Goal: Information Seeking & Learning: Find specific fact

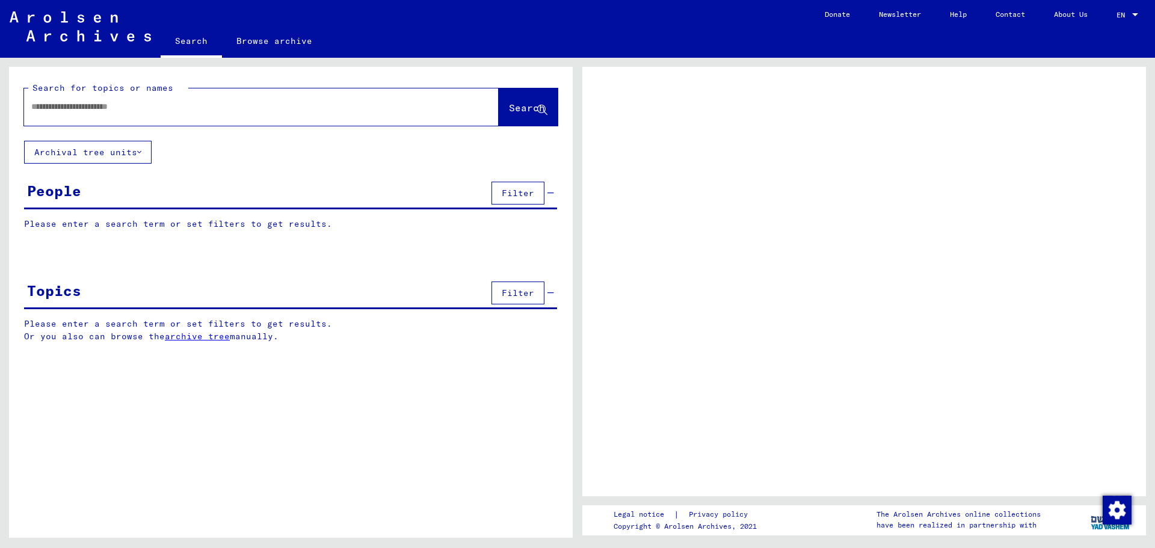
click at [48, 105] on input "text" at bounding box center [250, 106] width 438 height 13
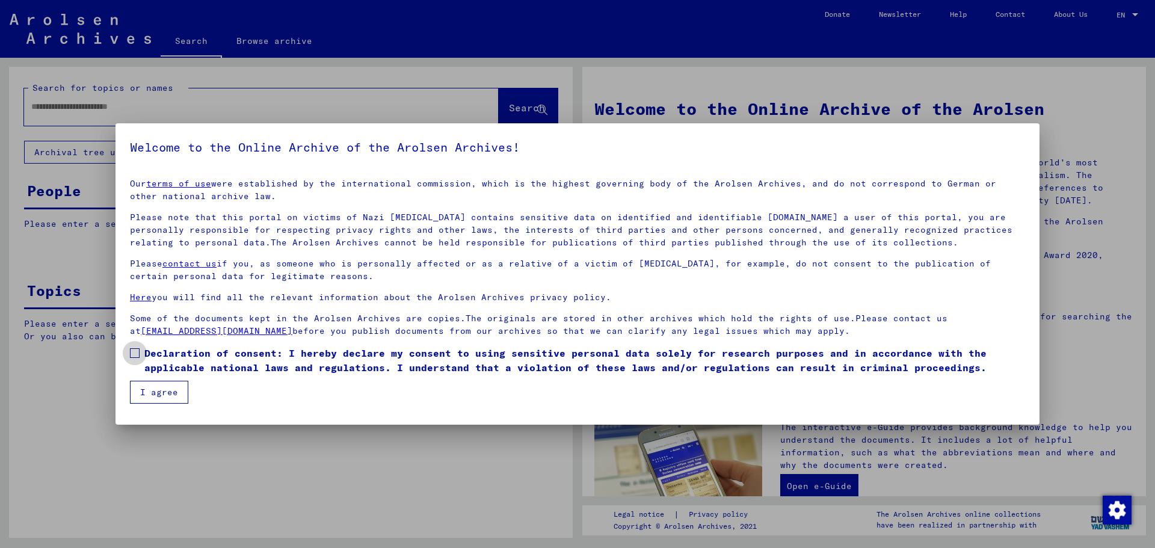
click at [138, 355] on span at bounding box center [135, 353] width 10 height 10
click at [143, 394] on button "I agree" at bounding box center [159, 392] width 58 height 23
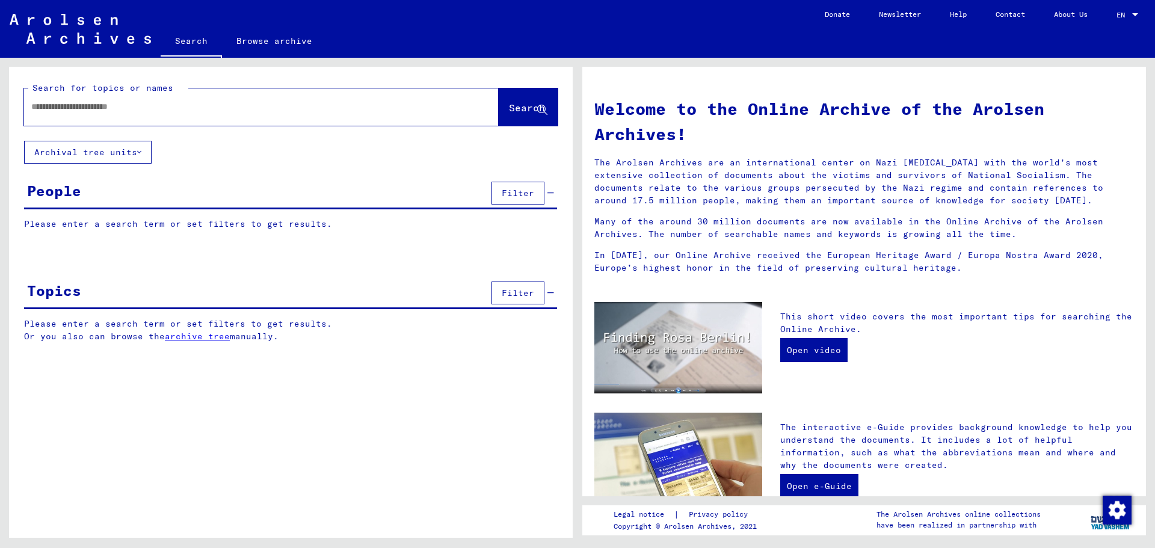
click at [42, 111] on input "text" at bounding box center [246, 106] width 431 height 13
click at [518, 113] on span "Search" at bounding box center [528, 108] width 38 height 13
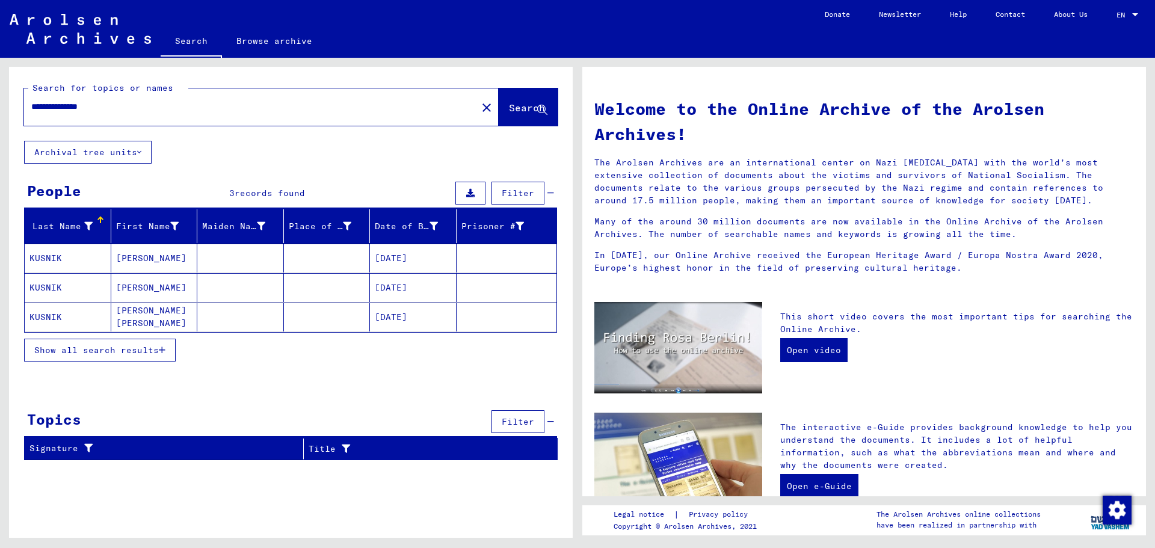
click at [161, 346] on icon "button" at bounding box center [162, 350] width 7 height 8
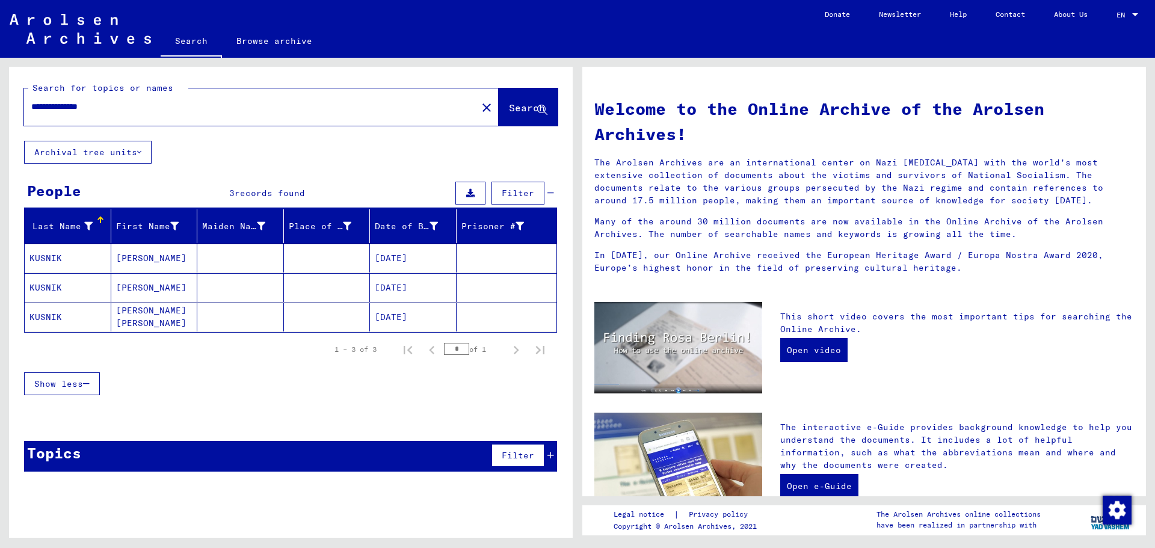
click at [406, 254] on mat-cell "[DATE]" at bounding box center [413, 258] width 87 height 29
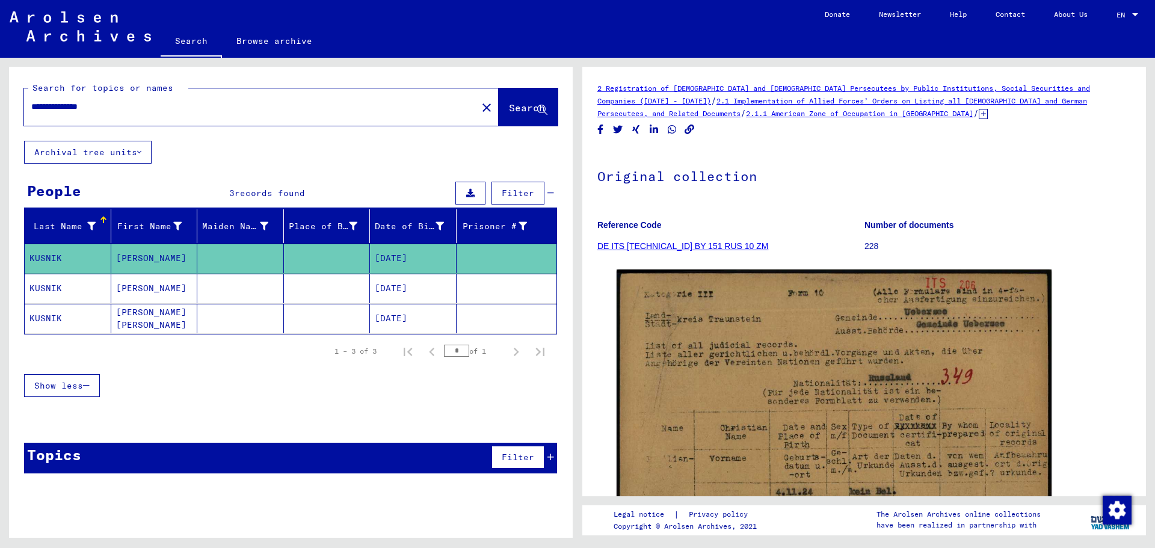
click at [404, 290] on mat-cell "[DATE]" at bounding box center [413, 288] width 87 height 29
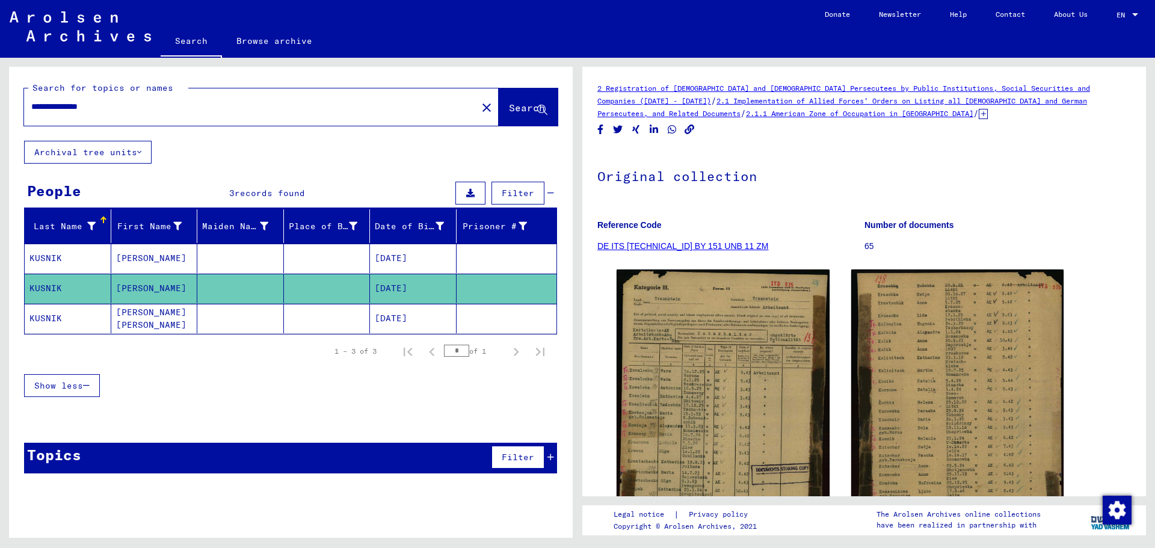
click at [417, 318] on mat-cell "[DATE]" at bounding box center [413, 318] width 87 height 29
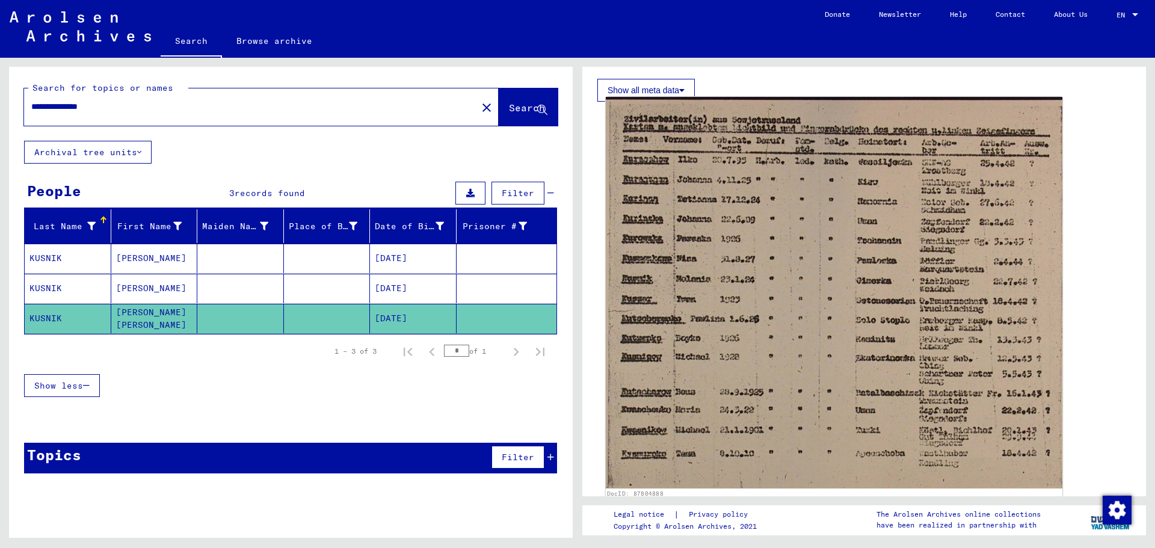
scroll to position [361, 0]
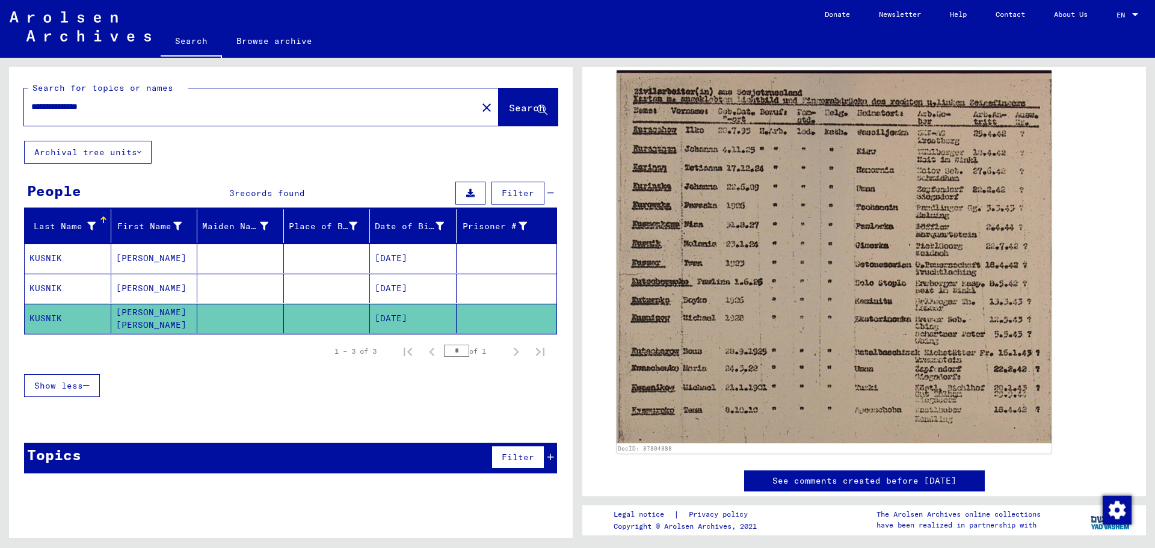
click at [65, 109] on input "**********" at bounding box center [250, 106] width 438 height 13
click at [69, 106] on input "**********" at bounding box center [250, 106] width 438 height 13
click at [65, 109] on input "**********" at bounding box center [250, 106] width 438 height 13
click at [517, 108] on span "Search" at bounding box center [527, 108] width 36 height 12
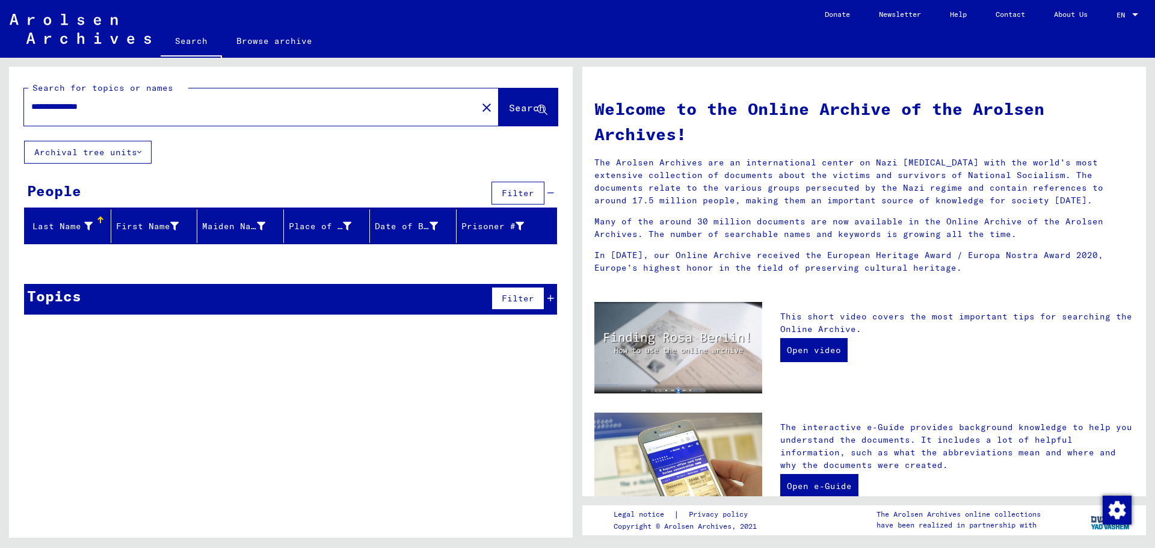
click at [522, 105] on span "Search" at bounding box center [527, 108] width 36 height 12
click at [67, 106] on input "**********" at bounding box center [246, 106] width 431 height 13
click at [510, 110] on span "Search" at bounding box center [527, 108] width 36 height 12
click at [509, 105] on span "Search" at bounding box center [527, 108] width 36 height 12
click at [108, 107] on input "**********" at bounding box center [246, 106] width 431 height 13
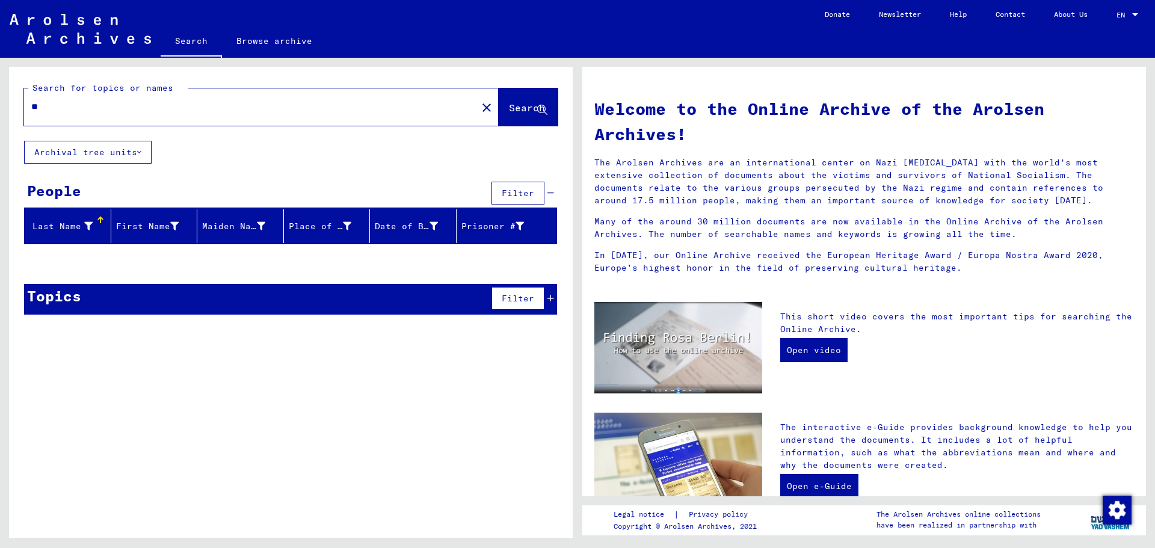
type input "*"
click at [519, 110] on span "Search" at bounding box center [527, 108] width 36 height 12
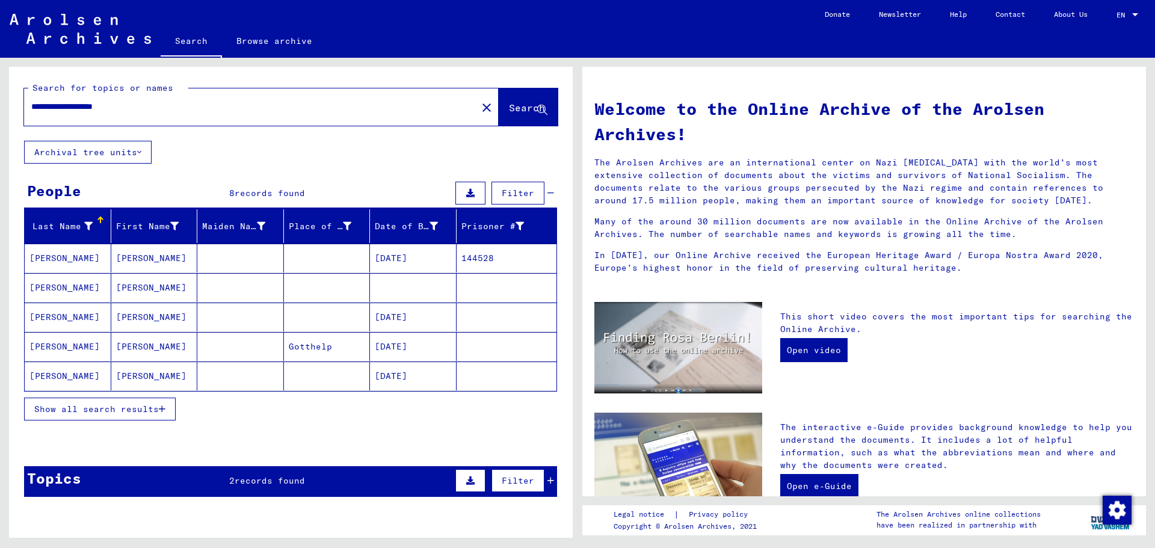
click at [401, 259] on mat-cell "[DATE]" at bounding box center [413, 258] width 87 height 29
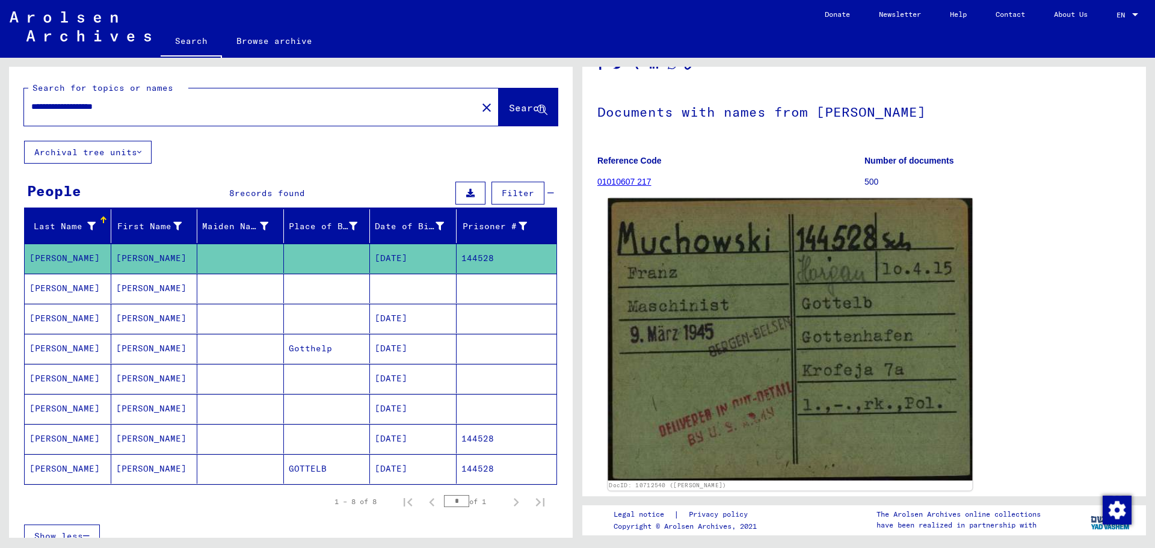
scroll to position [60, 0]
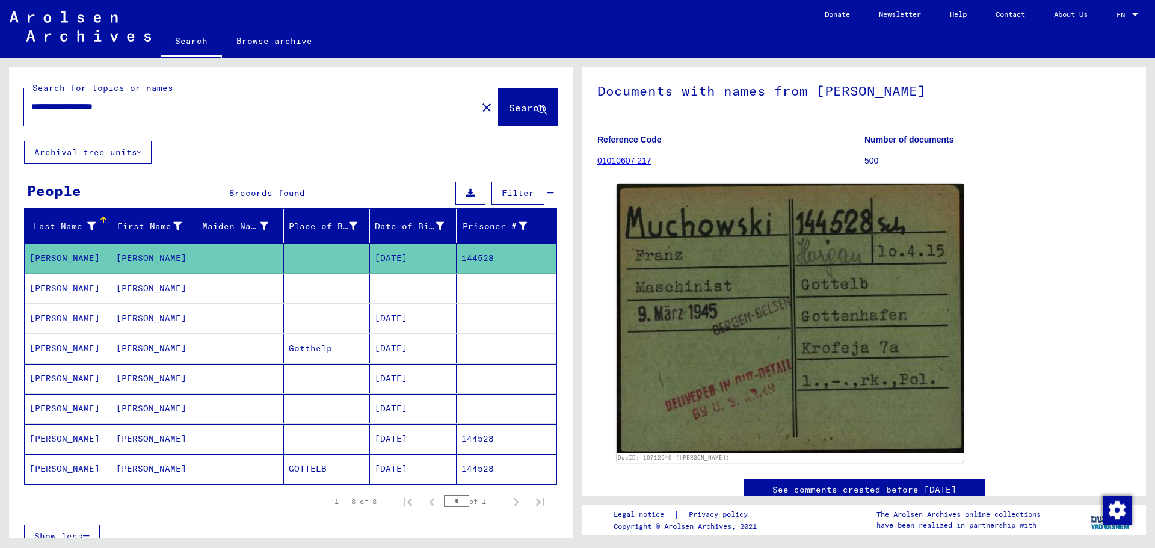
click at [406, 351] on mat-cell "[DATE]" at bounding box center [413, 348] width 87 height 29
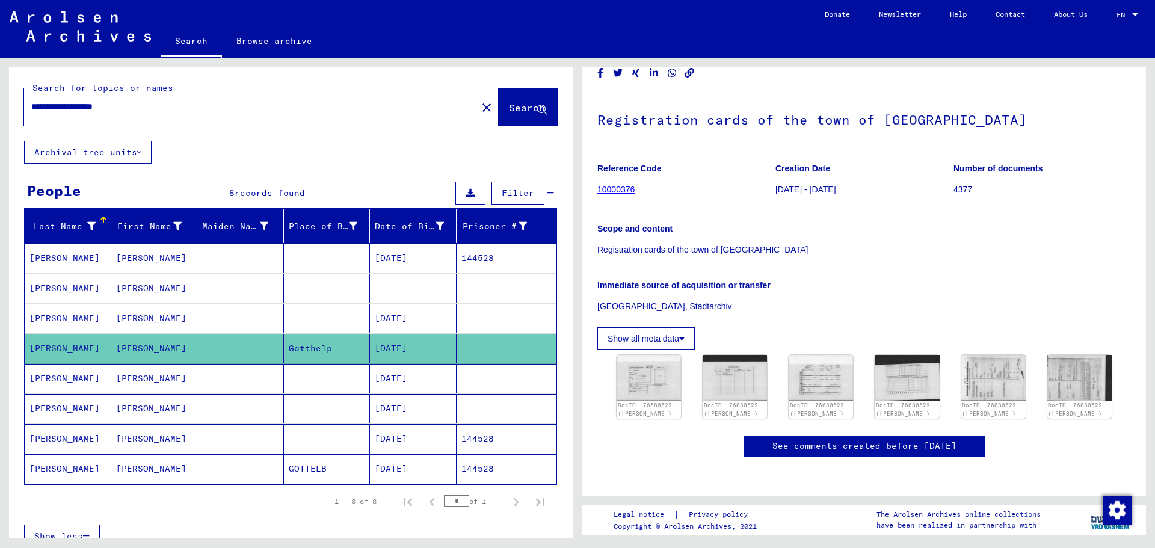
scroll to position [180, 0]
click at [658, 354] on img at bounding box center [649, 378] width 68 height 48
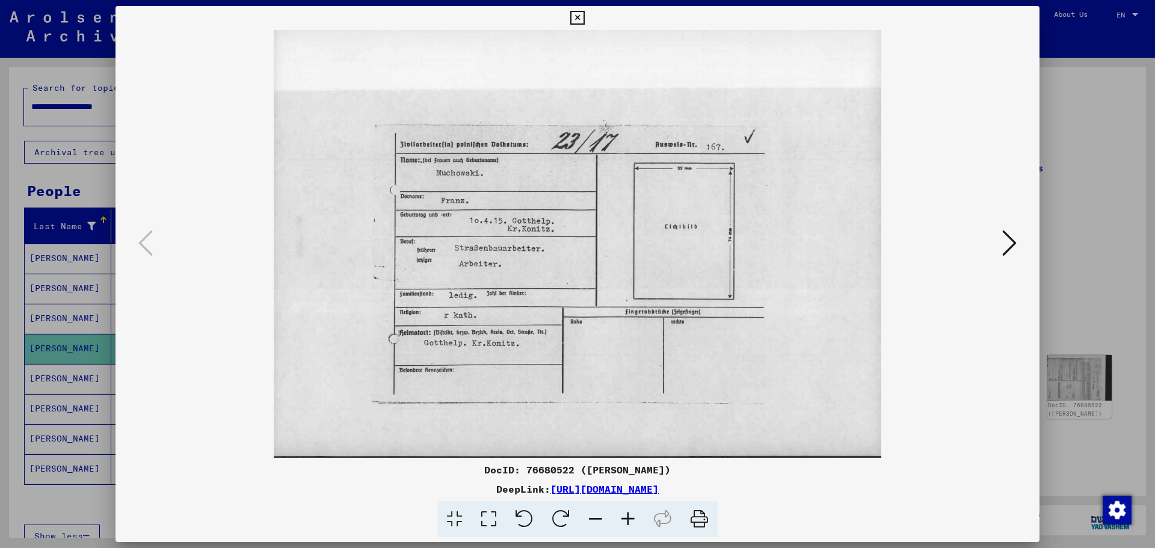
click at [1011, 242] on icon at bounding box center [1009, 243] width 14 height 29
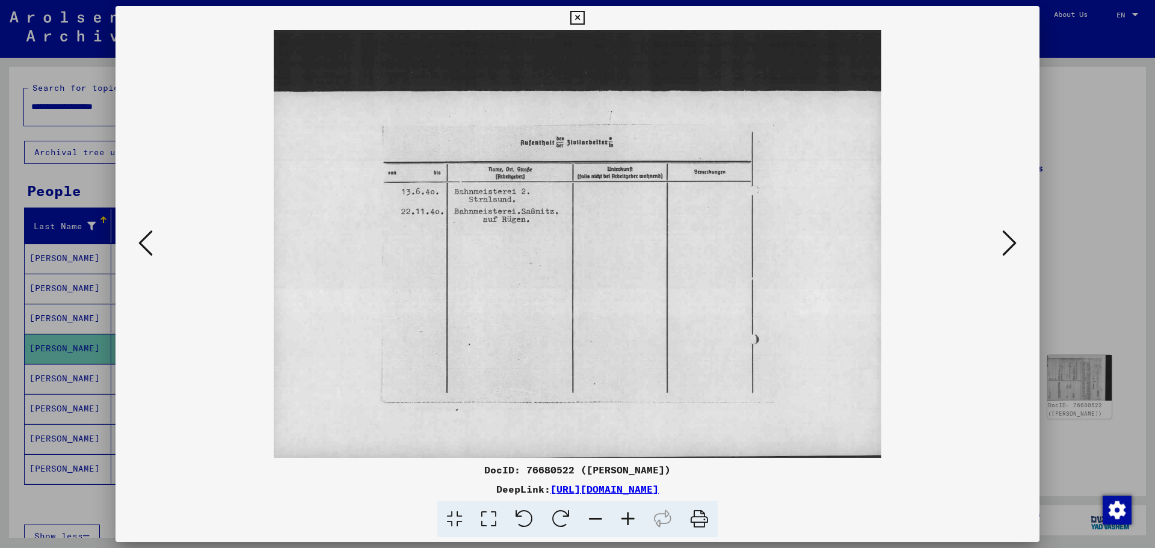
click at [1011, 242] on icon at bounding box center [1009, 243] width 14 height 29
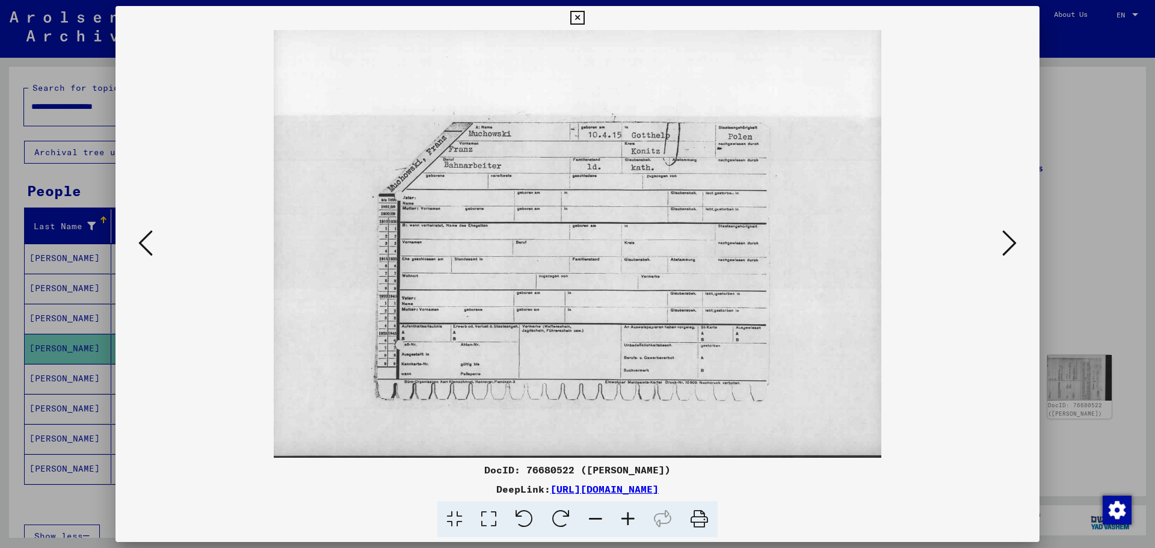
click at [1008, 239] on icon at bounding box center [1009, 243] width 14 height 29
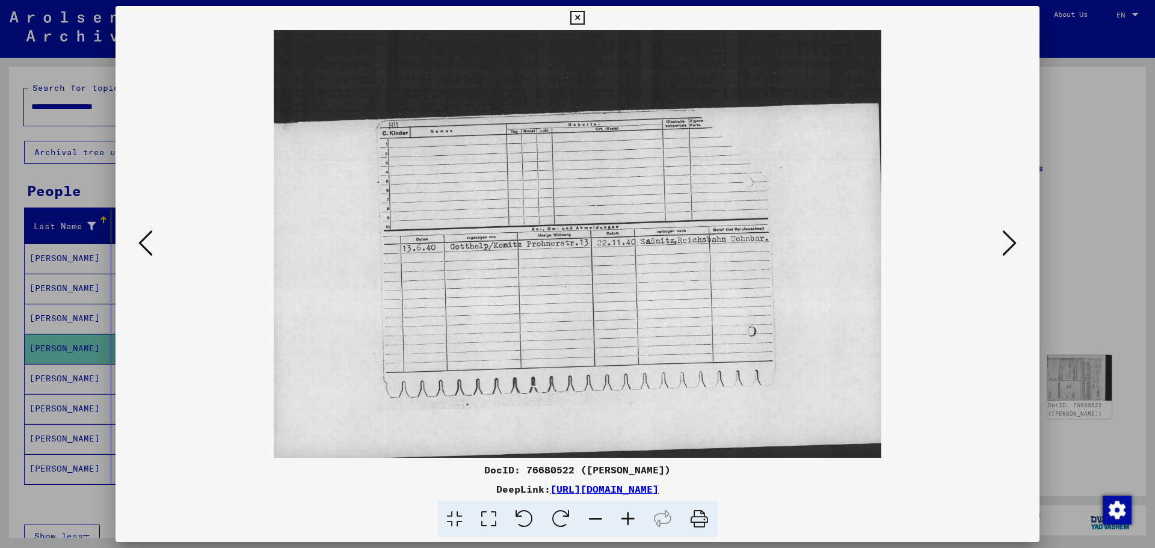
click at [1008, 239] on icon at bounding box center [1009, 243] width 14 height 29
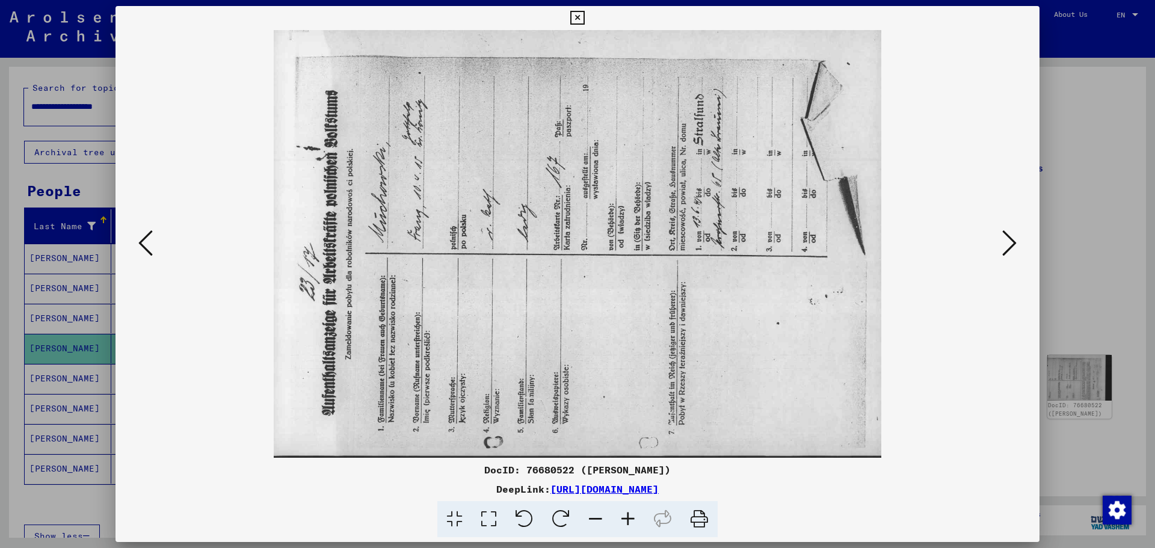
click at [567, 512] on icon at bounding box center [560, 519] width 37 height 37
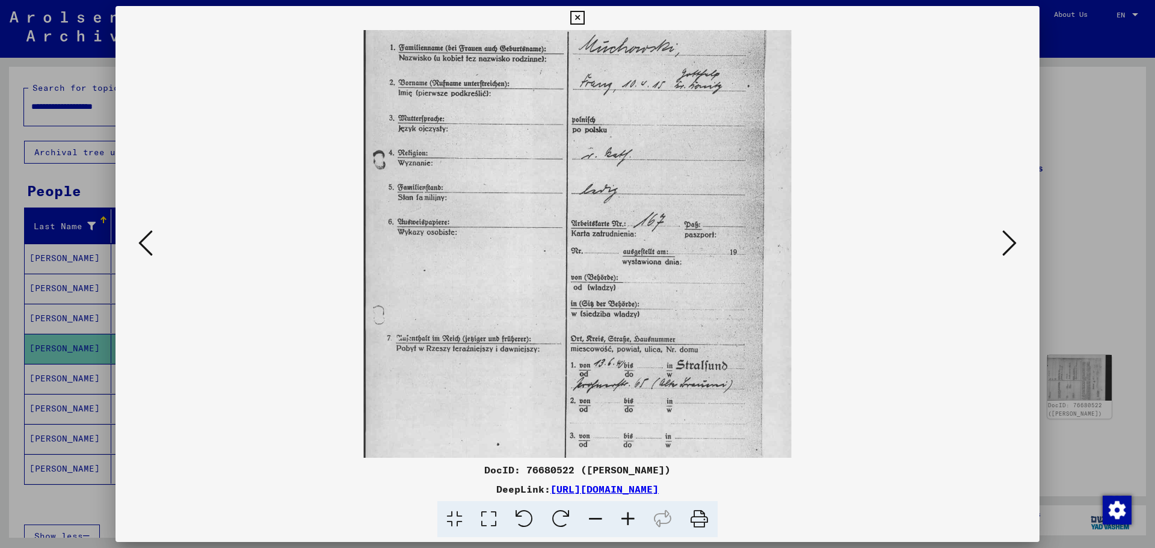
click at [1008, 241] on icon at bounding box center [1009, 243] width 14 height 29
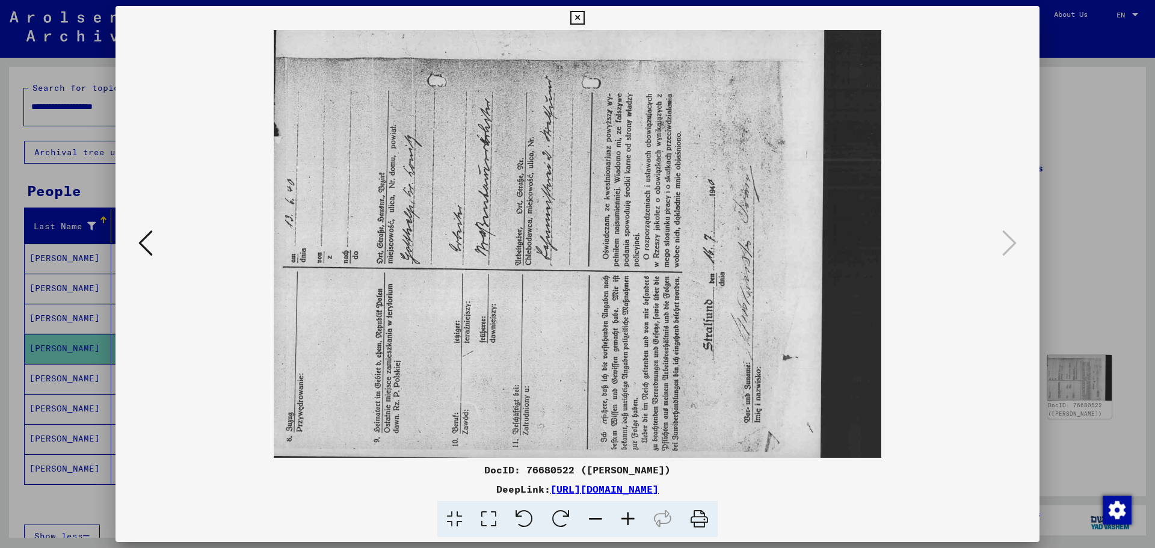
click at [556, 518] on icon at bounding box center [560, 519] width 37 height 37
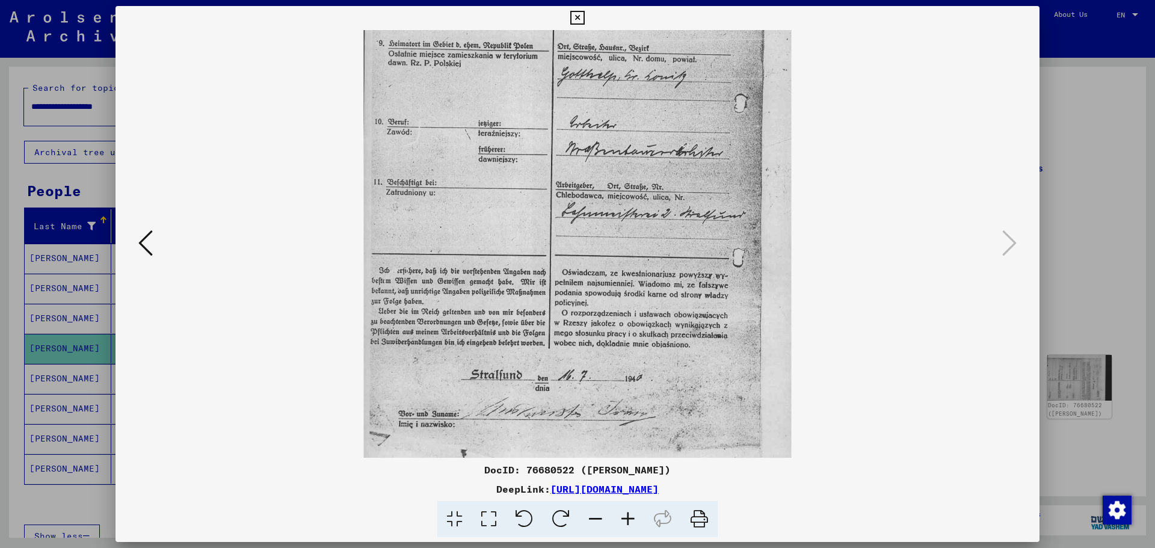
click at [583, 16] on icon at bounding box center [577, 18] width 14 height 14
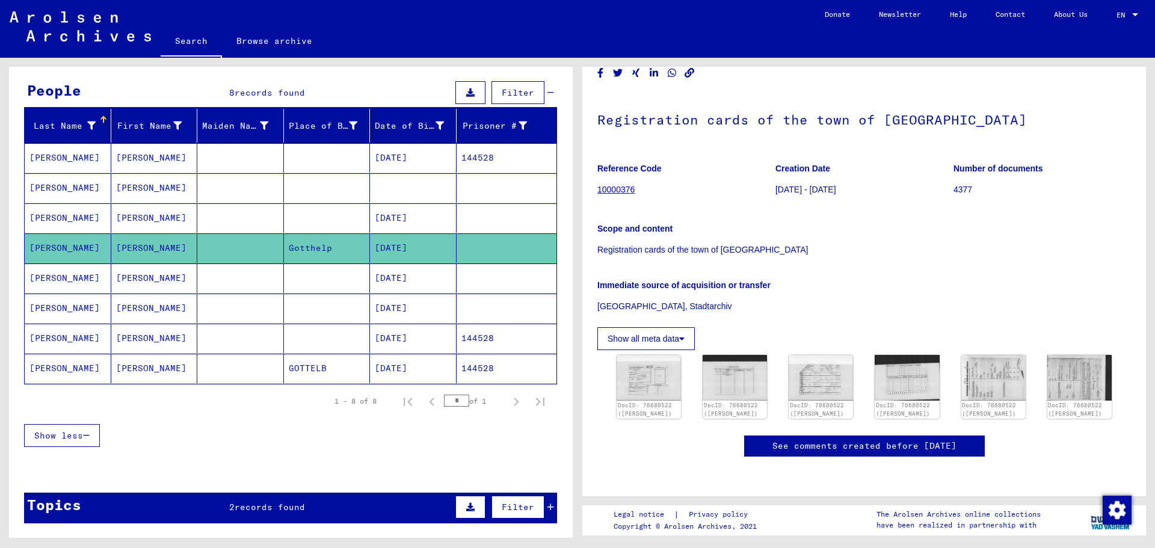
scroll to position [120, 0]
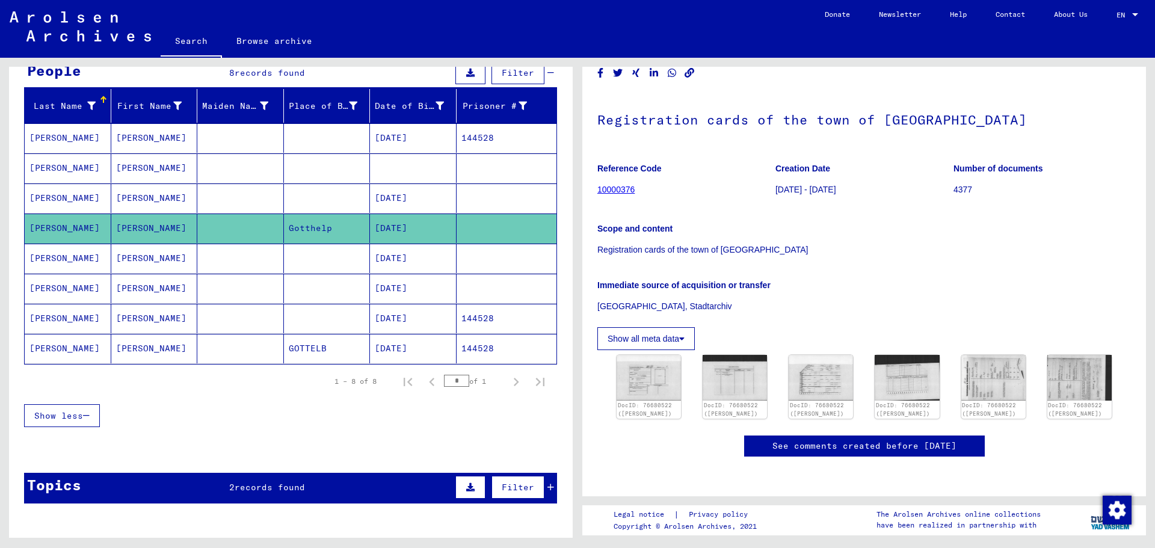
click at [394, 348] on mat-cell "[DATE]" at bounding box center [413, 348] width 87 height 29
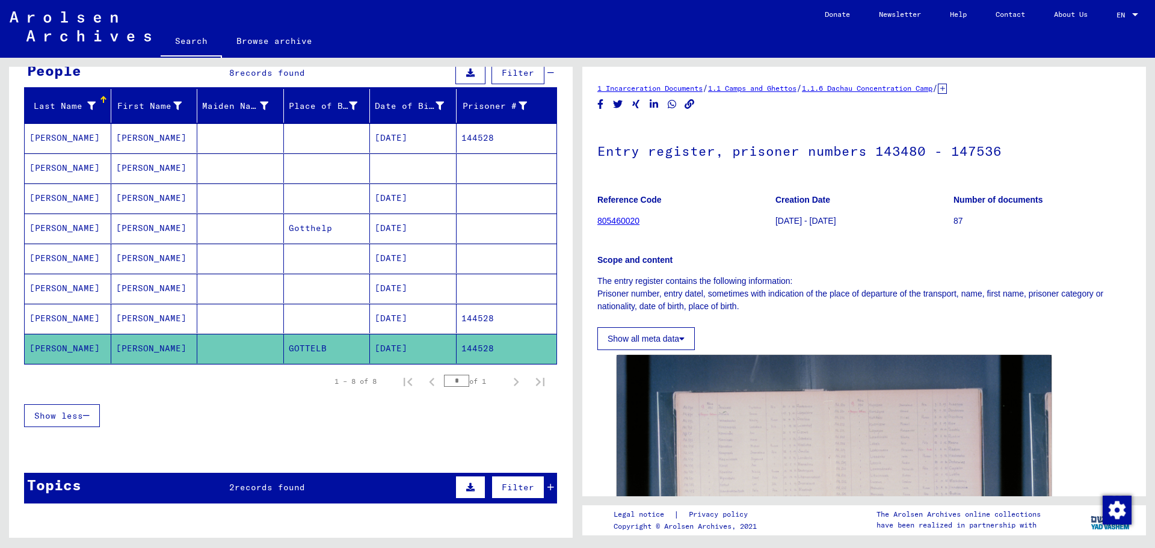
click at [163, 170] on mat-cell "[PERSON_NAME]" at bounding box center [154, 167] width 87 height 29
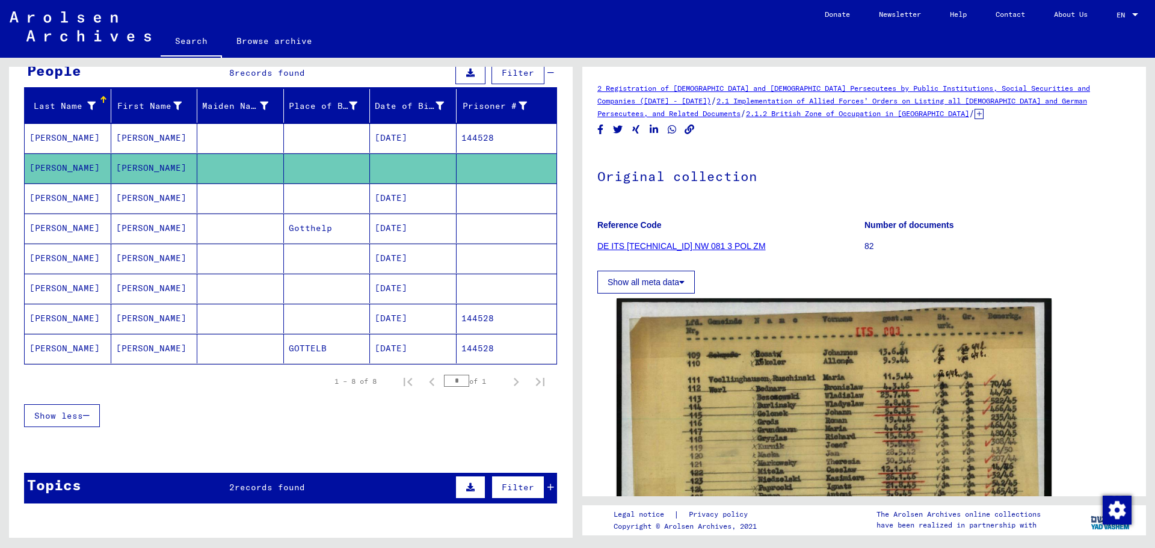
click at [385, 201] on mat-cell "[DATE]" at bounding box center [413, 197] width 87 height 29
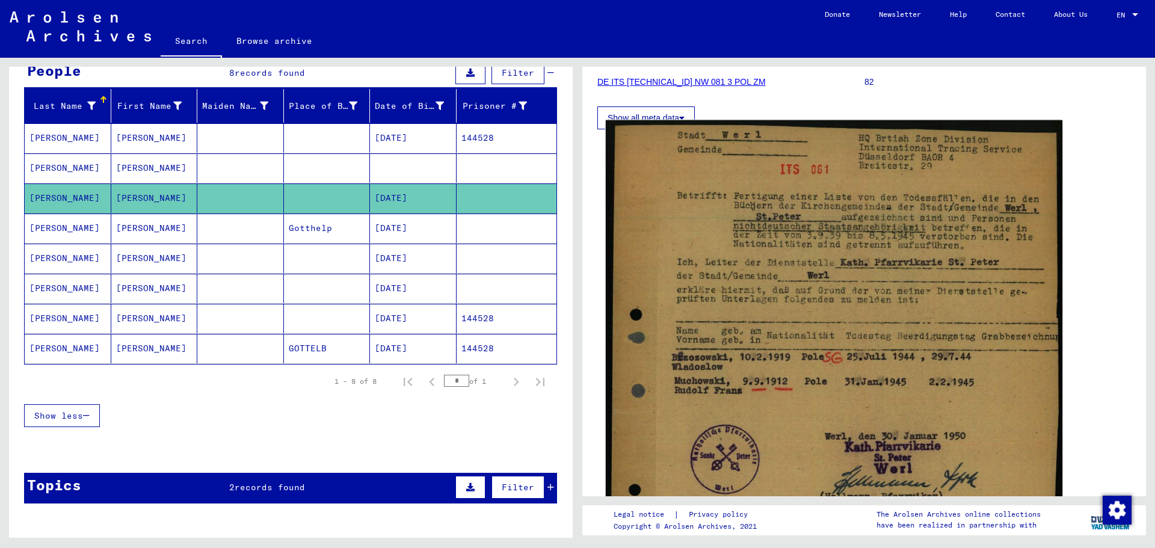
scroll to position [180, 0]
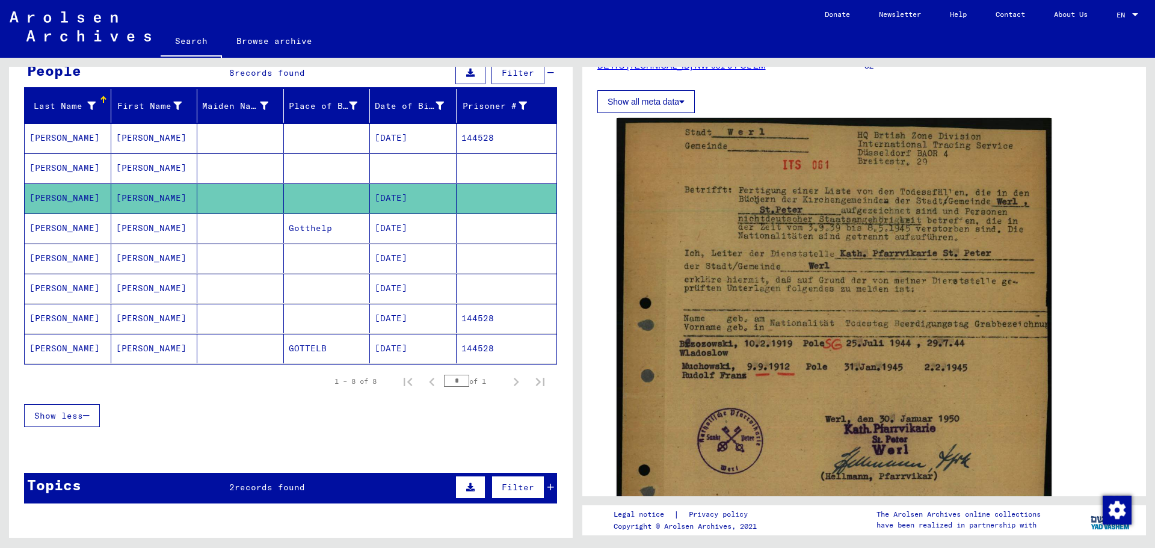
click at [409, 231] on mat-cell "[DATE]" at bounding box center [413, 227] width 87 height 29
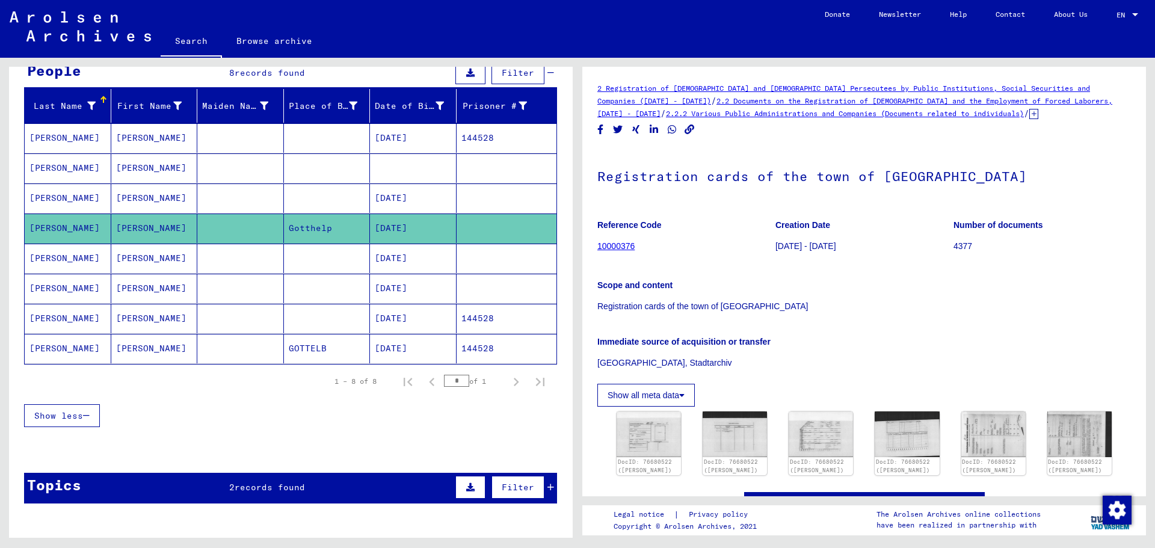
click at [402, 255] on mat-cell "[DATE]" at bounding box center [413, 258] width 87 height 29
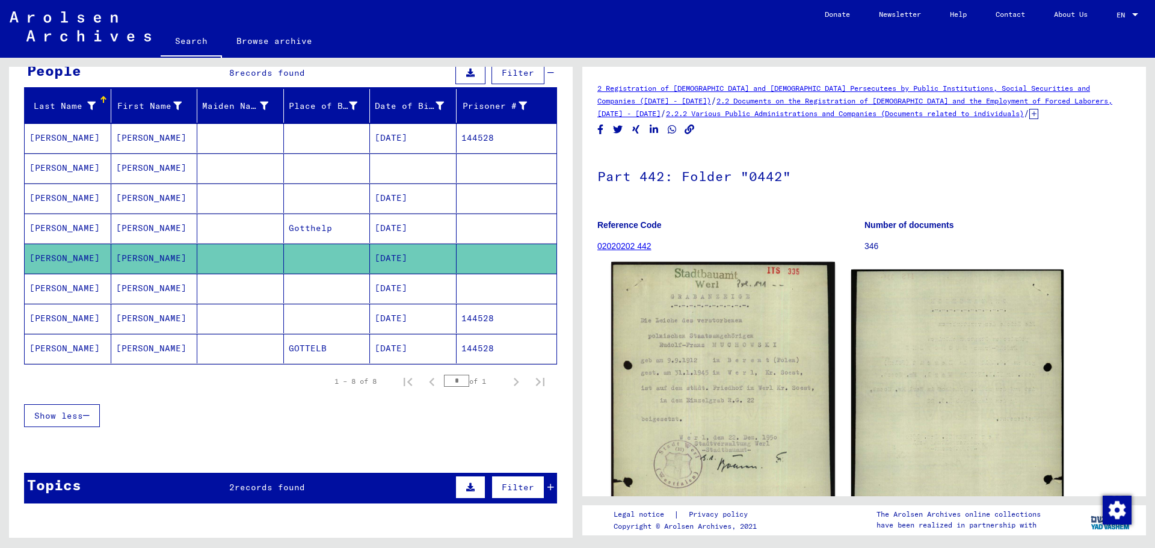
scroll to position [120, 0]
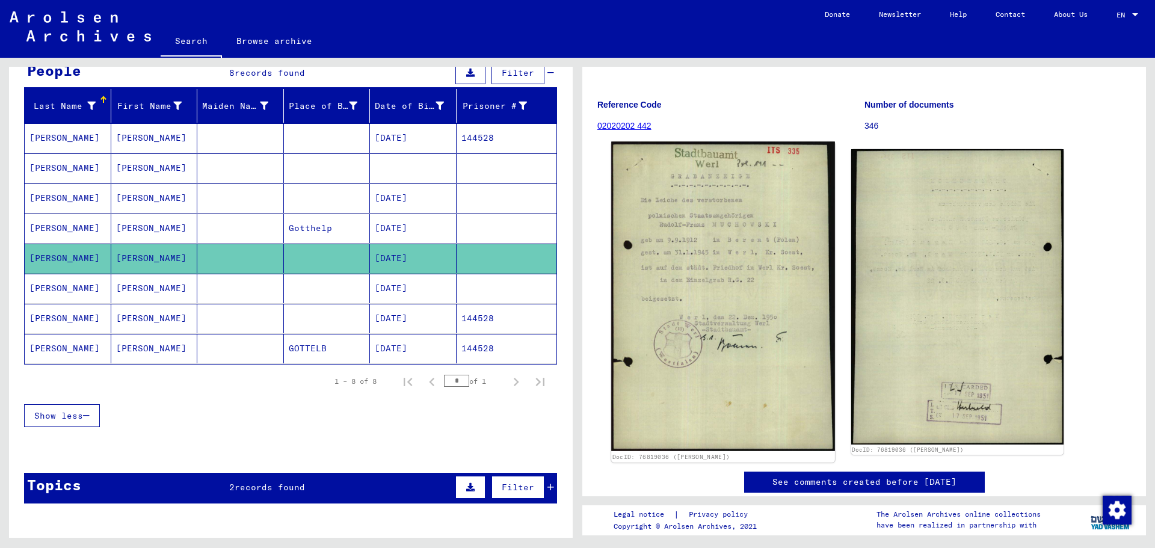
click at [725, 296] on img at bounding box center [722, 296] width 223 height 309
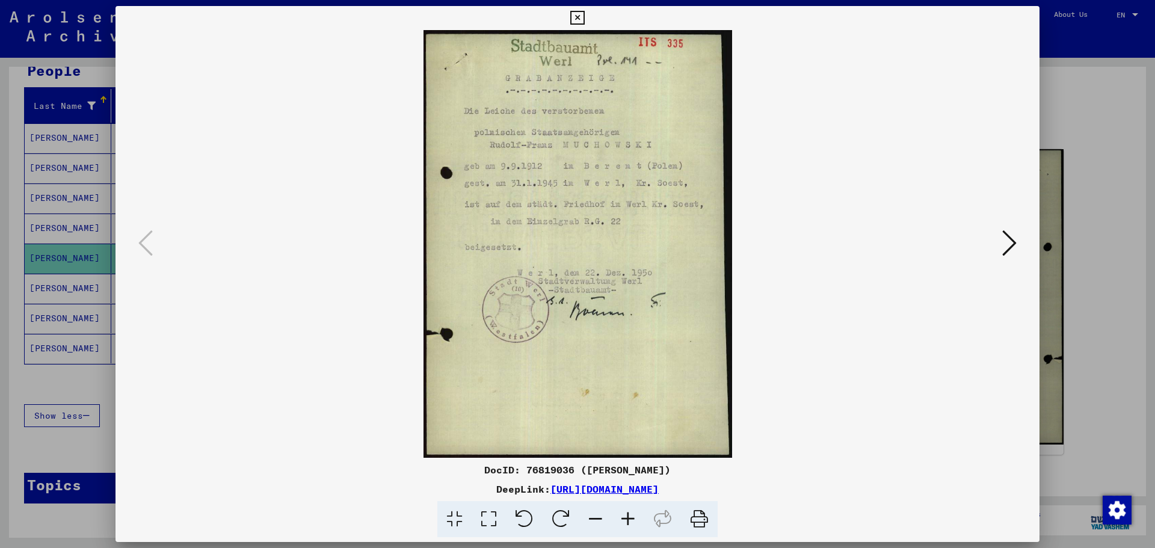
click at [1007, 241] on icon at bounding box center [1009, 243] width 14 height 29
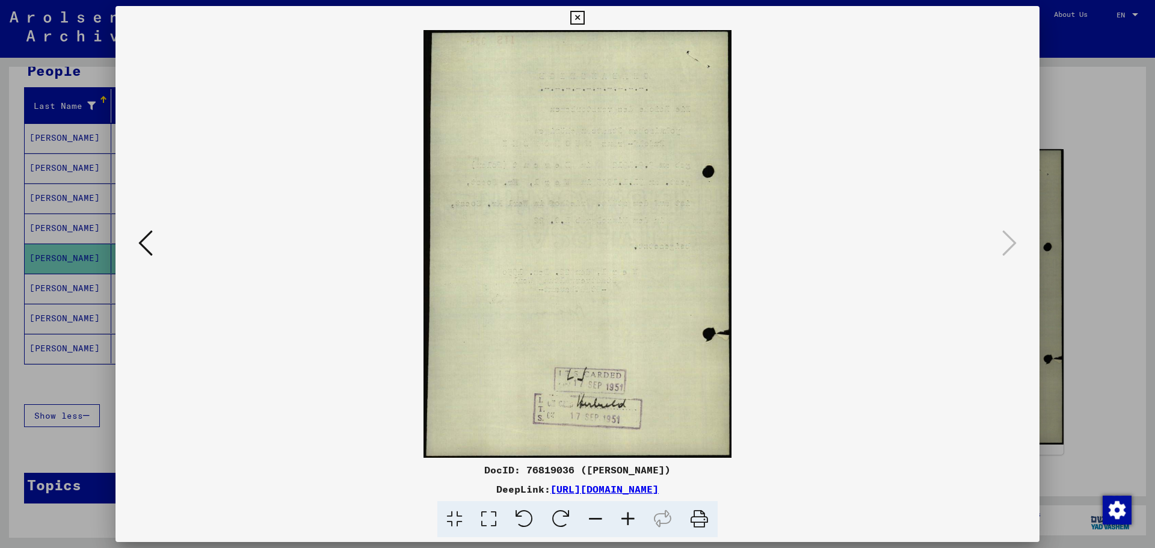
click at [576, 15] on icon at bounding box center [577, 18] width 14 height 14
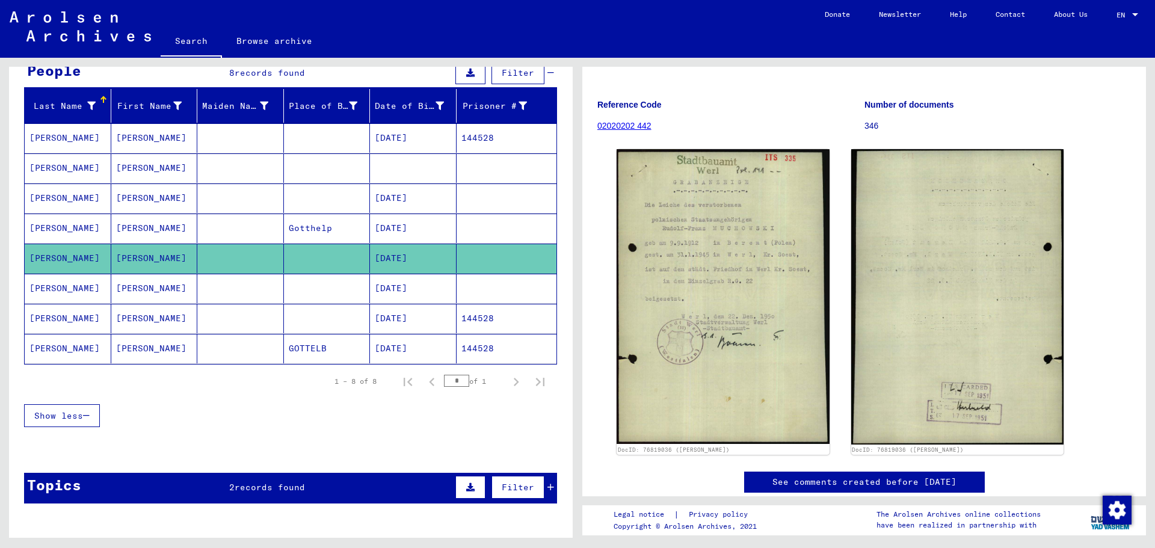
click at [405, 289] on mat-cell "[DATE]" at bounding box center [413, 288] width 87 height 29
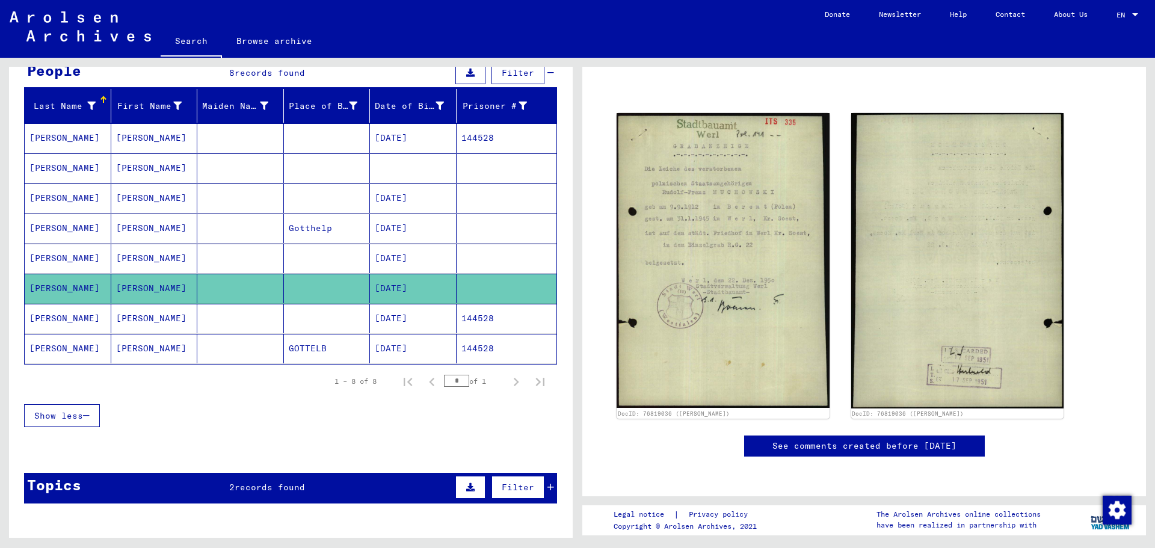
scroll to position [82, 0]
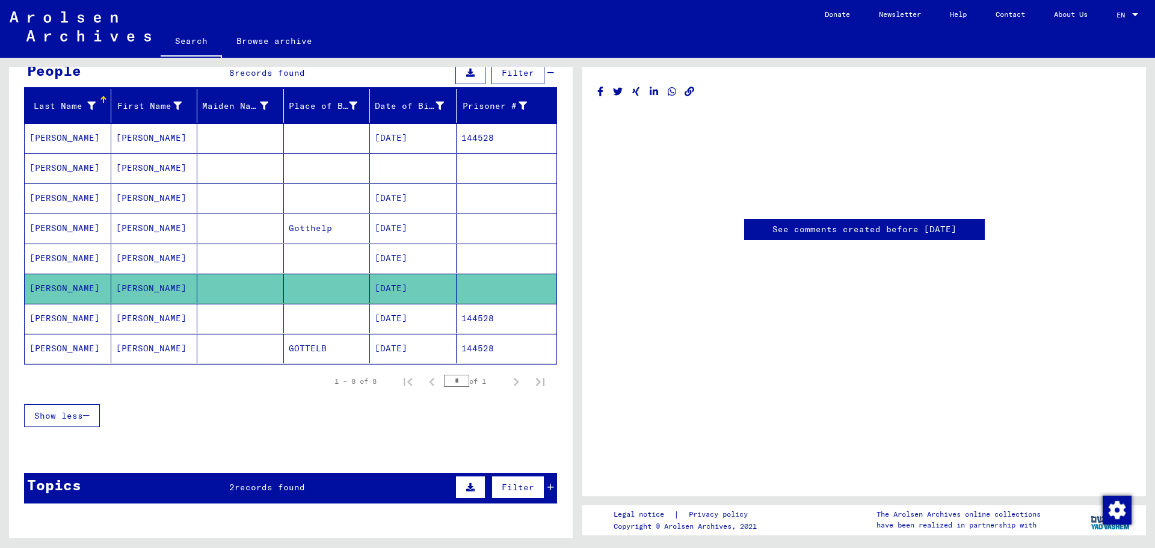
click at [404, 261] on mat-cell "[DATE]" at bounding box center [413, 258] width 87 height 29
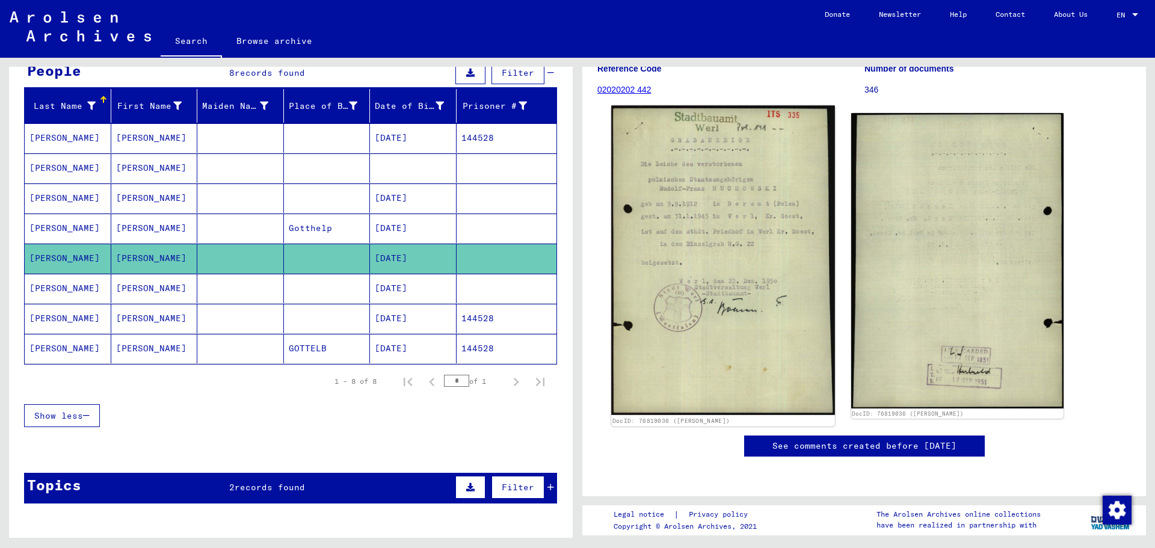
scroll to position [180, 0]
click at [722, 257] on img at bounding box center [722, 260] width 223 height 309
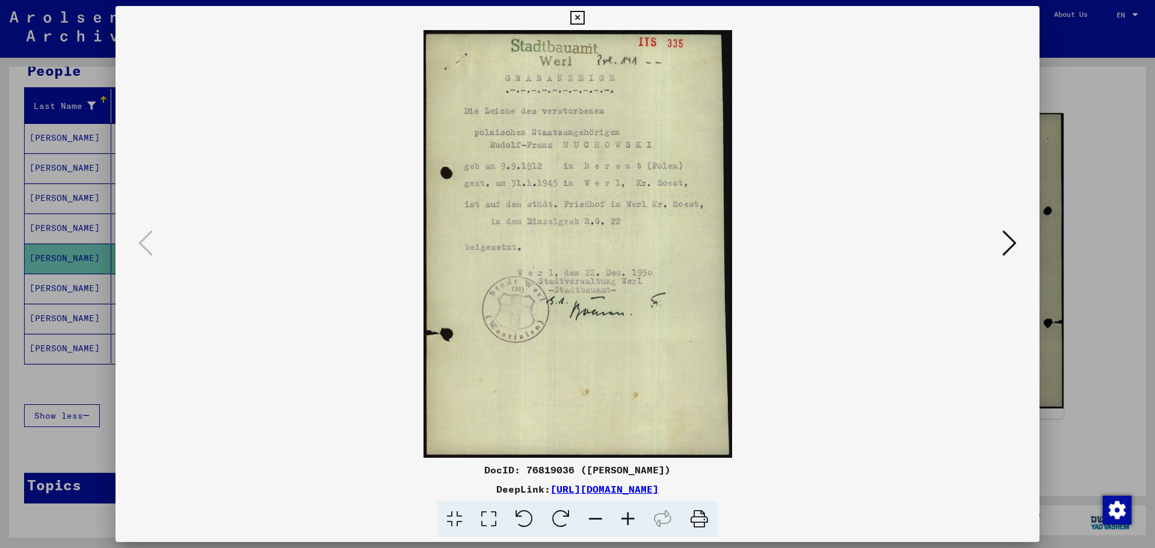
click at [1010, 241] on icon at bounding box center [1009, 243] width 14 height 29
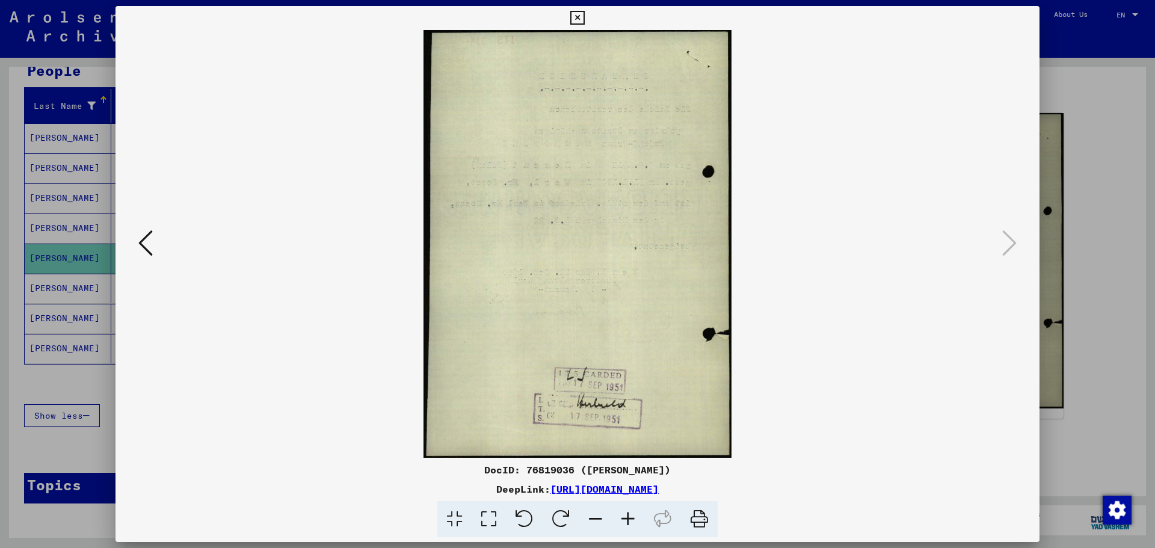
click at [575, 13] on icon at bounding box center [577, 18] width 14 height 14
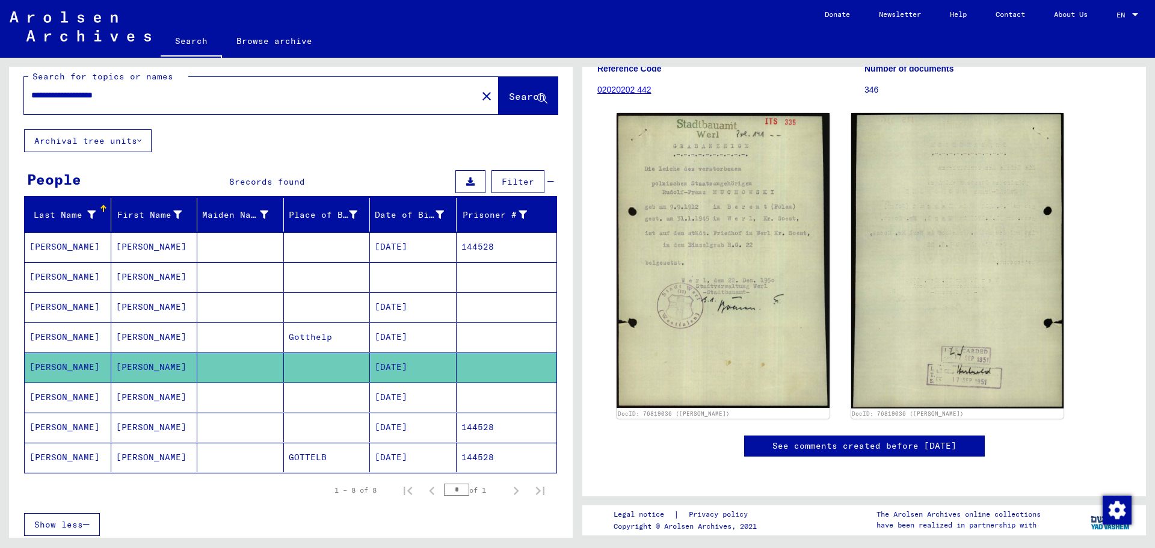
scroll to position [0, 0]
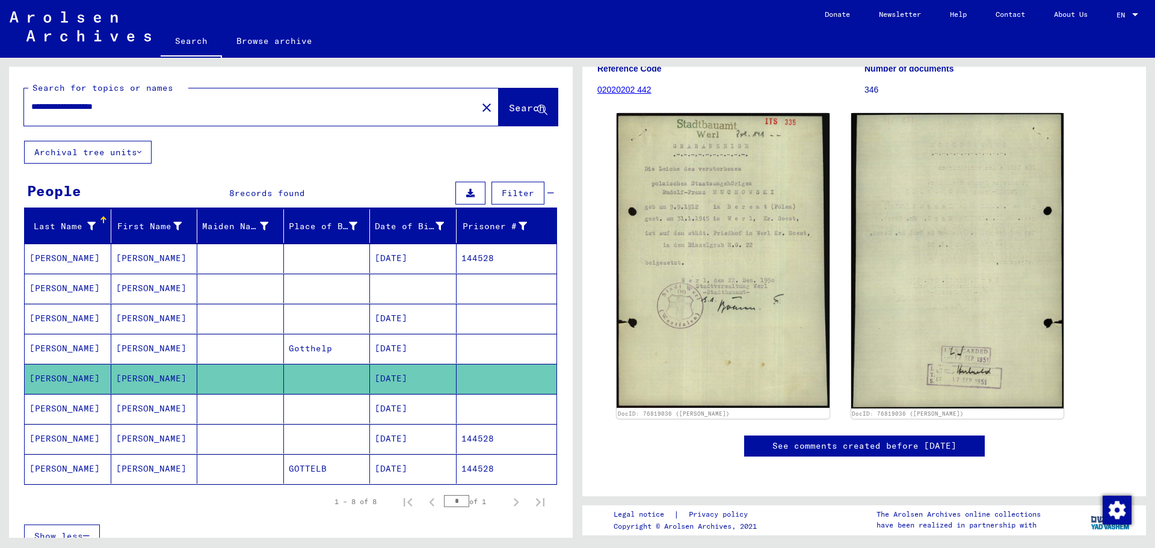
click at [146, 105] on input "**********" at bounding box center [250, 106] width 438 height 13
type input "*"
click at [509, 114] on span "Search" at bounding box center [528, 108] width 38 height 13
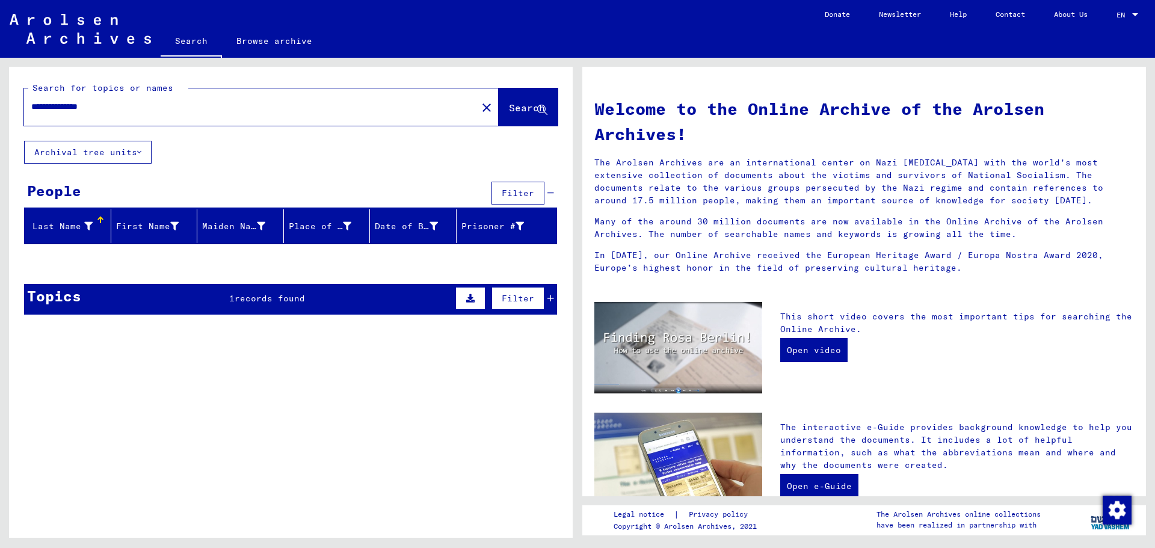
click at [529, 106] on span "Search" at bounding box center [527, 108] width 36 height 12
click at [117, 111] on input "**********" at bounding box center [246, 106] width 431 height 13
type input "*"
click at [535, 107] on span "Search" at bounding box center [527, 108] width 36 height 12
click at [509, 103] on span "Search" at bounding box center [527, 108] width 36 height 12
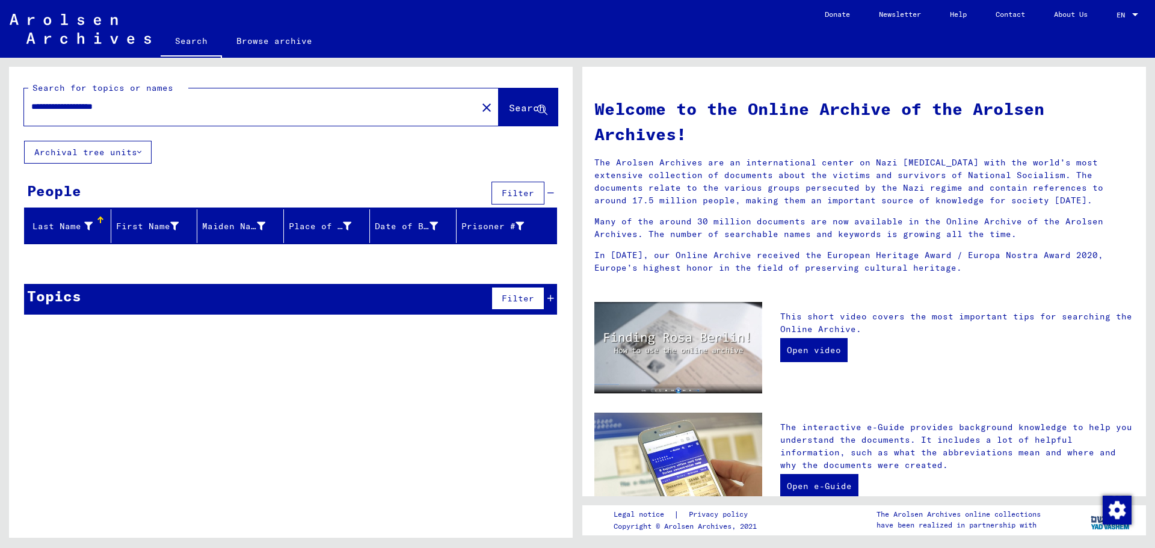
click at [149, 109] on input "**********" at bounding box center [246, 106] width 431 height 13
type input "*"
click at [513, 111] on span "Search" at bounding box center [527, 108] width 36 height 12
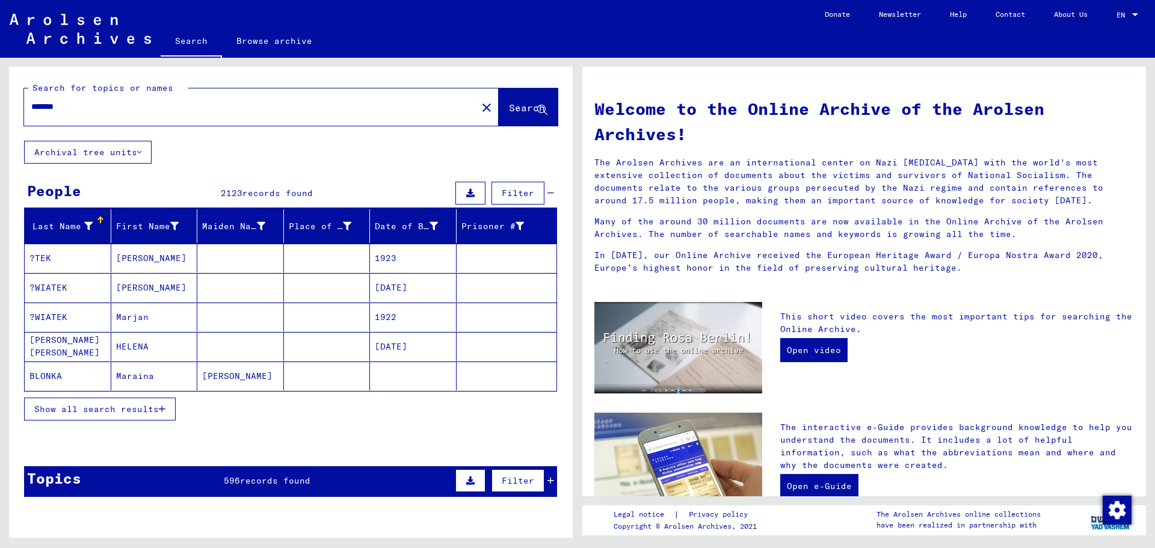
click at [163, 410] on icon "button" at bounding box center [162, 409] width 7 height 8
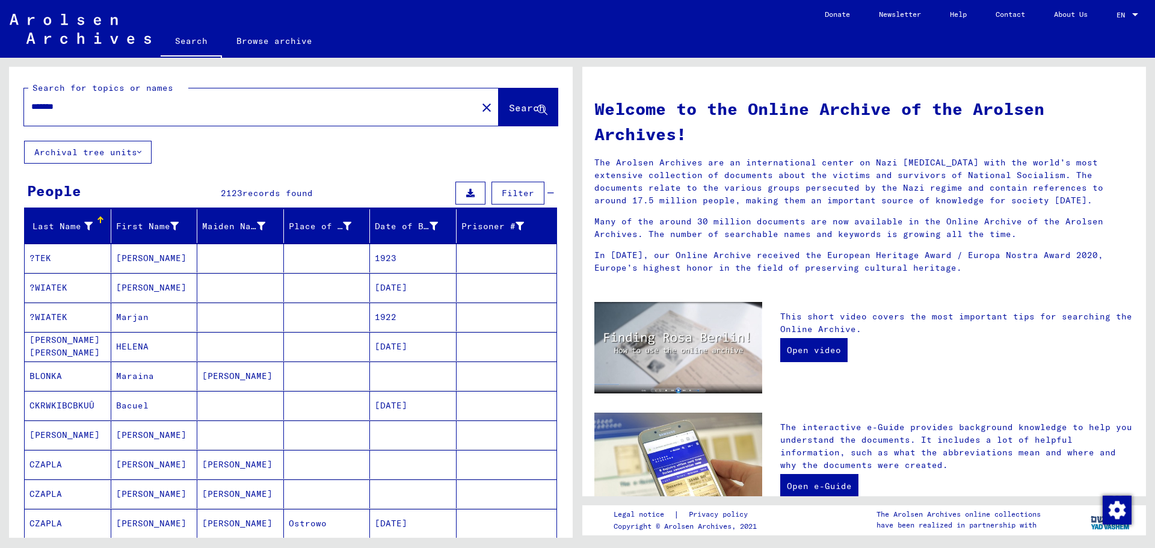
click at [87, 105] on input "*******" at bounding box center [246, 106] width 431 height 13
type input "*"
type input "**********"
click at [509, 105] on span "Search" at bounding box center [527, 108] width 36 height 12
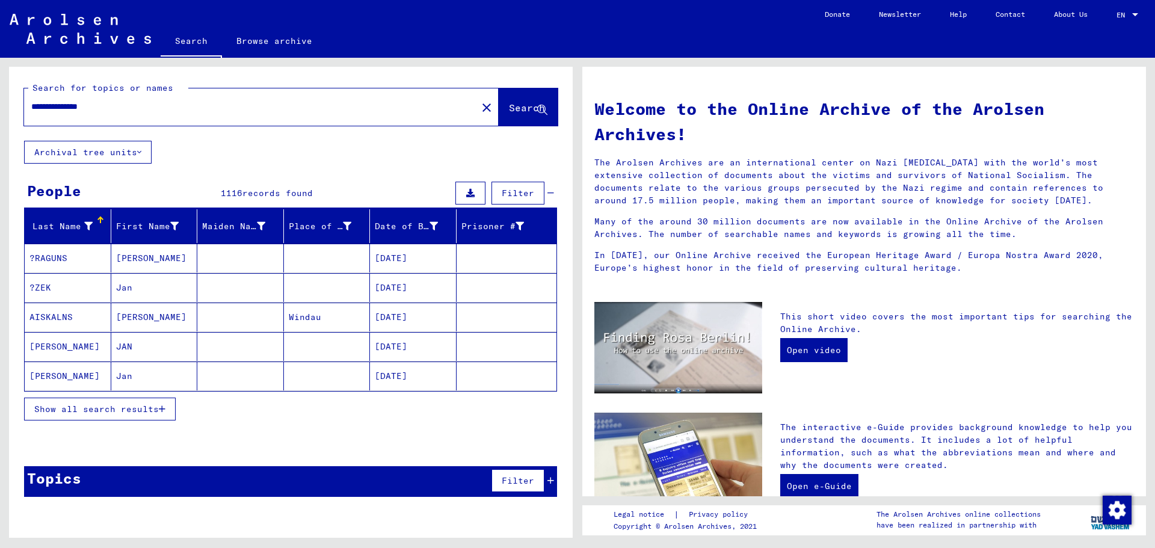
click at [161, 408] on icon "button" at bounding box center [162, 409] width 7 height 8
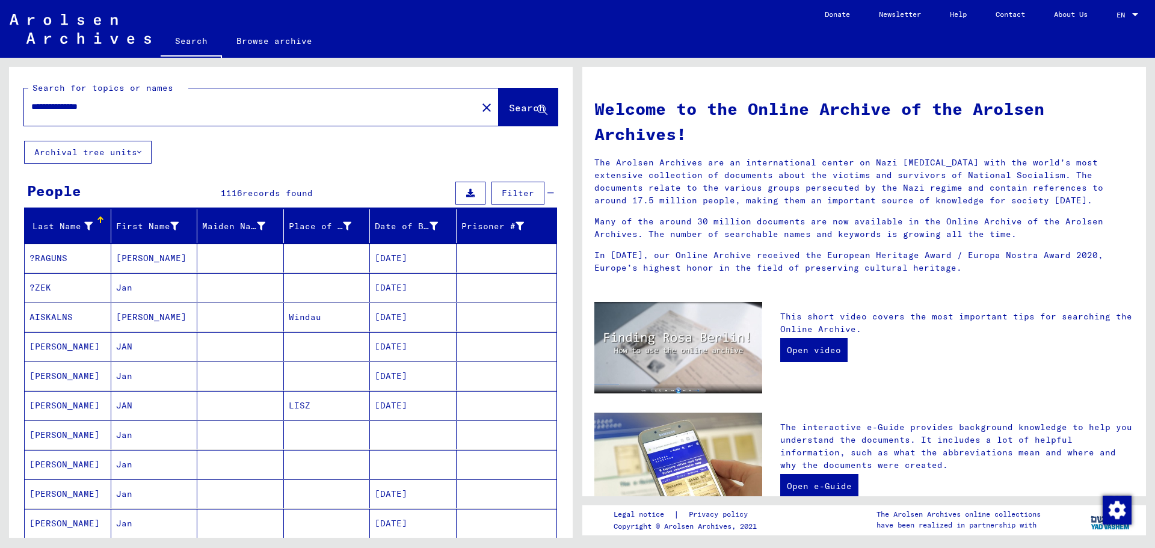
click at [401, 346] on mat-cell "[DATE]" at bounding box center [413, 346] width 87 height 29
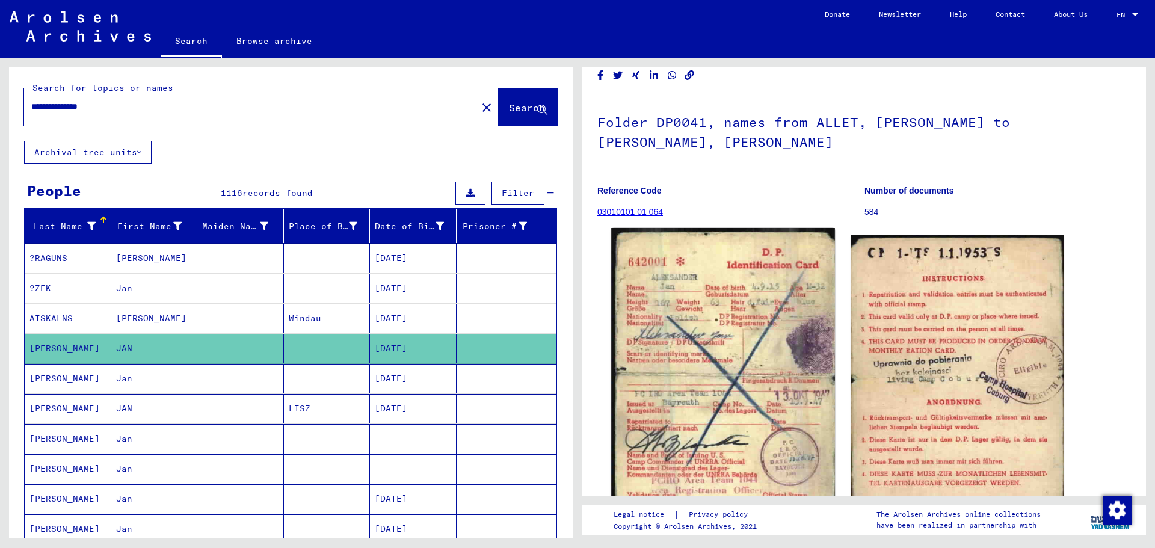
scroll to position [120, 0]
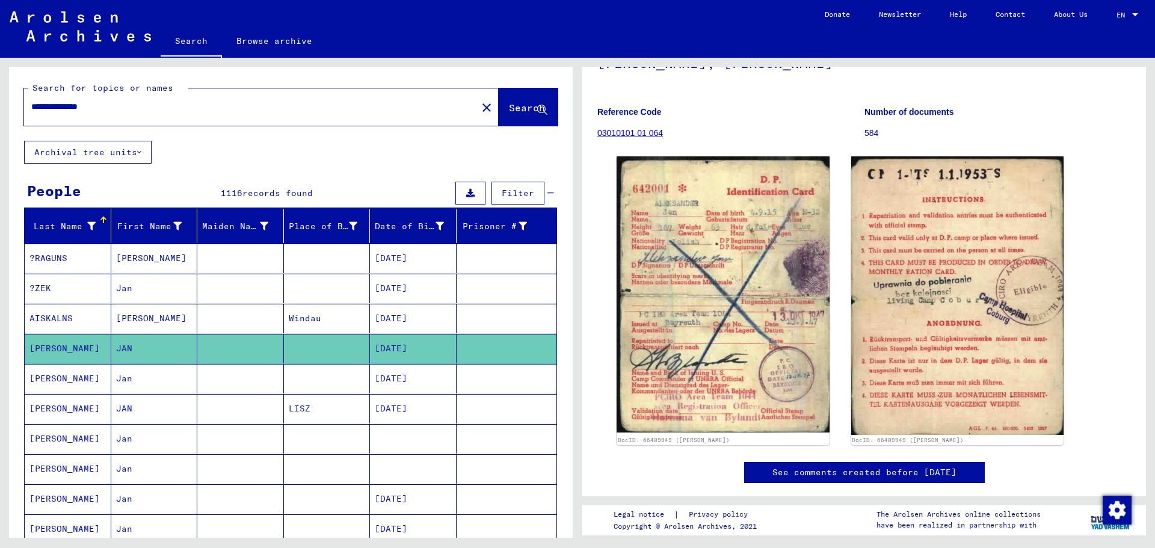
click at [424, 381] on mat-cell "[DATE]" at bounding box center [413, 378] width 87 height 29
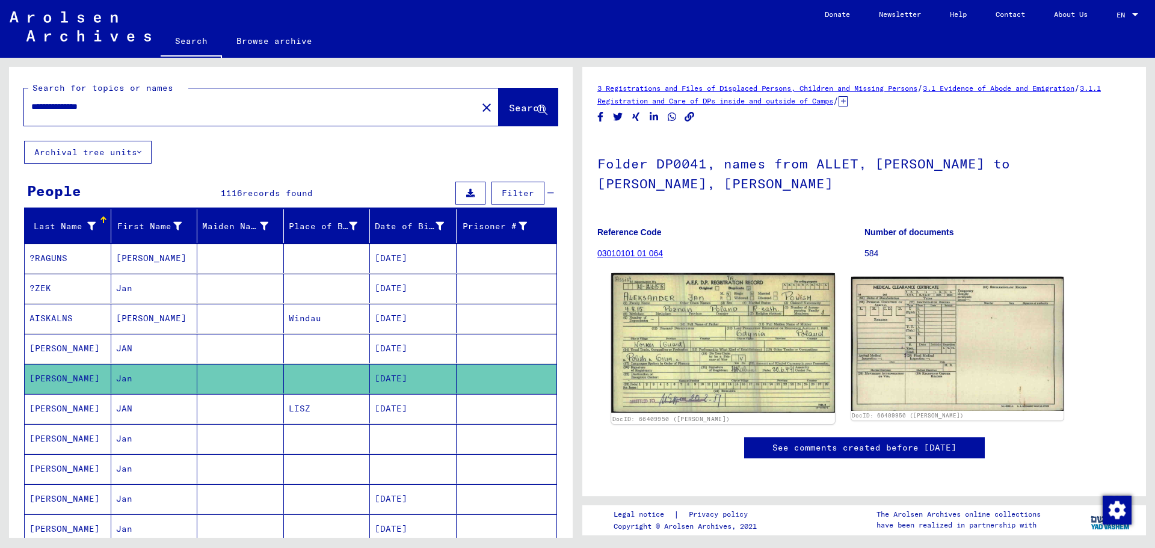
click at [712, 350] on img at bounding box center [722, 343] width 223 height 140
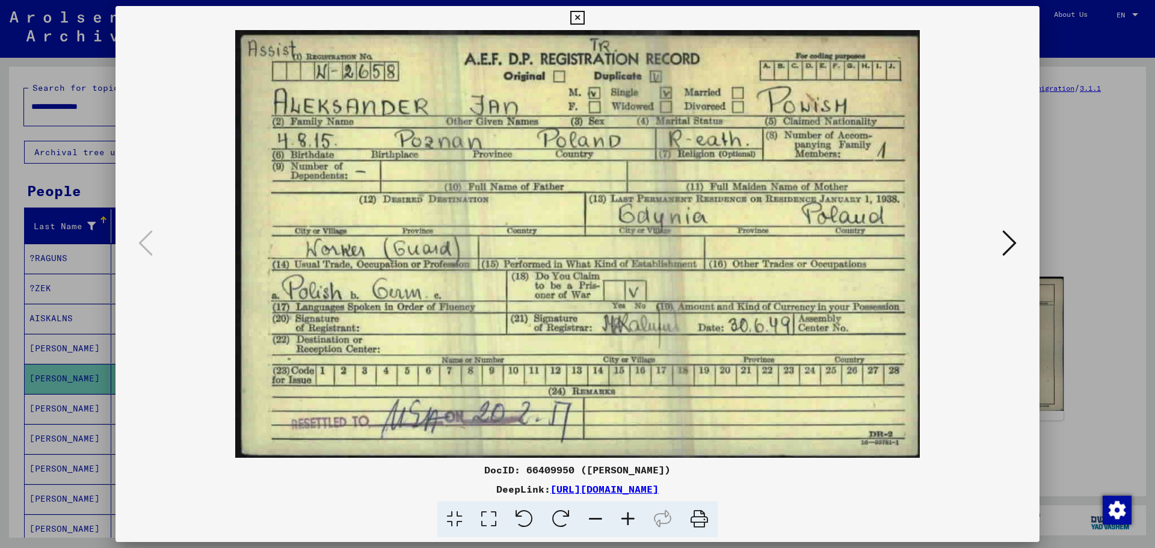
click at [576, 20] on icon at bounding box center [577, 18] width 14 height 14
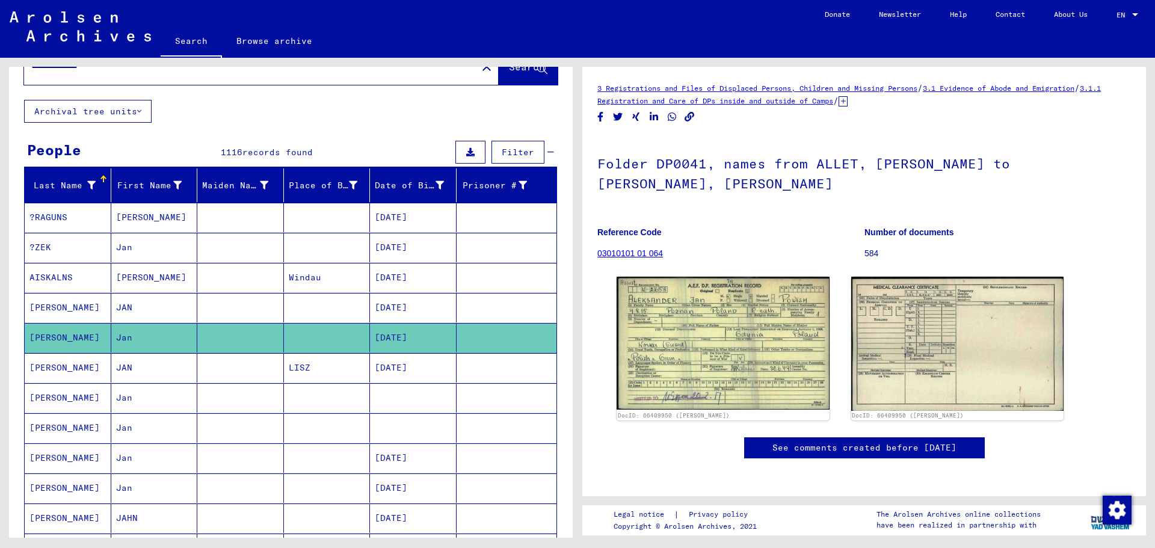
scroll to position [60, 0]
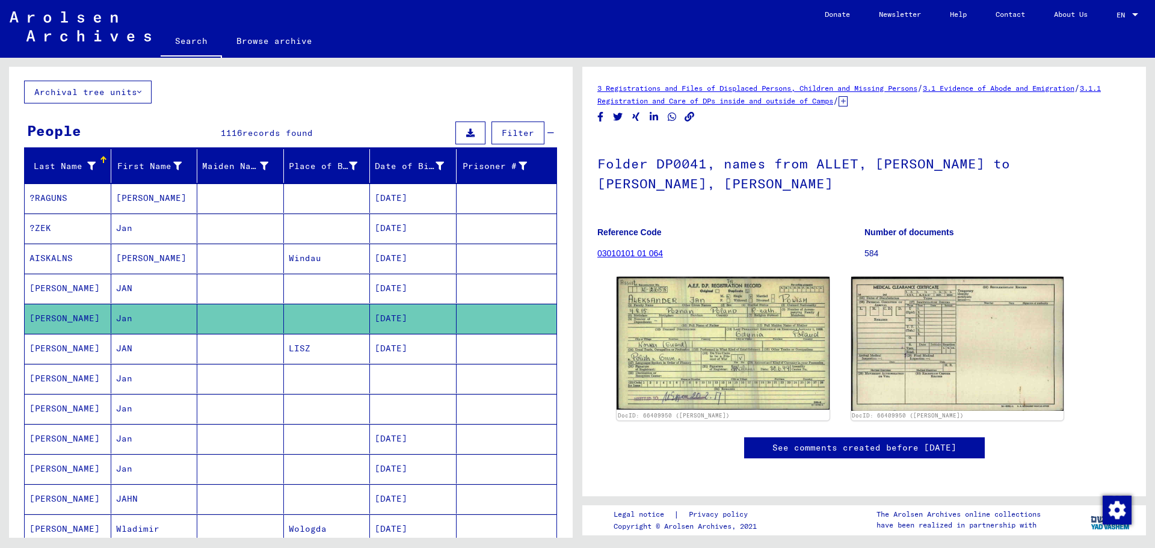
click at [395, 348] on mat-cell "[DATE]" at bounding box center [413, 348] width 87 height 29
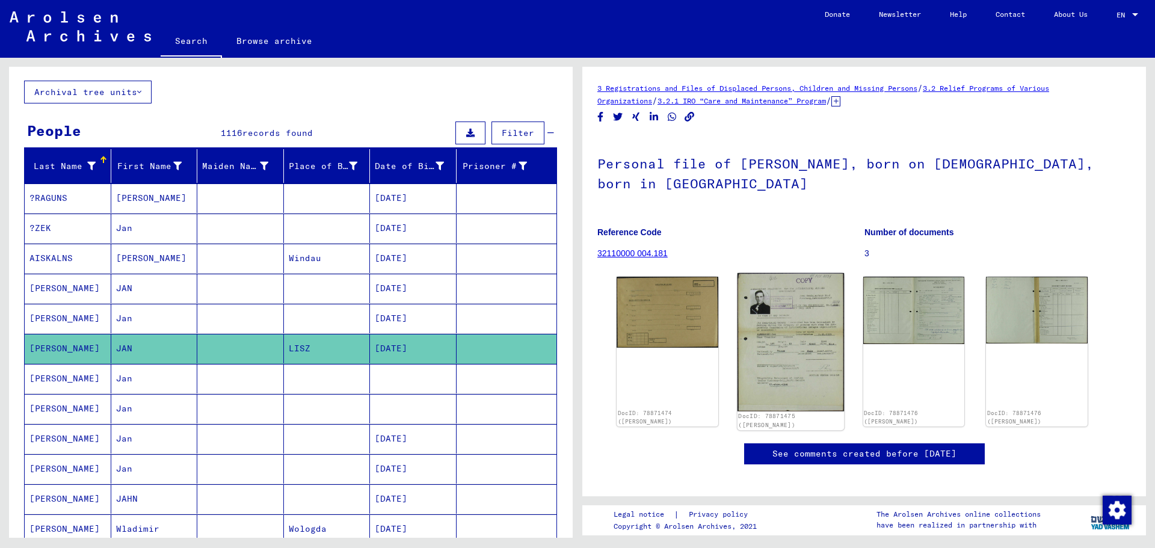
click at [786, 315] on img at bounding box center [790, 342] width 106 height 138
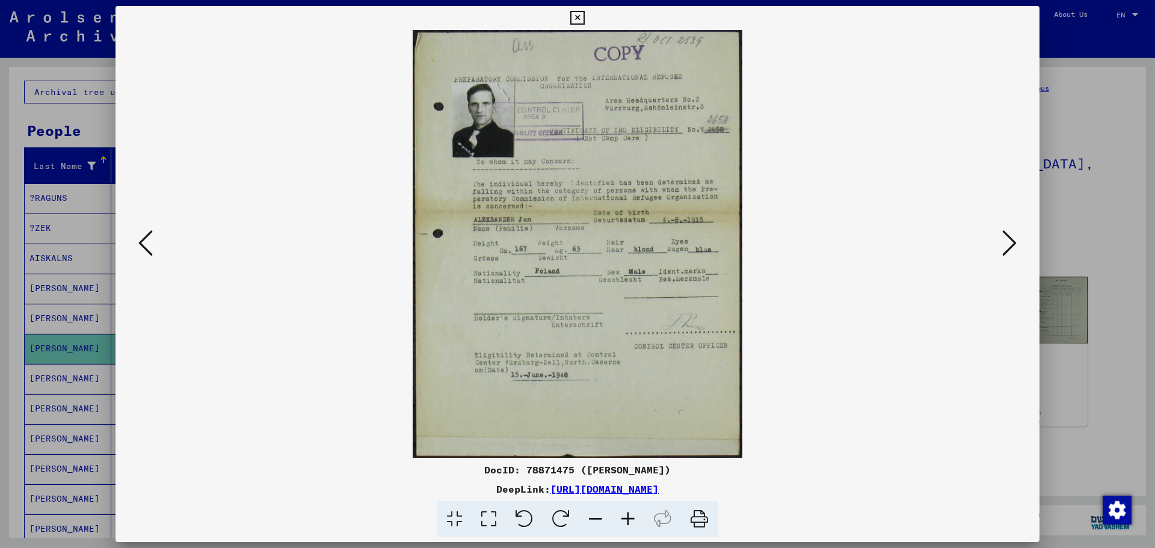
click at [577, 17] on icon at bounding box center [577, 18] width 14 height 14
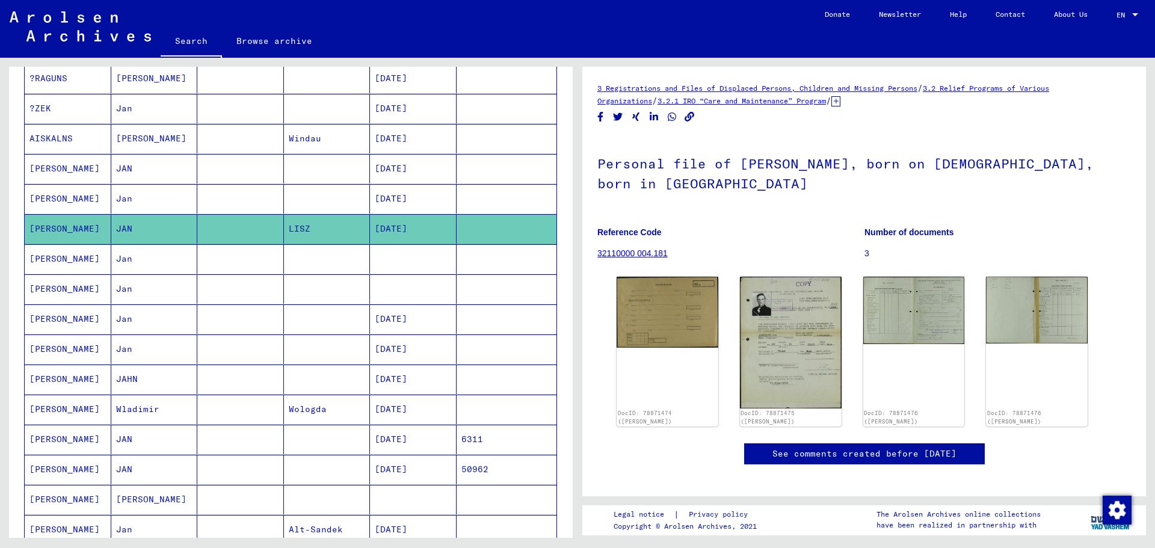
scroll to position [180, 0]
click at [408, 320] on mat-cell "[DATE]" at bounding box center [413, 318] width 87 height 29
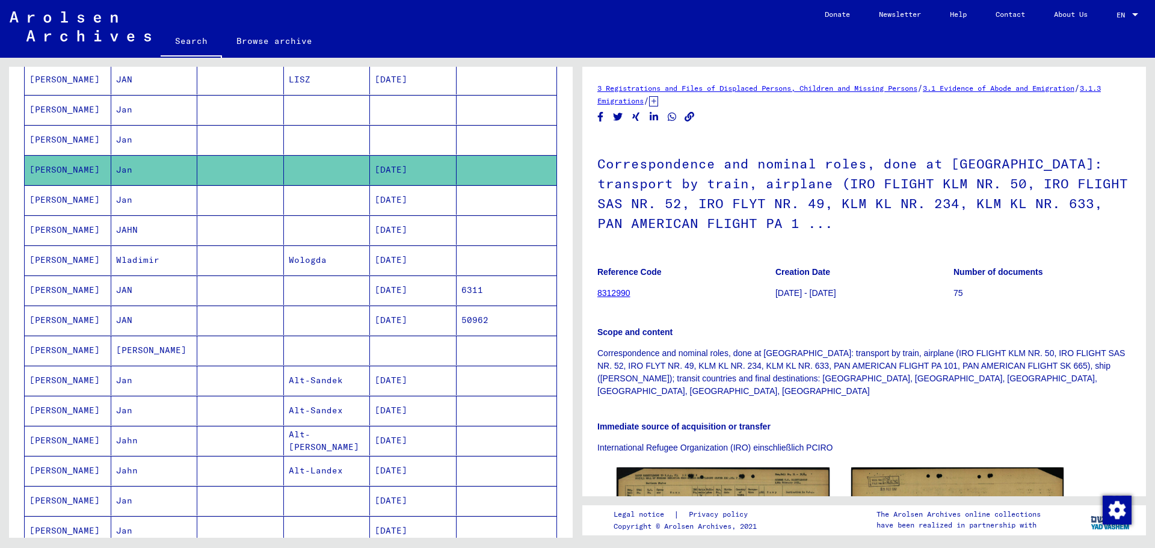
scroll to position [361, 0]
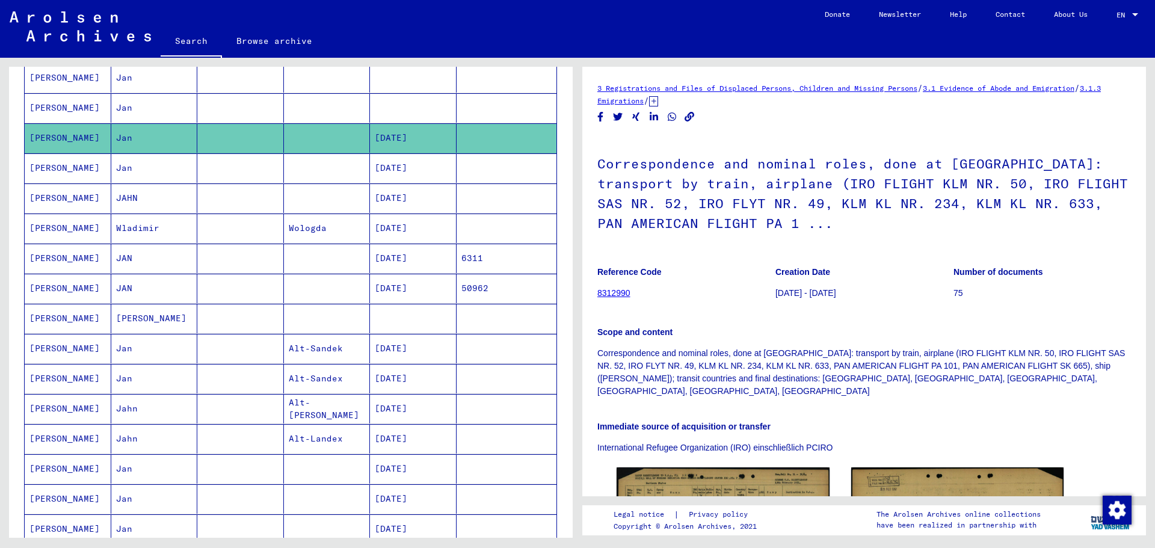
click at [402, 292] on mat-cell "[DATE]" at bounding box center [413, 288] width 87 height 29
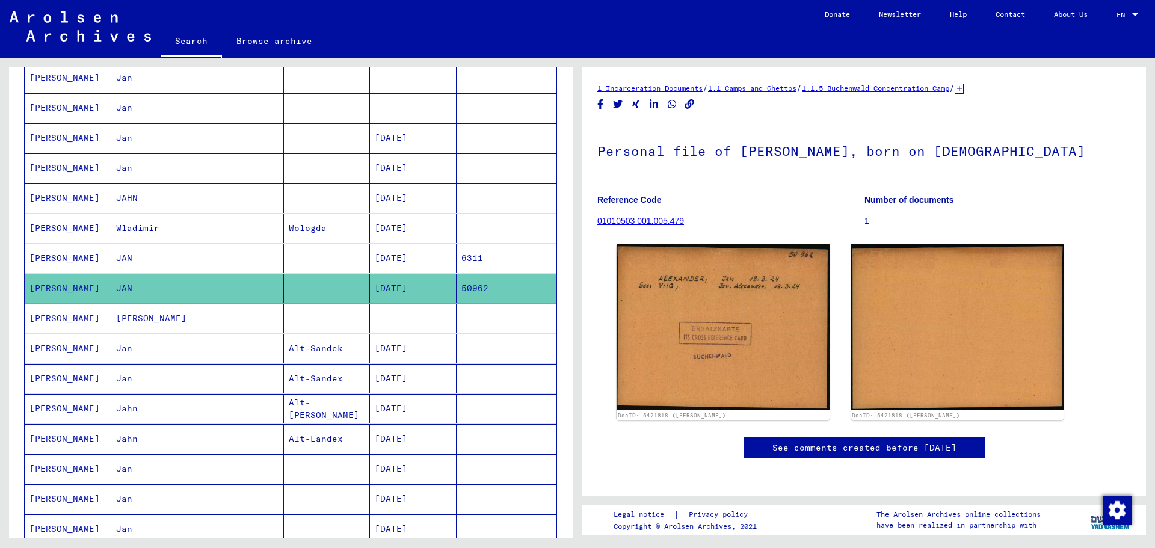
click at [409, 257] on mat-cell "[DATE]" at bounding box center [413, 258] width 87 height 29
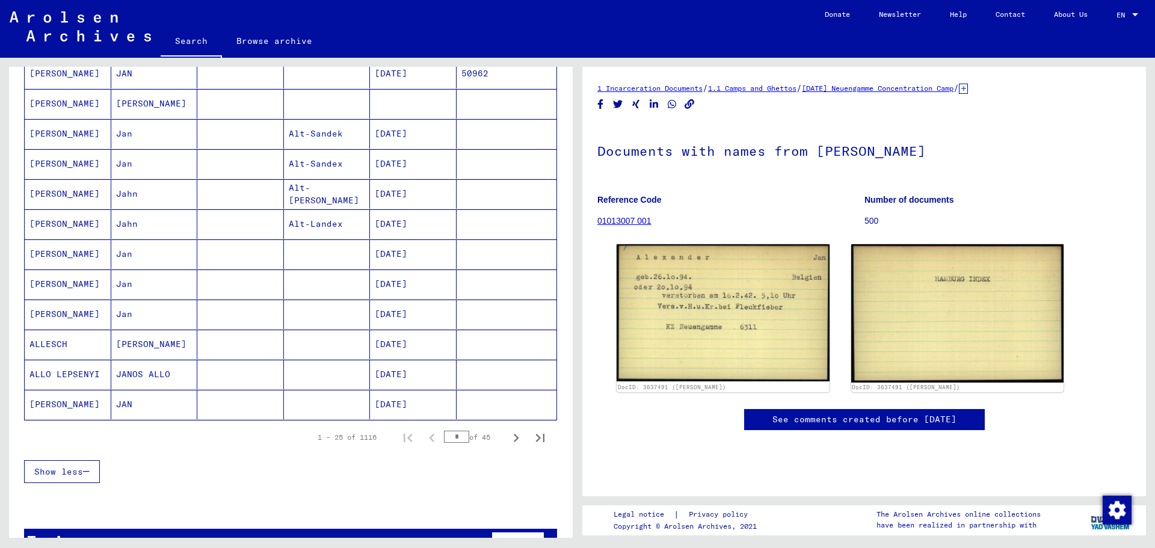
scroll to position [610, 0]
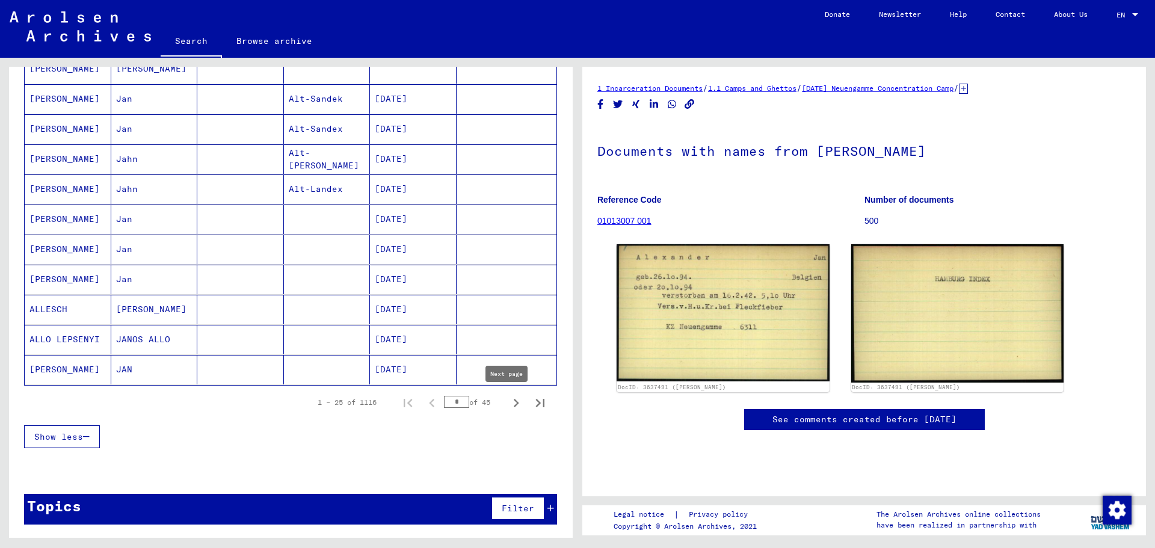
click at [508, 404] on icon "Next page" at bounding box center [516, 402] width 17 height 17
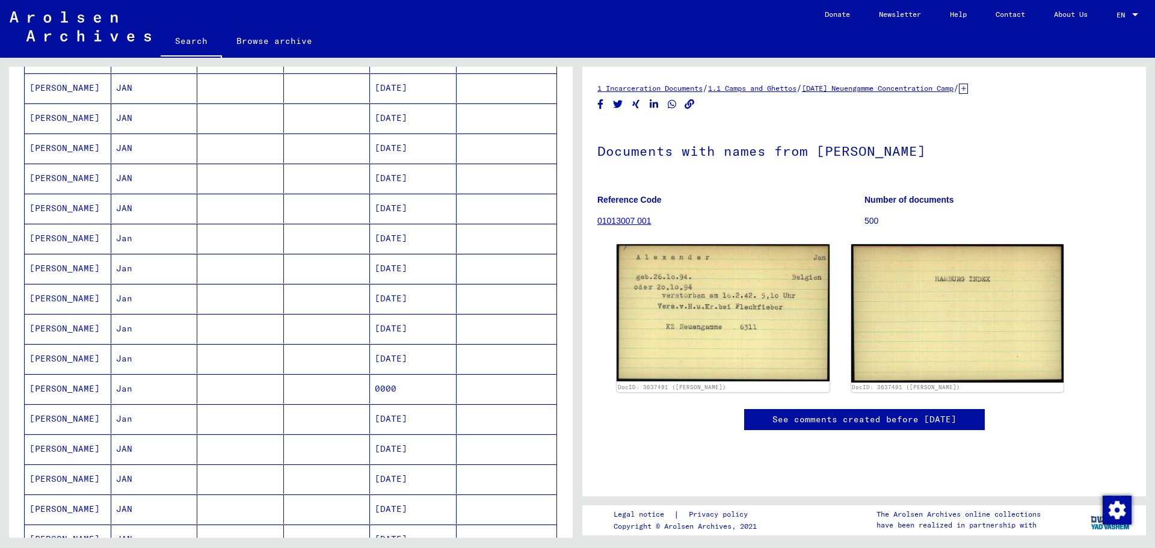
scroll to position [550, 0]
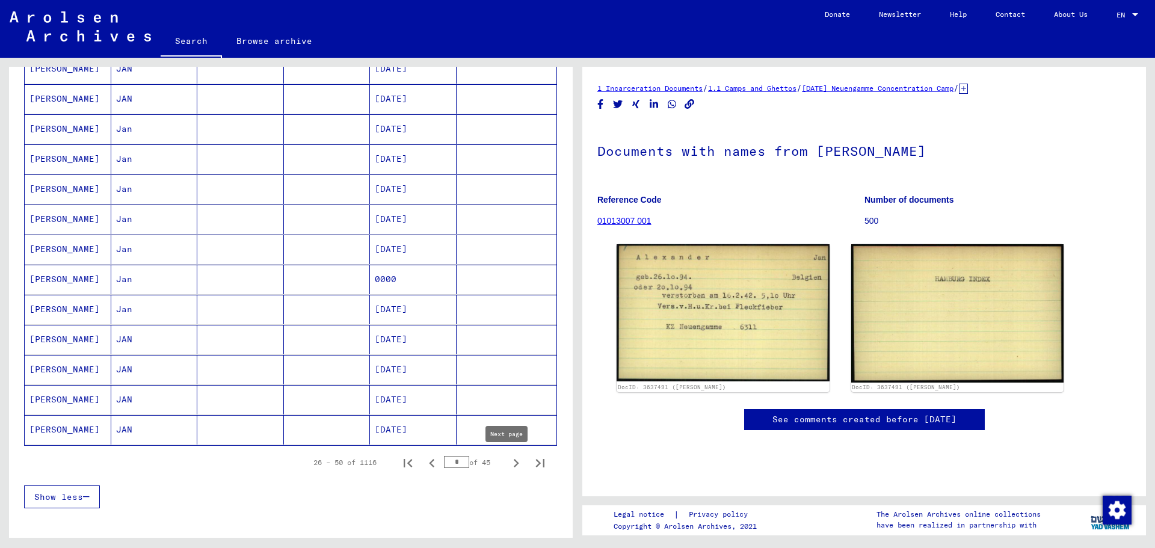
click at [514, 462] on icon "Next page" at bounding box center [516, 463] width 5 height 8
click at [508, 462] on icon "Next page" at bounding box center [516, 463] width 17 height 17
type input "*"
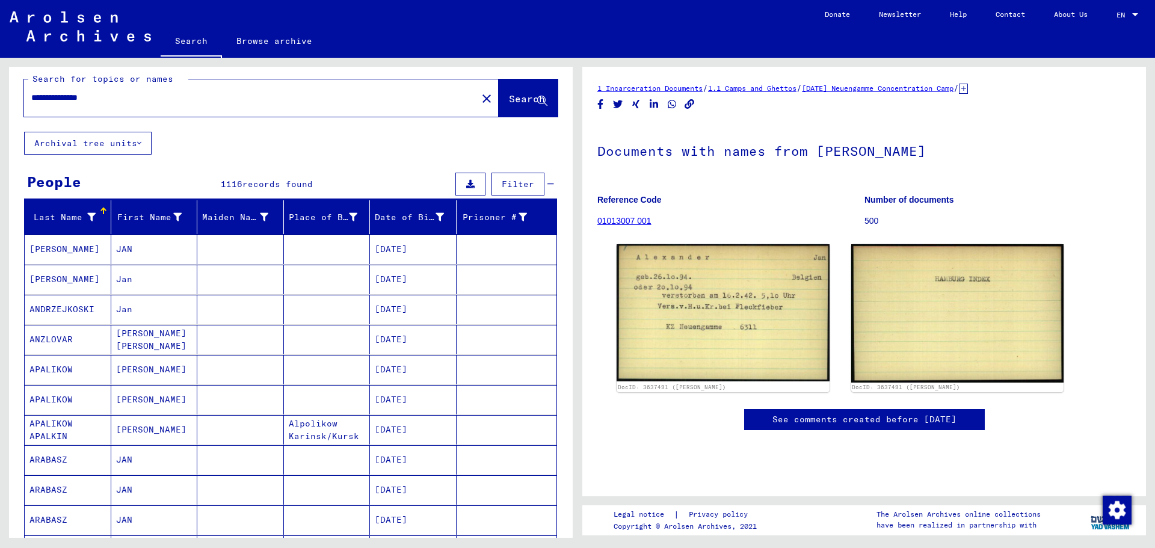
scroll to position [0, 0]
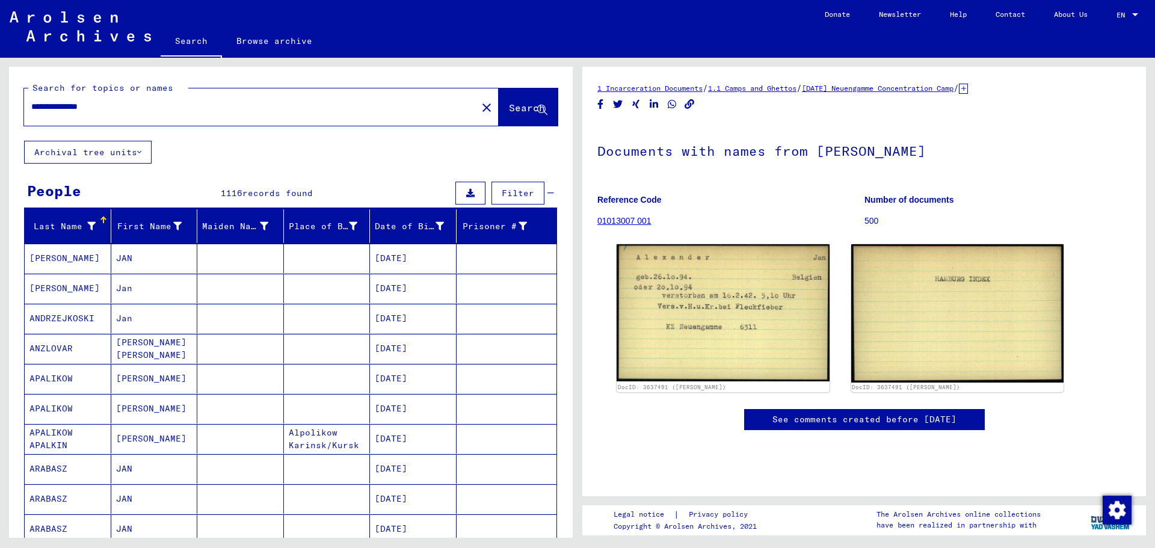
click at [142, 110] on input "**********" at bounding box center [250, 106] width 438 height 13
type input "*"
click at [515, 109] on span "Search" at bounding box center [527, 108] width 36 height 12
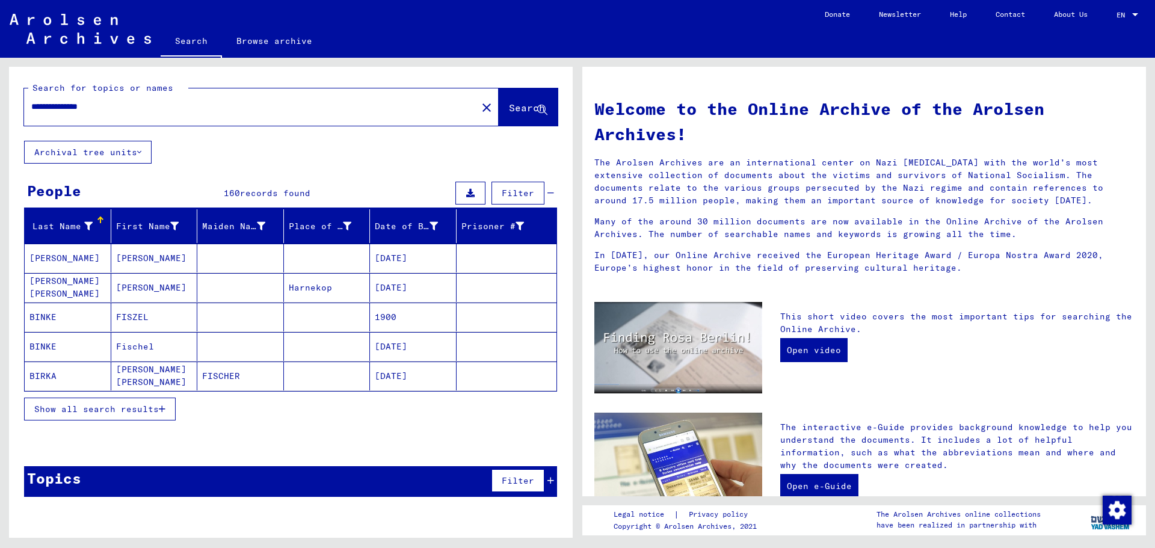
click at [166, 411] on button "Show all search results" at bounding box center [100, 409] width 152 height 23
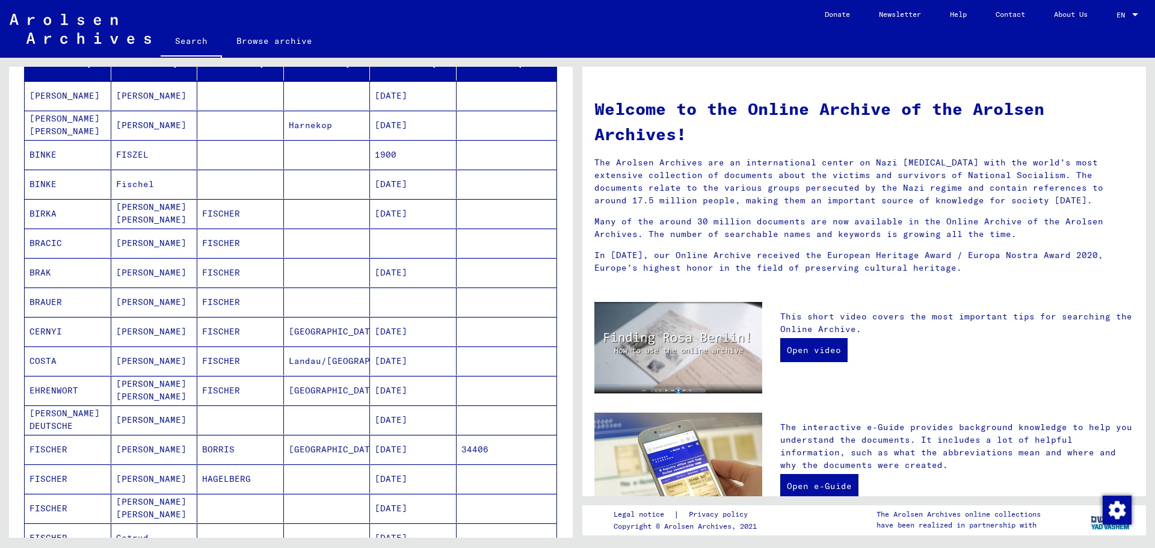
scroll to position [180, 0]
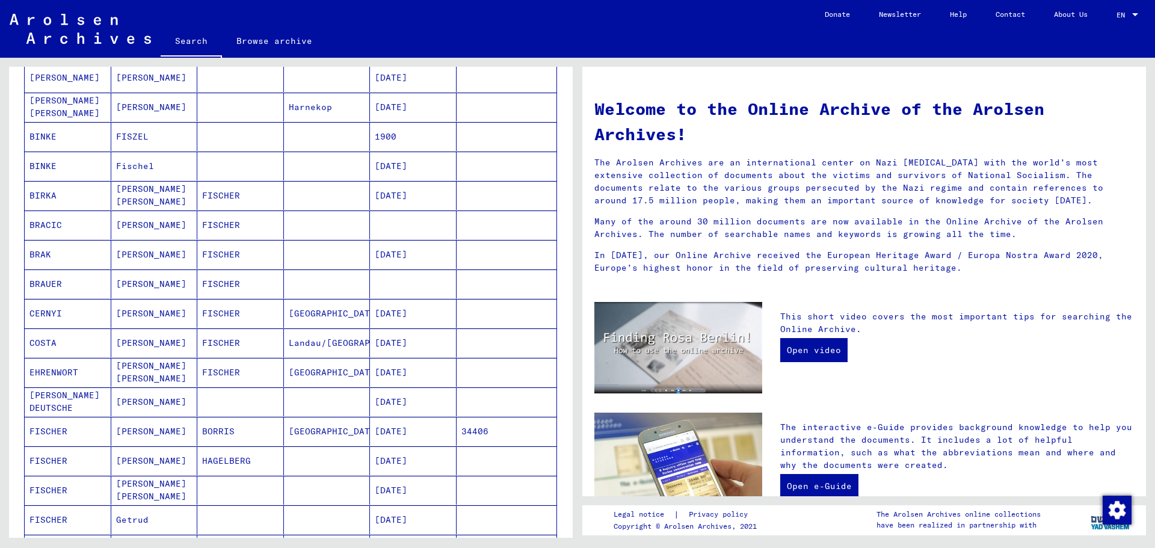
click at [391, 430] on mat-cell "[DATE]" at bounding box center [413, 431] width 87 height 29
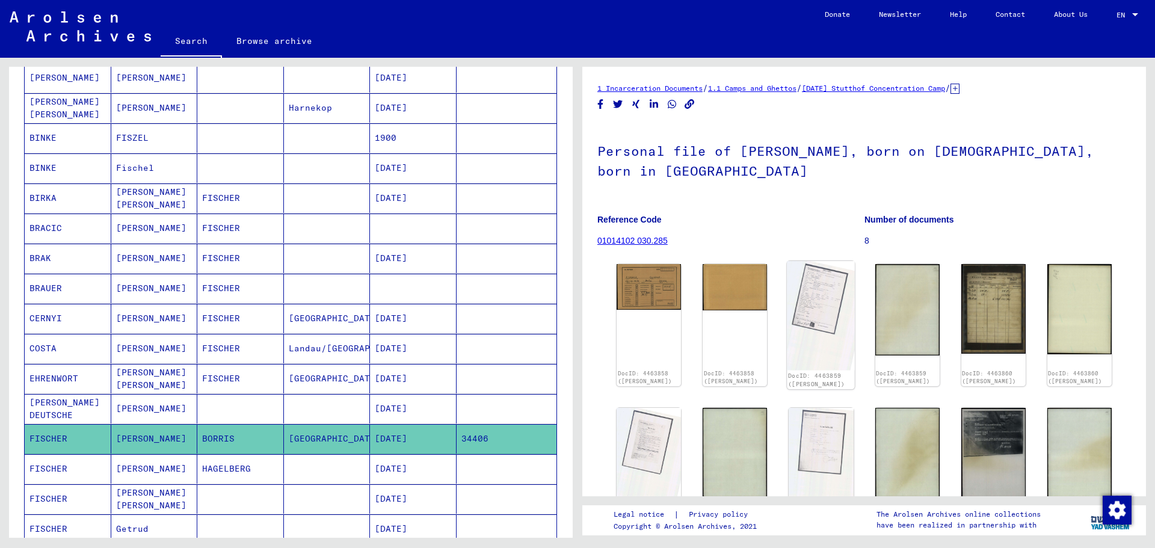
click at [815, 311] on img at bounding box center [821, 315] width 68 height 109
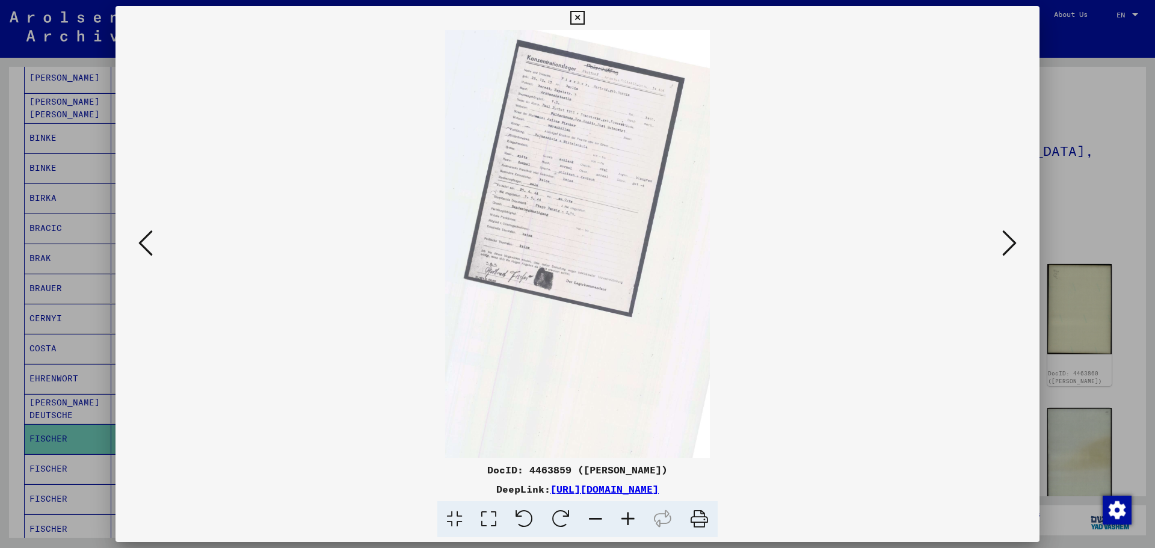
click at [624, 521] on icon at bounding box center [628, 519] width 32 height 37
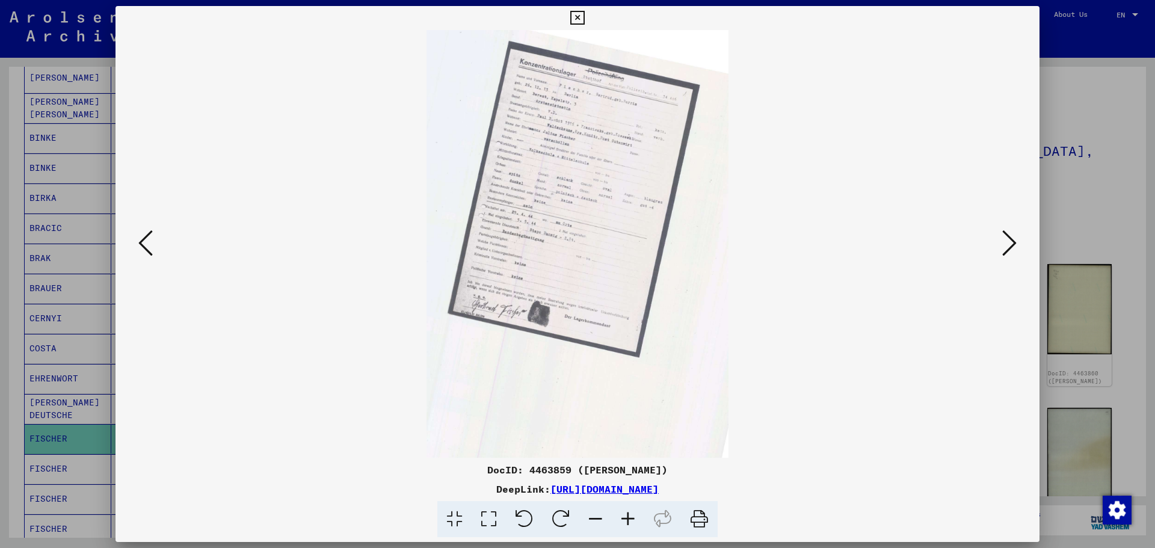
click at [624, 521] on icon at bounding box center [628, 519] width 32 height 37
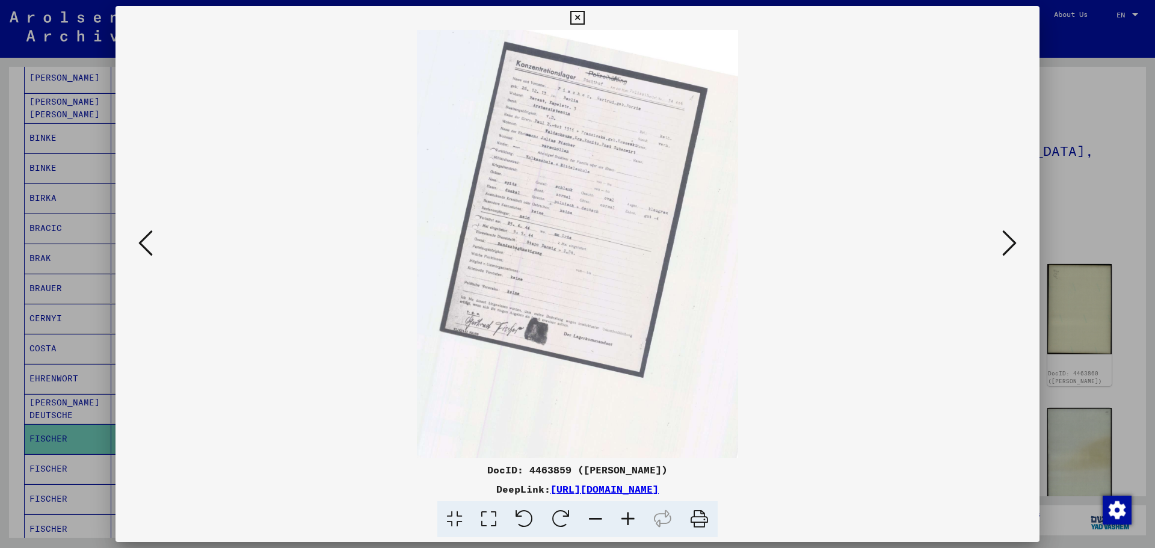
click at [624, 521] on icon at bounding box center [628, 519] width 32 height 37
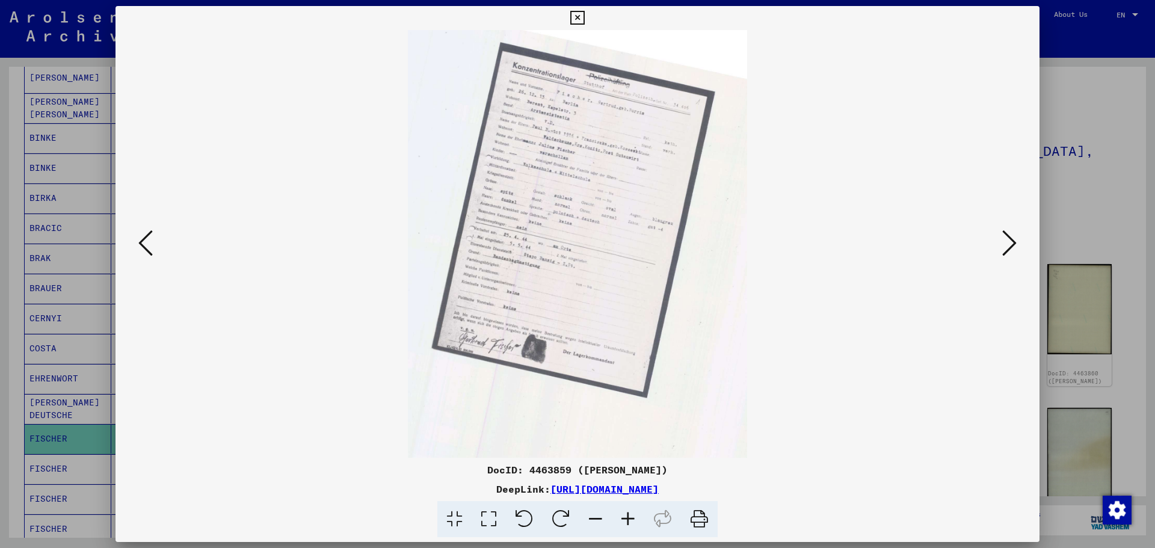
click at [624, 521] on icon at bounding box center [628, 519] width 32 height 37
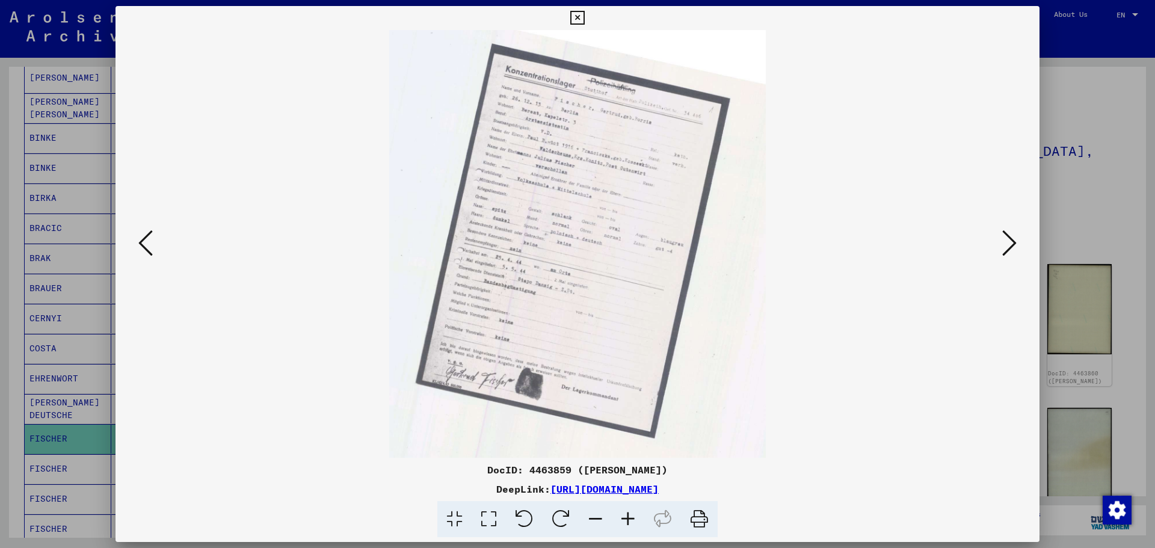
click at [624, 522] on icon at bounding box center [628, 519] width 32 height 37
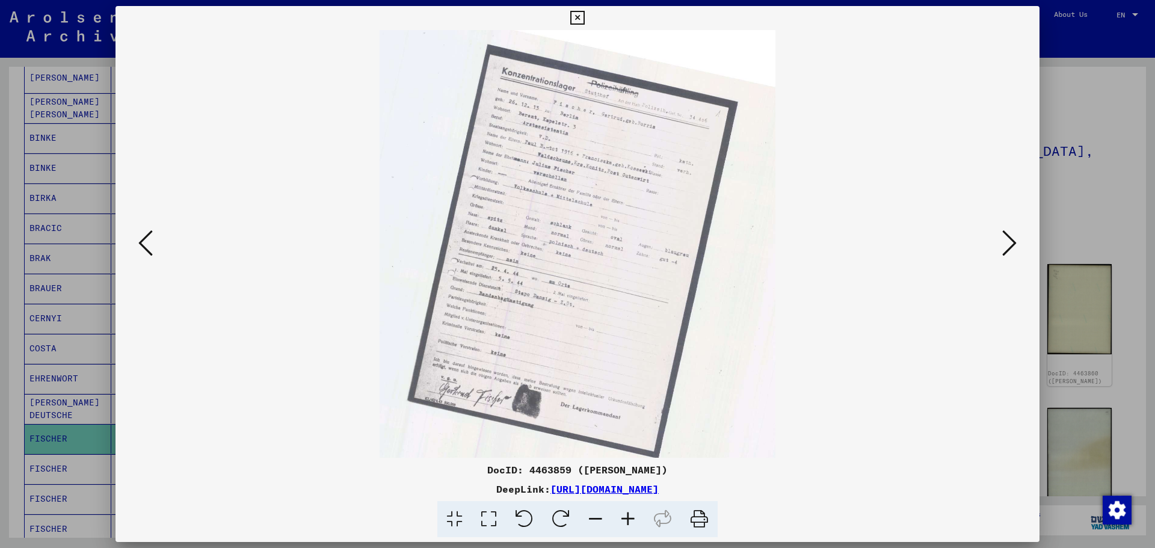
click at [624, 522] on icon at bounding box center [628, 519] width 32 height 37
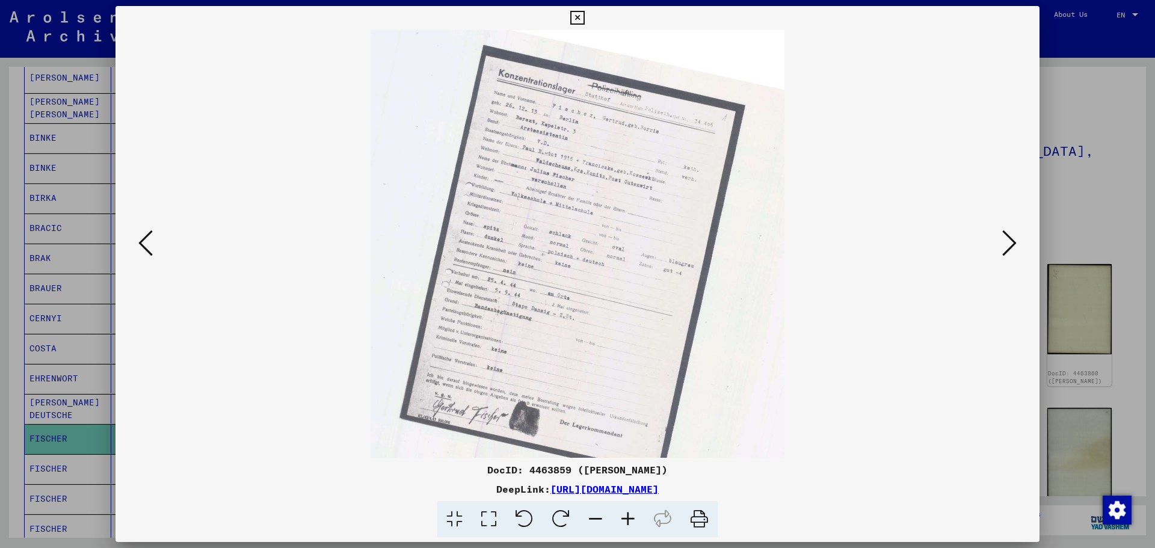
click at [624, 522] on icon at bounding box center [628, 519] width 32 height 37
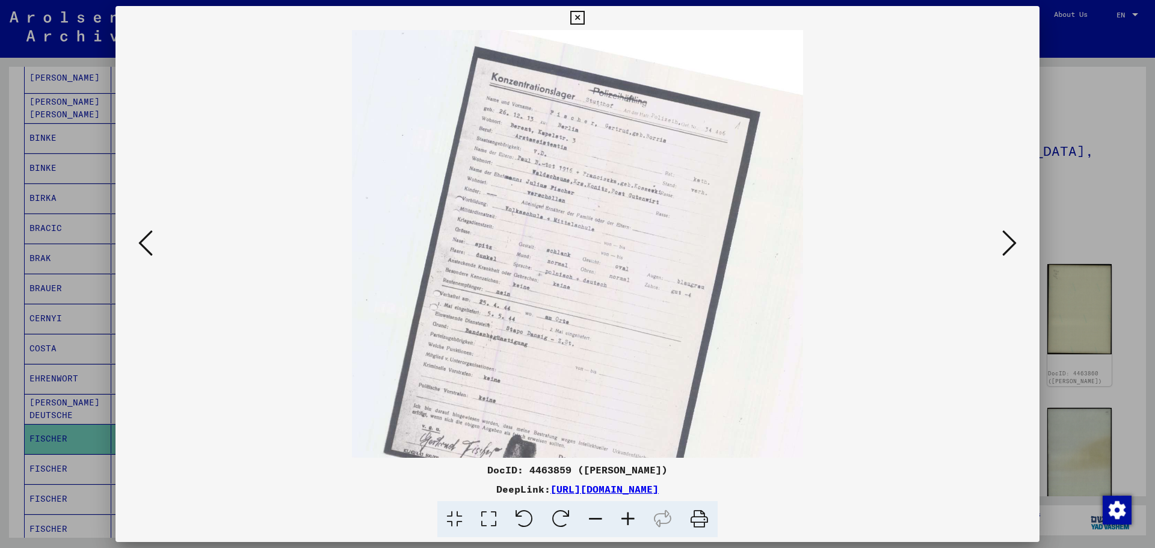
click at [624, 522] on icon at bounding box center [628, 519] width 32 height 37
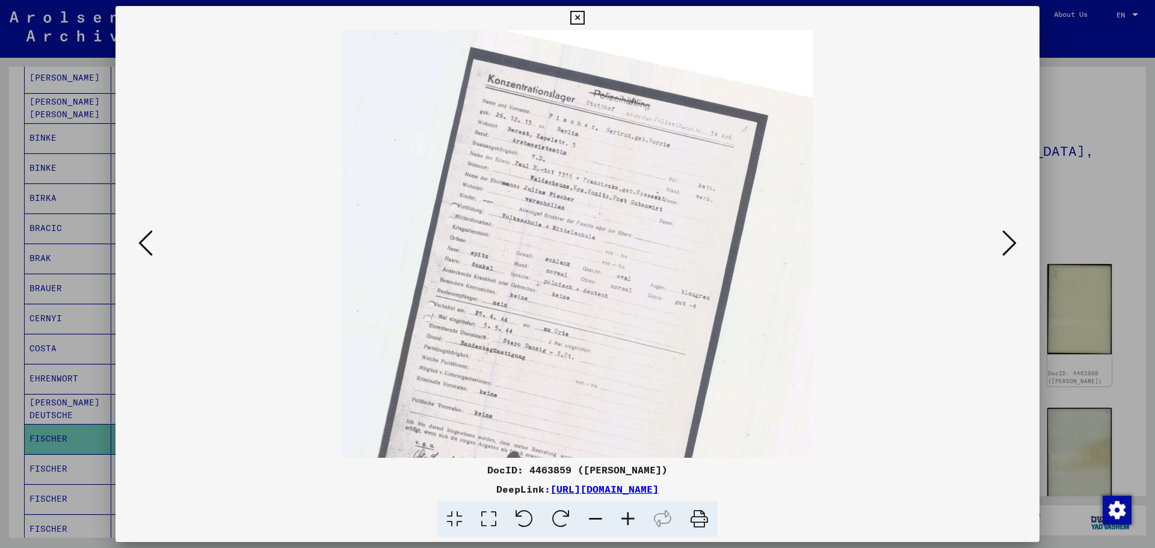
click at [624, 522] on icon at bounding box center [628, 519] width 32 height 37
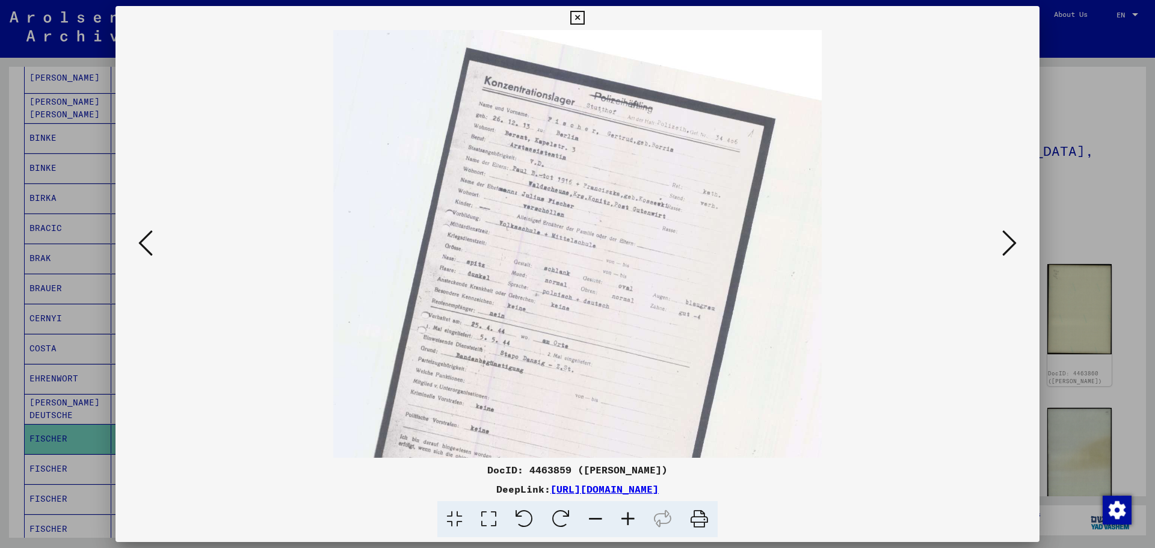
click at [625, 523] on icon at bounding box center [628, 519] width 32 height 37
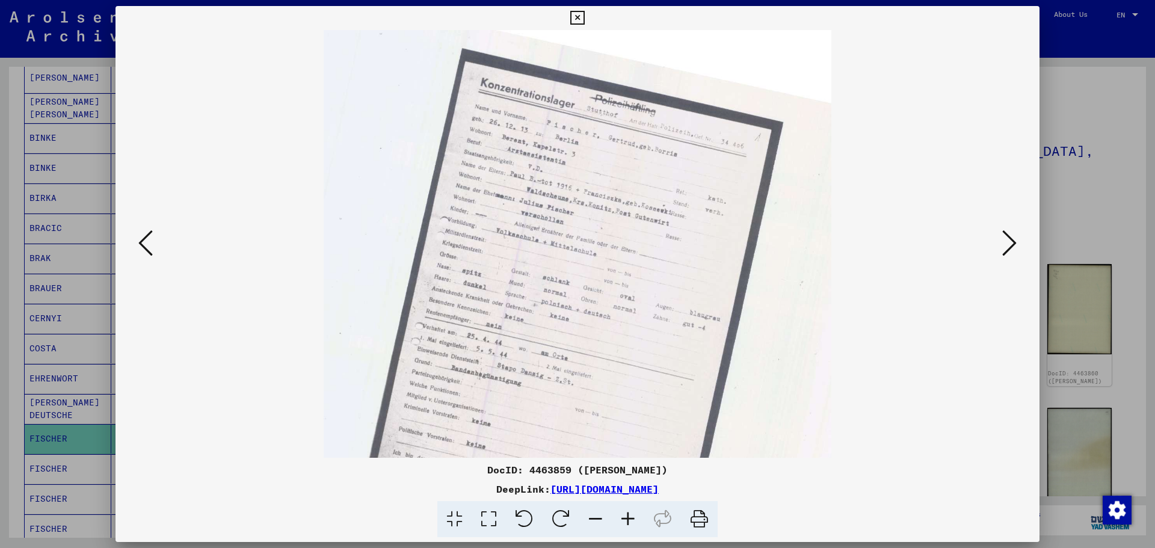
click at [624, 523] on icon at bounding box center [628, 519] width 32 height 37
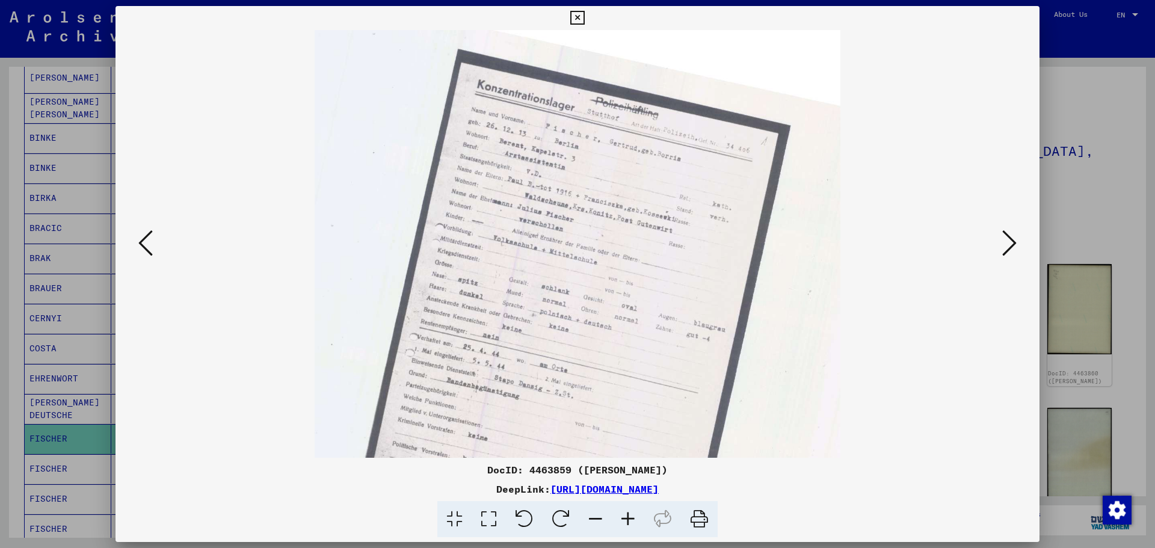
click at [627, 515] on icon at bounding box center [628, 519] width 32 height 37
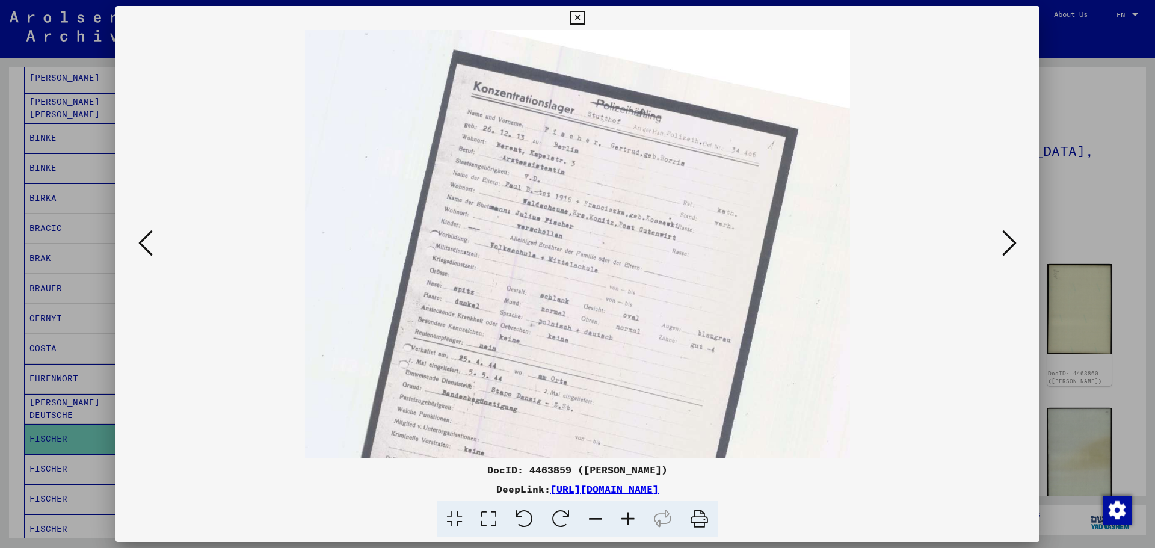
click at [627, 515] on icon at bounding box center [628, 519] width 32 height 37
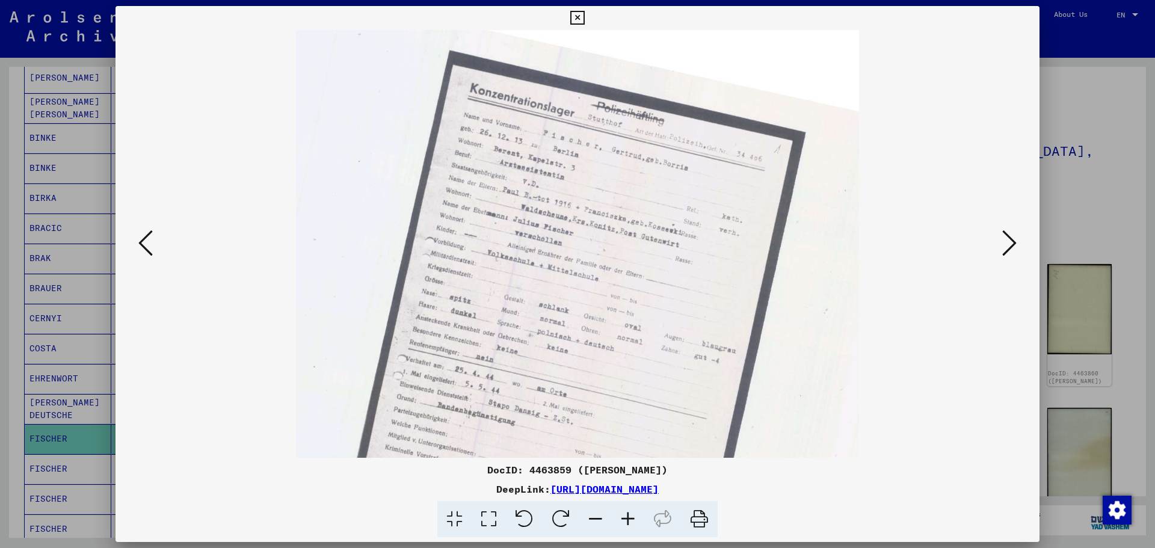
click at [627, 515] on icon at bounding box center [628, 519] width 32 height 37
click at [626, 515] on icon at bounding box center [628, 519] width 32 height 37
click at [625, 518] on icon at bounding box center [628, 519] width 32 height 37
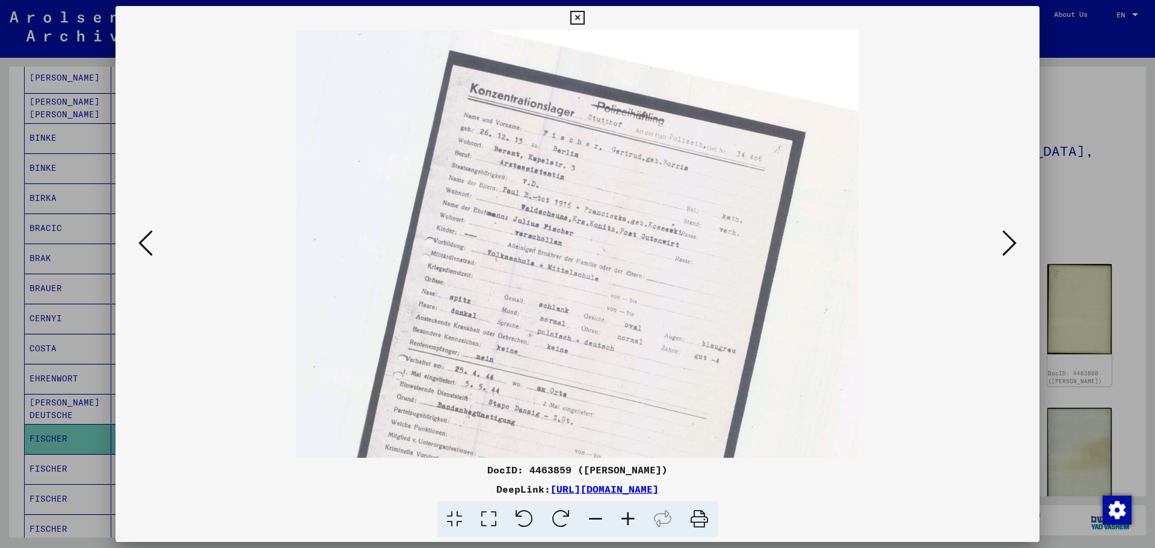
click at [625, 518] on icon at bounding box center [628, 519] width 32 height 37
click at [1014, 247] on icon at bounding box center [1009, 243] width 14 height 29
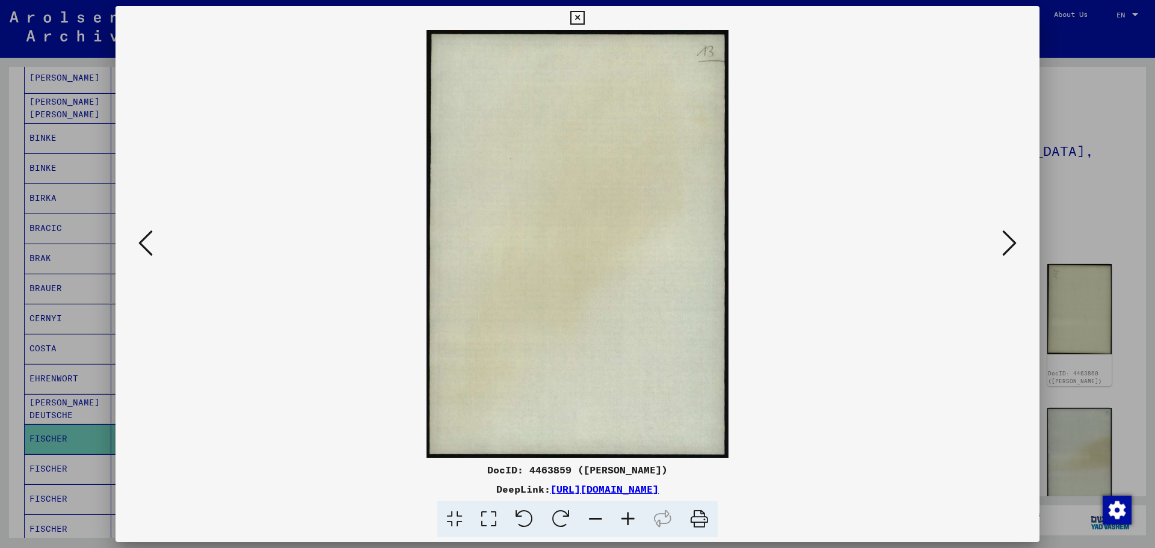
click at [1014, 247] on icon at bounding box center [1009, 243] width 14 height 29
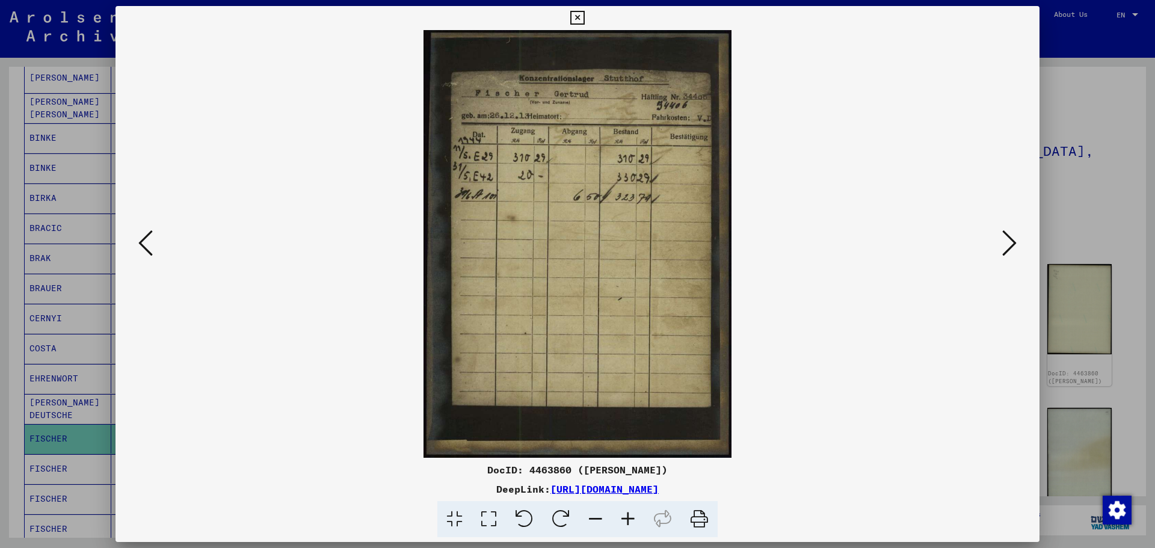
click at [1014, 247] on icon at bounding box center [1009, 243] width 14 height 29
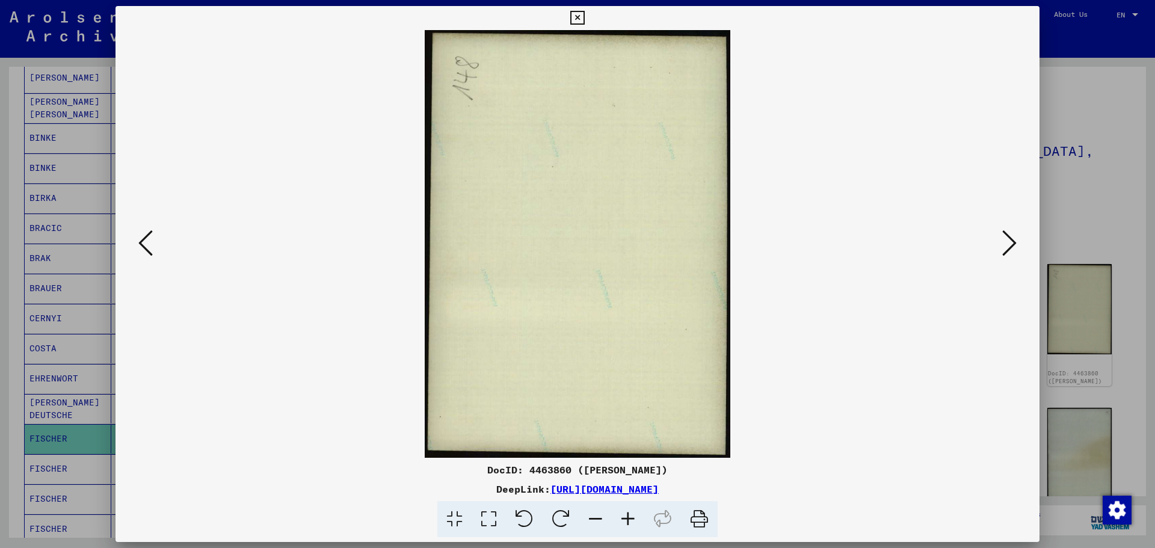
click at [1014, 247] on icon at bounding box center [1009, 243] width 14 height 29
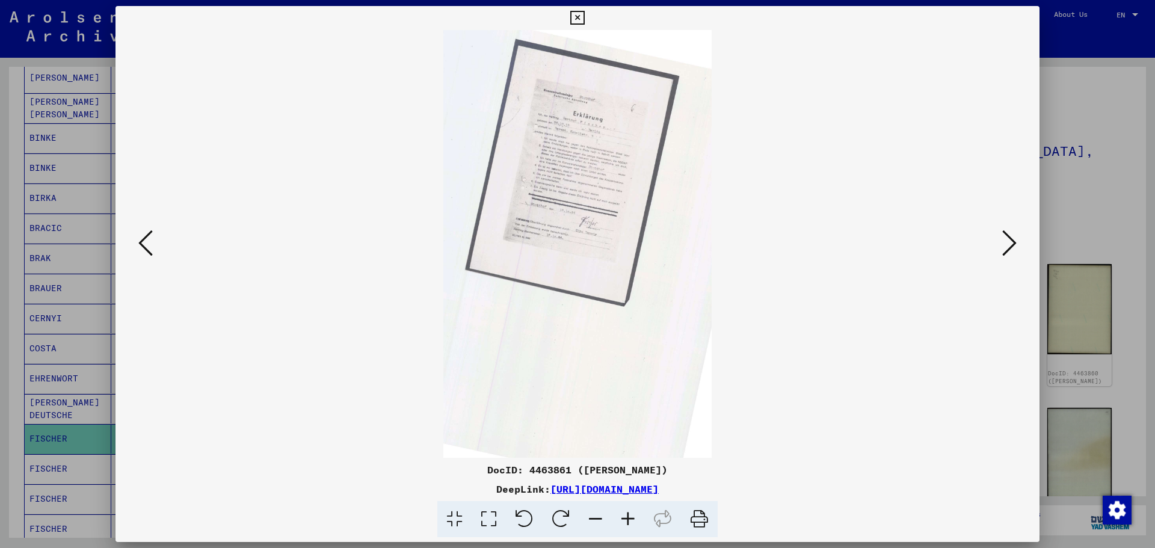
click at [1011, 248] on icon at bounding box center [1009, 243] width 14 height 29
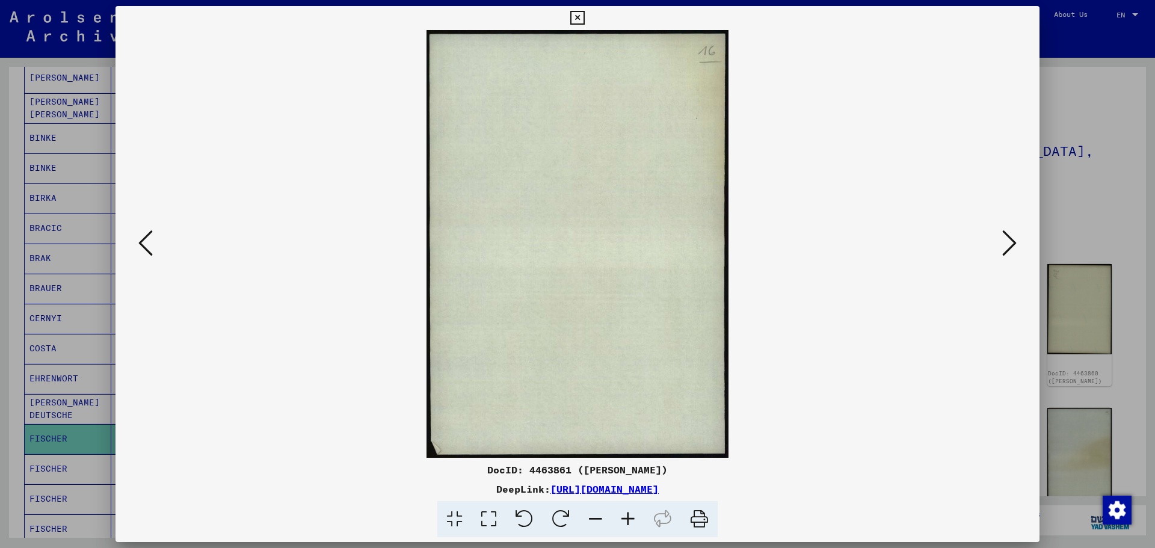
click at [1011, 248] on icon at bounding box center [1009, 243] width 14 height 29
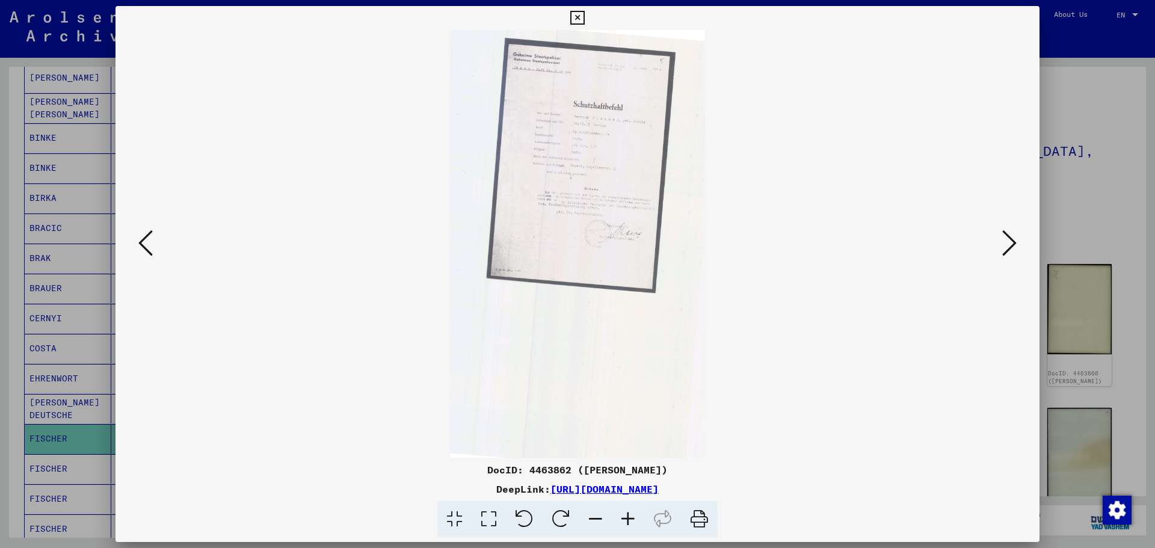
click at [1011, 248] on icon at bounding box center [1009, 243] width 14 height 29
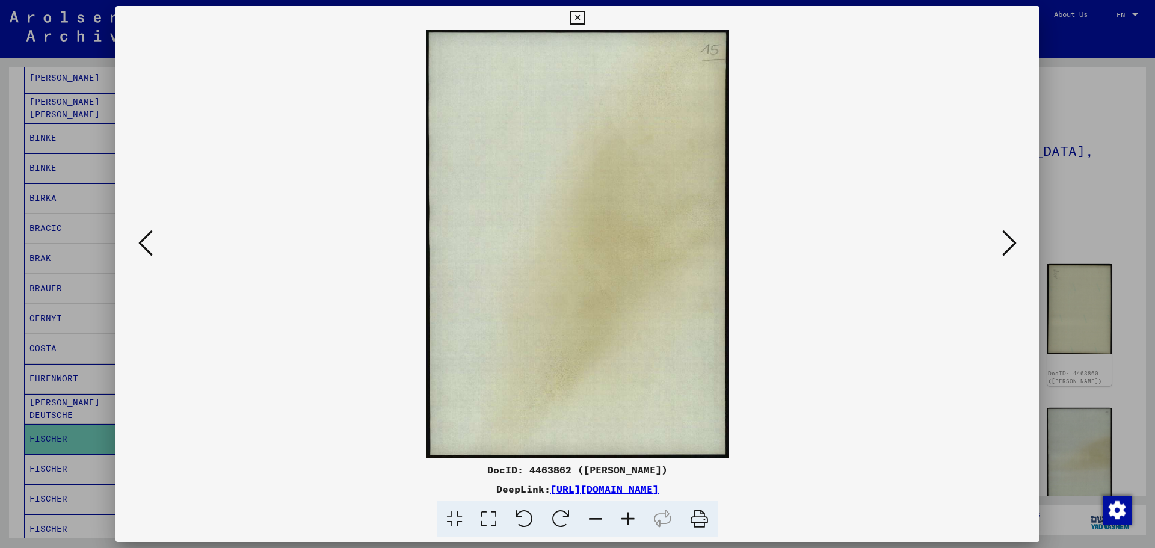
click at [1011, 248] on icon at bounding box center [1009, 243] width 14 height 29
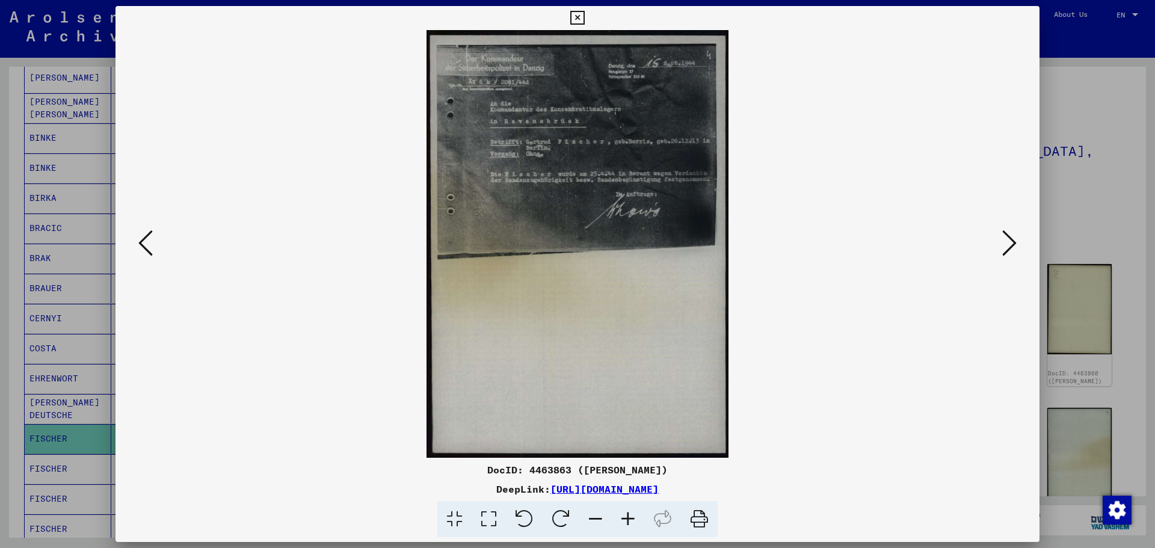
click at [1010, 239] on icon at bounding box center [1009, 243] width 14 height 29
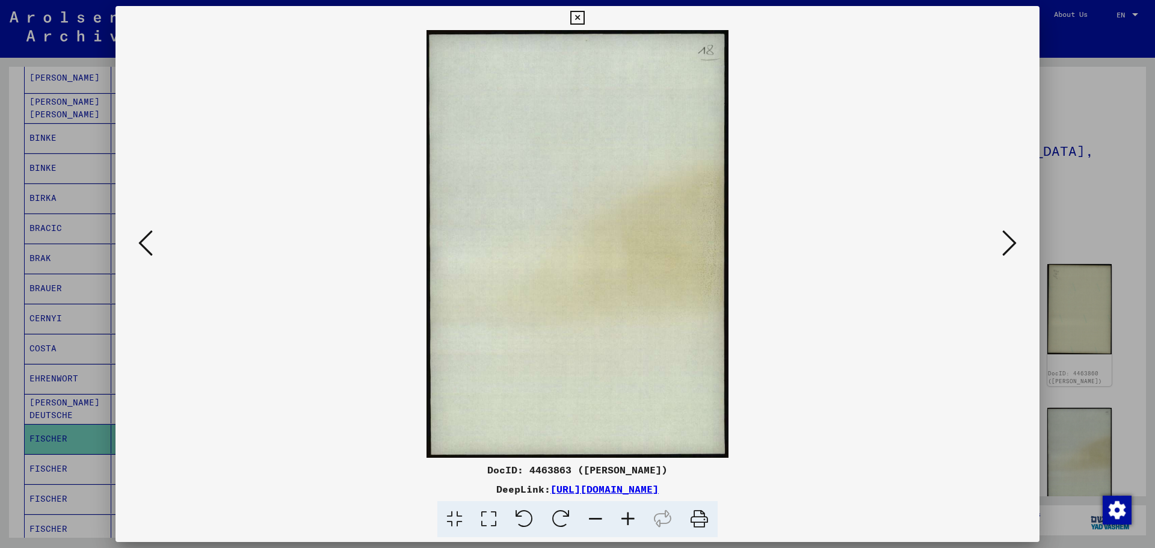
click at [1010, 238] on icon at bounding box center [1009, 243] width 14 height 29
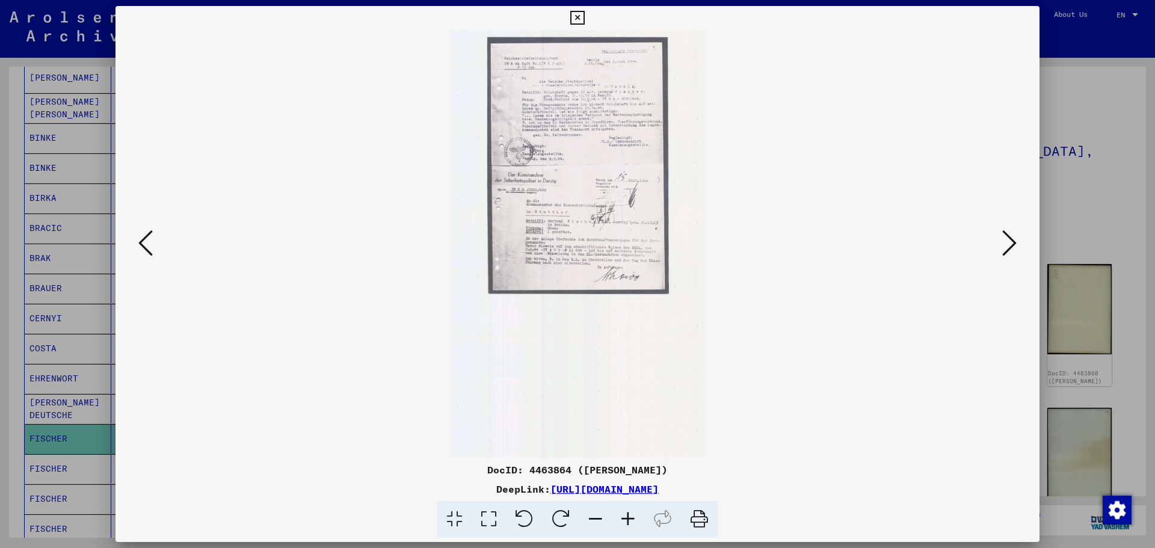
click at [631, 518] on icon at bounding box center [628, 519] width 32 height 37
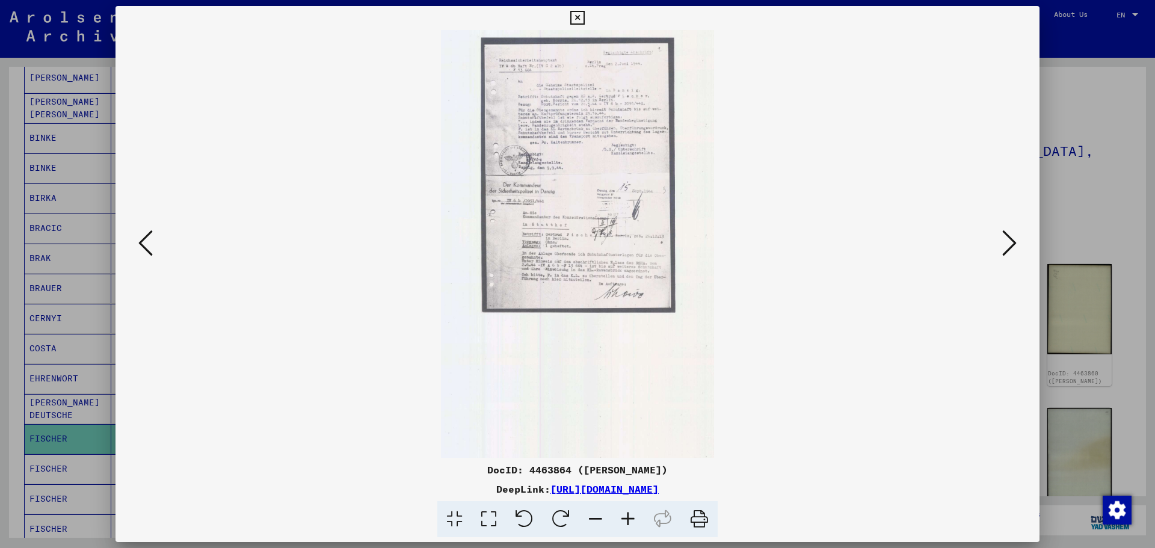
click at [631, 518] on icon at bounding box center [628, 519] width 32 height 37
click at [631, 517] on icon at bounding box center [628, 519] width 32 height 37
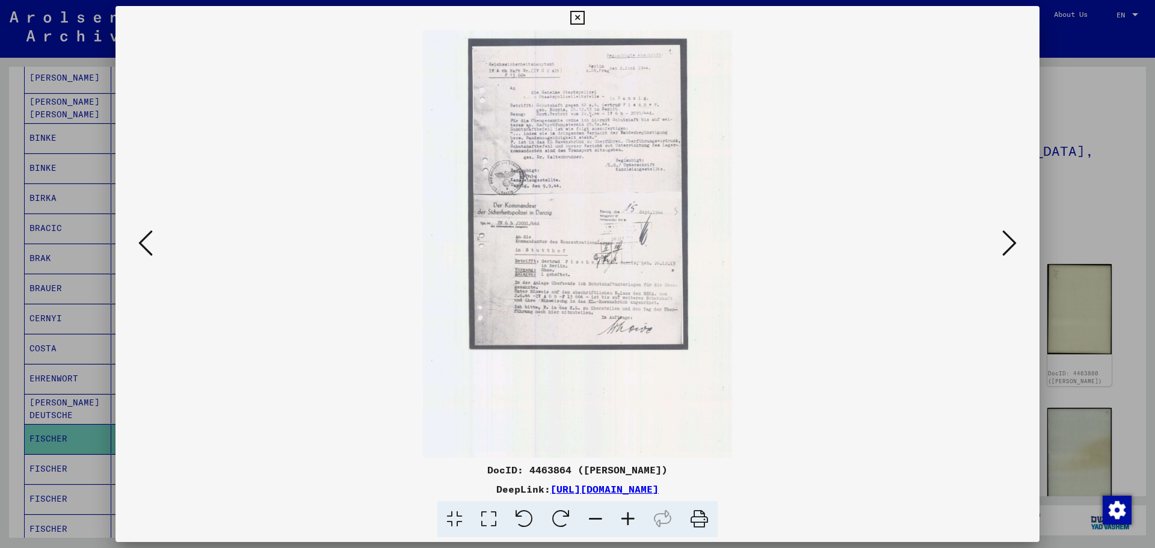
click at [632, 517] on icon at bounding box center [628, 519] width 32 height 37
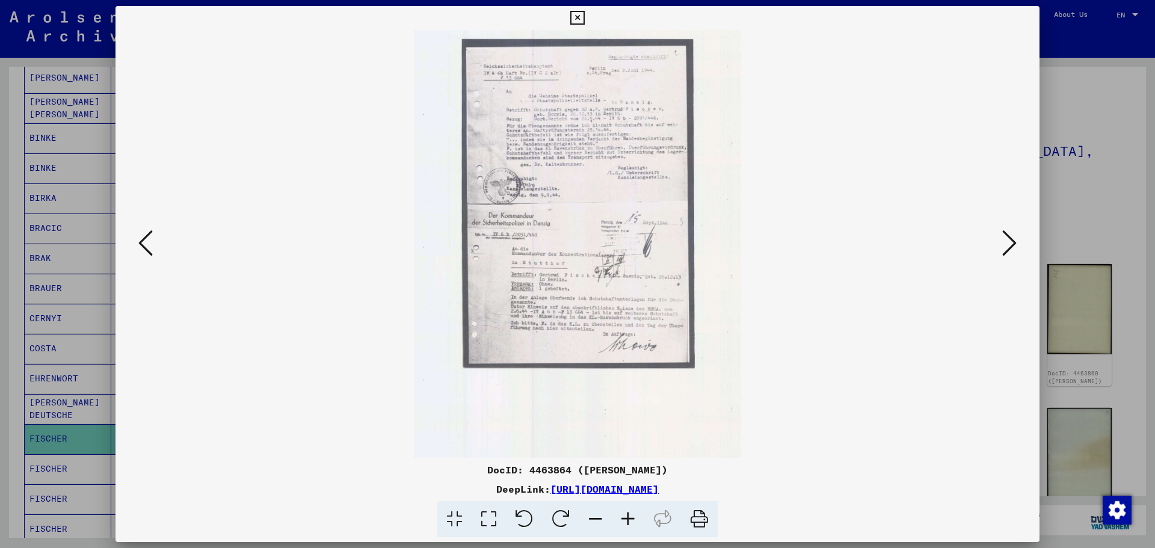
click at [633, 517] on icon at bounding box center [628, 519] width 32 height 37
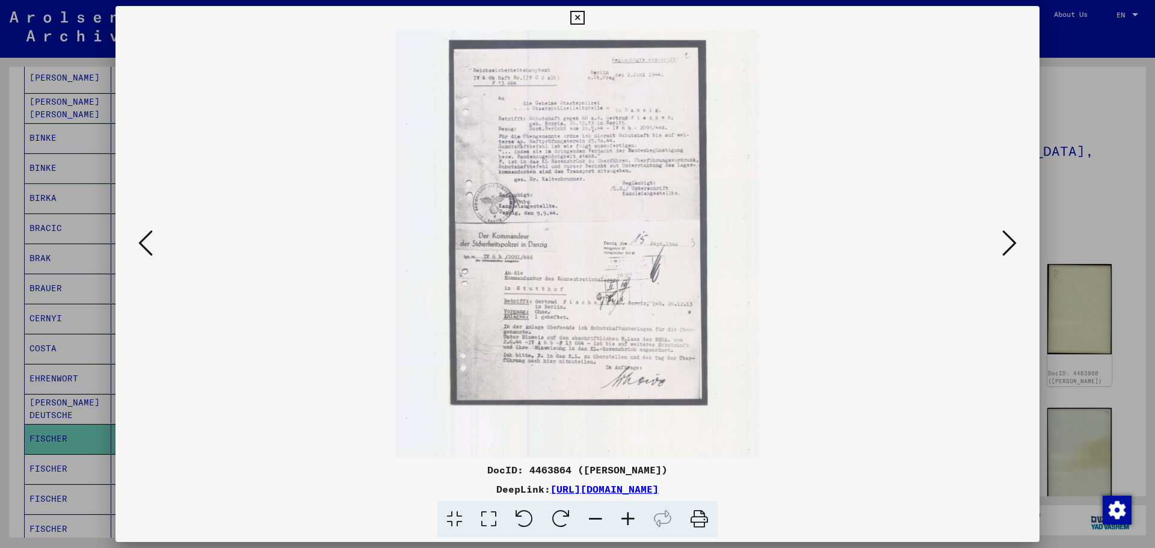
click at [633, 517] on icon at bounding box center [628, 519] width 32 height 37
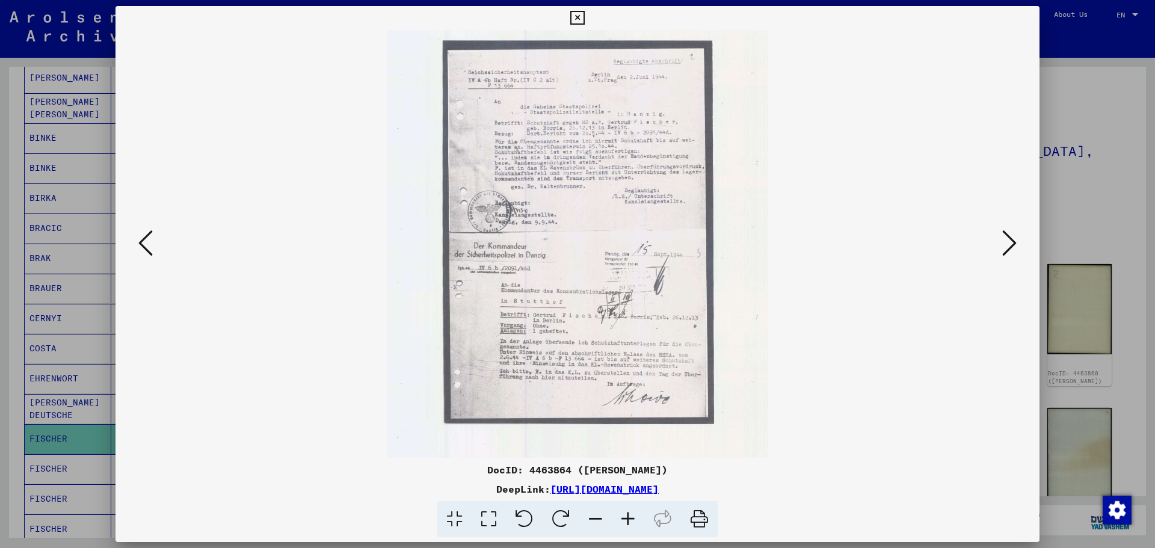
click at [634, 517] on icon at bounding box center [628, 519] width 32 height 37
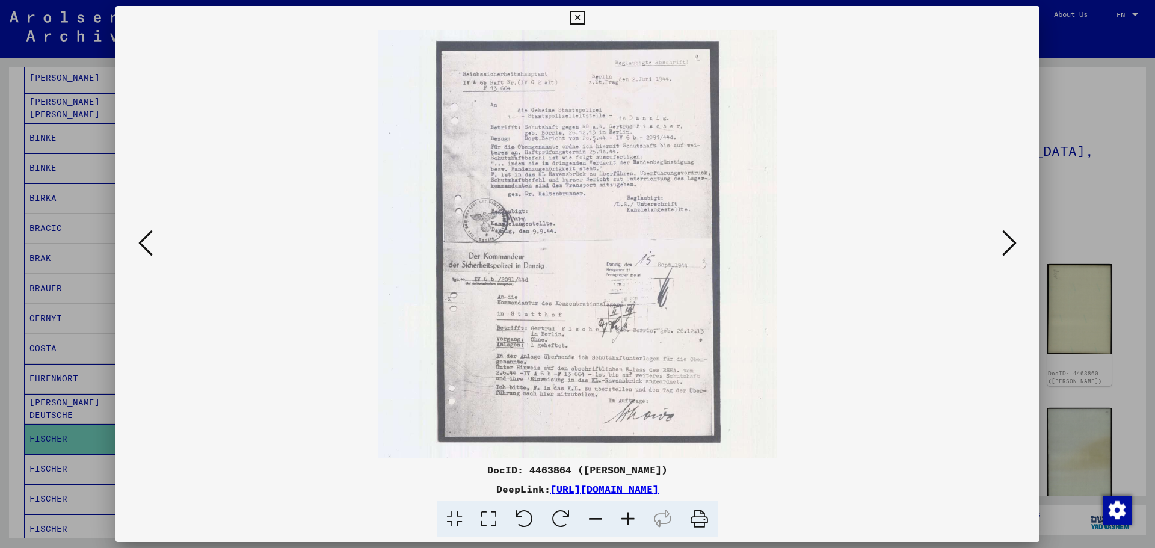
click at [634, 517] on icon at bounding box center [628, 519] width 32 height 37
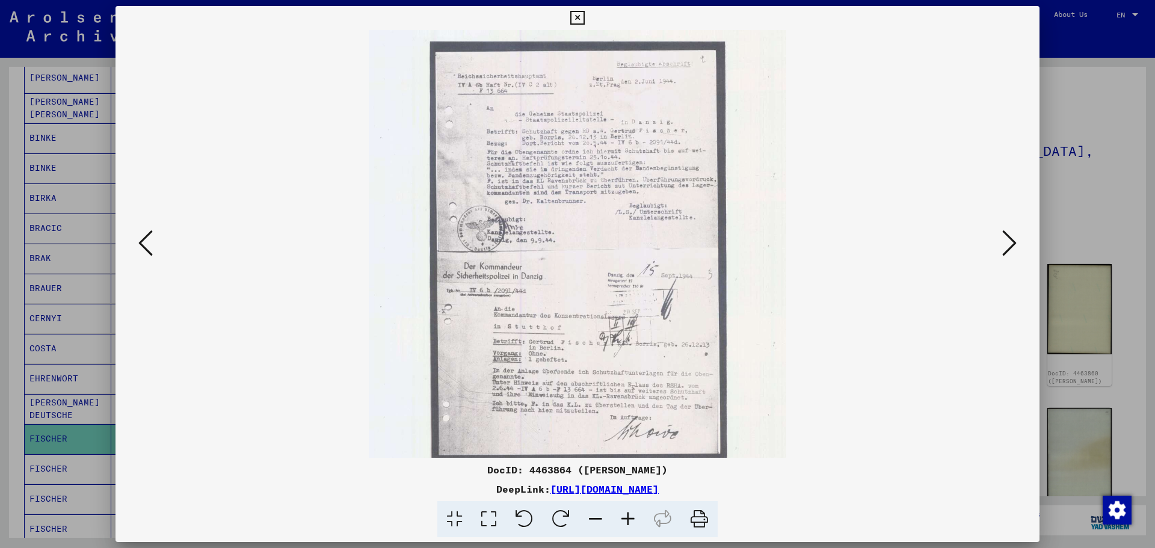
click at [634, 518] on icon at bounding box center [628, 519] width 32 height 37
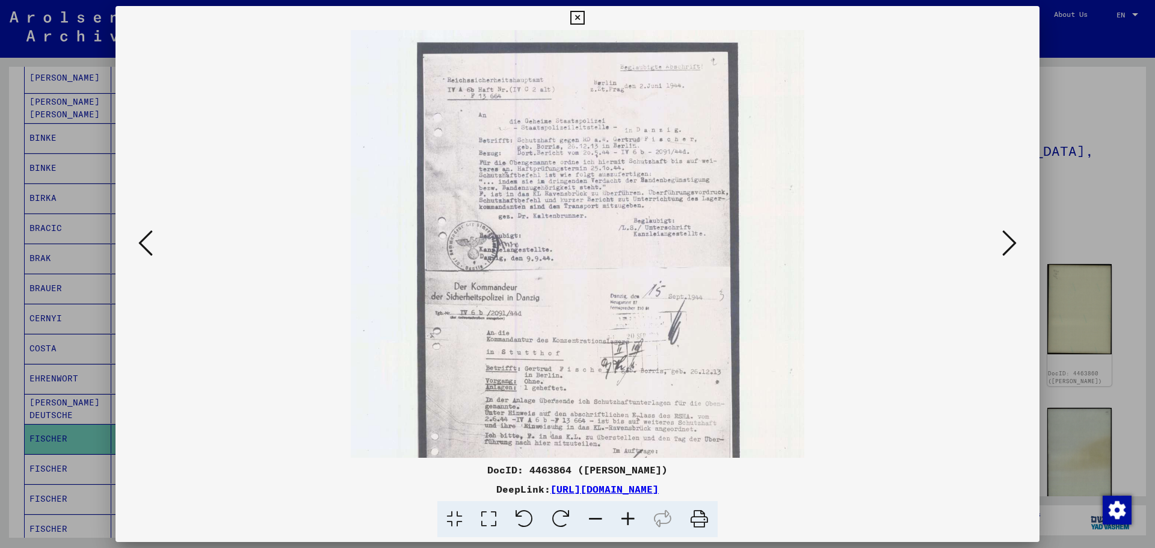
click at [634, 518] on icon at bounding box center [628, 519] width 32 height 37
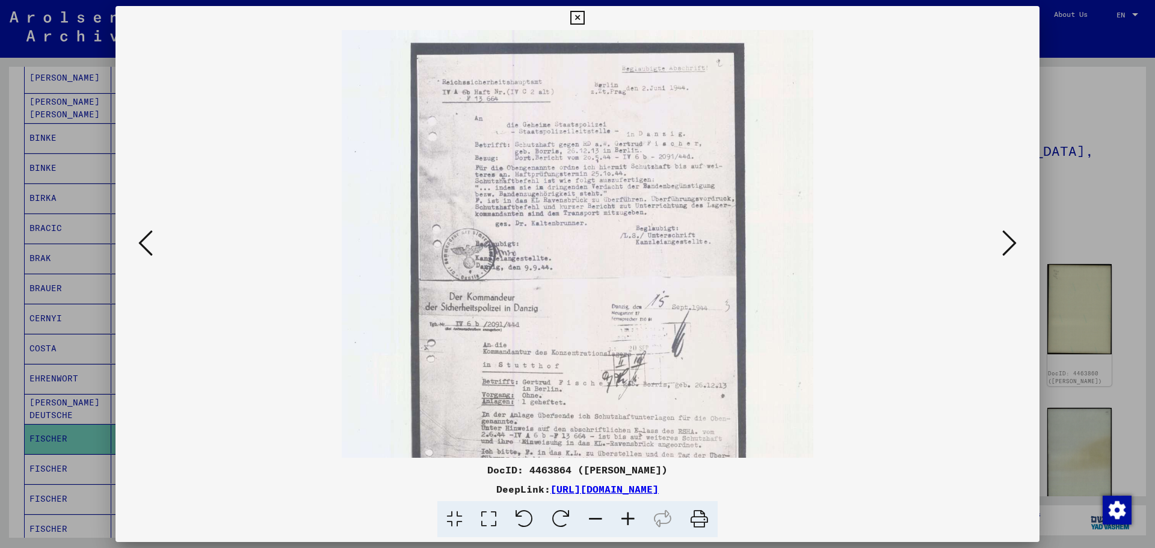
click at [634, 518] on icon at bounding box center [628, 519] width 32 height 37
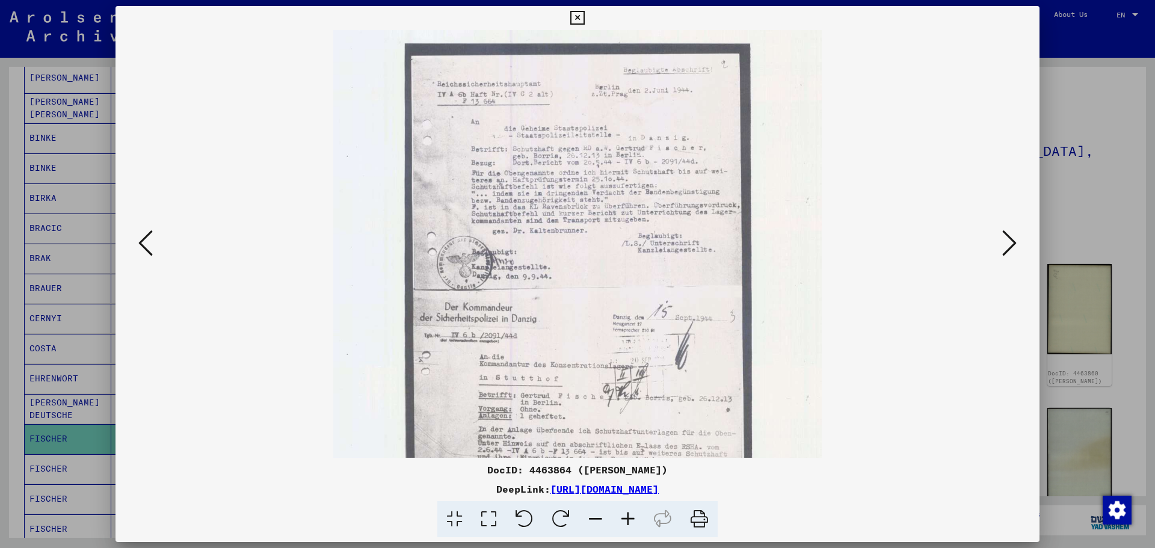
click at [634, 518] on icon at bounding box center [628, 519] width 32 height 37
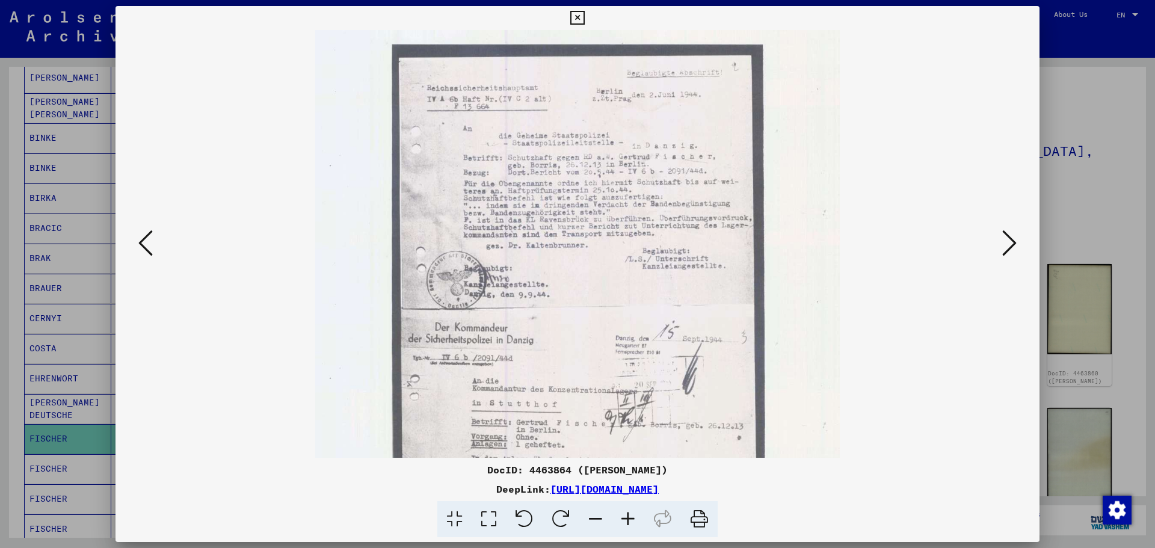
click at [634, 518] on icon at bounding box center [628, 519] width 32 height 37
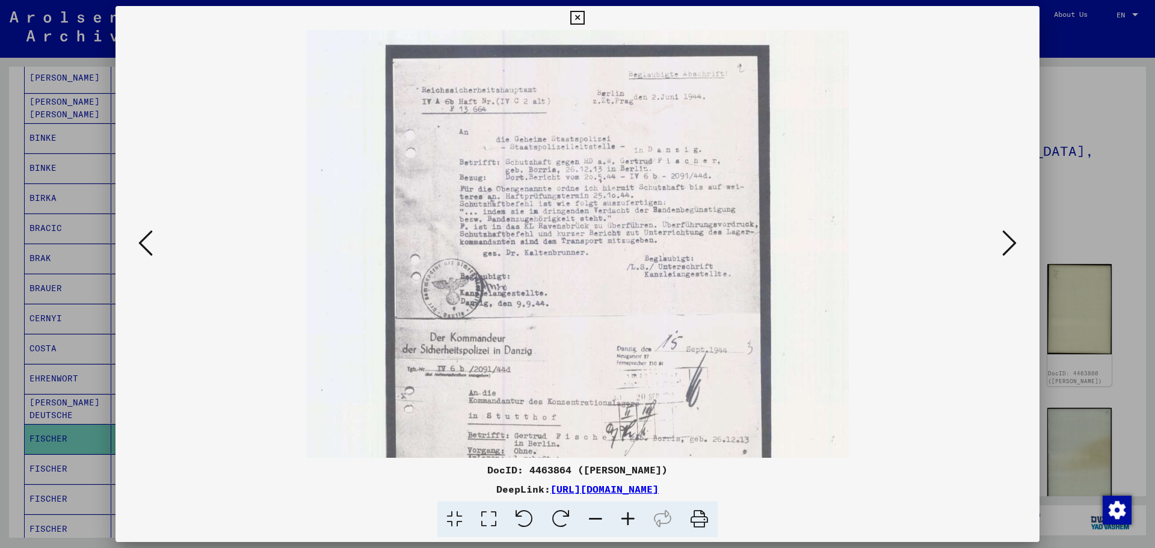
click at [634, 518] on icon at bounding box center [628, 519] width 32 height 37
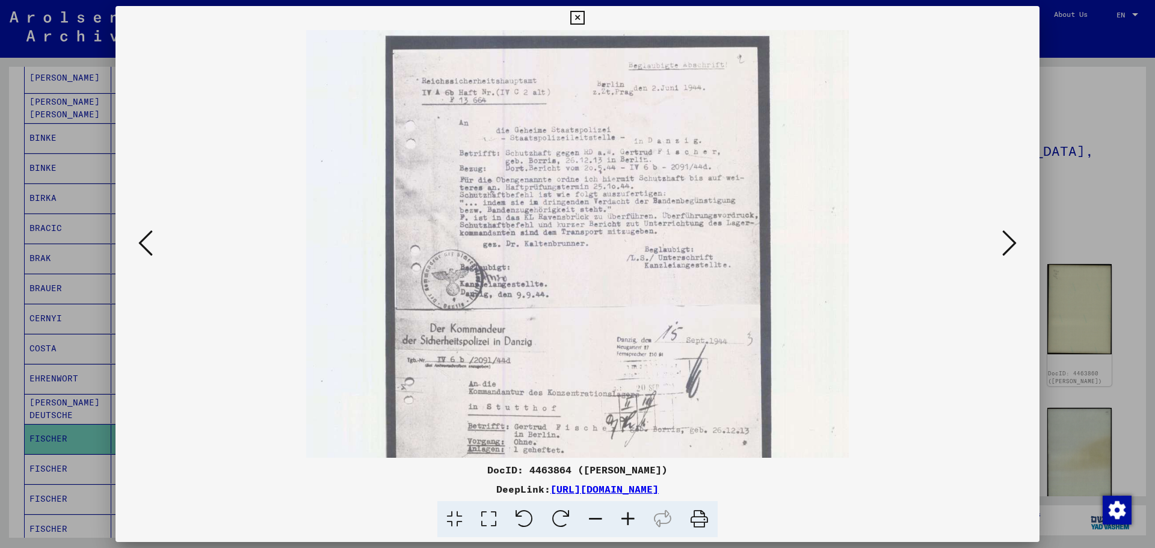
scroll to position [11, 0]
drag, startPoint x: 623, startPoint y: 346, endPoint x: 625, endPoint y: 336, distance: 10.4
click at [625, 336] on img at bounding box center [577, 473] width 542 height 909
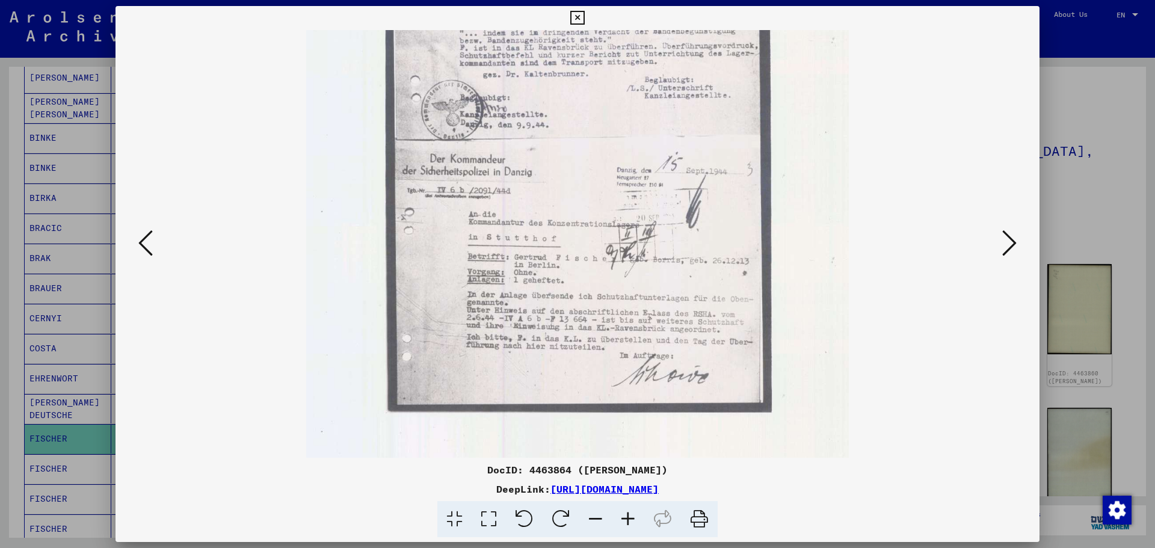
drag, startPoint x: 620, startPoint y: 295, endPoint x: 616, endPoint y: 162, distance: 133.0
click at [622, 128] on img at bounding box center [577, 305] width 542 height 909
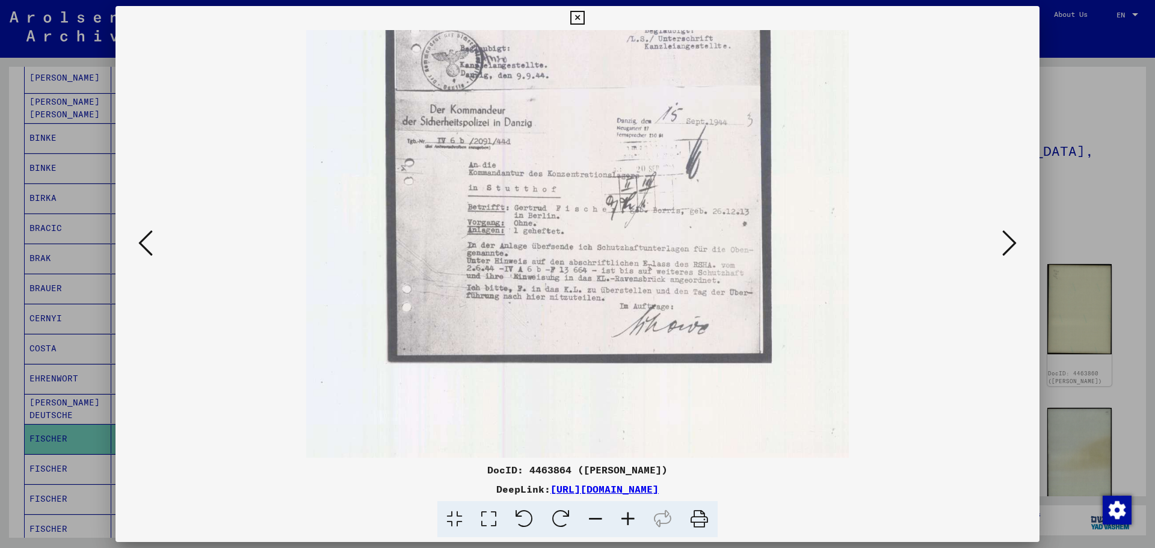
drag, startPoint x: 626, startPoint y: 378, endPoint x: 624, endPoint y: 329, distance: 49.3
click at [624, 328] on img at bounding box center [577, 256] width 542 height 909
drag, startPoint x: 624, startPoint y: 329, endPoint x: 624, endPoint y: 310, distance: 19.2
click at [624, 314] on img at bounding box center [577, 256] width 542 height 909
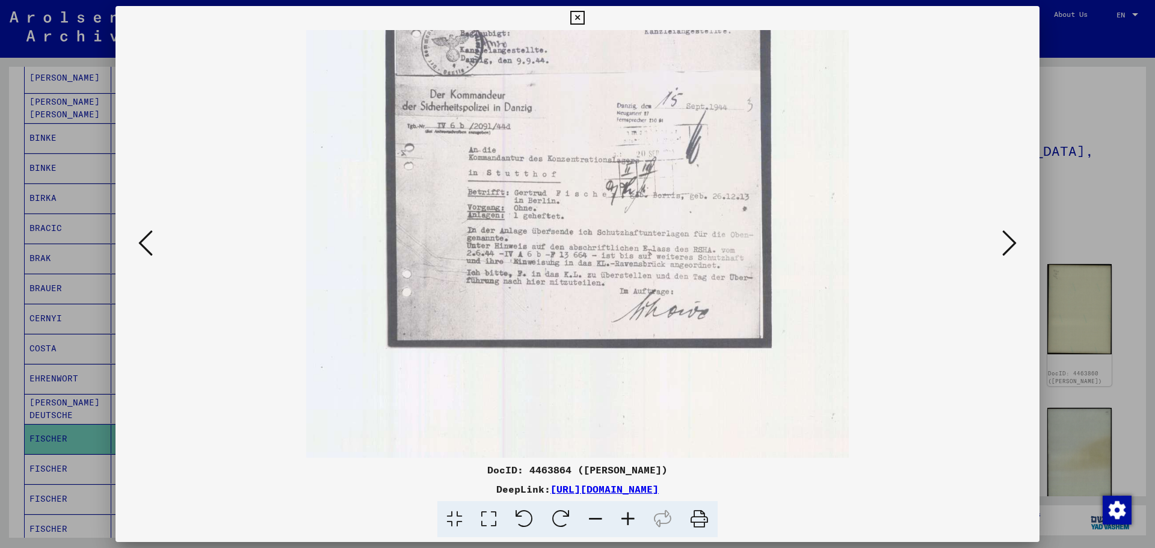
click at [1011, 244] on icon at bounding box center [1009, 243] width 14 height 29
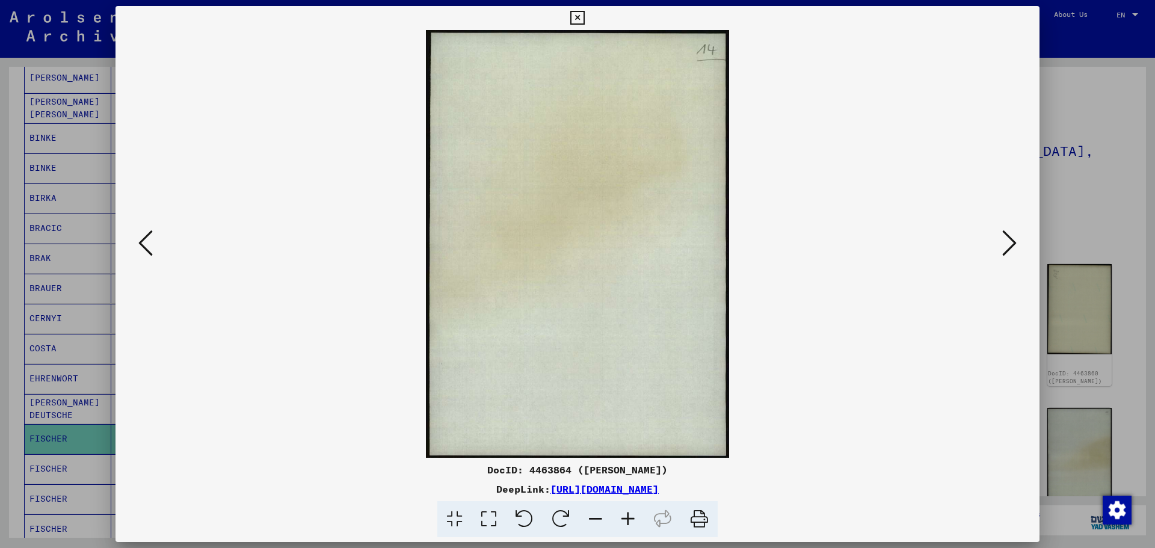
scroll to position [0, 0]
click at [1011, 244] on icon at bounding box center [1009, 243] width 14 height 29
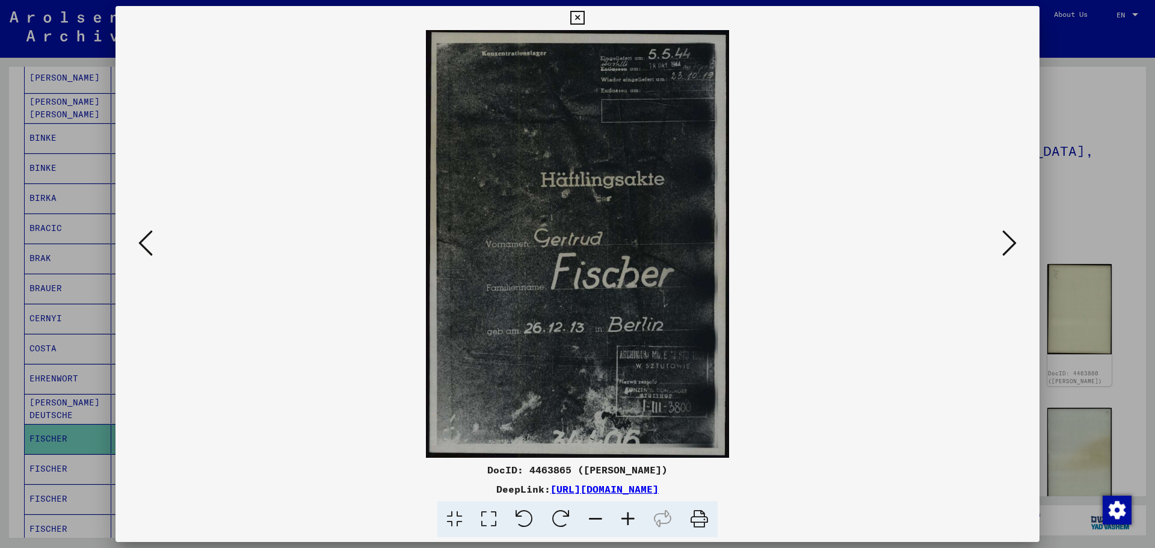
click at [1010, 242] on icon at bounding box center [1009, 243] width 14 height 29
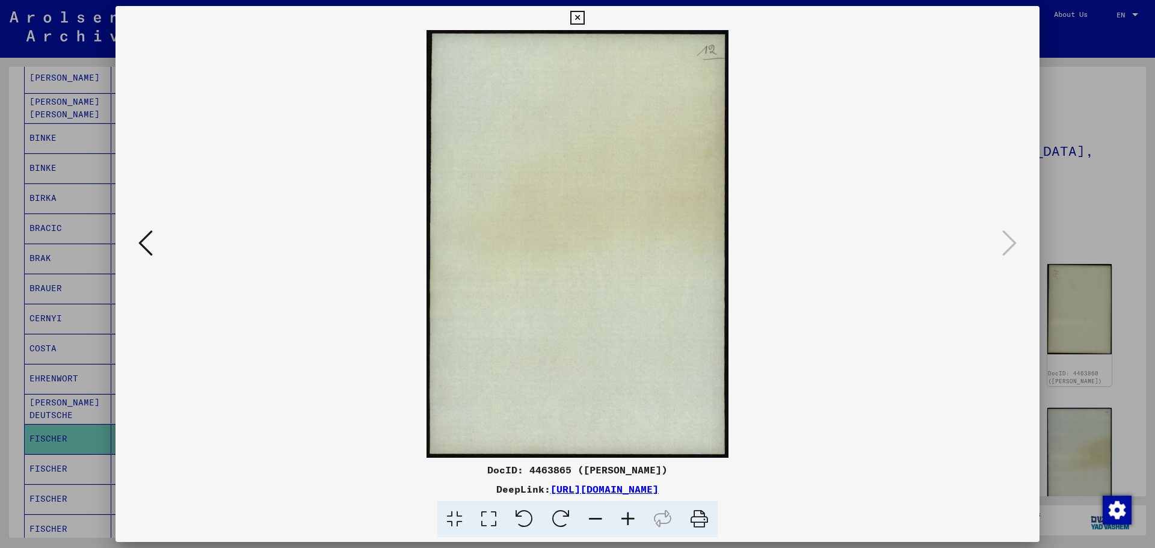
click at [146, 240] on icon at bounding box center [145, 243] width 14 height 29
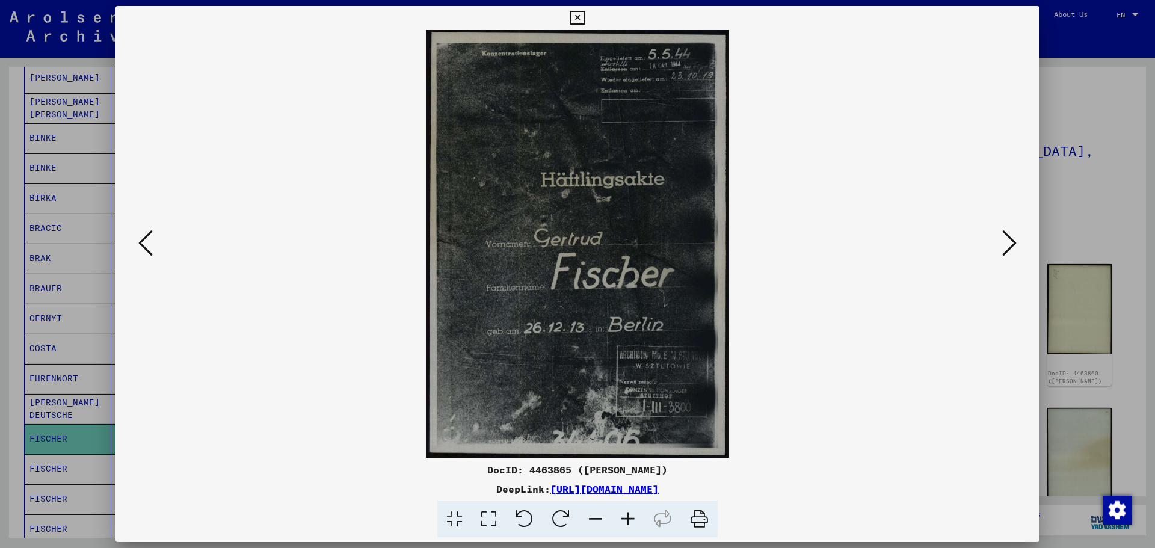
click at [146, 240] on icon at bounding box center [145, 243] width 14 height 29
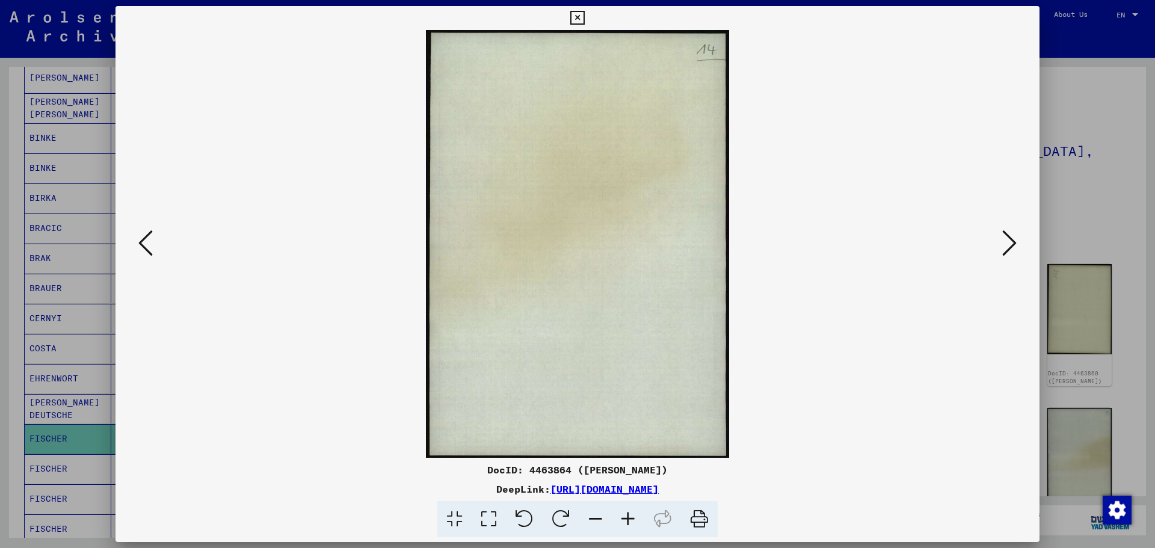
click at [145, 240] on icon at bounding box center [145, 243] width 14 height 29
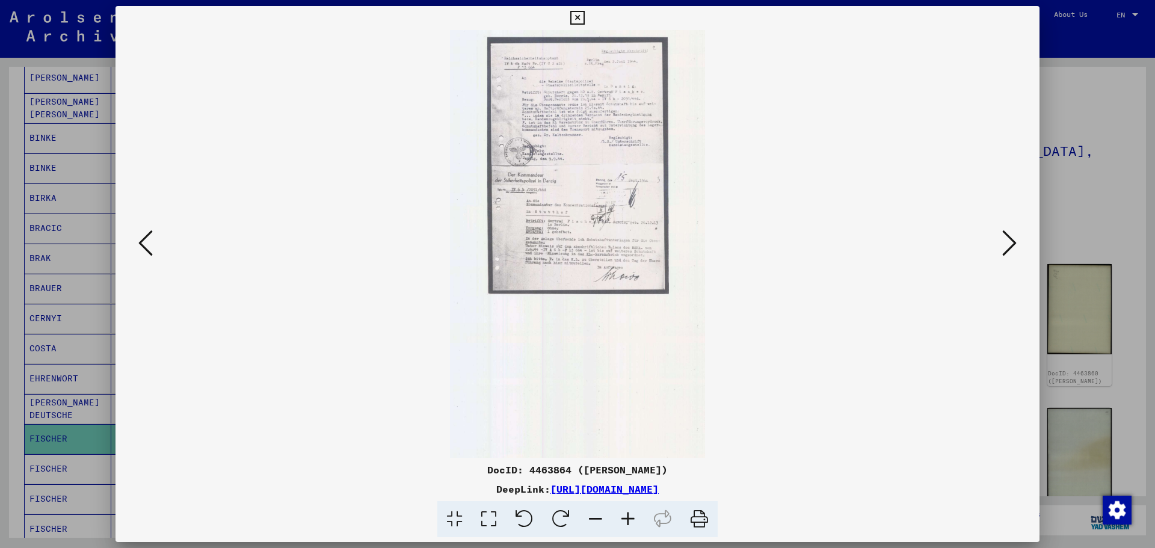
click at [148, 242] on icon at bounding box center [145, 243] width 14 height 29
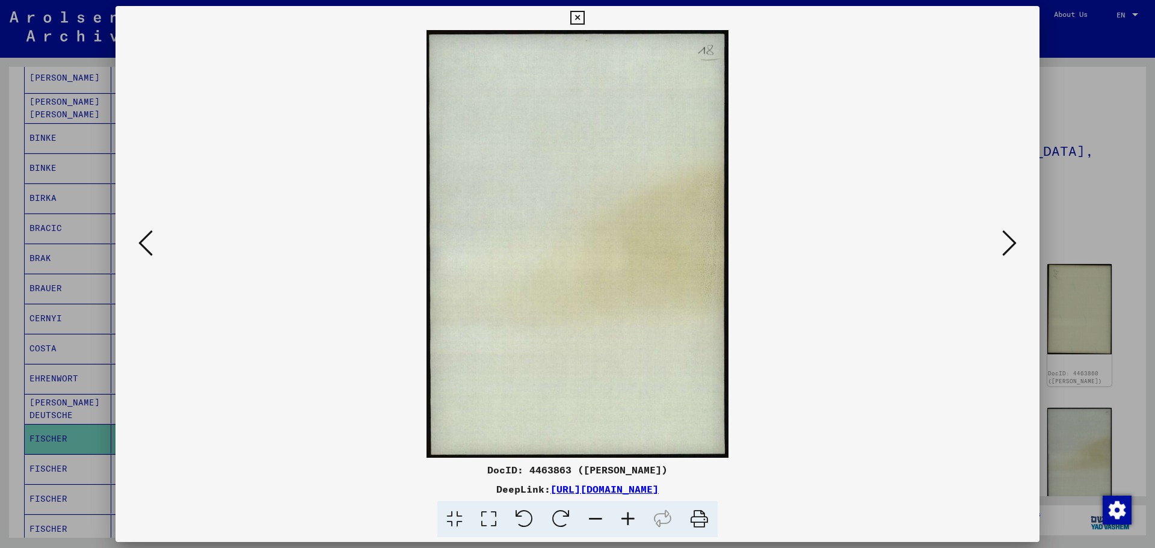
click at [148, 242] on icon at bounding box center [145, 243] width 14 height 29
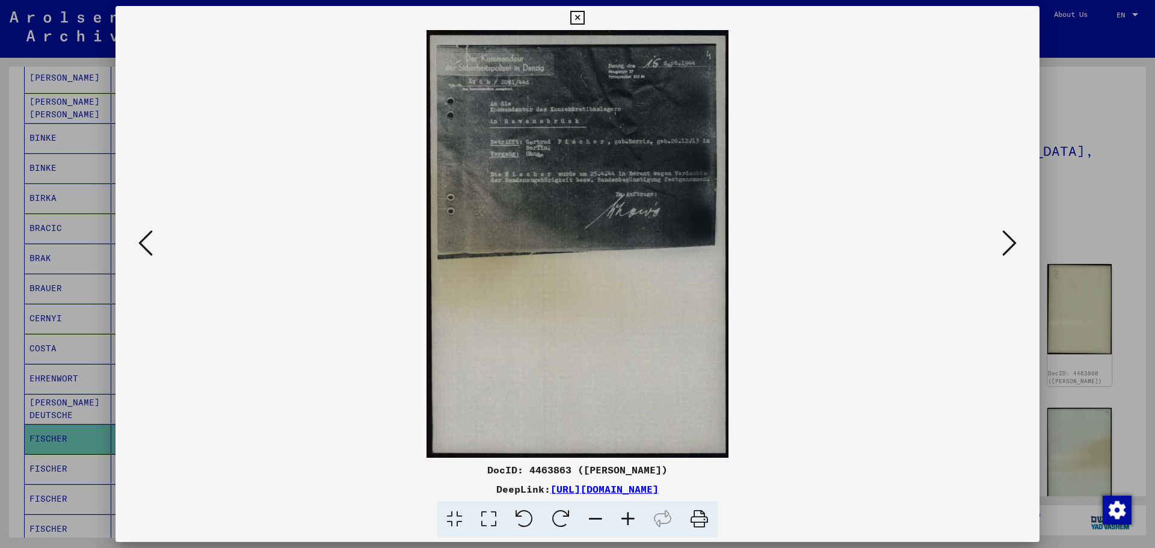
click at [148, 242] on icon at bounding box center [145, 243] width 14 height 29
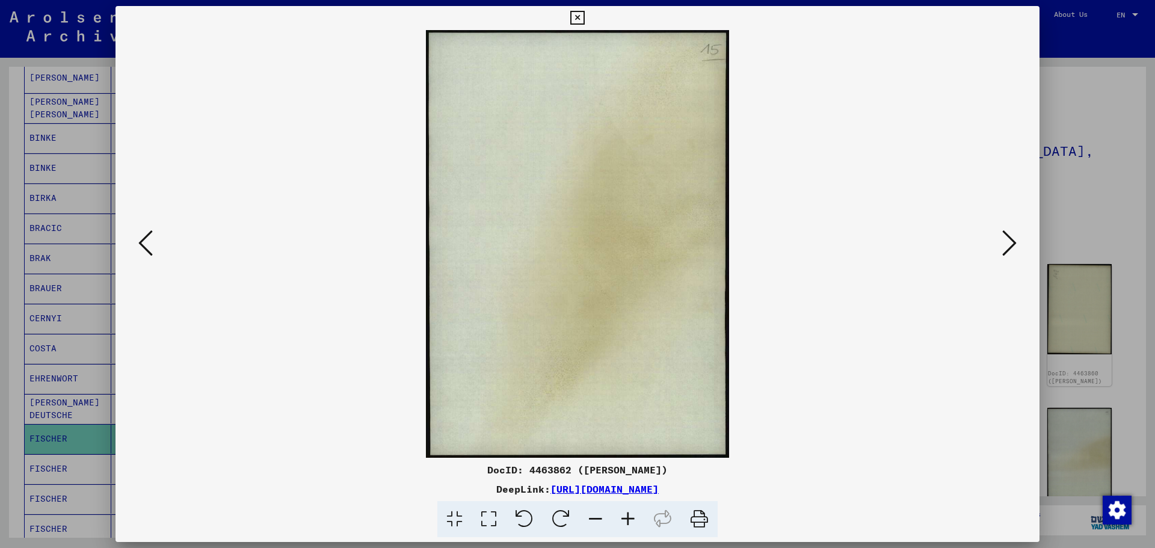
click at [148, 242] on icon at bounding box center [145, 243] width 14 height 29
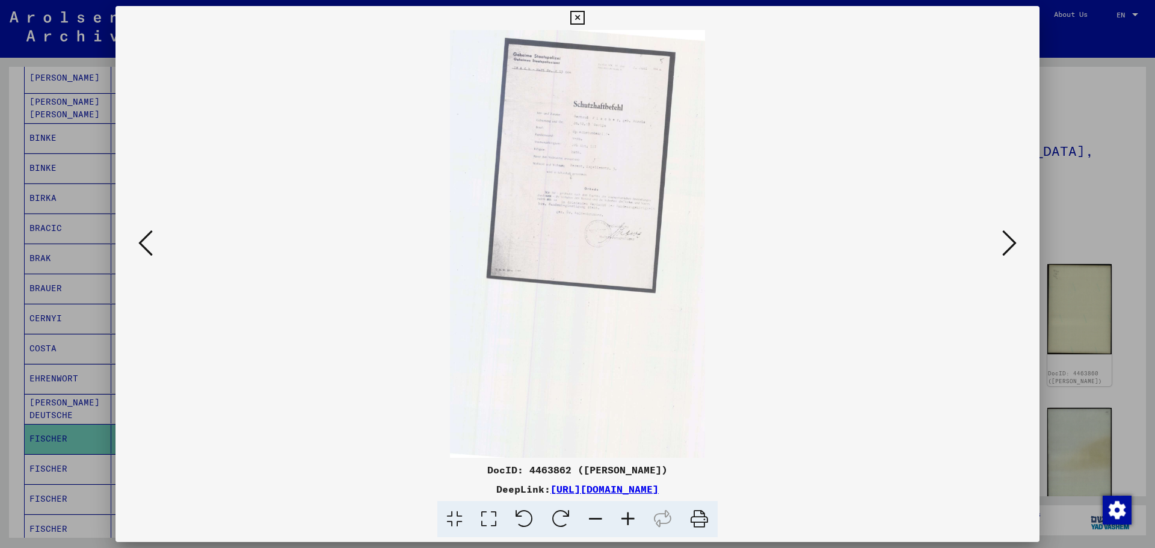
click at [148, 242] on icon at bounding box center [145, 243] width 14 height 29
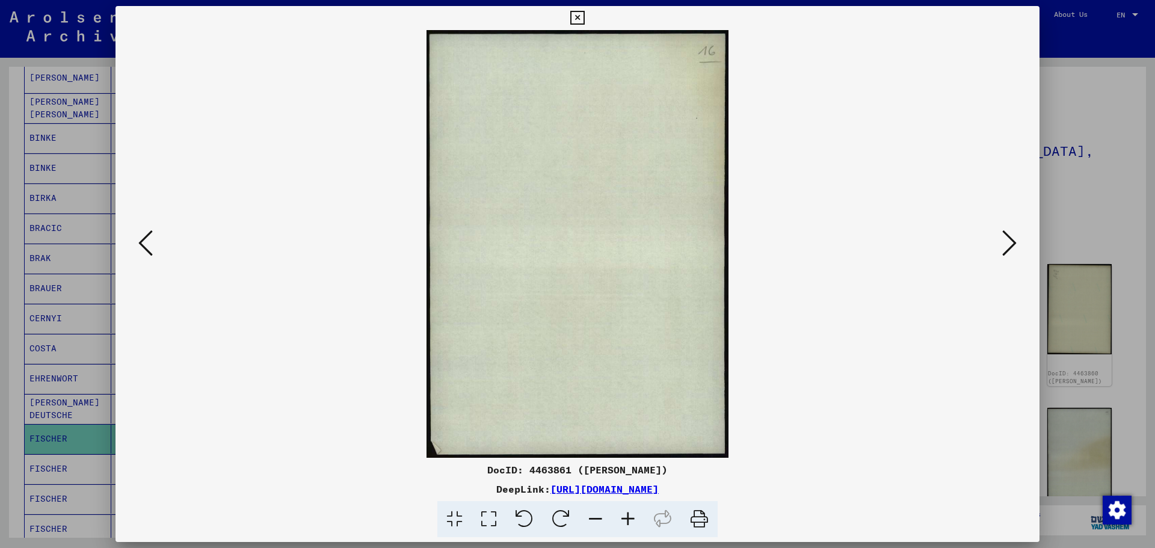
click at [148, 242] on icon at bounding box center [145, 243] width 14 height 29
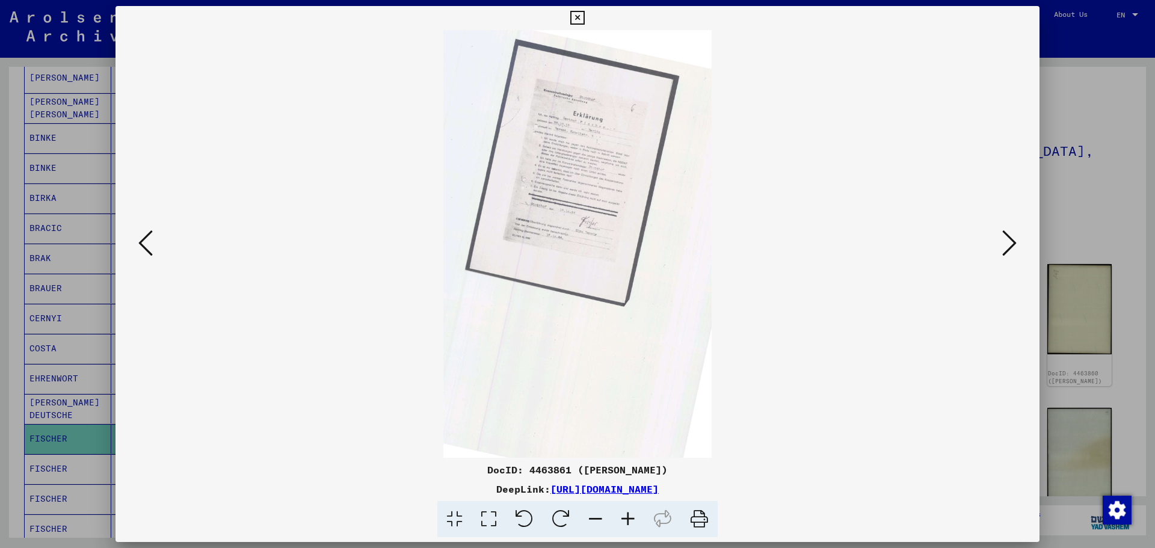
click at [148, 242] on icon at bounding box center [145, 243] width 14 height 29
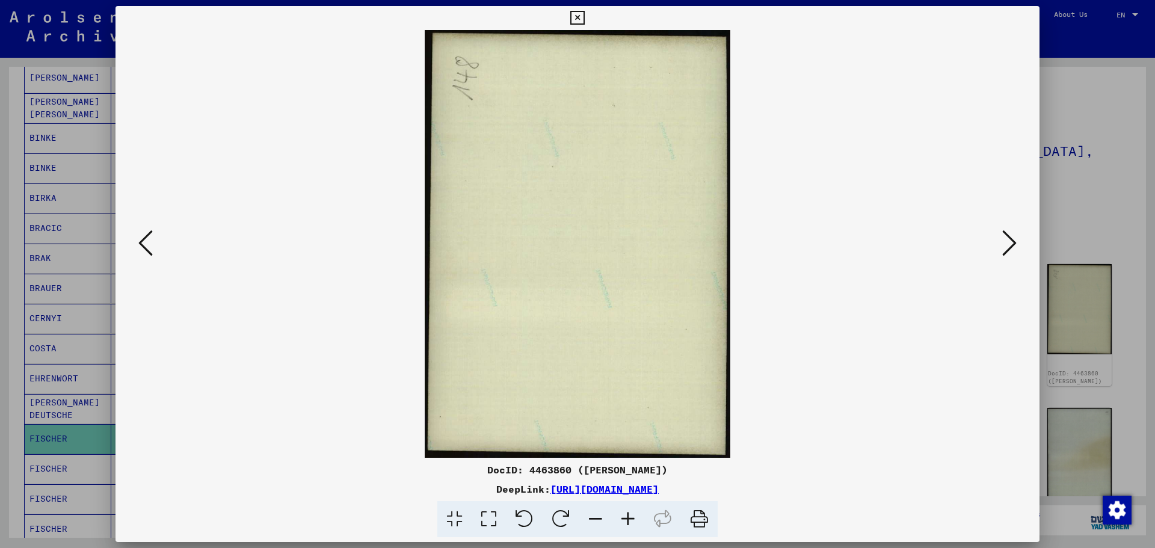
click at [148, 242] on icon at bounding box center [145, 243] width 14 height 29
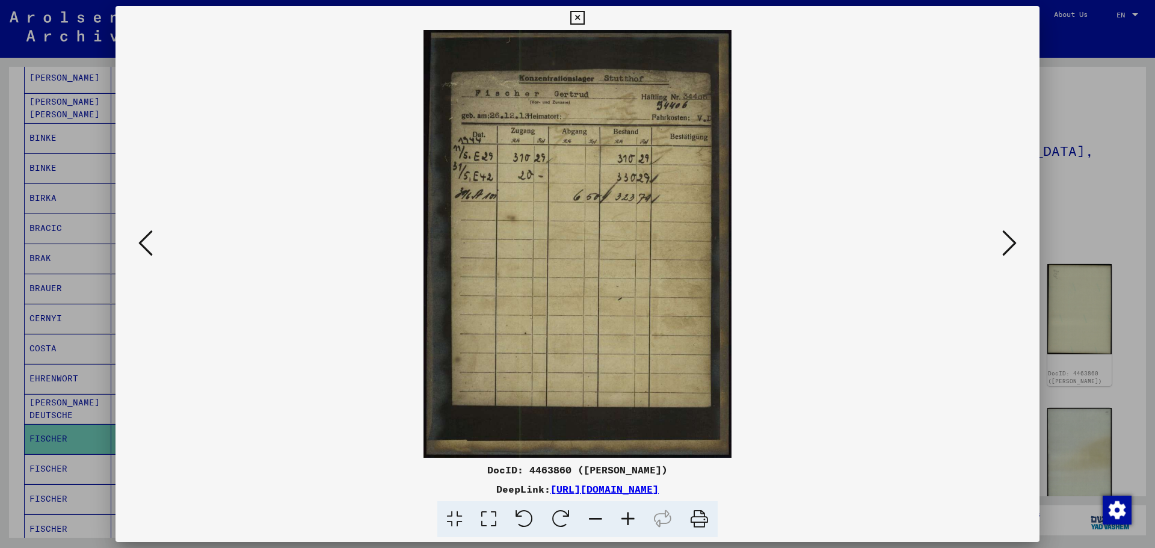
click at [148, 242] on icon at bounding box center [145, 243] width 14 height 29
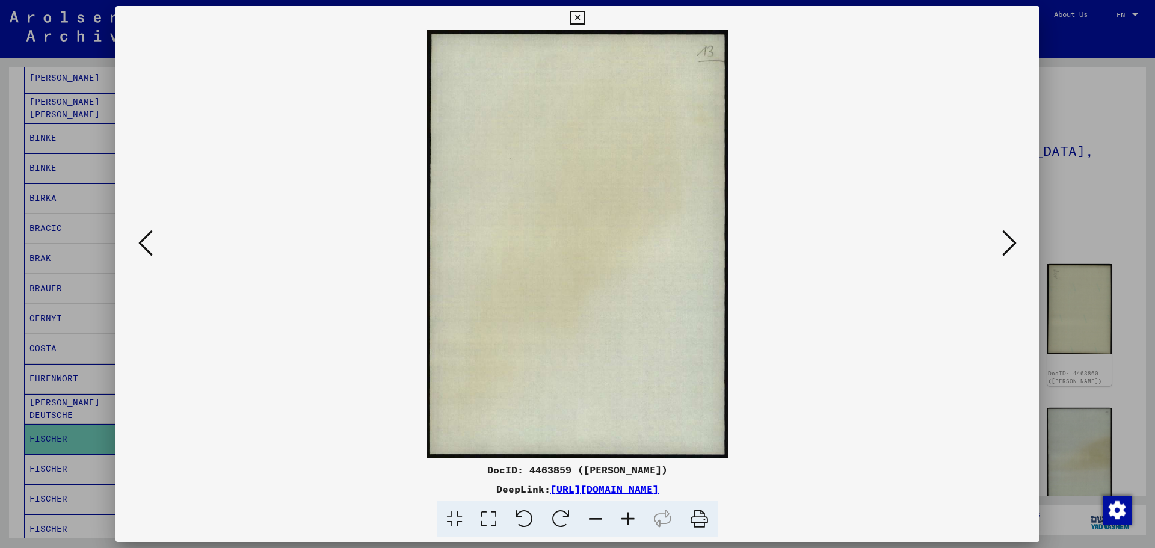
click at [148, 242] on icon at bounding box center [145, 243] width 14 height 29
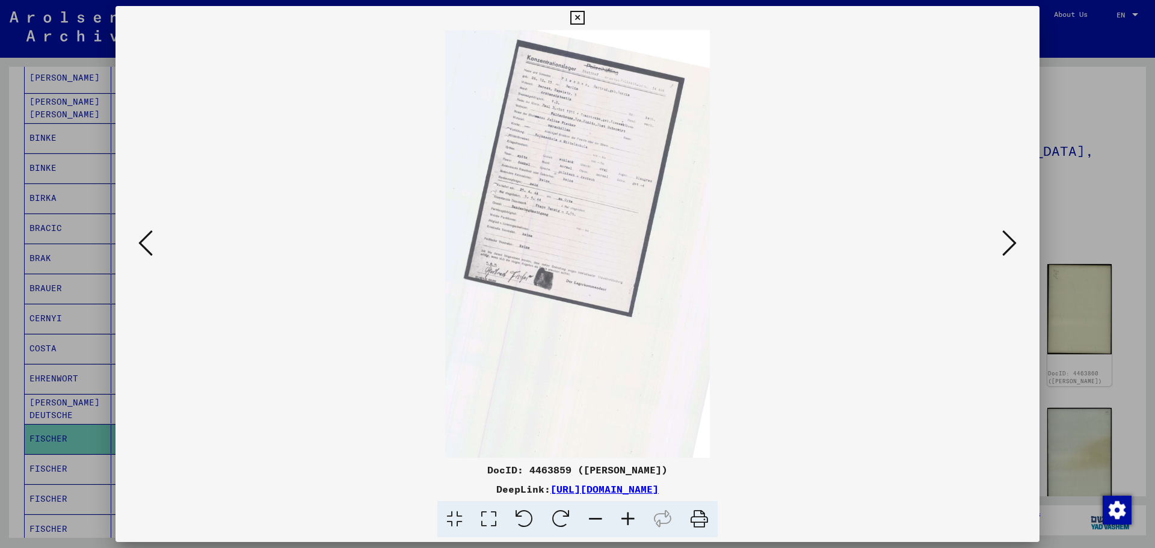
click at [584, 257] on img at bounding box center [577, 244] width 265 height 428
click at [623, 517] on icon at bounding box center [628, 519] width 32 height 37
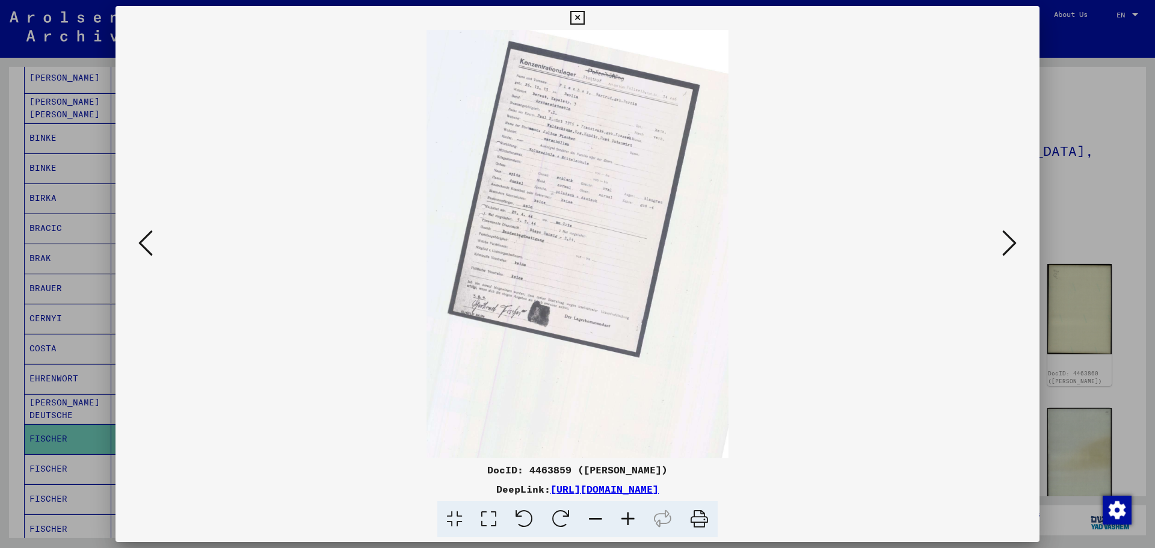
click at [623, 517] on icon at bounding box center [628, 519] width 32 height 37
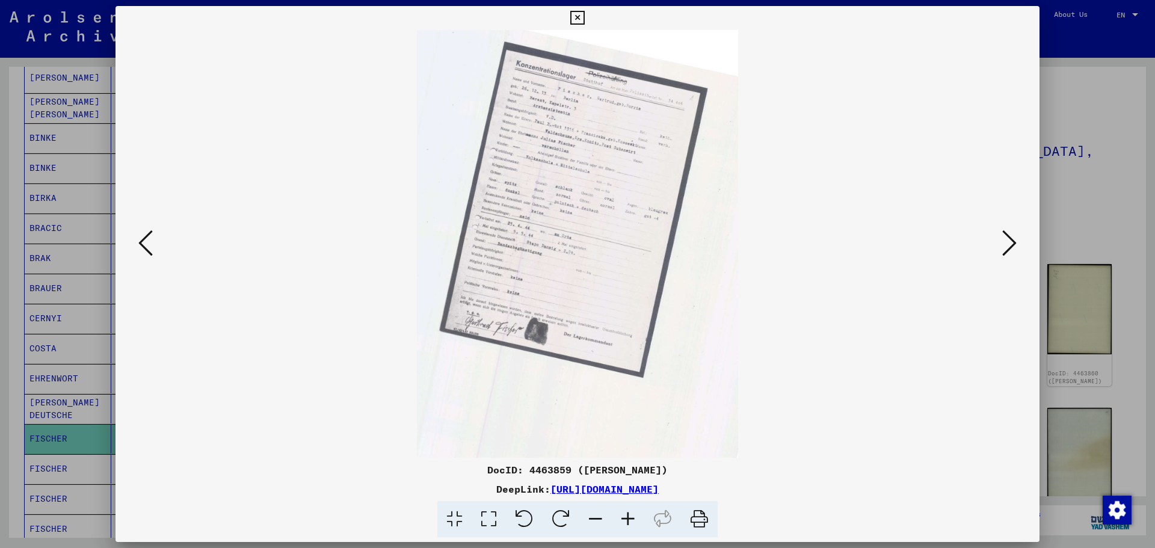
click at [623, 517] on icon at bounding box center [628, 519] width 32 height 37
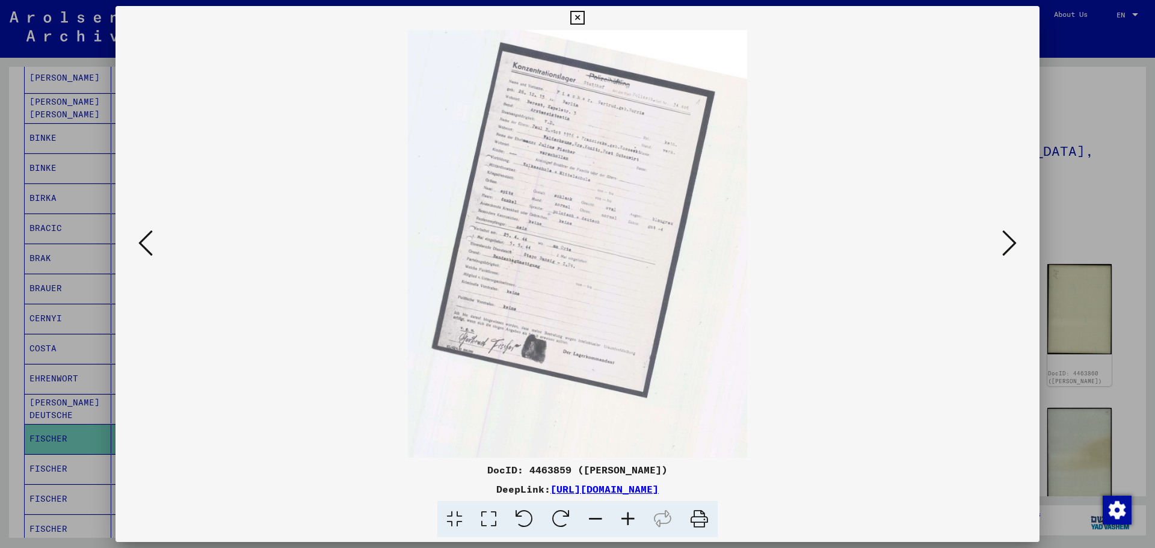
click at [623, 517] on icon at bounding box center [628, 519] width 32 height 37
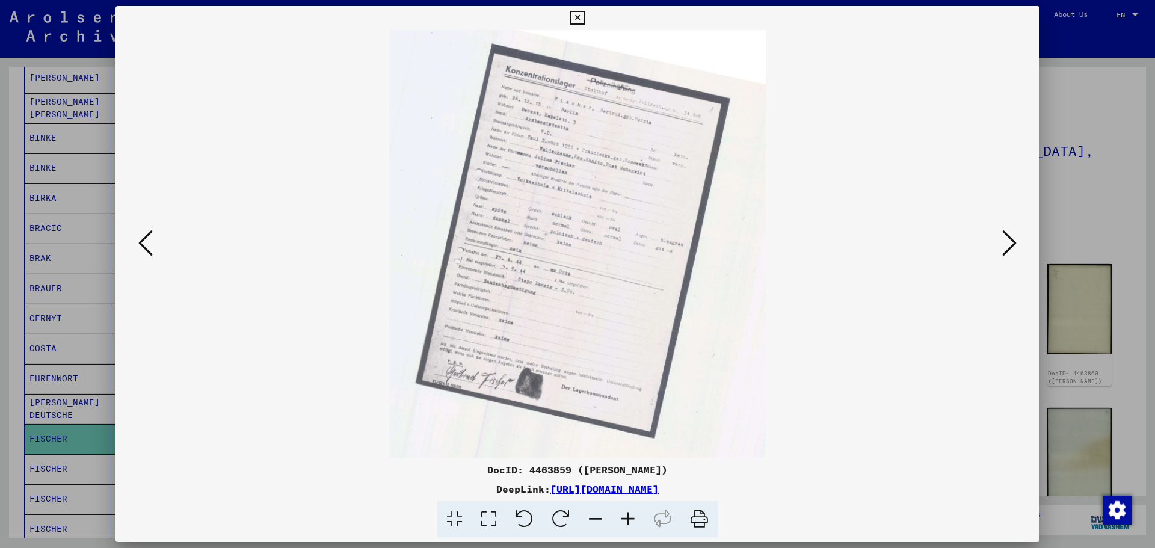
click at [623, 517] on icon at bounding box center [628, 519] width 32 height 37
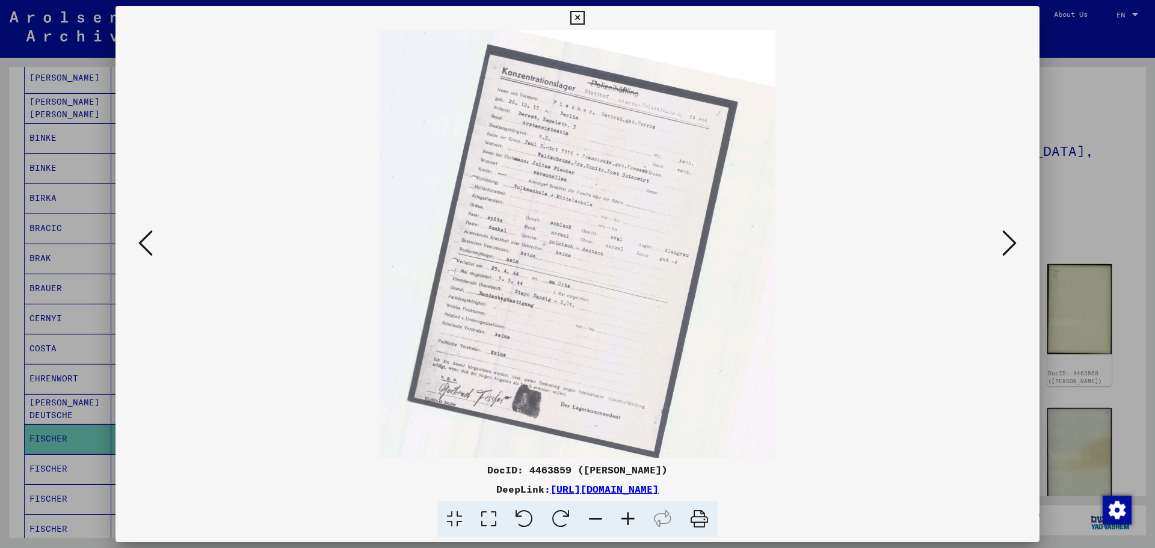
click at [623, 517] on icon at bounding box center [628, 519] width 32 height 37
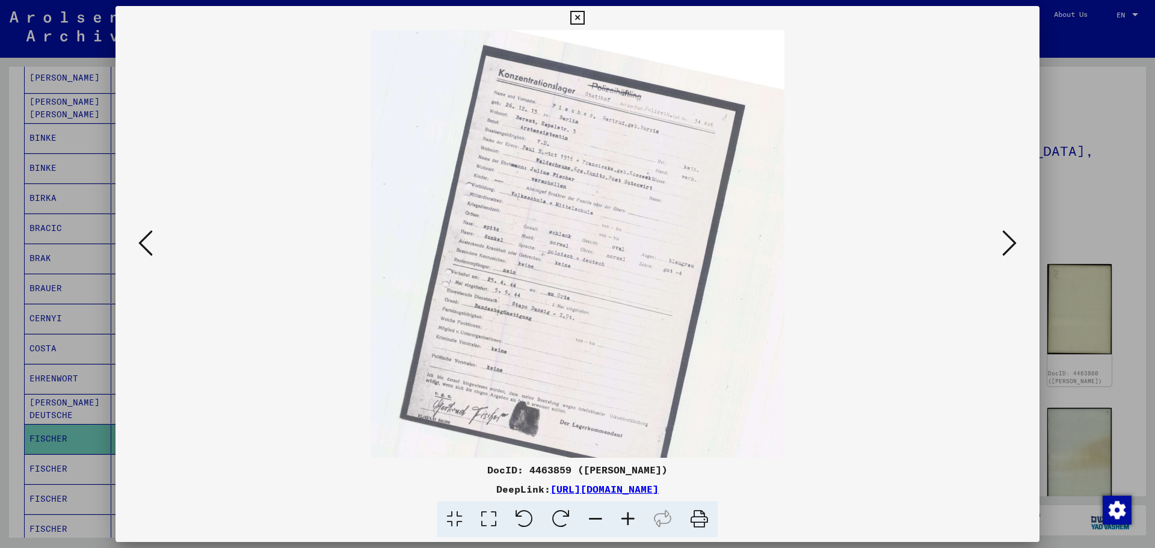
click at [623, 517] on icon at bounding box center [628, 519] width 32 height 37
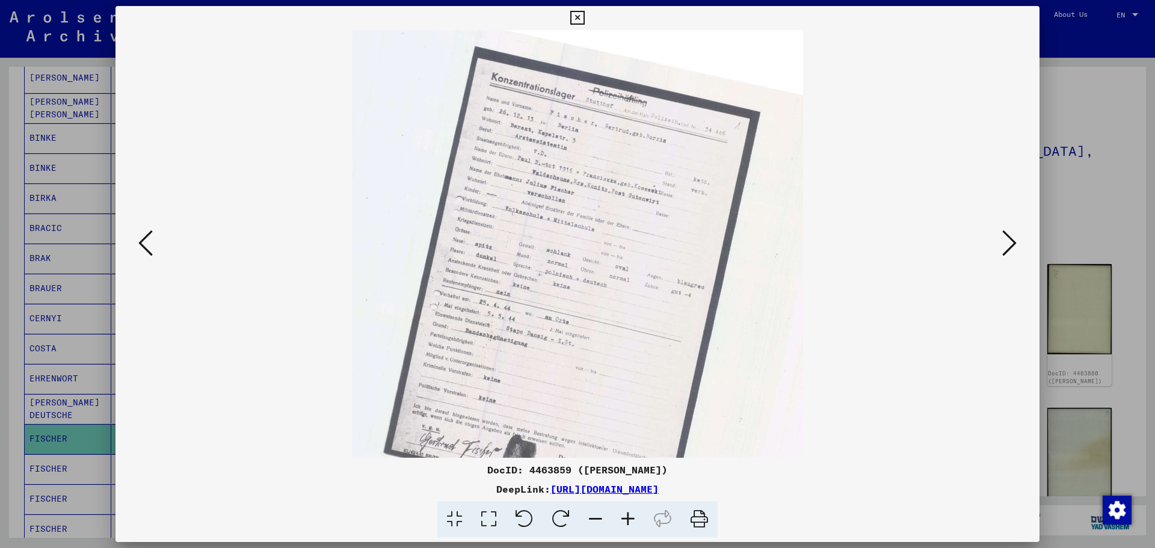
click at [623, 517] on icon at bounding box center [628, 519] width 32 height 37
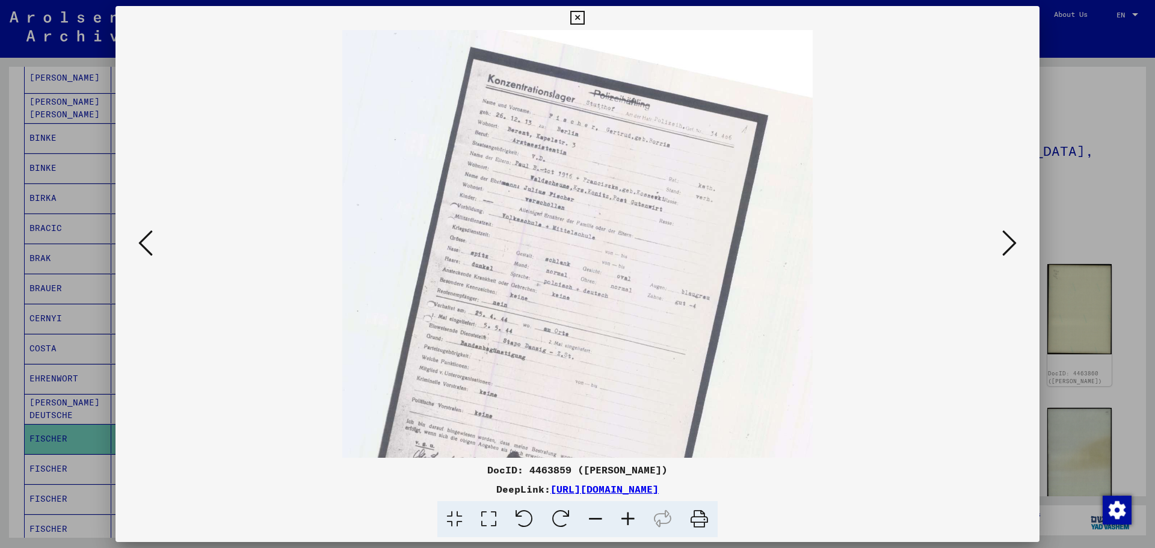
click at [623, 517] on icon at bounding box center [628, 519] width 32 height 37
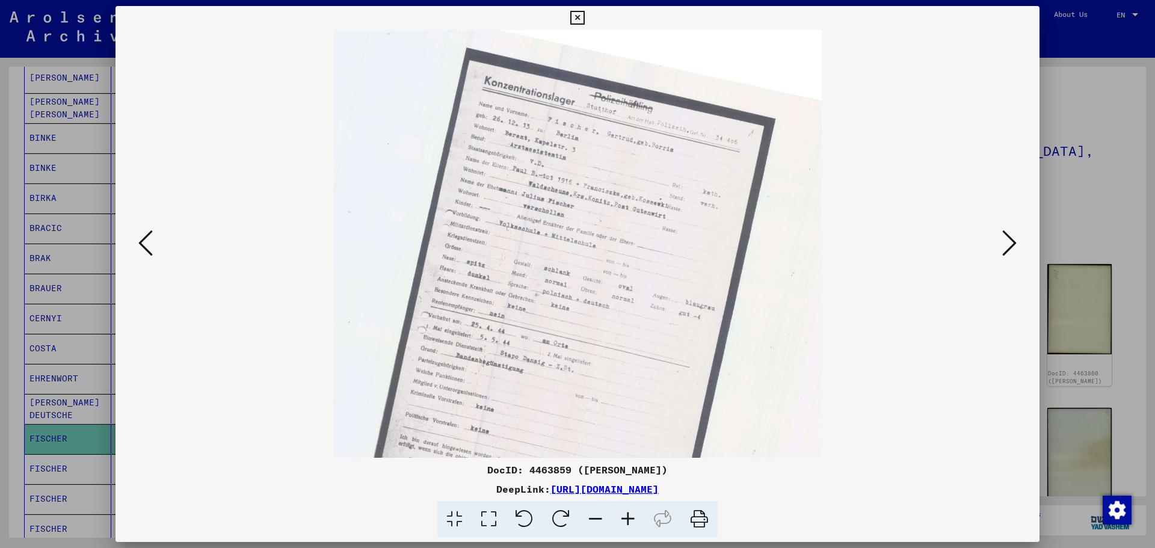
click at [623, 517] on icon at bounding box center [628, 519] width 32 height 37
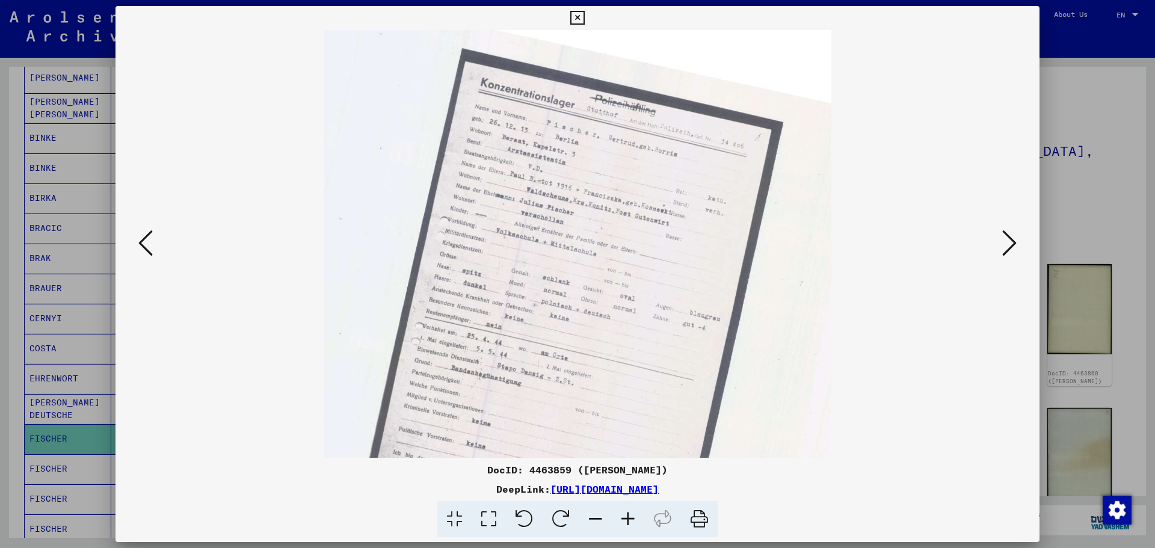
click at [623, 517] on icon at bounding box center [628, 519] width 32 height 37
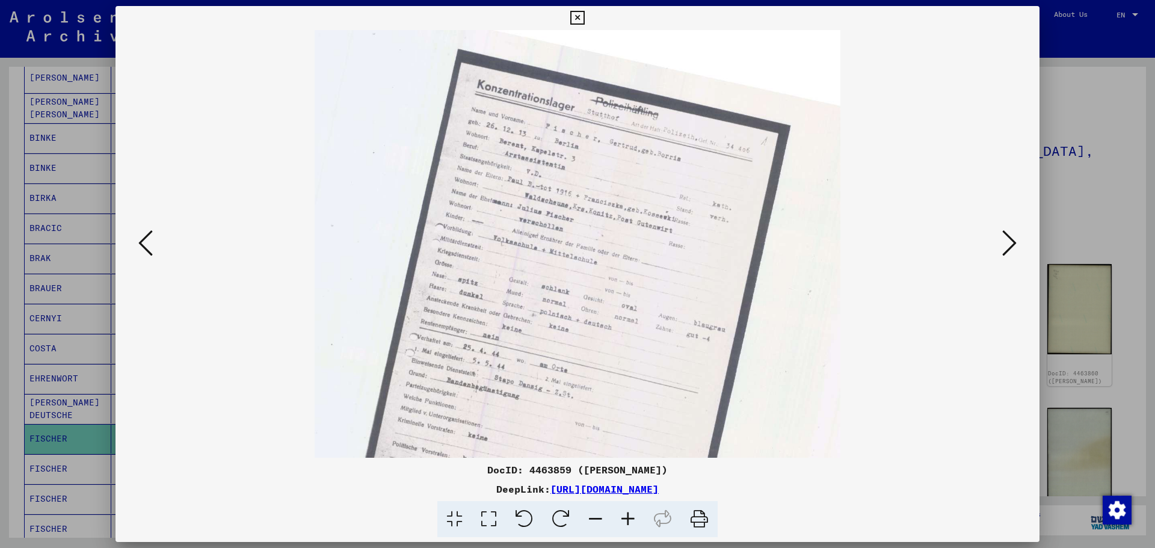
click at [623, 517] on icon at bounding box center [628, 519] width 32 height 37
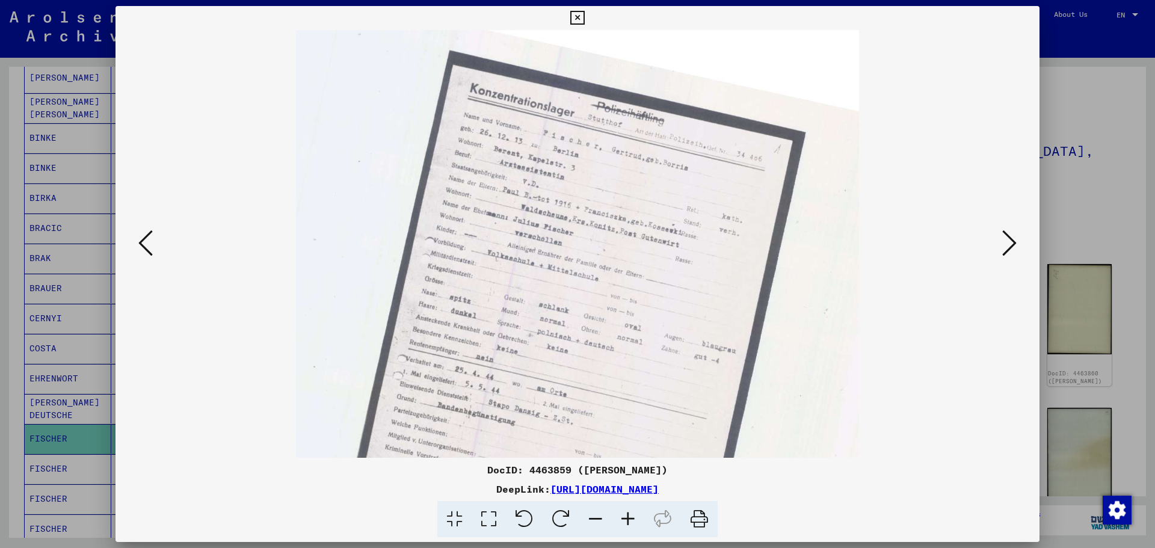
click at [623, 517] on icon at bounding box center [628, 519] width 32 height 37
click at [1013, 241] on icon at bounding box center [1009, 243] width 14 height 29
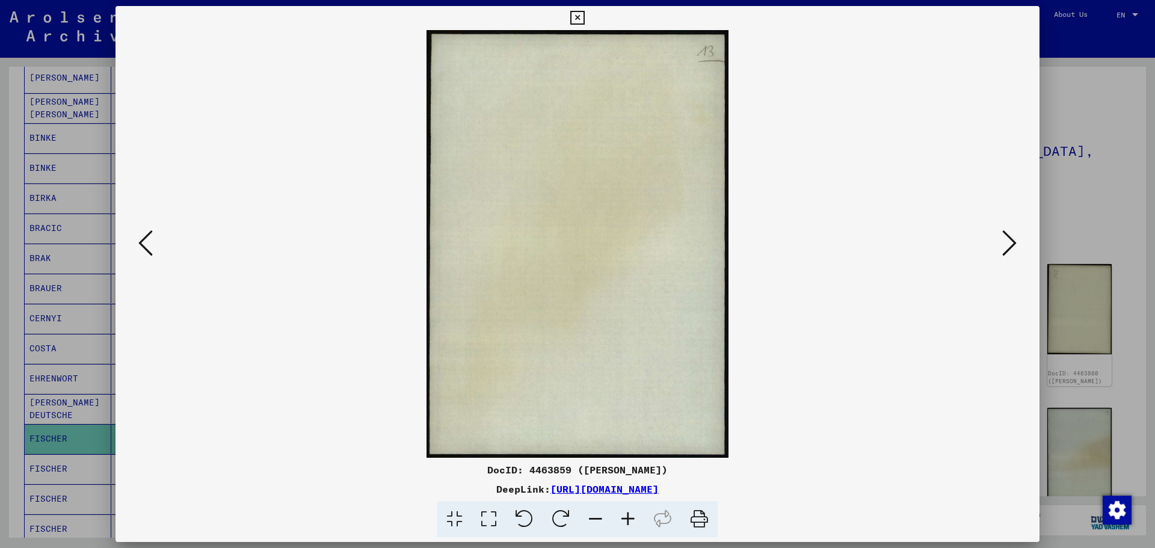
click at [1013, 241] on icon at bounding box center [1009, 243] width 14 height 29
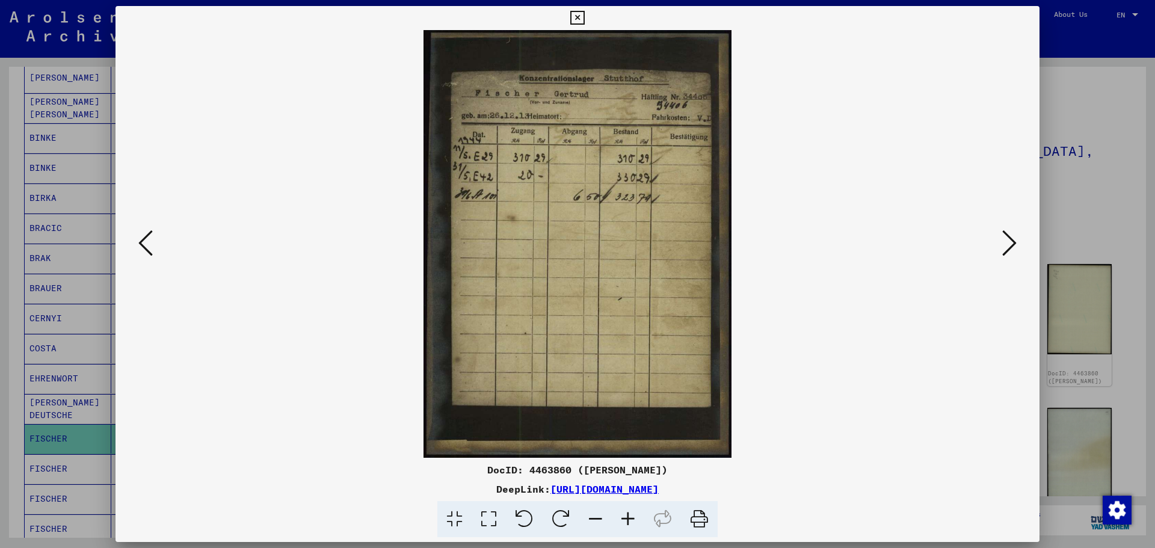
click at [1013, 241] on icon at bounding box center [1009, 243] width 14 height 29
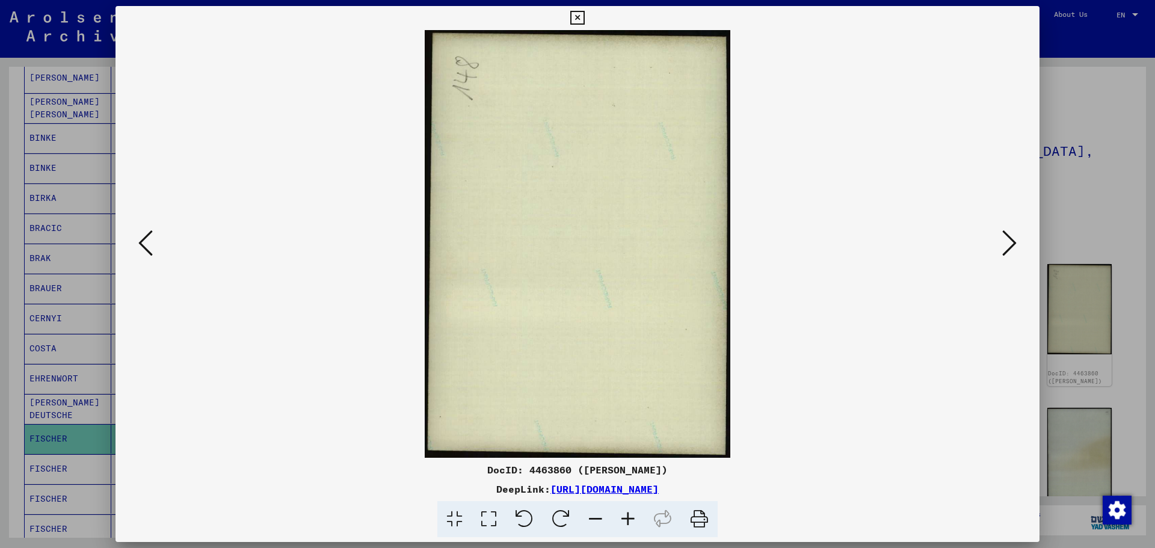
click at [1013, 241] on icon at bounding box center [1009, 243] width 14 height 29
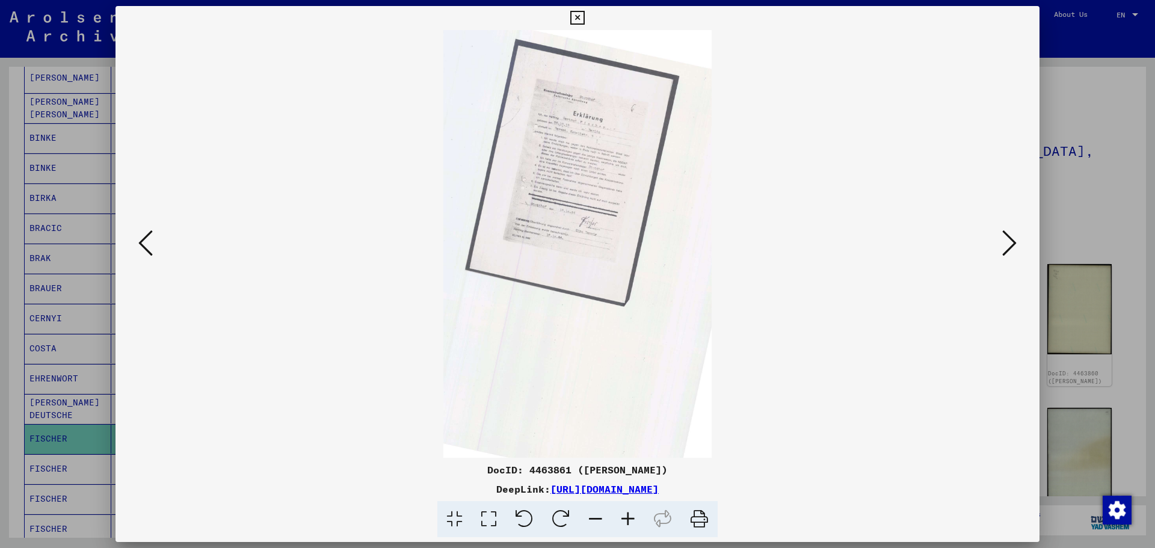
click at [631, 517] on icon at bounding box center [628, 519] width 32 height 37
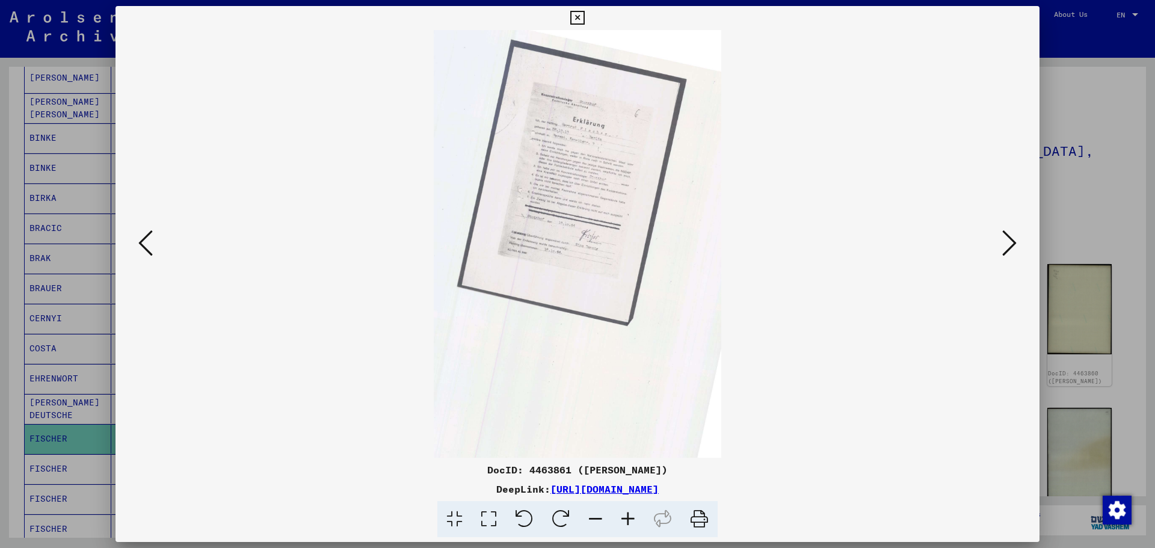
click at [631, 517] on icon at bounding box center [628, 519] width 32 height 37
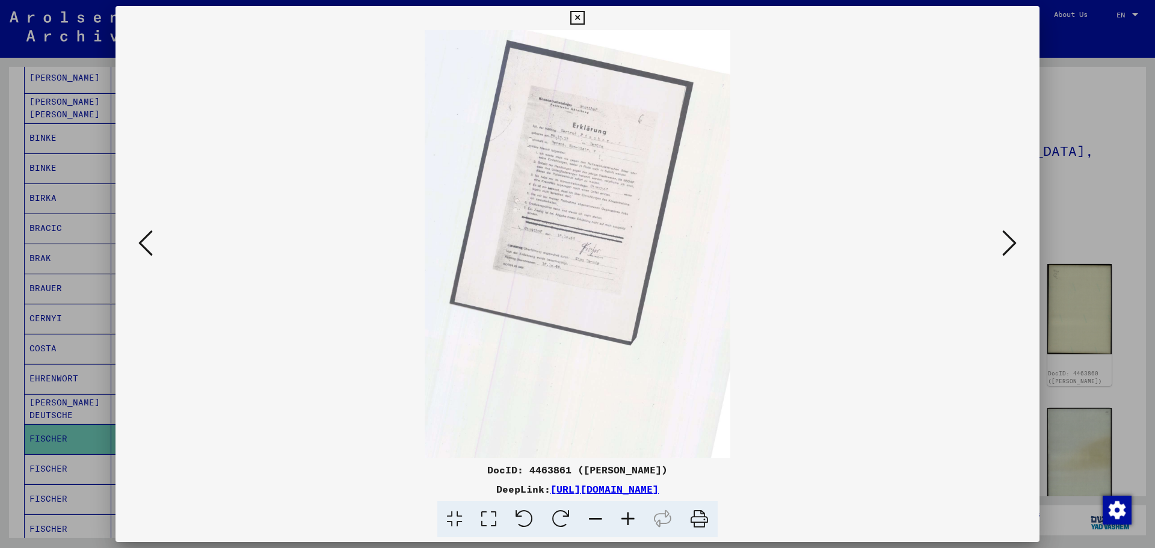
click at [631, 517] on icon at bounding box center [628, 519] width 32 height 37
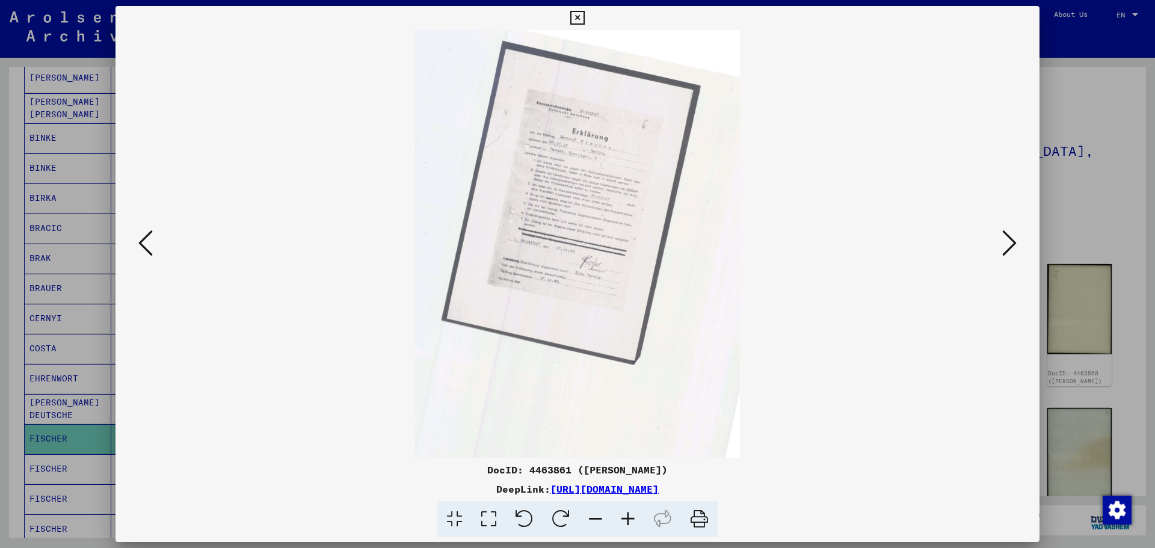
click at [631, 517] on icon at bounding box center [628, 519] width 32 height 37
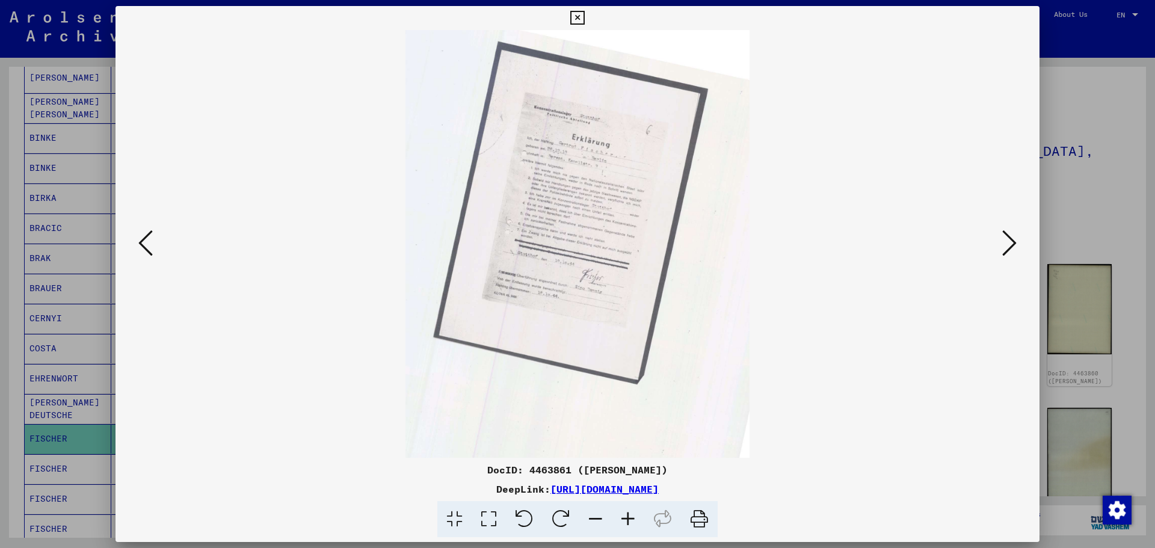
click at [631, 517] on icon at bounding box center [628, 519] width 32 height 37
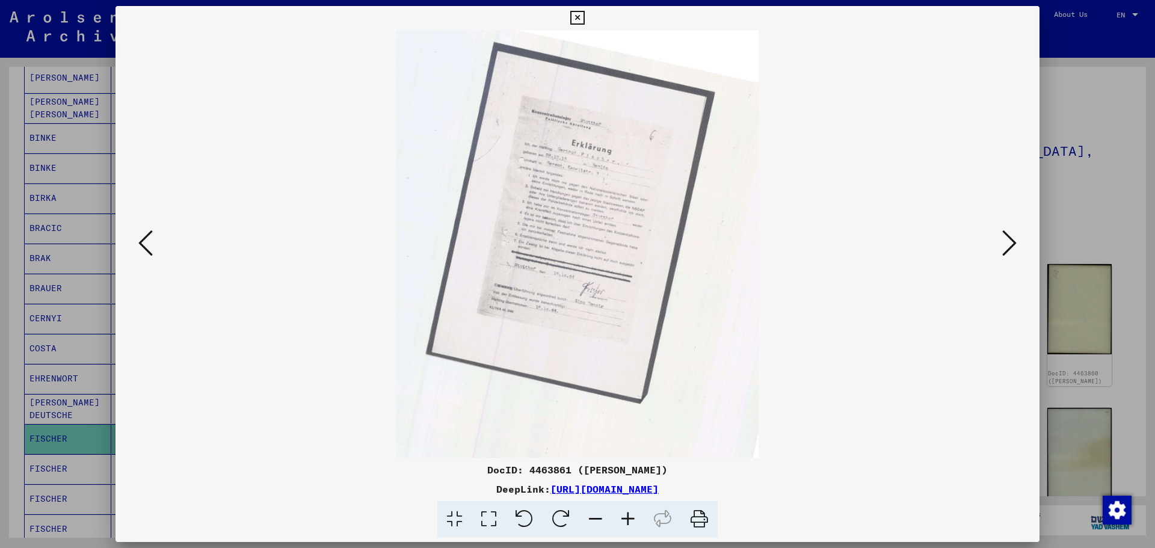
click at [631, 517] on icon at bounding box center [628, 519] width 32 height 37
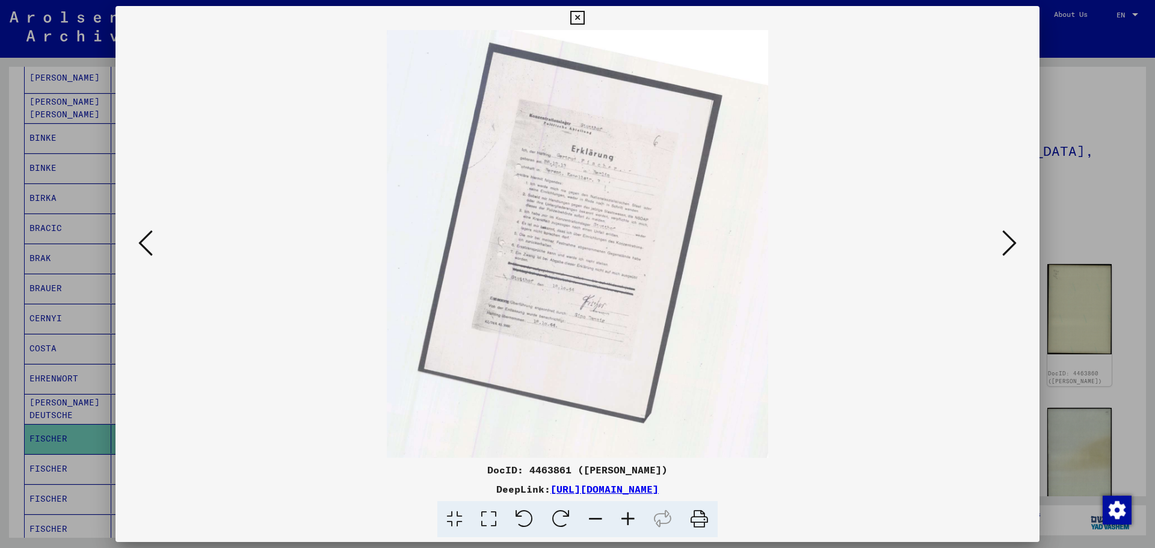
click at [631, 517] on icon at bounding box center [628, 519] width 32 height 37
click at [631, 515] on icon at bounding box center [628, 519] width 32 height 37
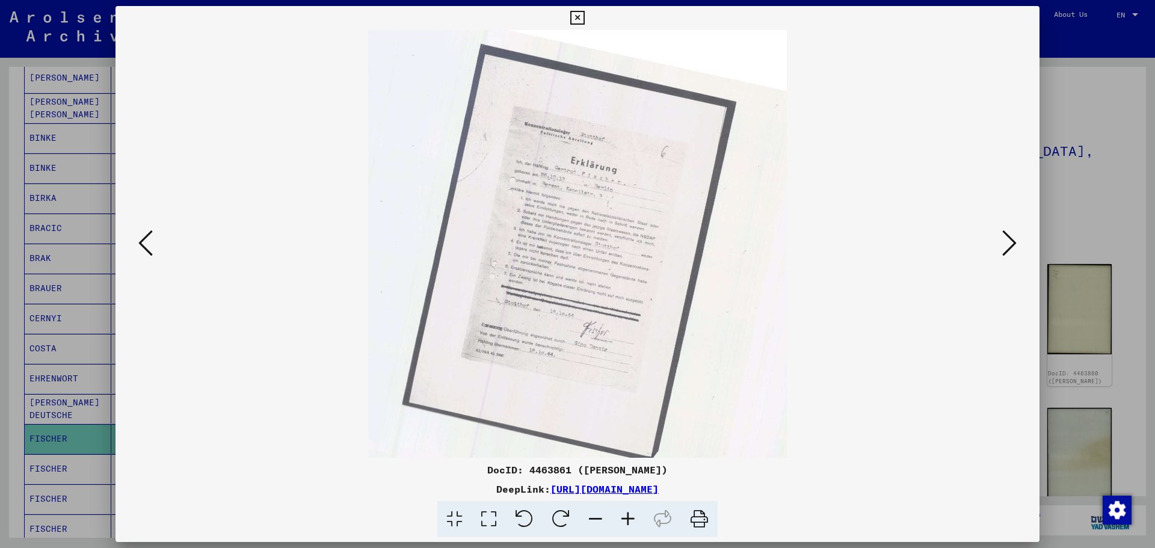
click at [631, 515] on icon at bounding box center [628, 519] width 32 height 37
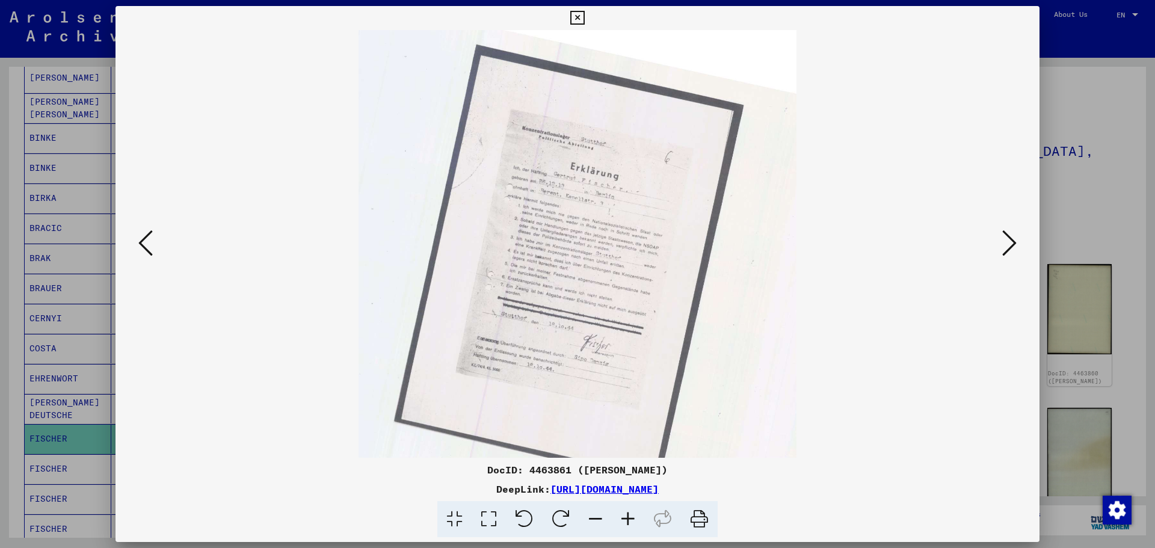
click at [631, 514] on icon at bounding box center [628, 519] width 32 height 37
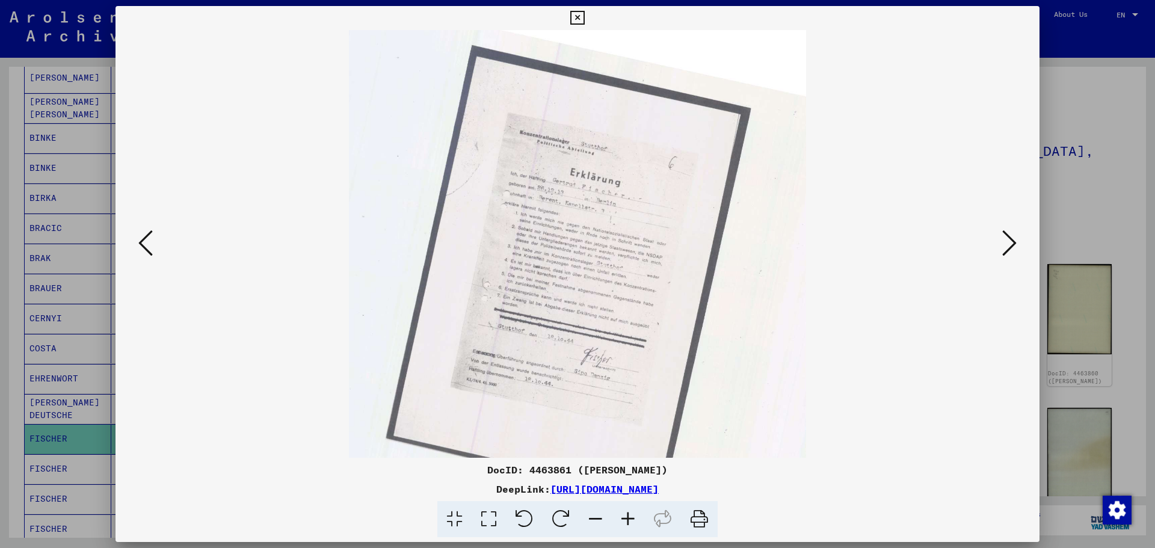
click at [631, 513] on icon at bounding box center [628, 519] width 32 height 37
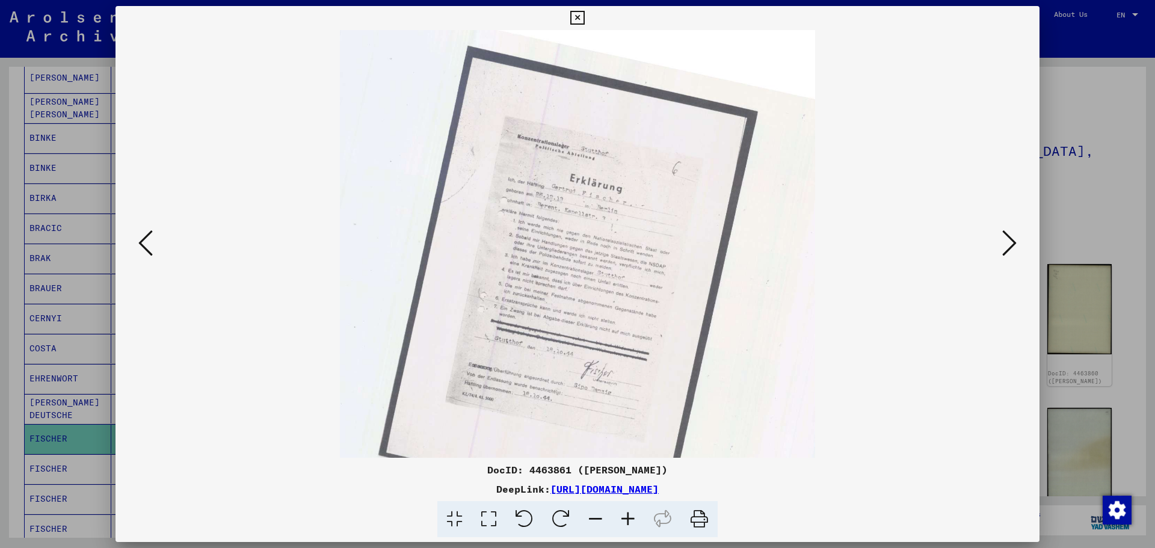
click at [1007, 241] on icon at bounding box center [1009, 243] width 14 height 29
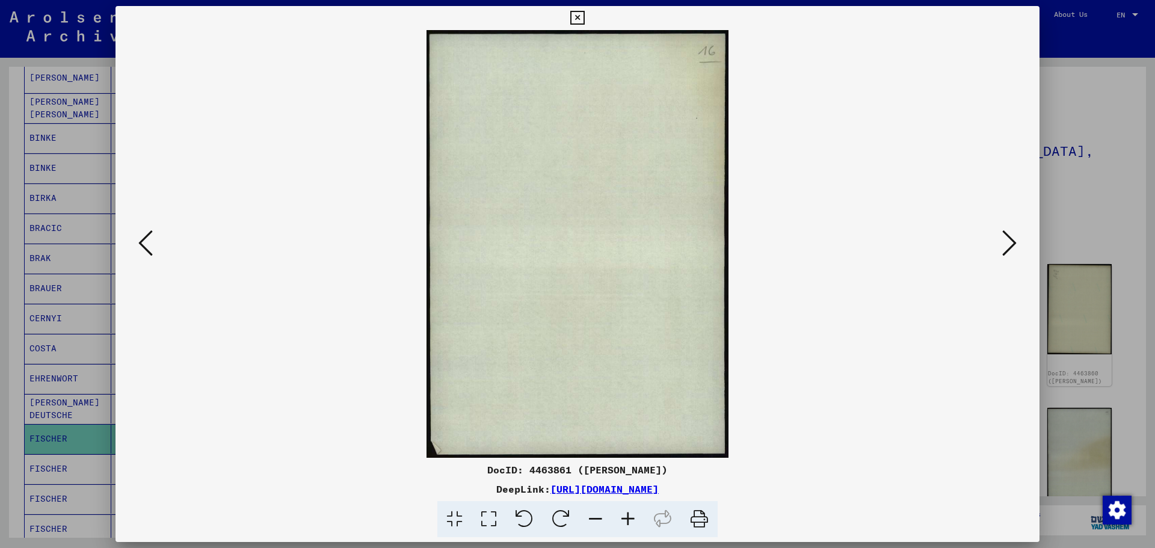
click at [1008, 249] on icon at bounding box center [1009, 243] width 14 height 29
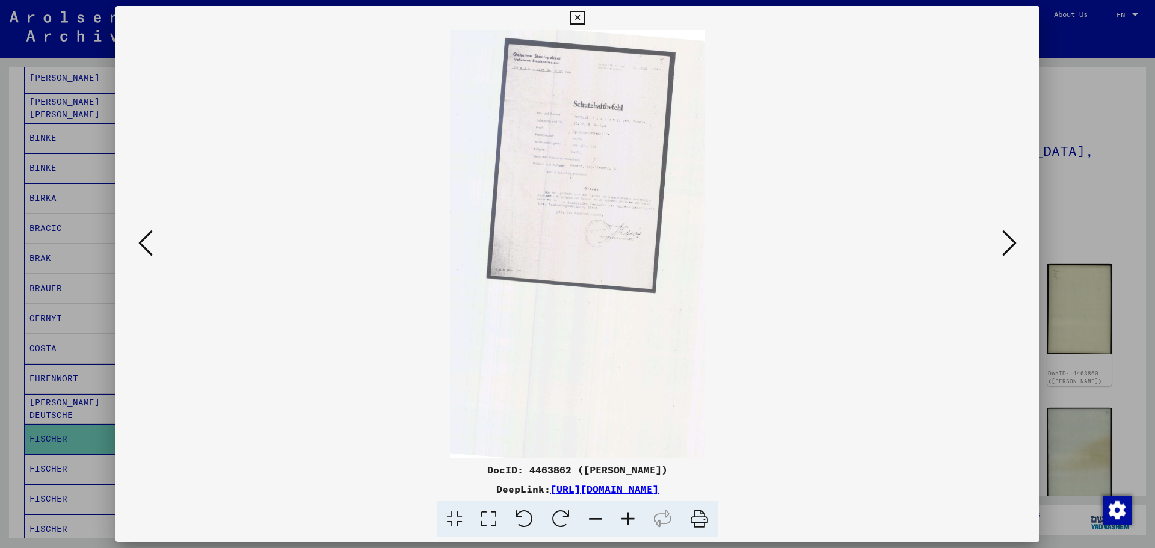
click at [1011, 244] on icon at bounding box center [1009, 243] width 14 height 29
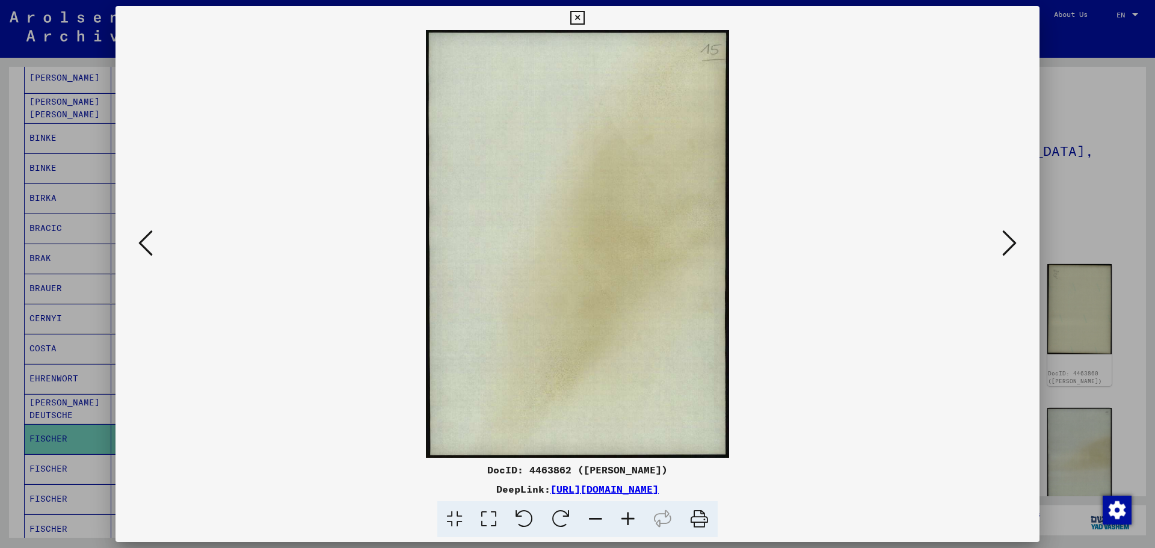
click at [1011, 244] on icon at bounding box center [1009, 243] width 14 height 29
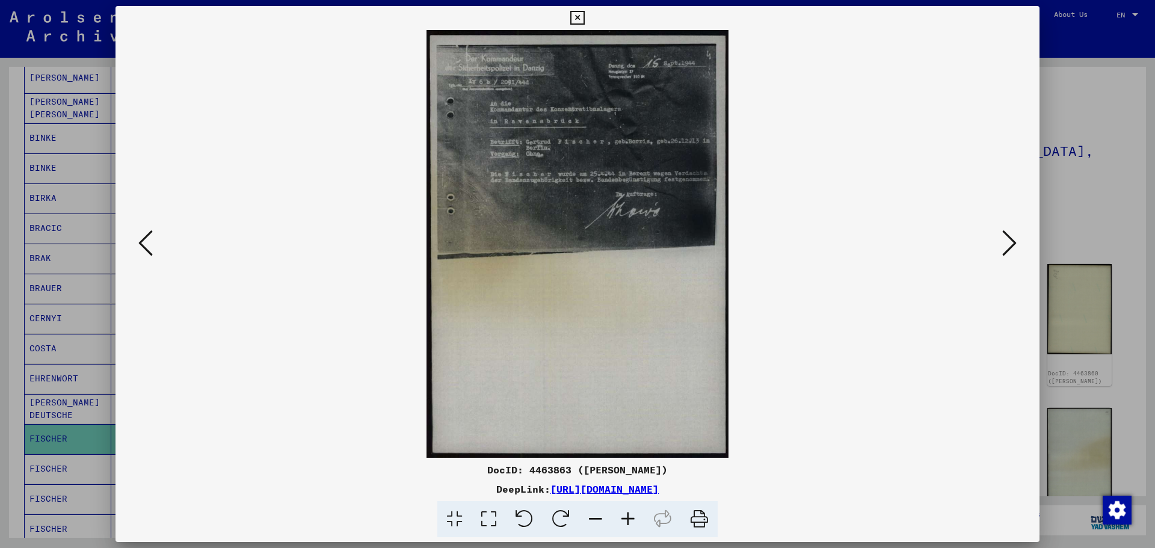
click at [627, 517] on icon at bounding box center [628, 519] width 32 height 37
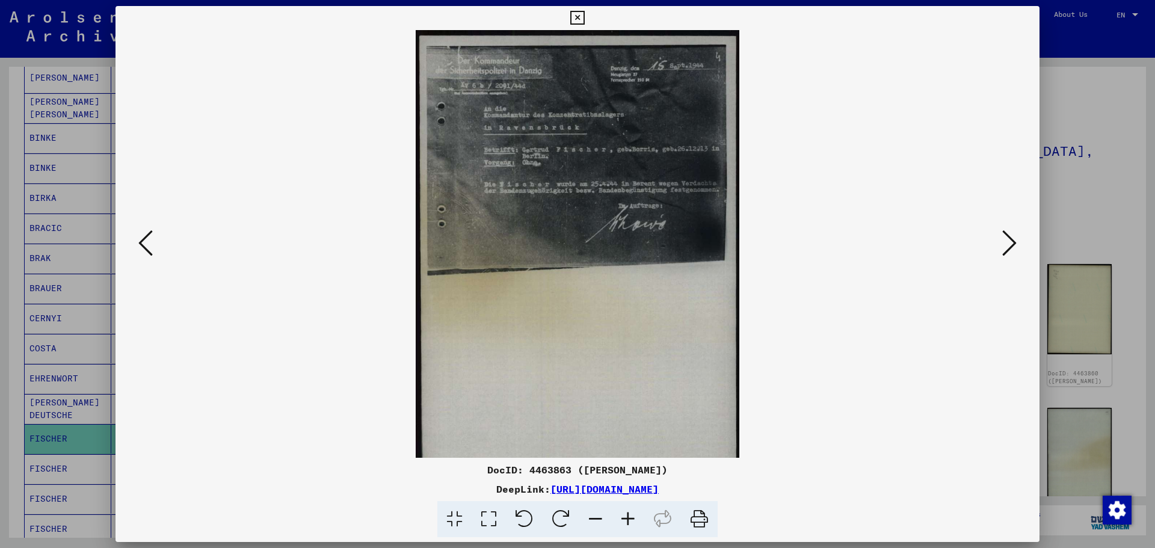
click at [627, 517] on icon at bounding box center [628, 519] width 32 height 37
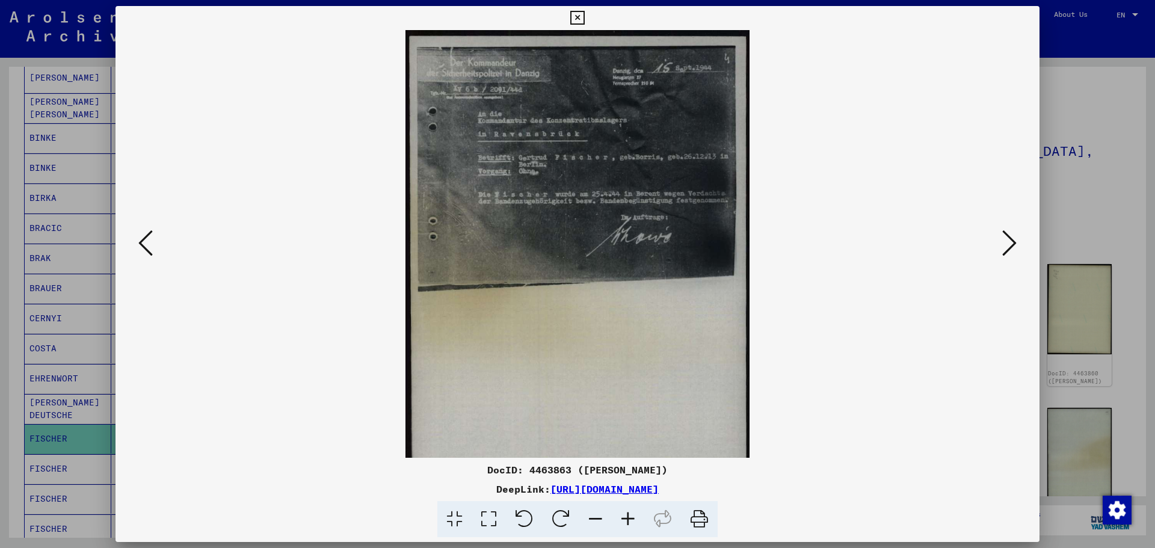
click at [627, 517] on icon at bounding box center [628, 519] width 32 height 37
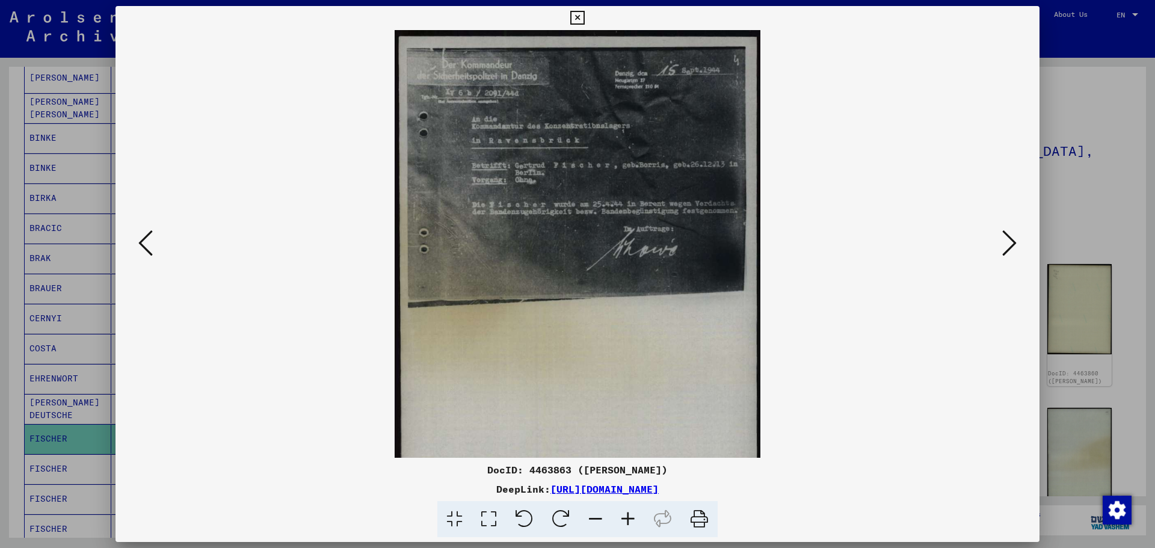
click at [627, 517] on icon at bounding box center [628, 519] width 32 height 37
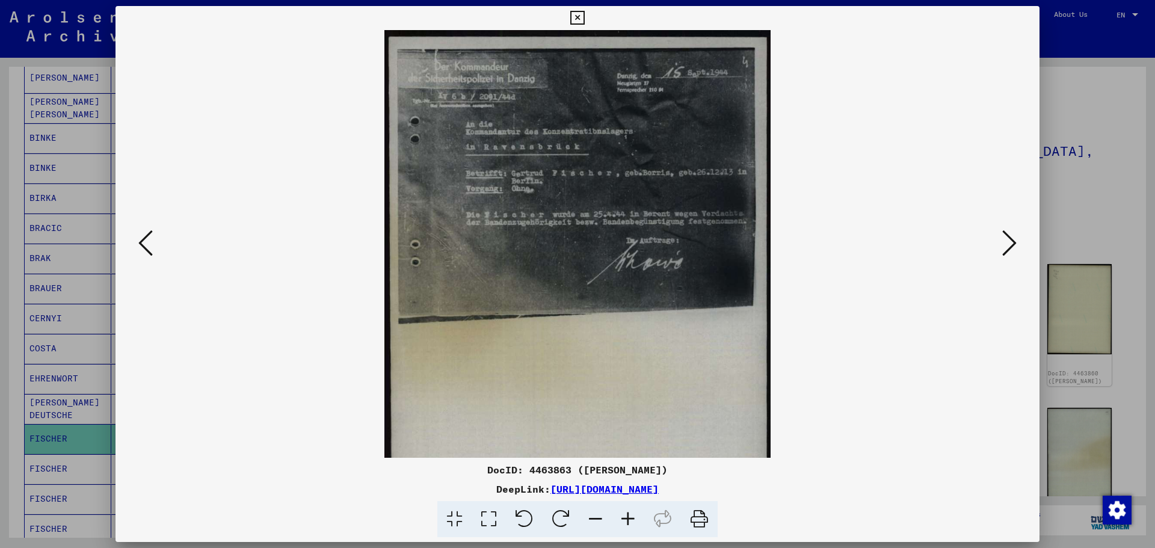
click at [627, 517] on icon at bounding box center [628, 519] width 32 height 37
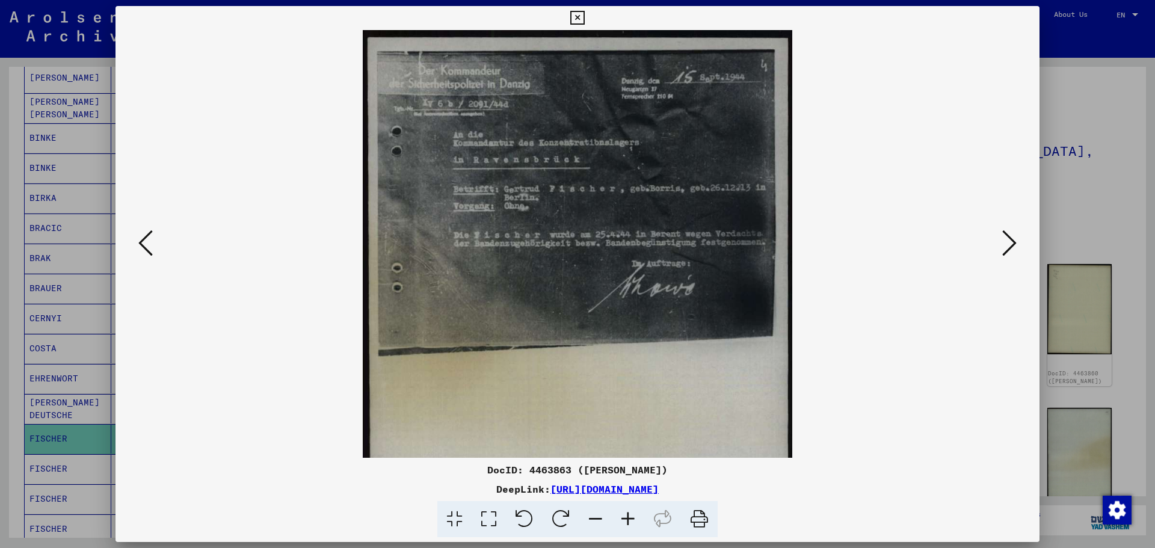
click at [627, 517] on icon at bounding box center [628, 519] width 32 height 37
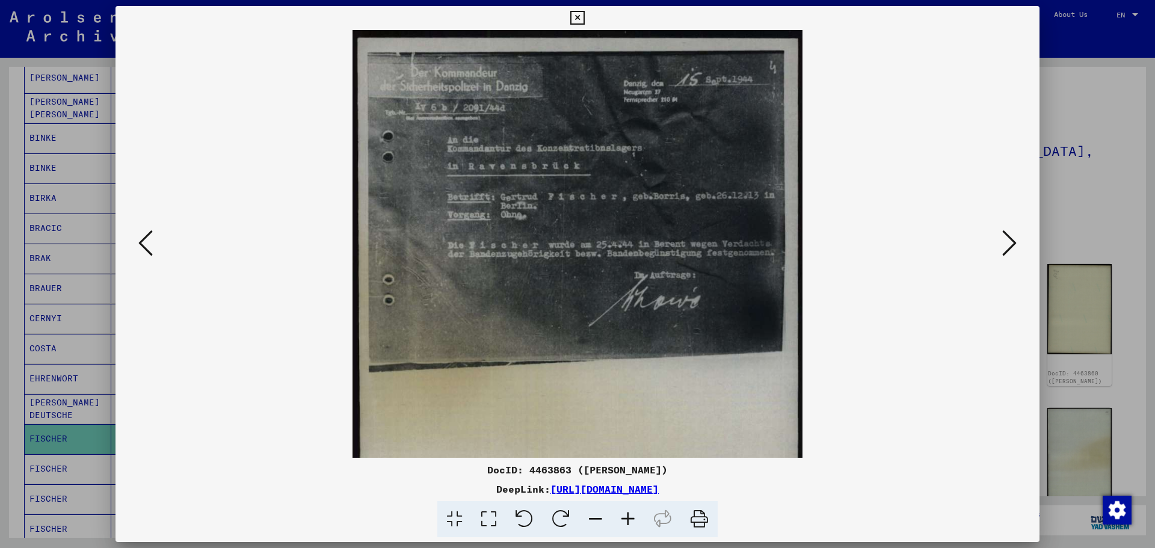
click at [627, 517] on icon at bounding box center [628, 519] width 32 height 37
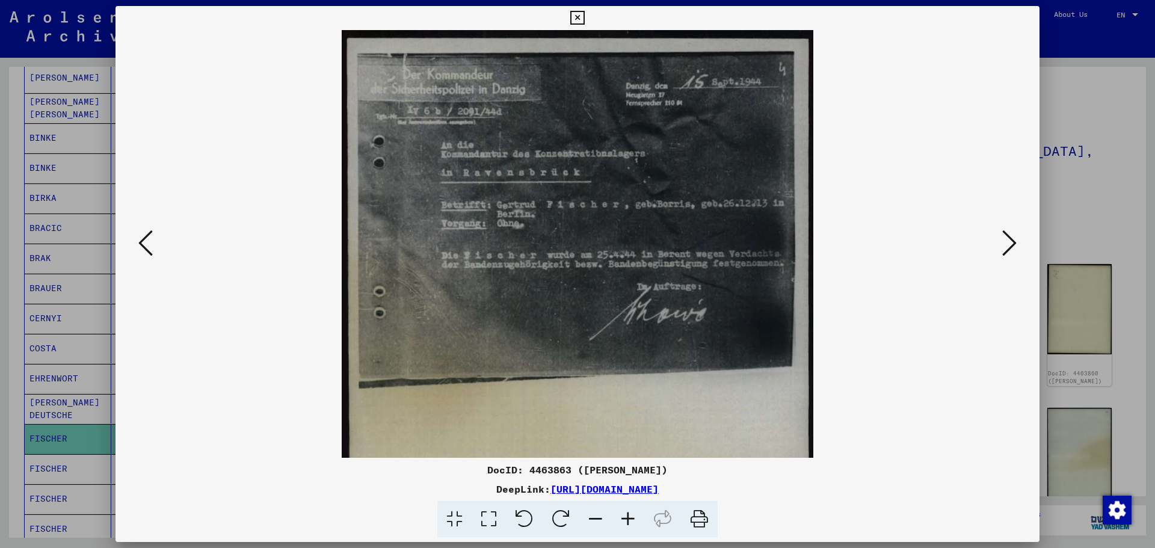
click at [627, 517] on icon at bounding box center [628, 519] width 32 height 37
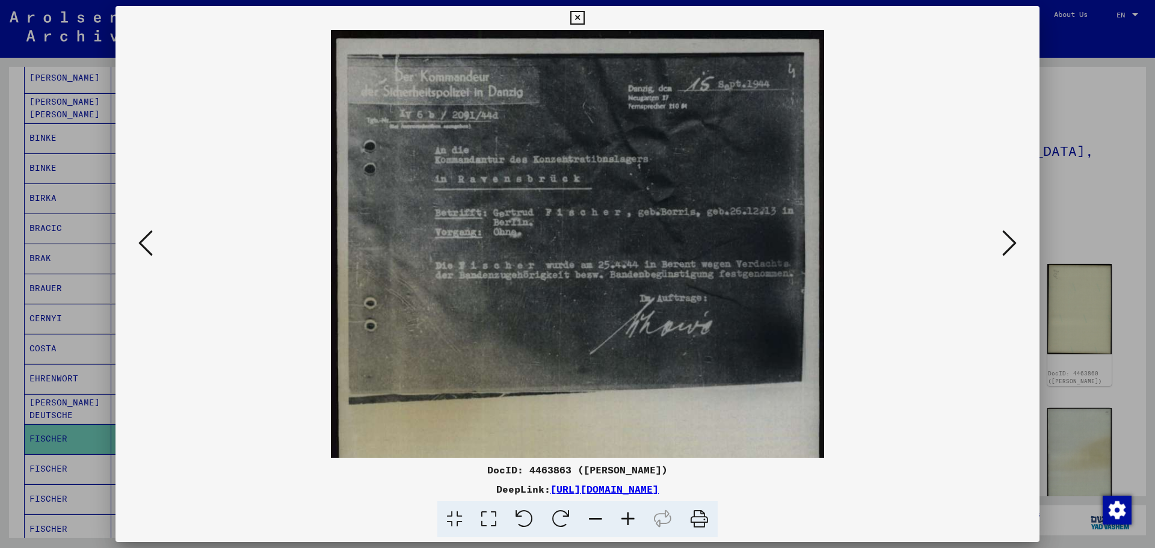
click at [1011, 241] on icon at bounding box center [1009, 243] width 14 height 29
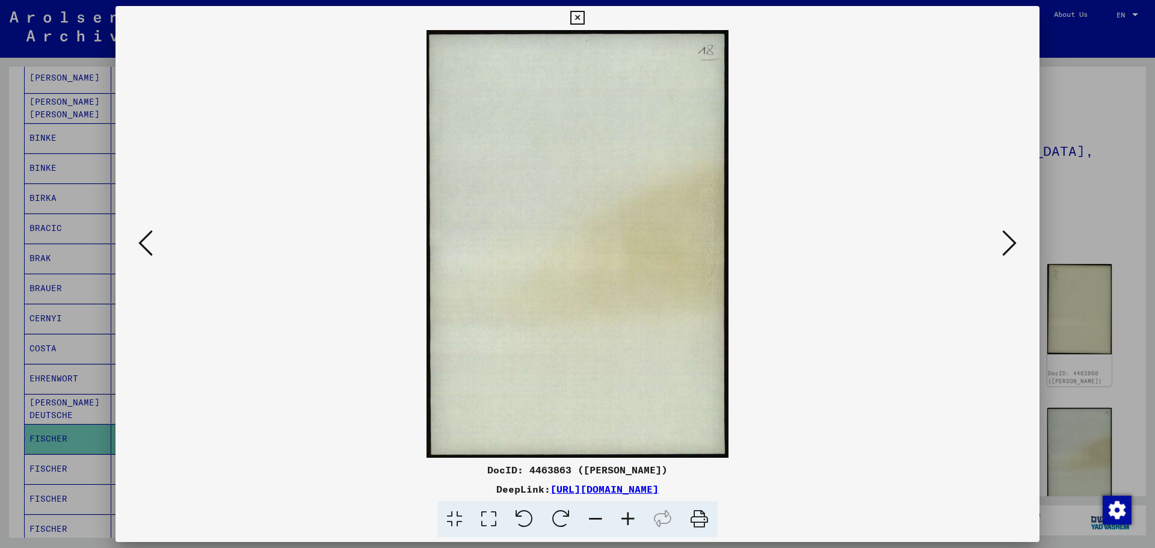
click at [1011, 241] on icon at bounding box center [1009, 243] width 14 height 29
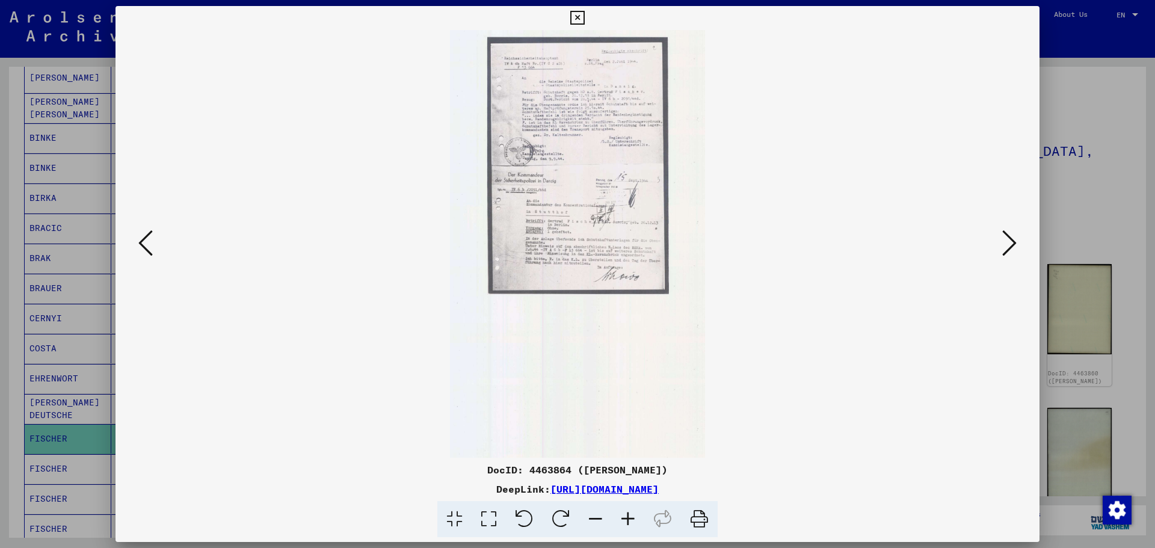
click at [628, 518] on icon at bounding box center [628, 519] width 32 height 37
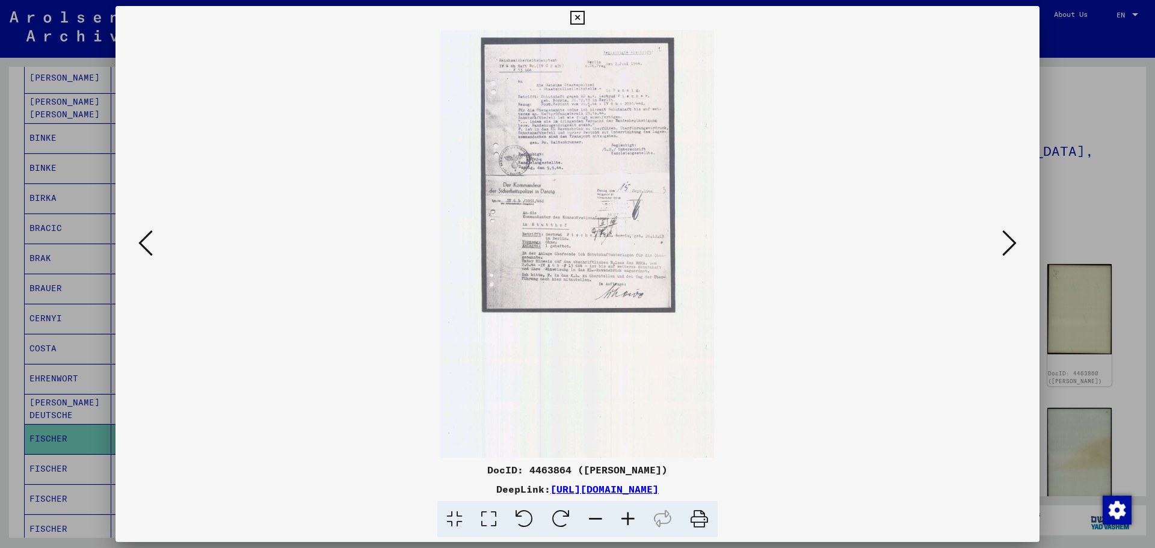
click at [628, 518] on icon at bounding box center [628, 519] width 32 height 37
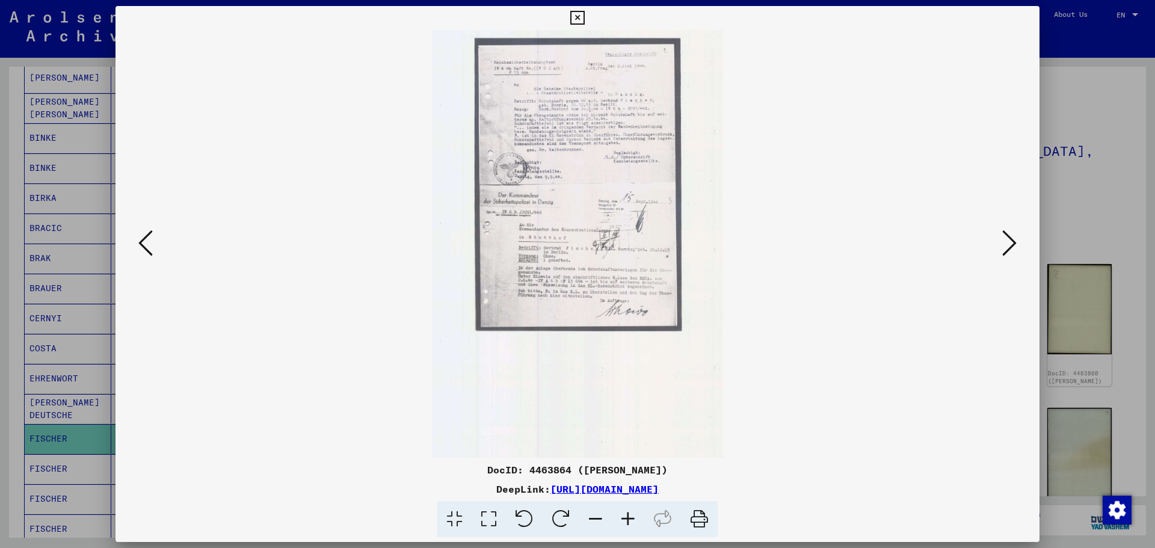
click at [628, 518] on icon at bounding box center [628, 519] width 32 height 37
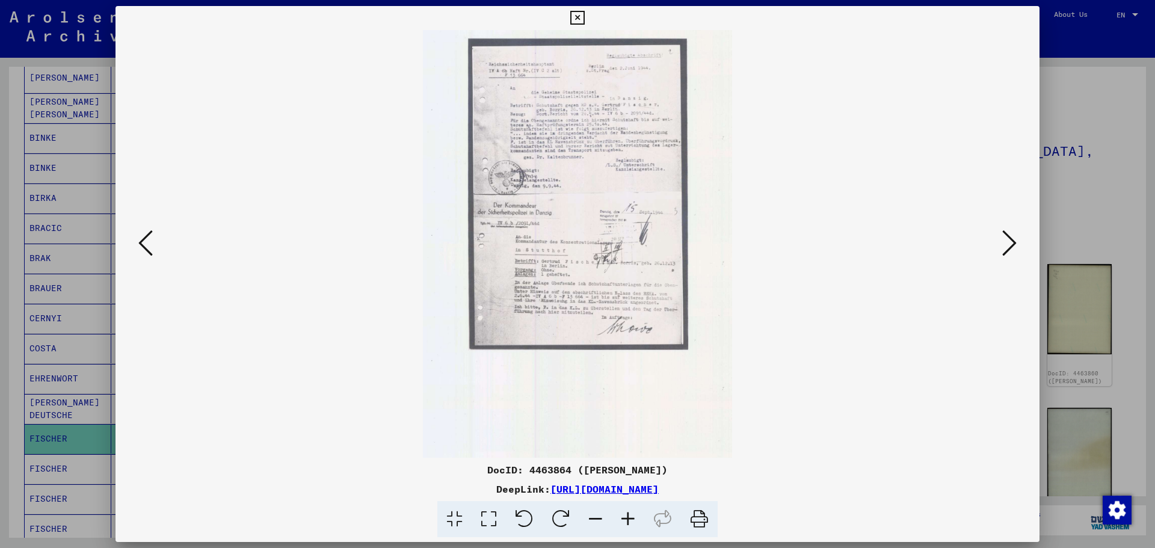
click at [628, 518] on icon at bounding box center [628, 519] width 32 height 37
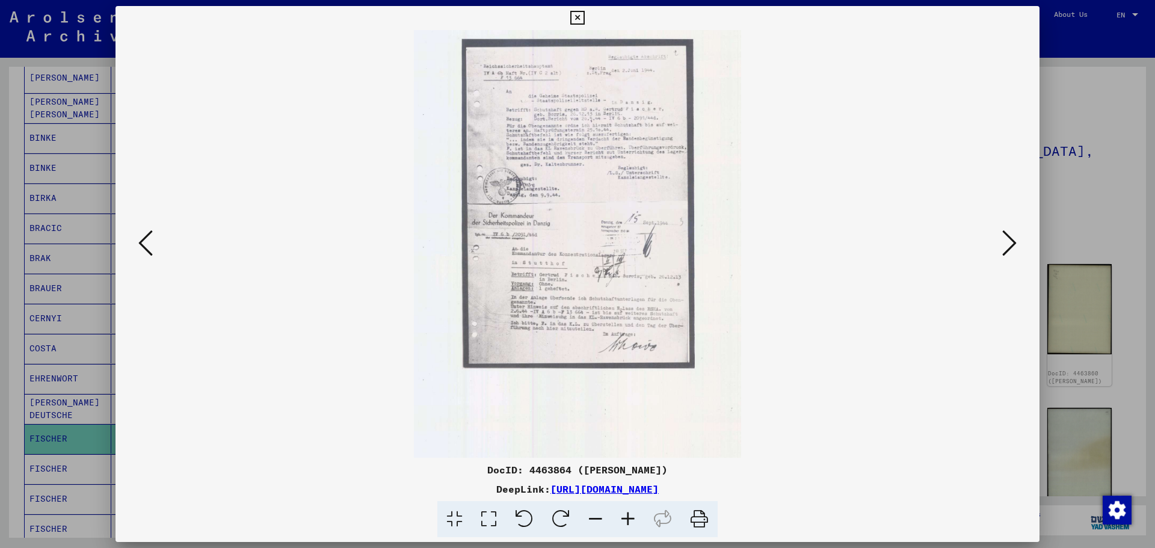
click at [628, 518] on icon at bounding box center [628, 519] width 32 height 37
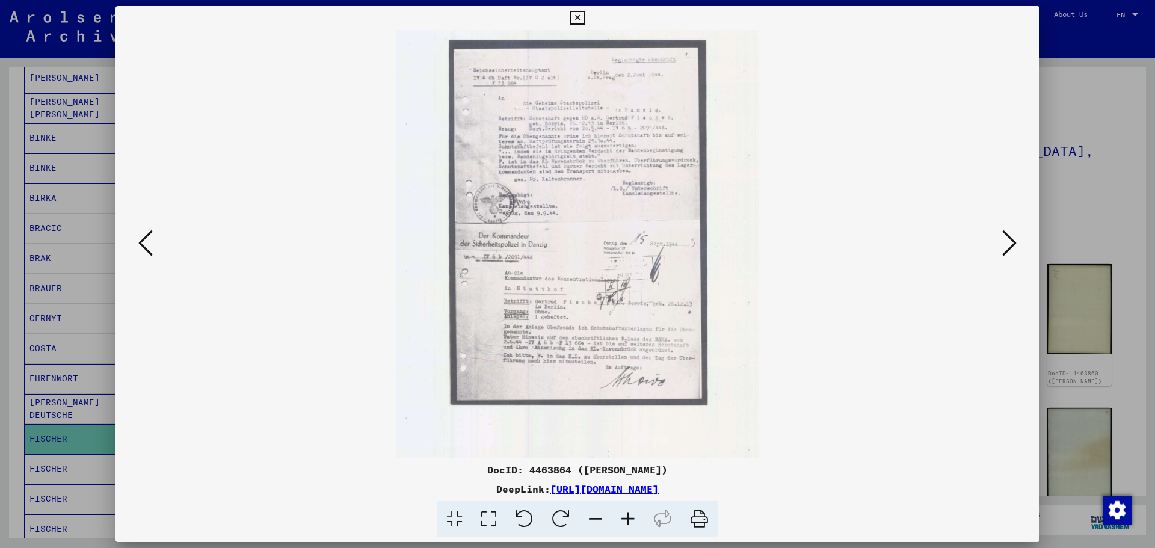
click at [628, 517] on icon at bounding box center [628, 519] width 32 height 37
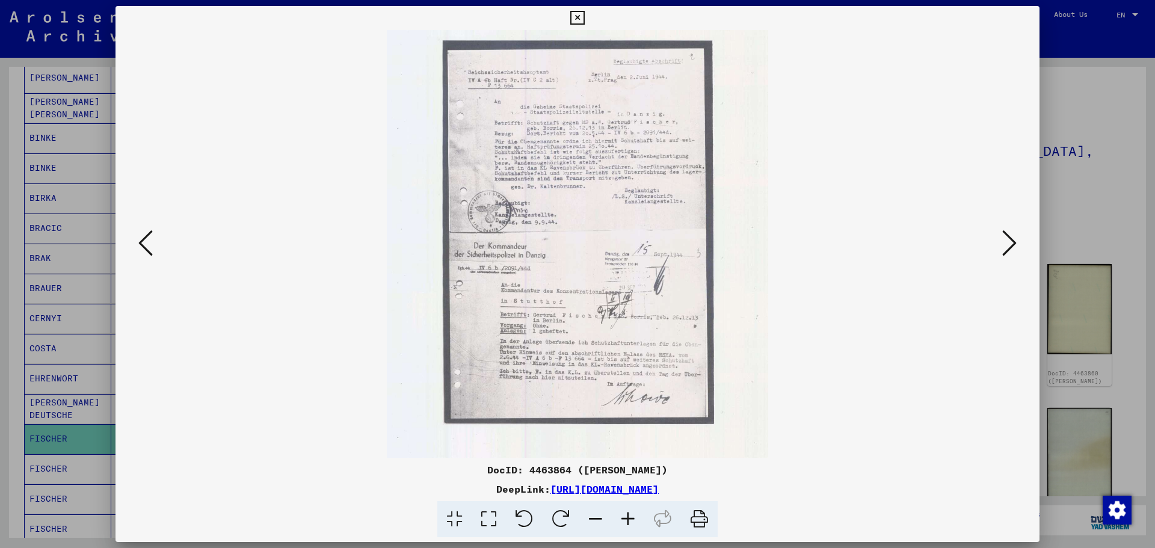
click at [629, 515] on icon at bounding box center [628, 519] width 32 height 37
click at [630, 515] on icon at bounding box center [628, 519] width 32 height 37
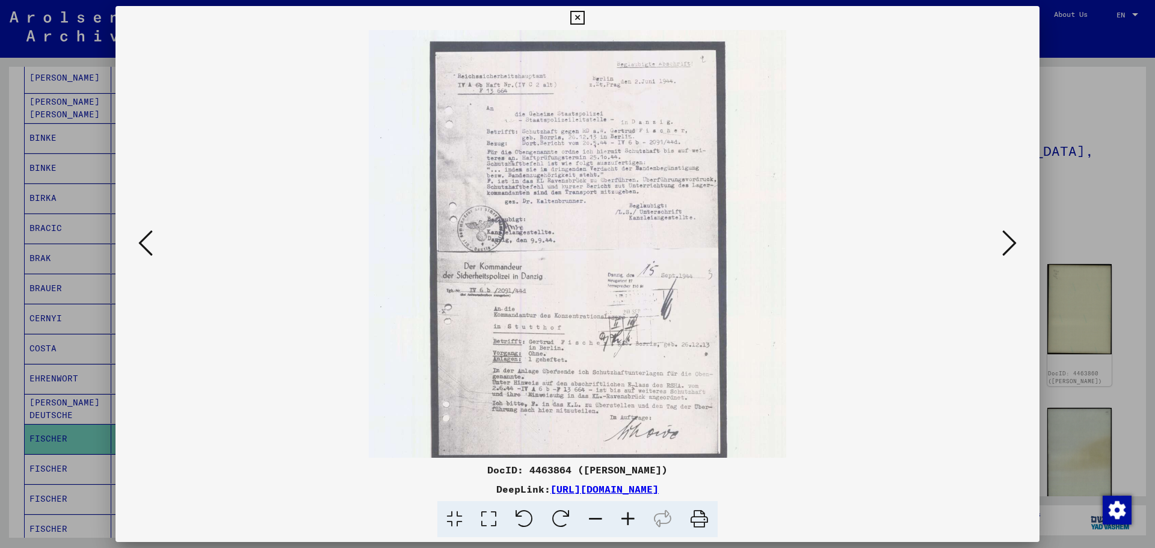
click at [630, 515] on icon at bounding box center [628, 519] width 32 height 37
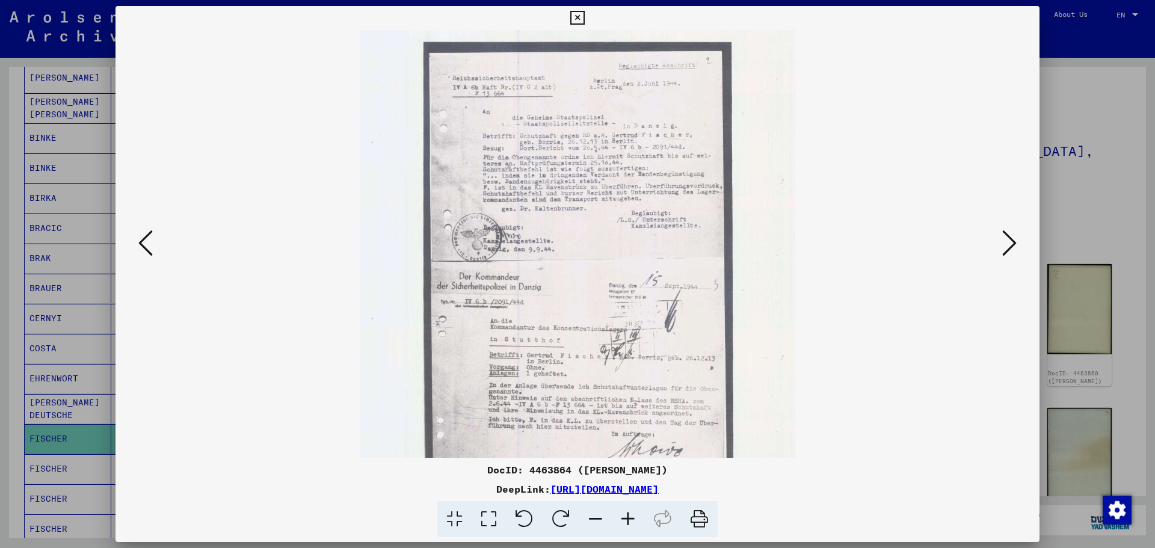
click at [631, 512] on icon at bounding box center [628, 519] width 32 height 37
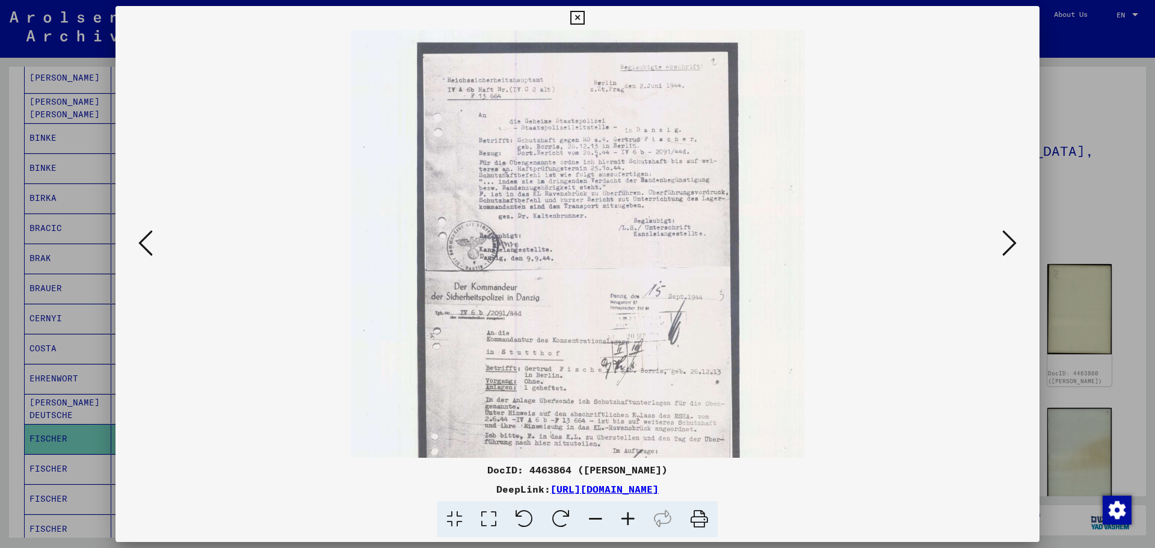
click at [1008, 246] on icon at bounding box center [1009, 243] width 14 height 29
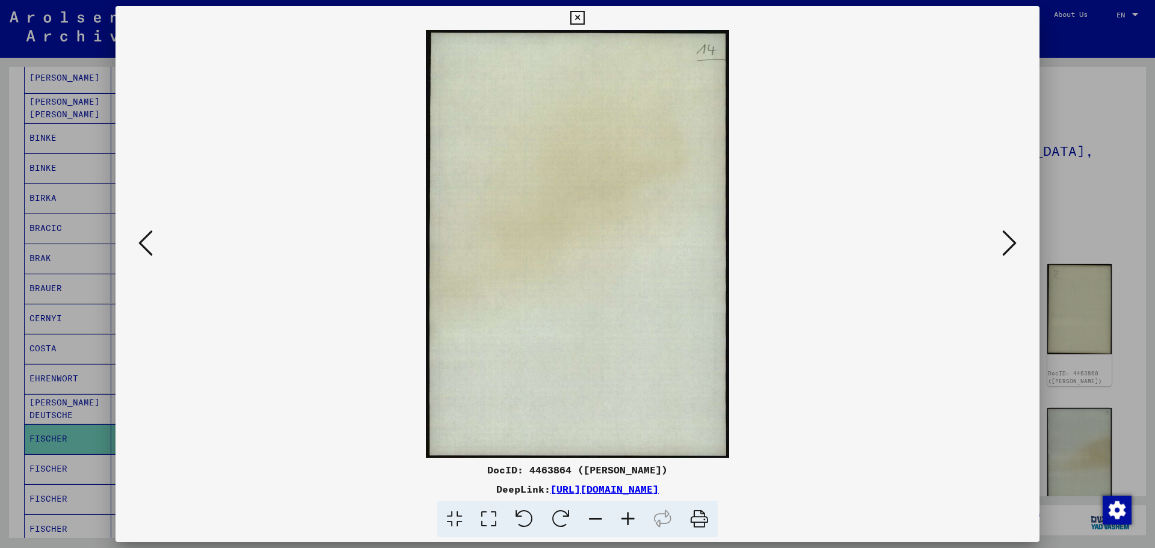
click at [1008, 246] on icon at bounding box center [1009, 243] width 14 height 29
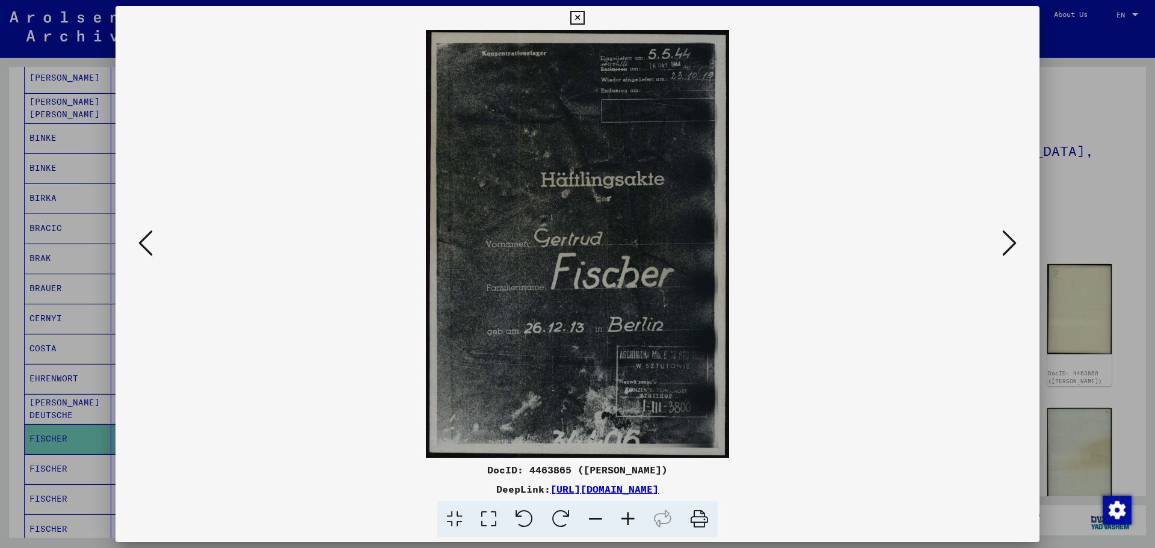
click at [143, 242] on icon at bounding box center [145, 243] width 14 height 29
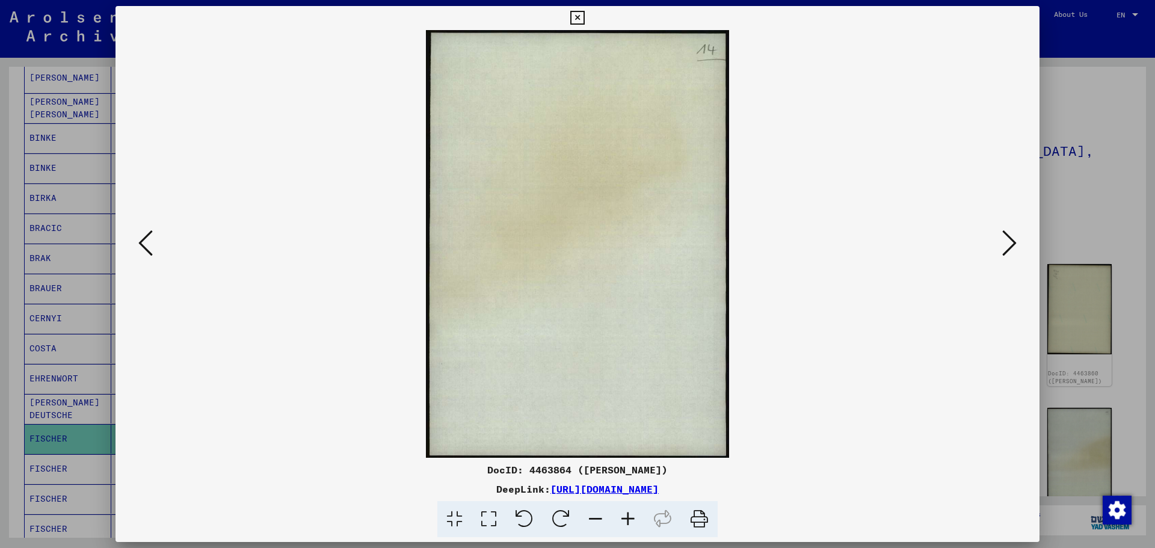
click at [143, 242] on icon at bounding box center [145, 243] width 14 height 29
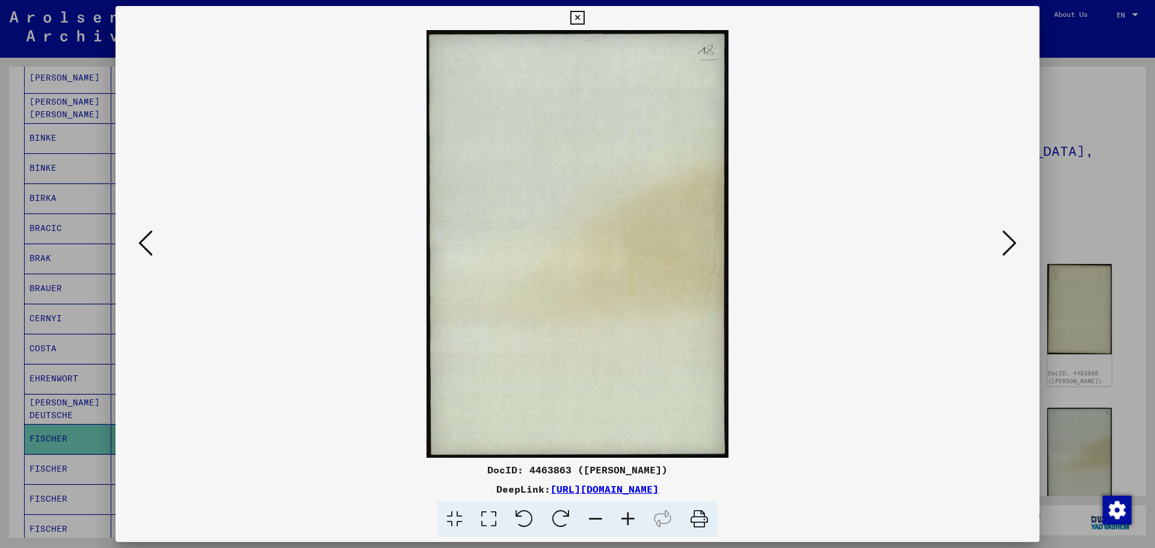
click at [143, 242] on icon at bounding box center [145, 243] width 14 height 29
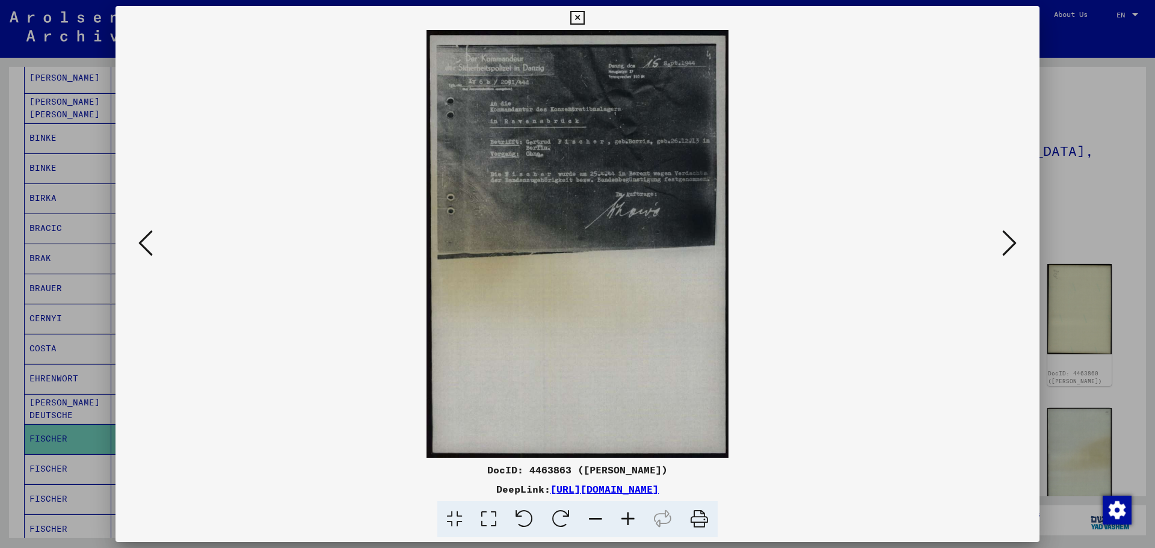
click at [143, 242] on icon at bounding box center [145, 243] width 14 height 29
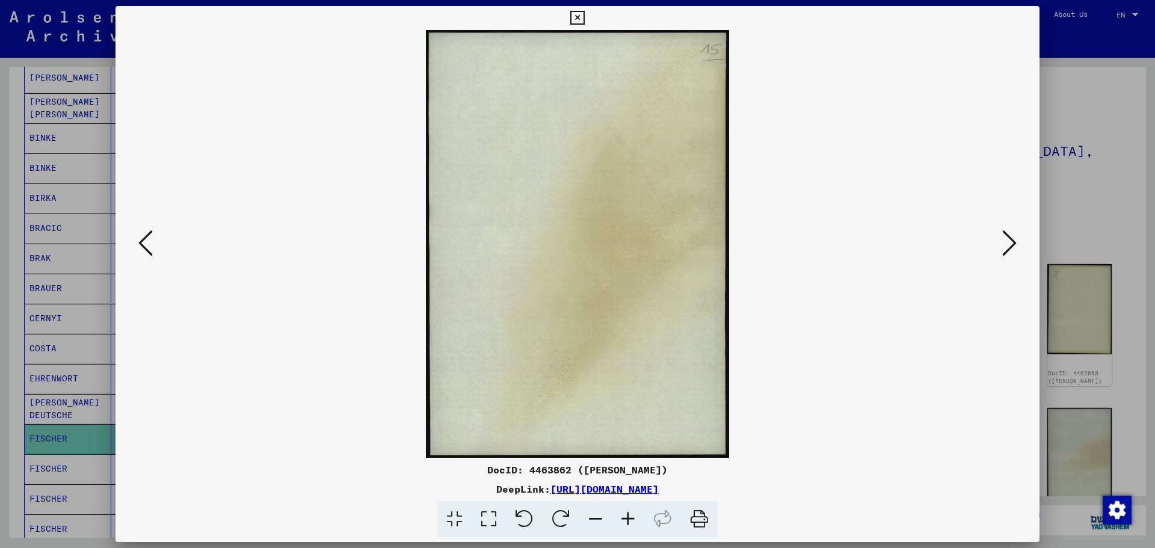
click at [143, 242] on icon at bounding box center [145, 243] width 14 height 29
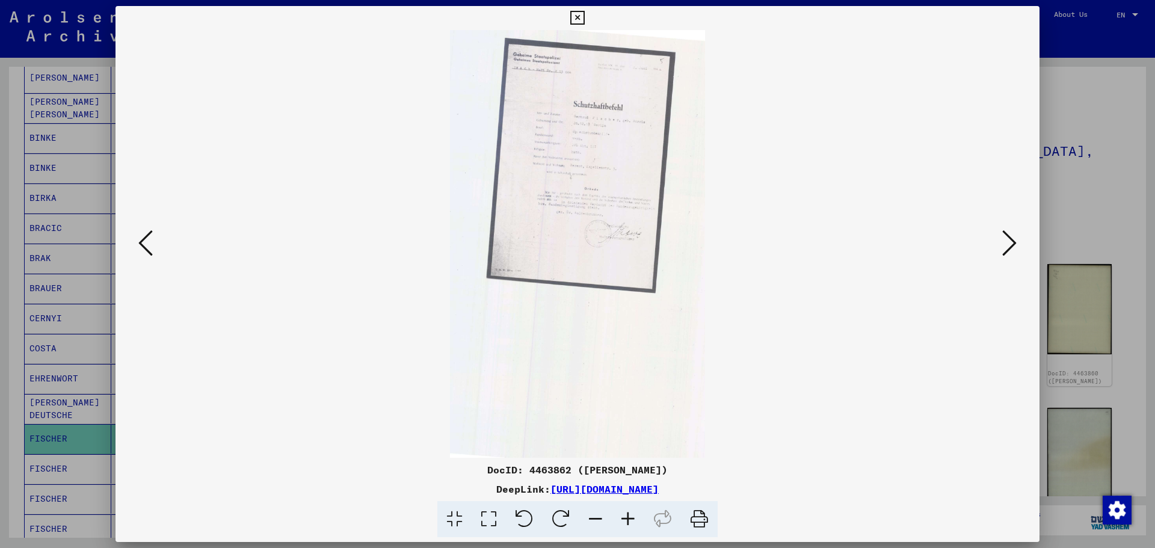
click at [630, 516] on icon at bounding box center [628, 519] width 32 height 37
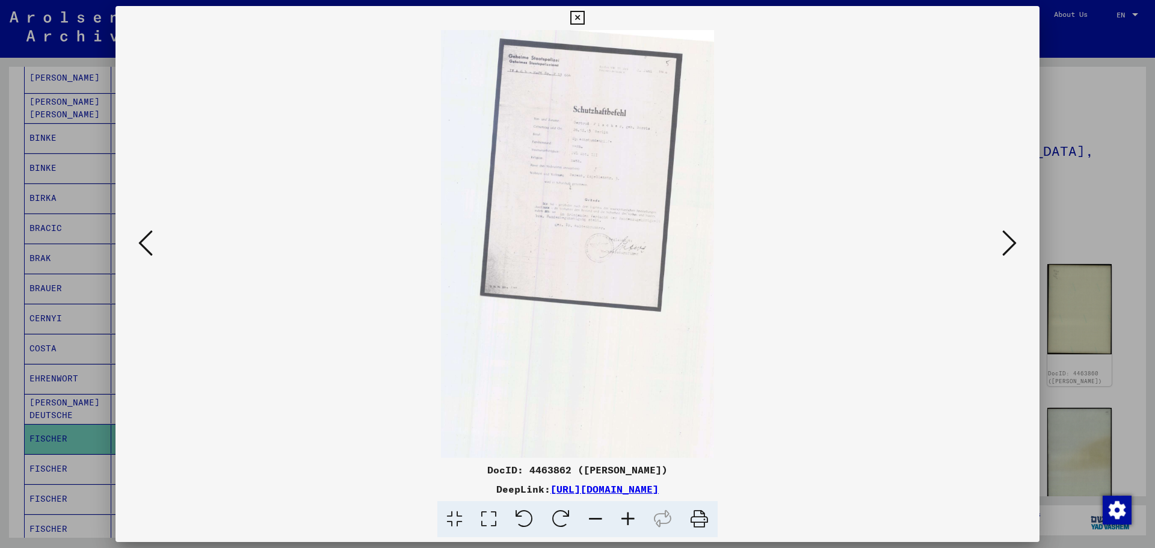
click at [630, 516] on icon at bounding box center [628, 519] width 32 height 37
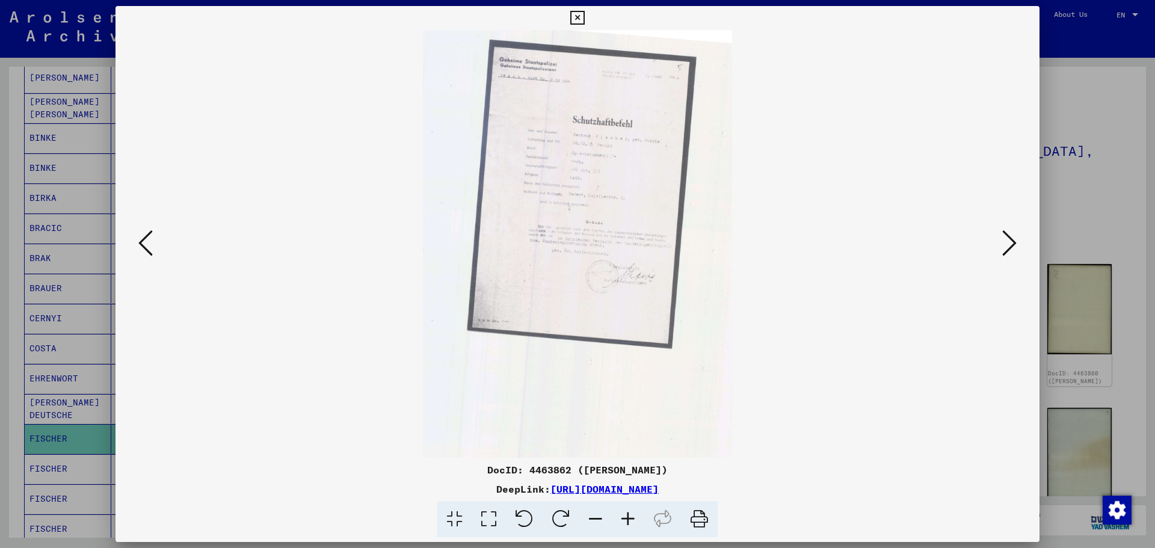
click at [630, 516] on icon at bounding box center [628, 519] width 32 height 37
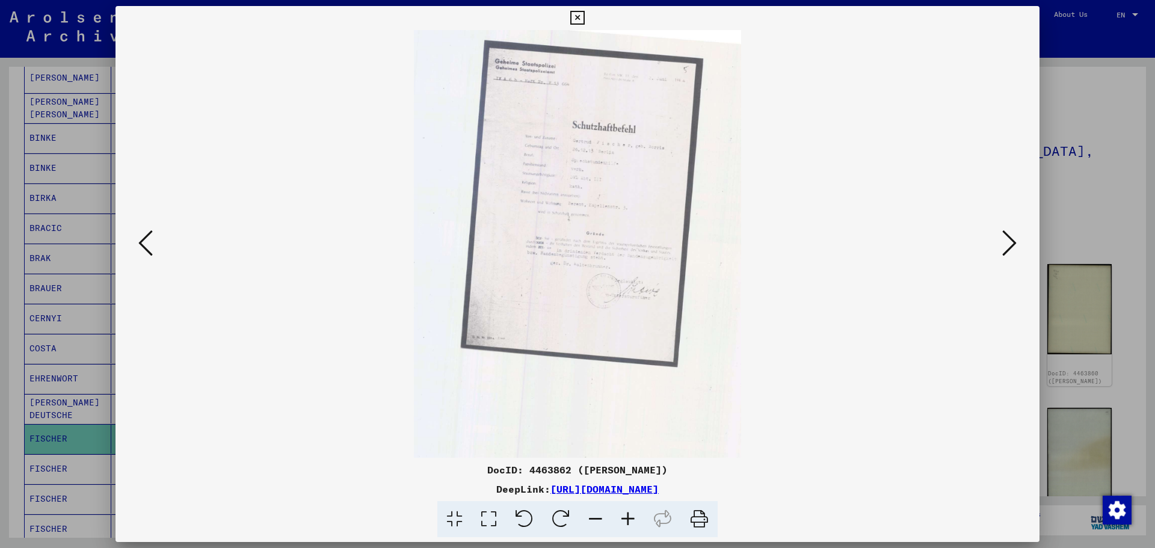
click at [630, 516] on icon at bounding box center [628, 519] width 32 height 37
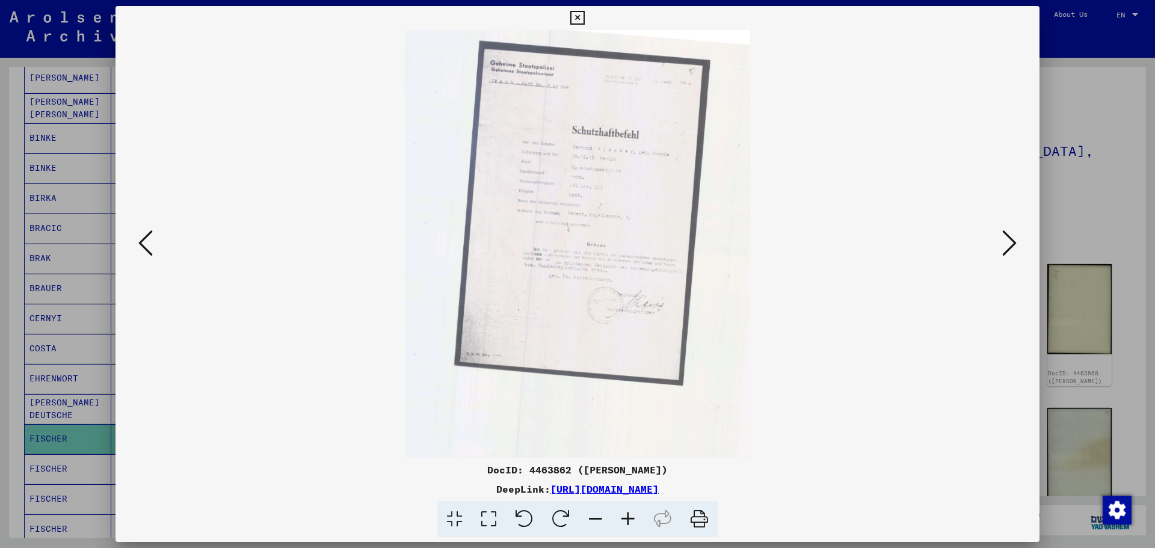
click at [630, 516] on icon at bounding box center [628, 519] width 32 height 37
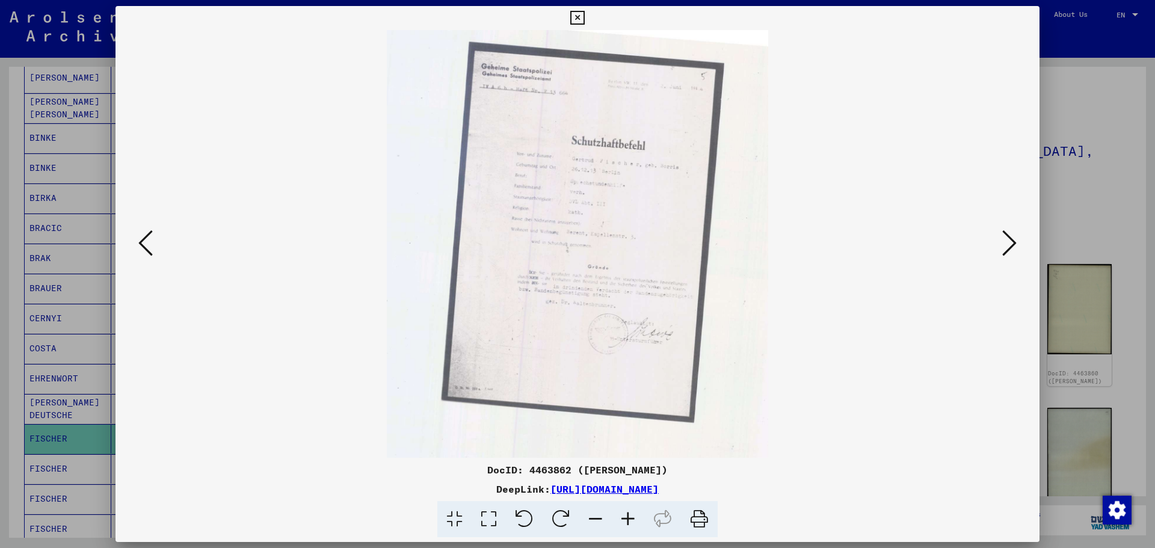
click at [628, 516] on icon at bounding box center [628, 519] width 32 height 37
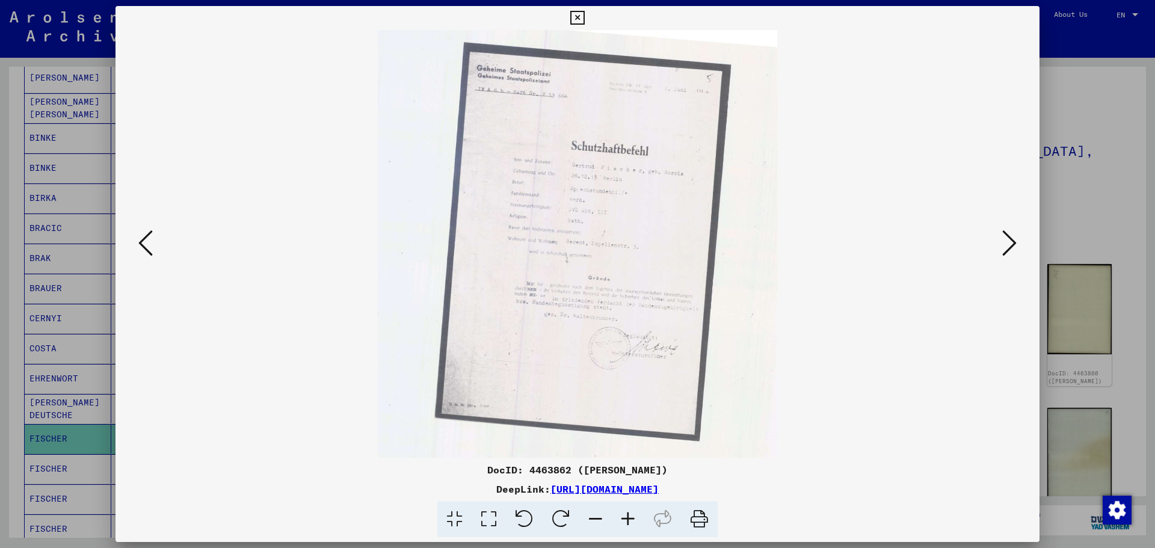
click at [627, 516] on icon at bounding box center [628, 519] width 32 height 37
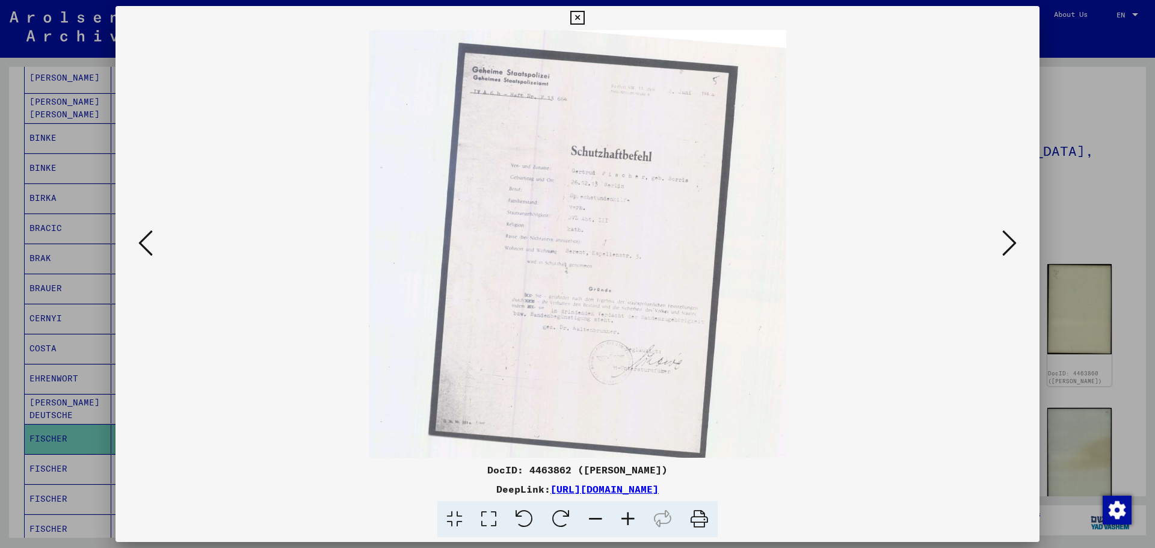
click at [626, 516] on icon at bounding box center [628, 519] width 32 height 37
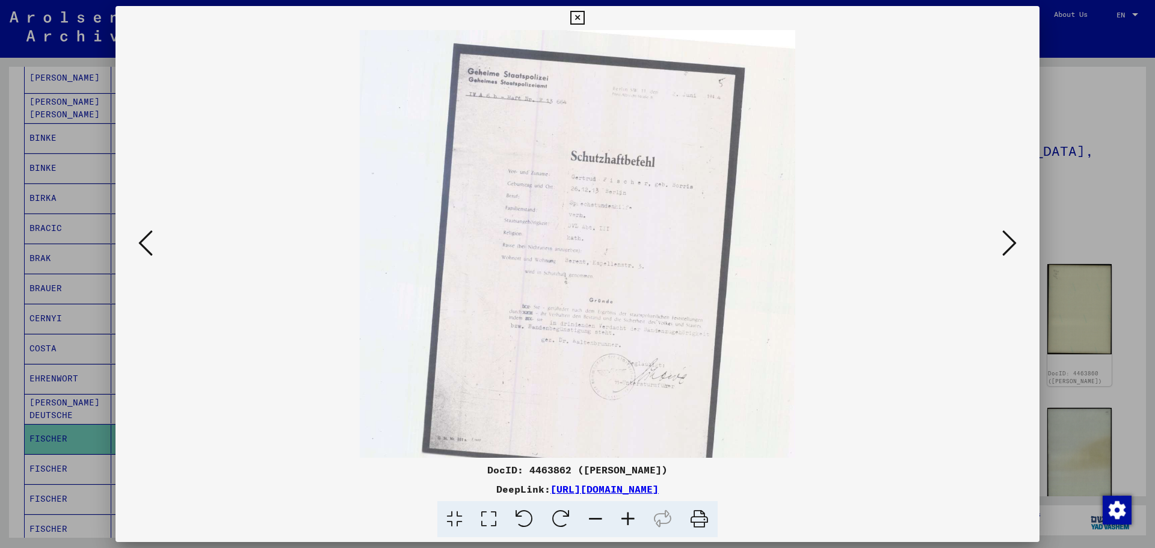
click at [625, 516] on icon at bounding box center [628, 519] width 32 height 37
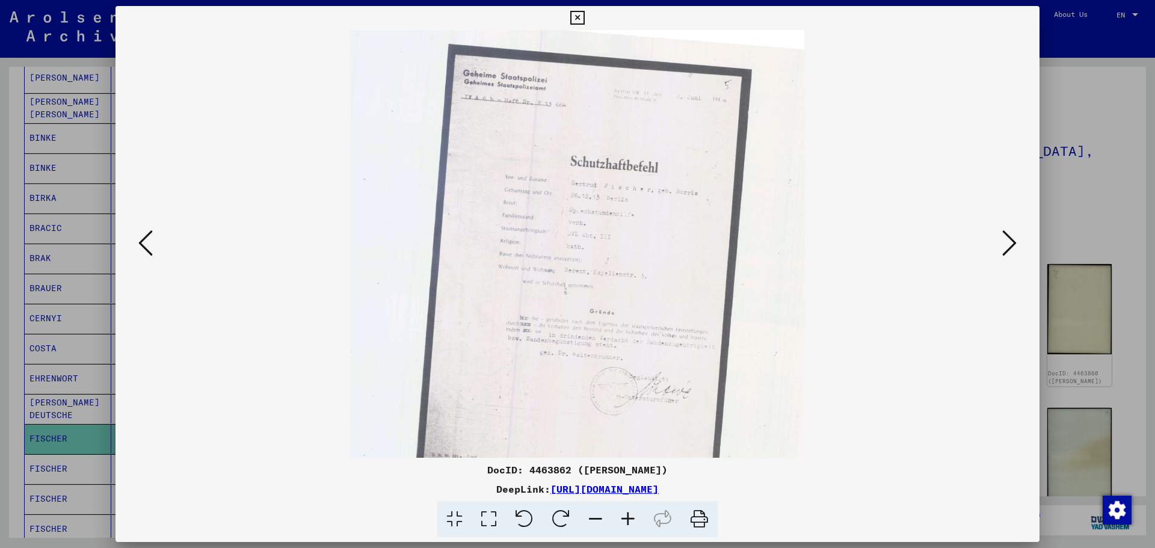
click at [624, 517] on icon at bounding box center [628, 519] width 32 height 37
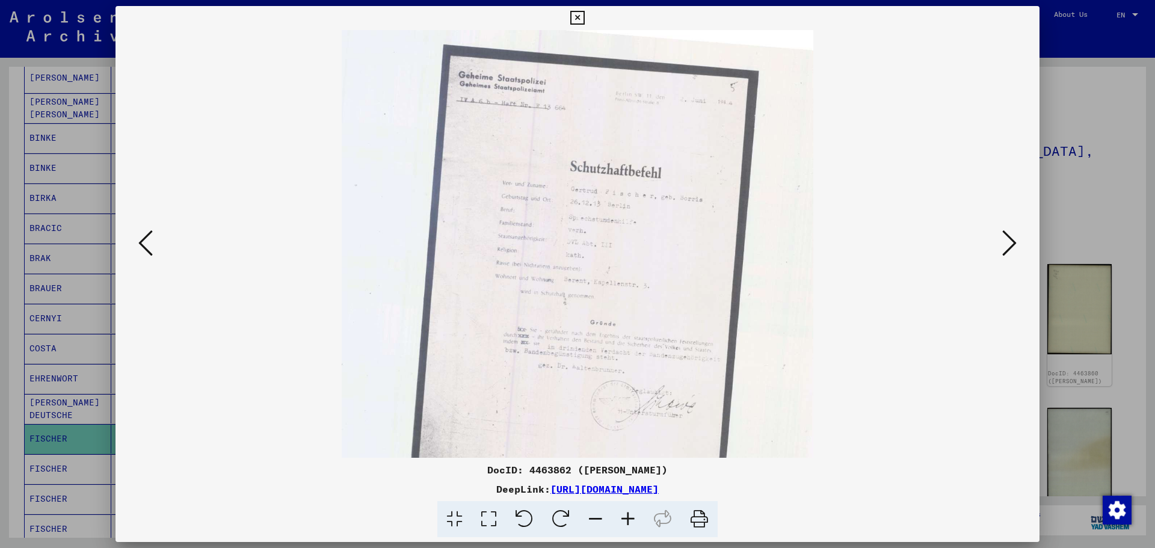
click at [624, 517] on icon at bounding box center [628, 519] width 32 height 37
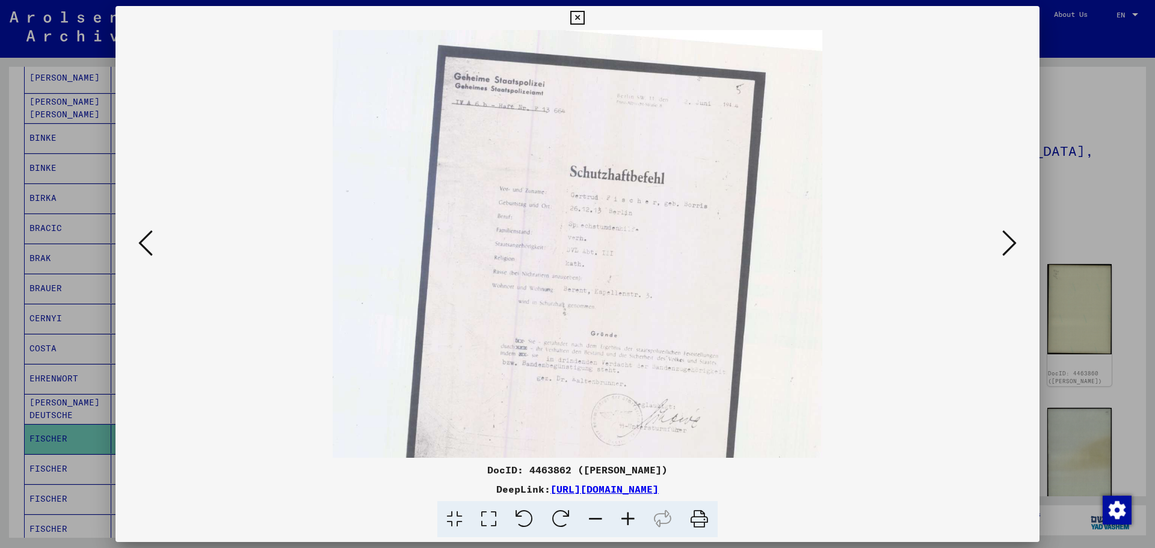
click at [624, 518] on icon at bounding box center [628, 519] width 32 height 37
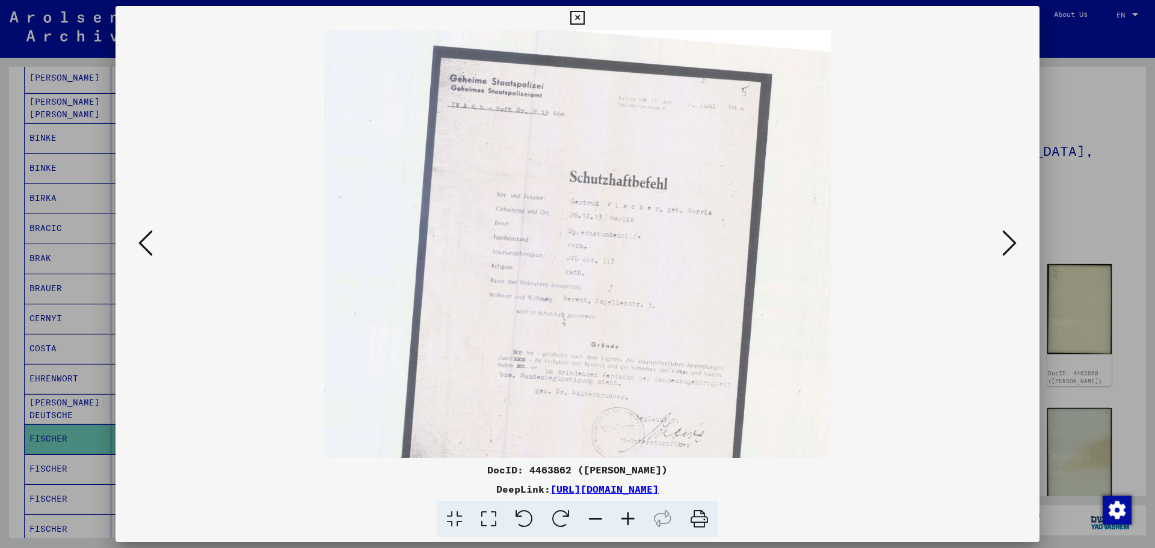
click at [624, 518] on icon at bounding box center [628, 519] width 32 height 37
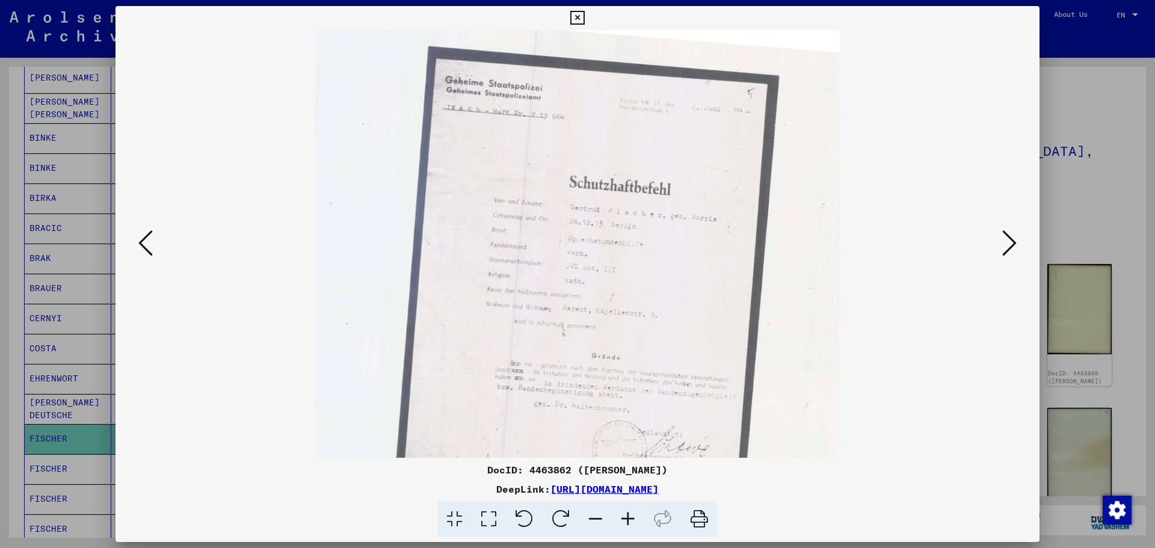
click at [624, 518] on icon at bounding box center [628, 519] width 32 height 37
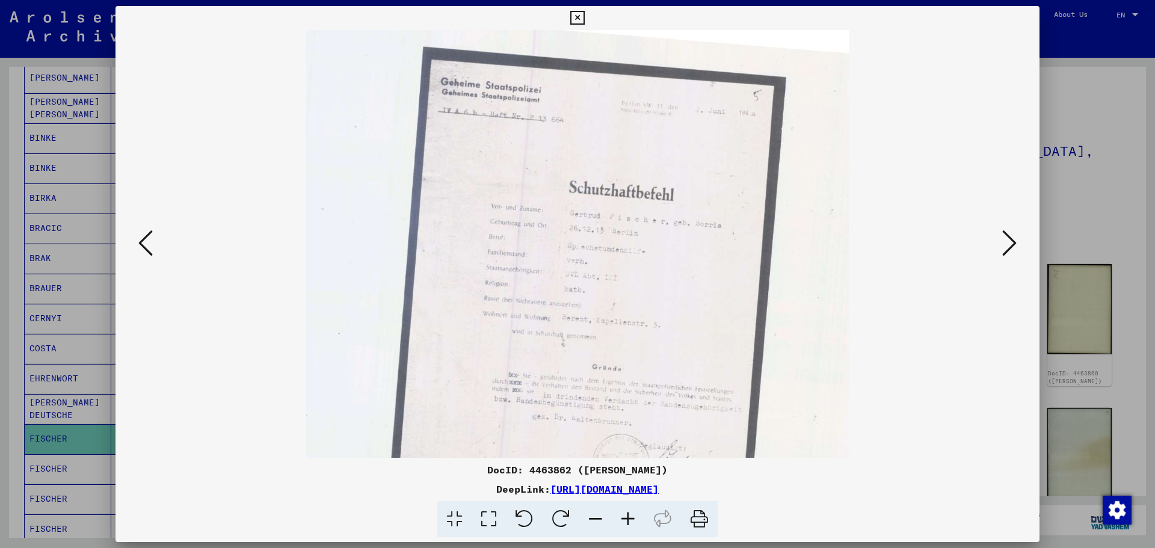
click at [624, 519] on icon at bounding box center [628, 519] width 32 height 37
click at [623, 520] on icon at bounding box center [628, 519] width 32 height 37
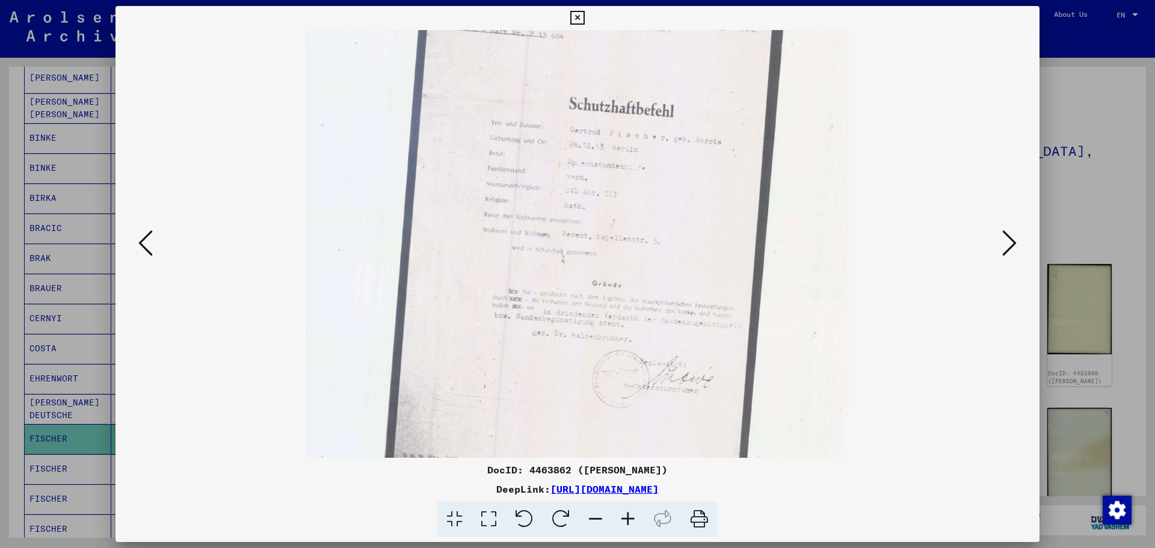
drag, startPoint x: 591, startPoint y: 379, endPoint x: 554, endPoint y: 290, distance: 96.5
click at [547, 292] on img at bounding box center [577, 400] width 543 height 909
click at [1010, 245] on icon at bounding box center [1009, 243] width 14 height 29
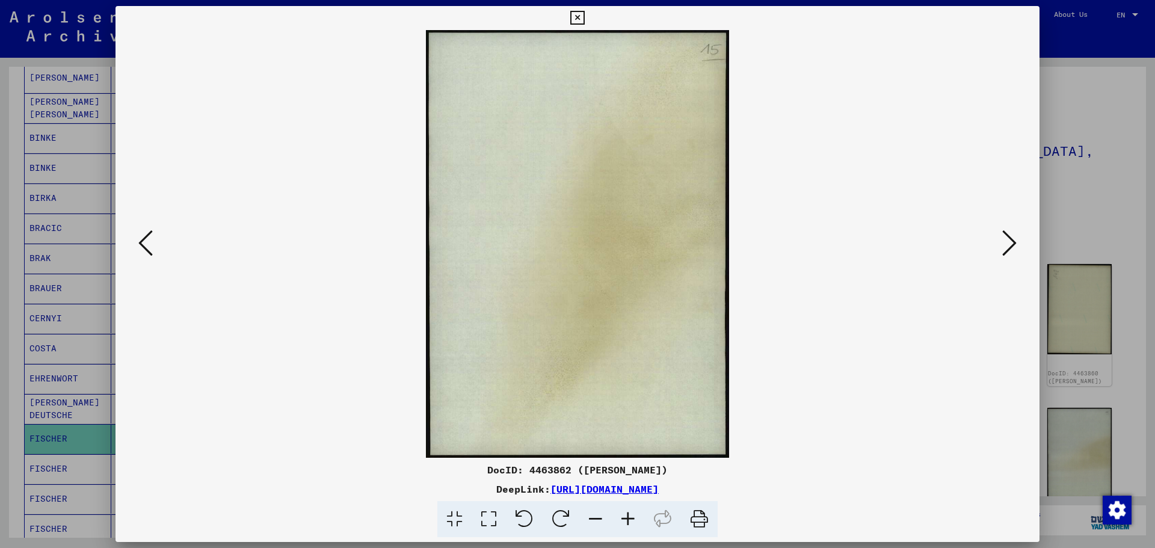
click at [1010, 245] on icon at bounding box center [1009, 243] width 14 height 29
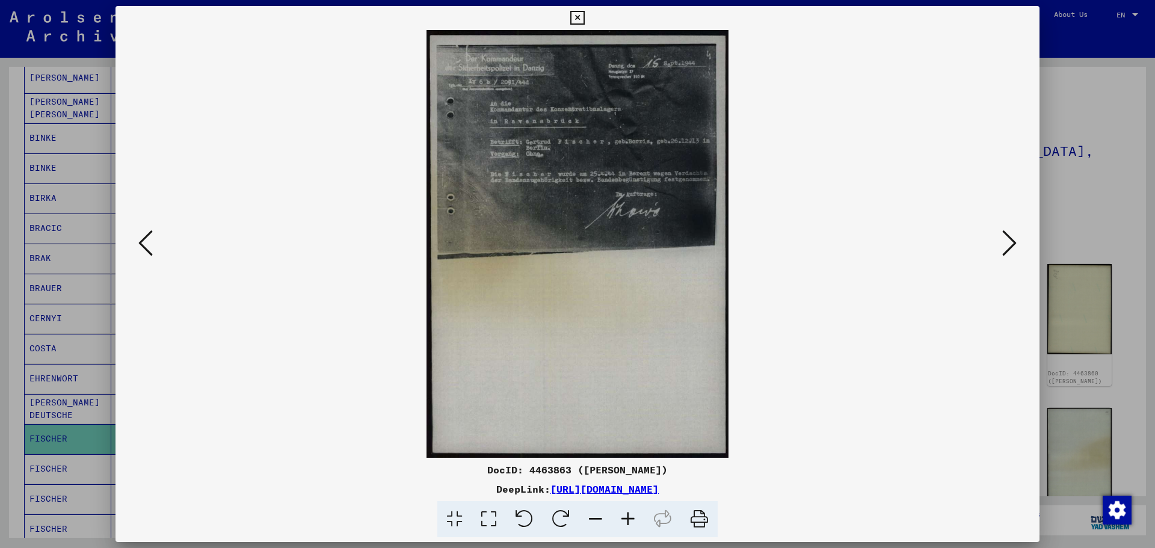
click at [1010, 245] on icon at bounding box center [1009, 243] width 14 height 29
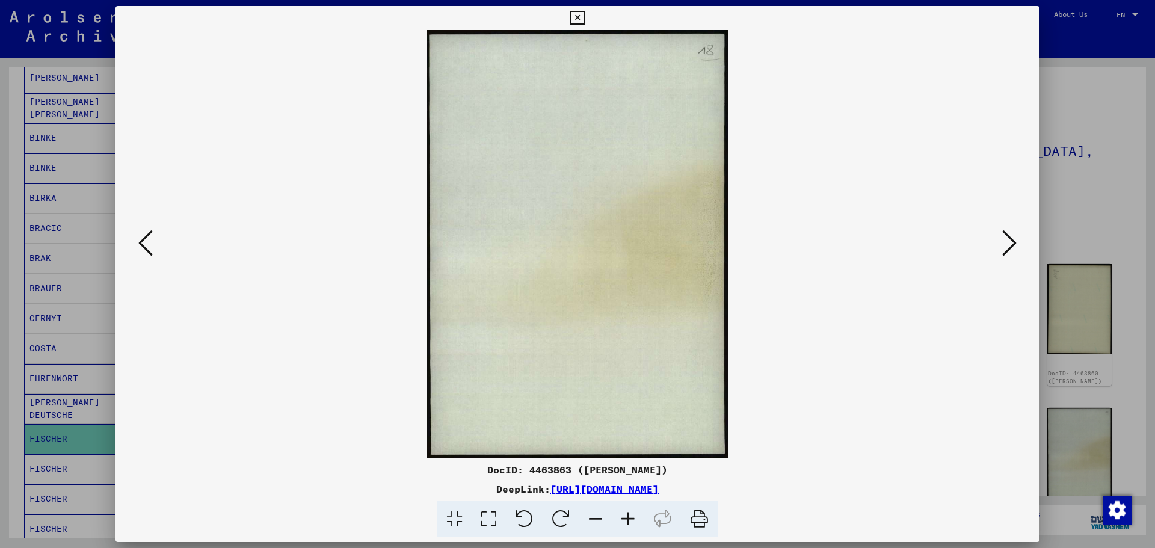
click at [1010, 245] on icon at bounding box center [1009, 243] width 14 height 29
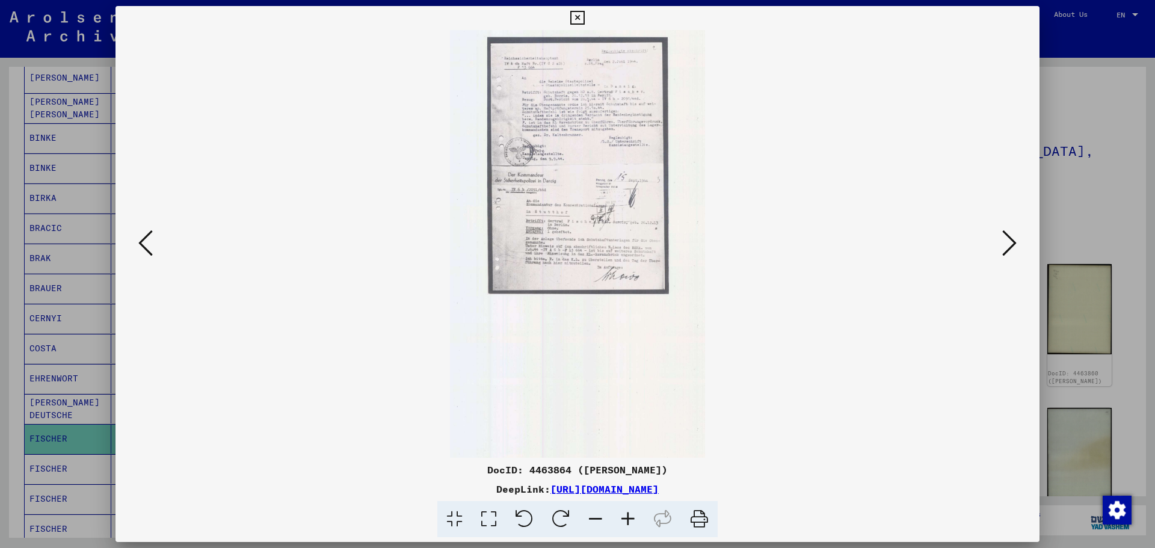
click at [1010, 245] on icon at bounding box center [1009, 243] width 14 height 29
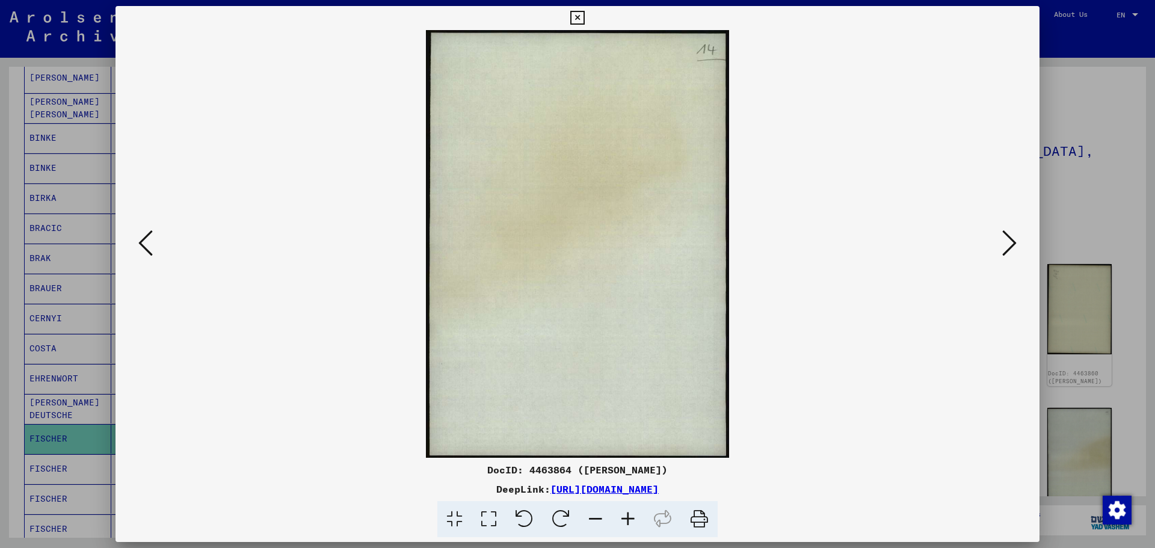
click at [1010, 245] on icon at bounding box center [1009, 243] width 14 height 29
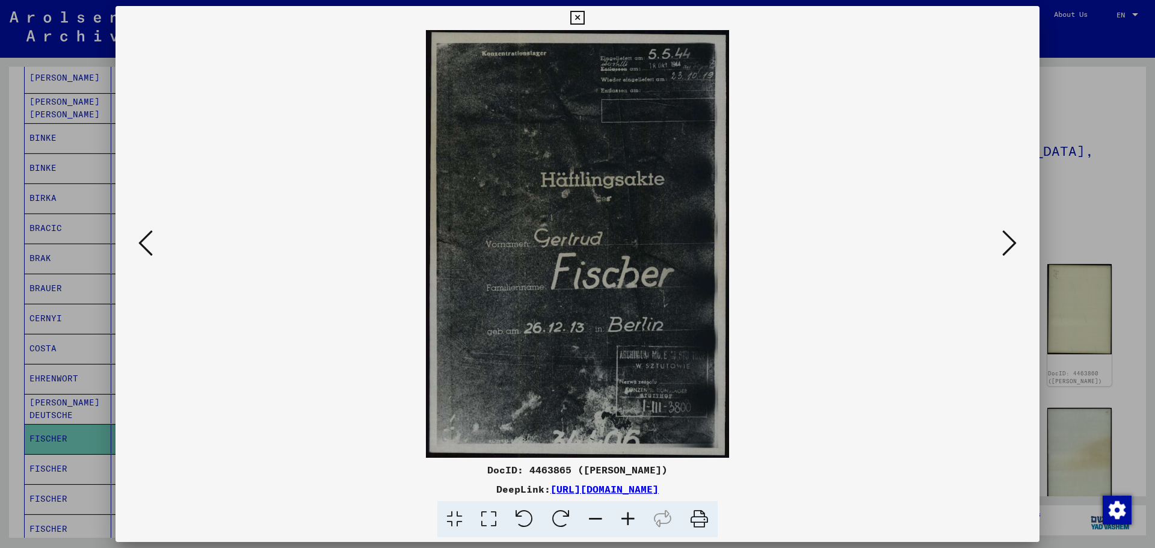
click at [1010, 245] on icon at bounding box center [1009, 243] width 14 height 29
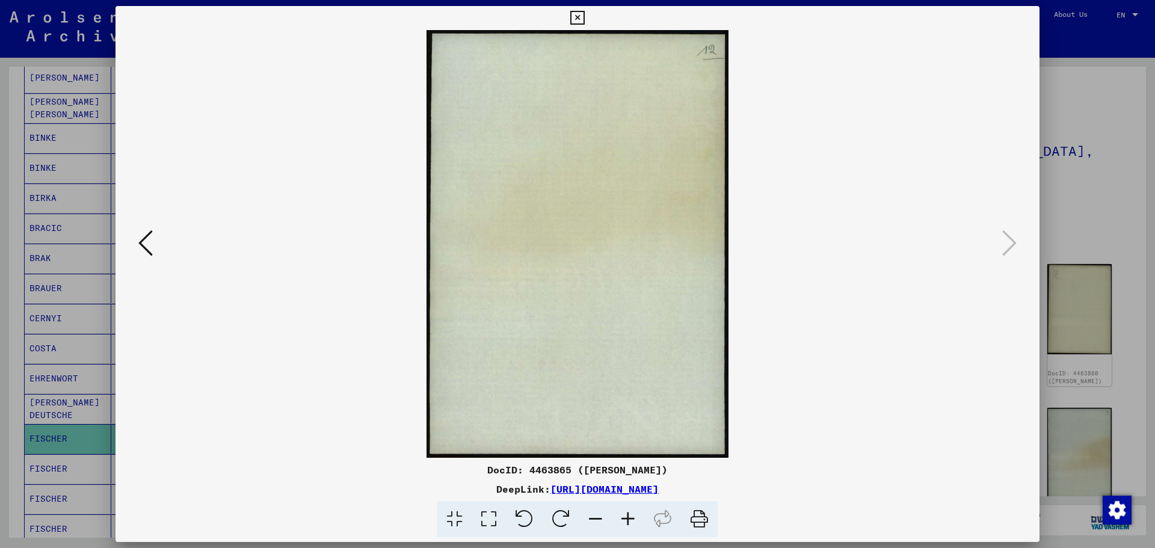
click at [149, 244] on icon at bounding box center [145, 243] width 14 height 29
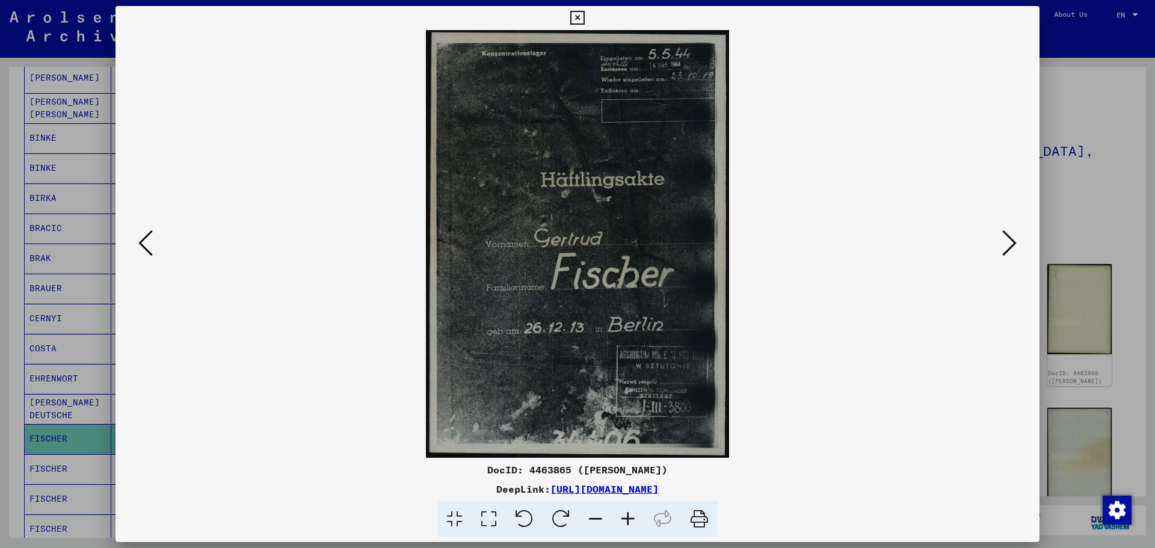
click at [580, 15] on icon at bounding box center [577, 18] width 14 height 14
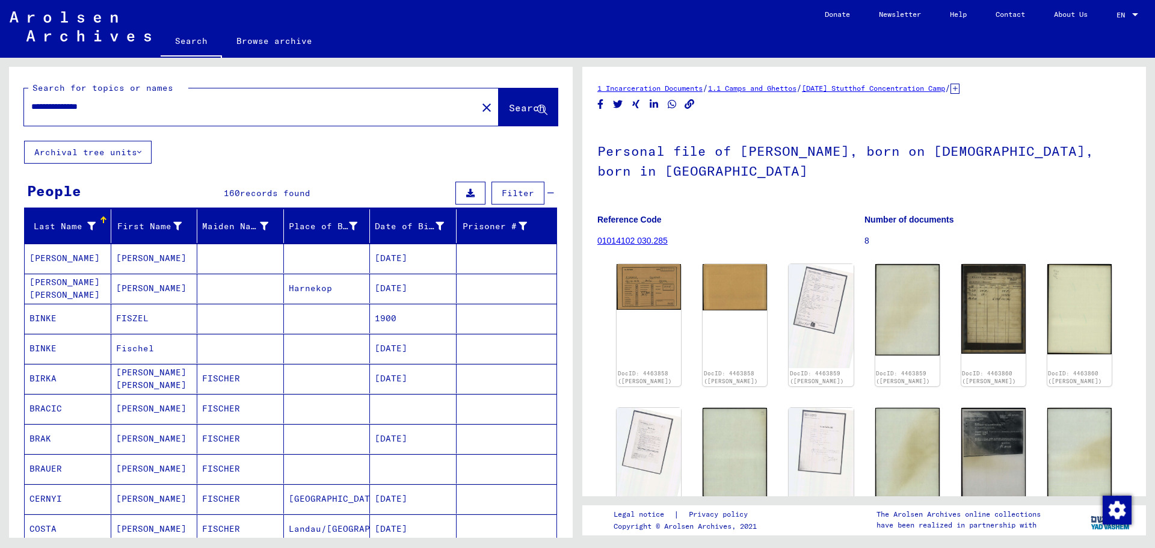
click at [114, 103] on input "**********" at bounding box center [250, 106] width 438 height 13
type input "*"
click at [509, 108] on span "Search" at bounding box center [527, 108] width 36 height 12
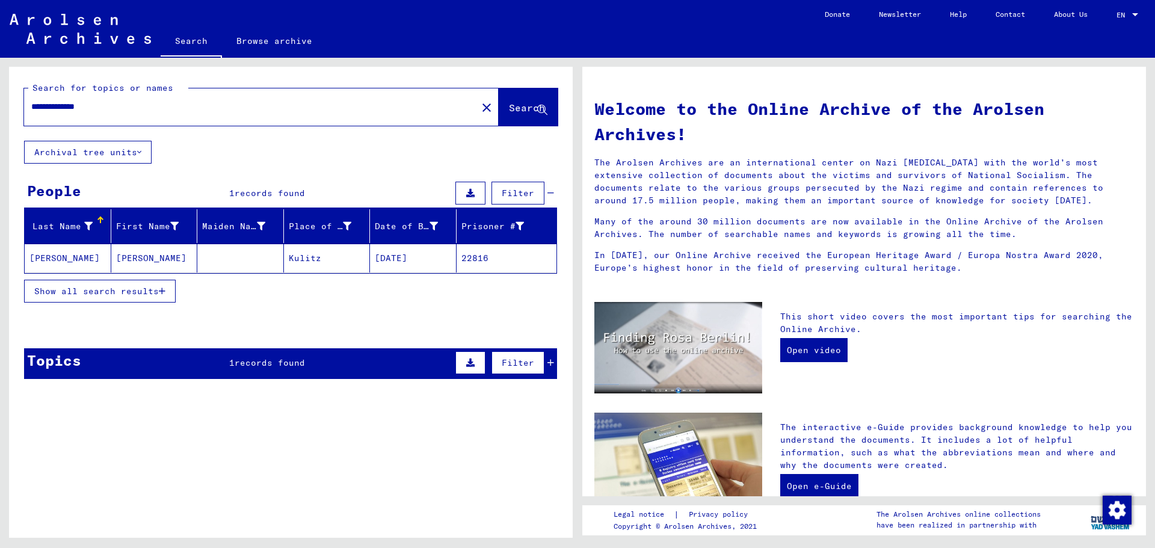
click at [395, 257] on mat-cell "[DATE]" at bounding box center [413, 258] width 87 height 29
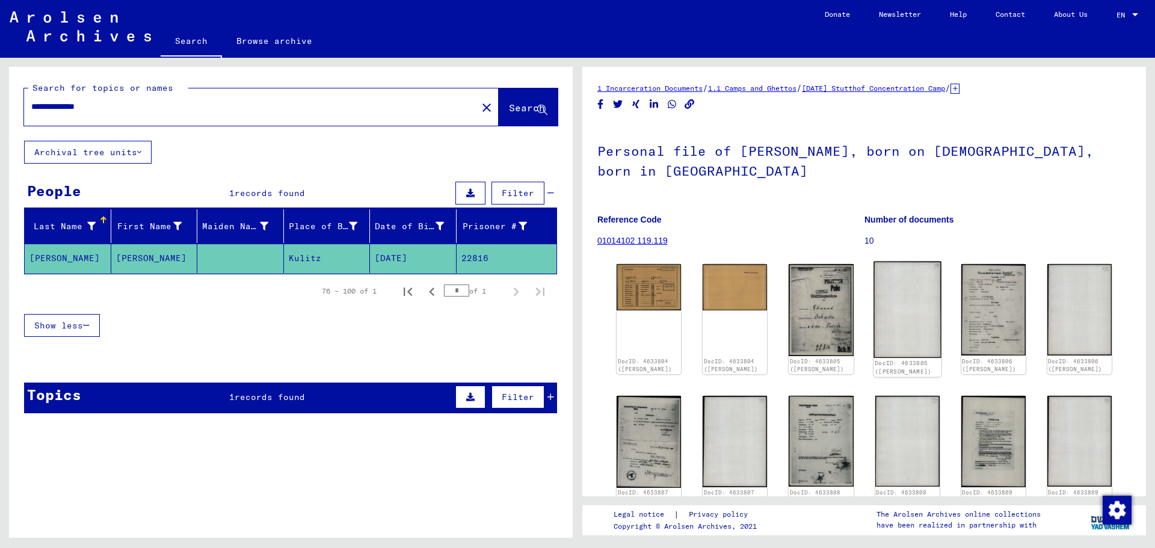
scroll to position [180, 0]
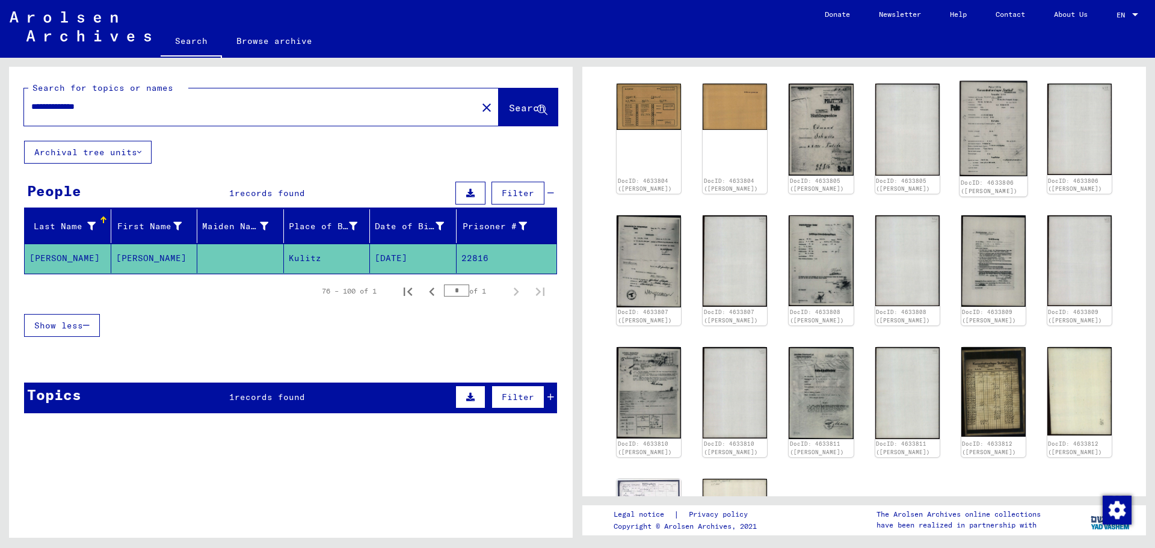
click at [1009, 135] on img at bounding box center [993, 129] width 68 height 96
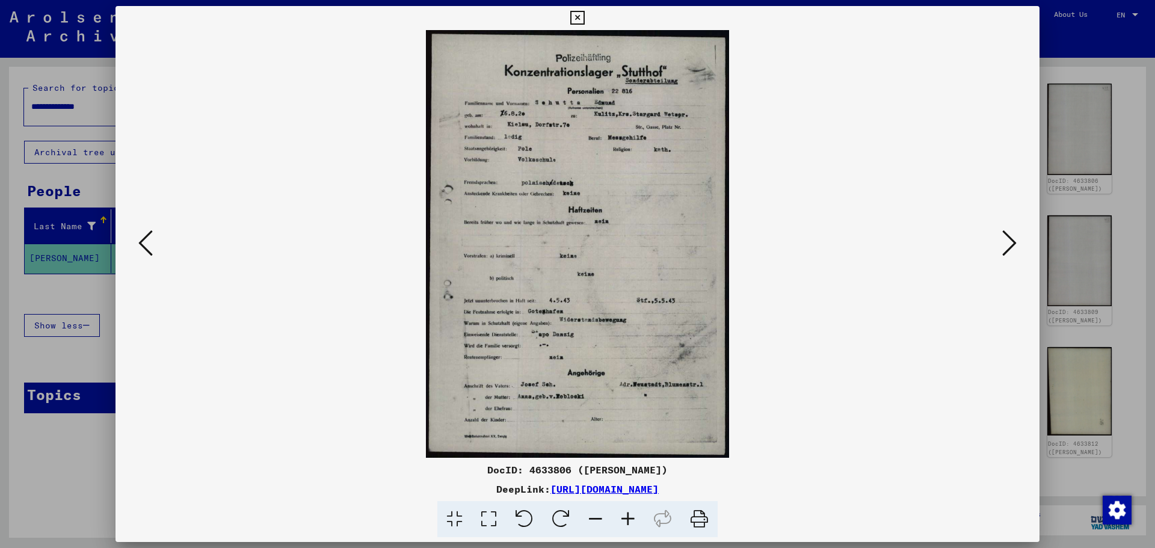
click at [577, 13] on icon at bounding box center [577, 18] width 14 height 14
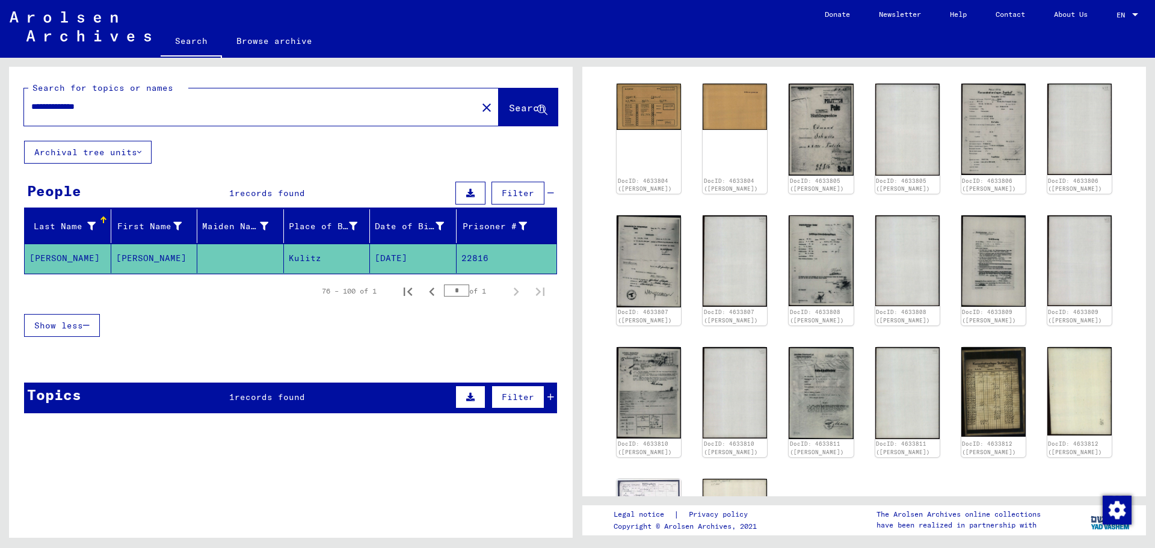
click at [83, 107] on input "**********" at bounding box center [250, 106] width 438 height 13
click at [93, 107] on input "**********" at bounding box center [250, 106] width 438 height 13
click at [510, 109] on span "Search" at bounding box center [527, 108] width 36 height 12
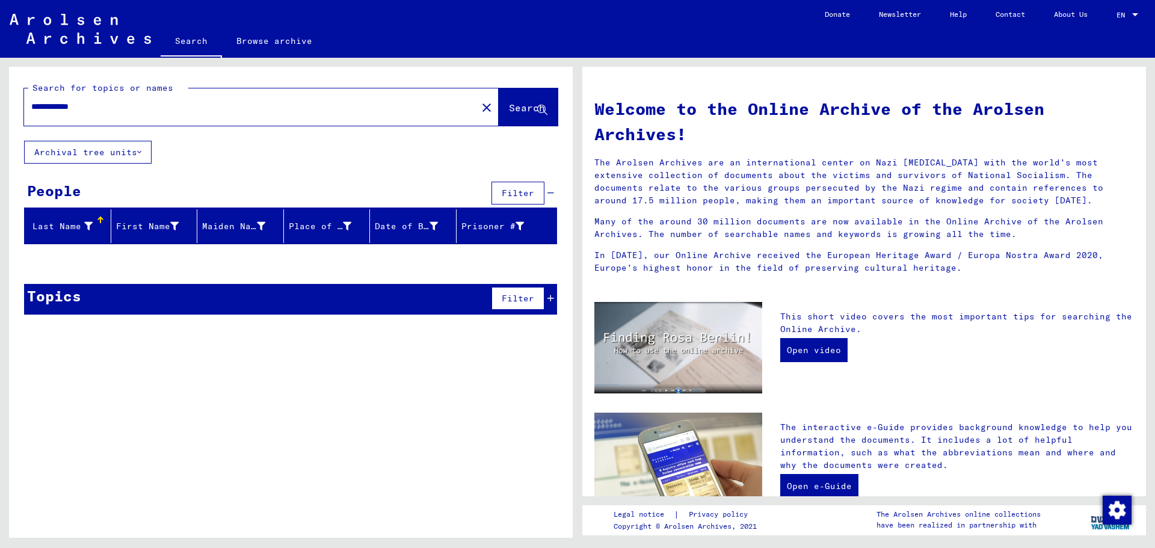
click at [514, 108] on span "Search" at bounding box center [527, 108] width 36 height 12
click at [87, 114] on div "**********" at bounding box center [243, 106] width 438 height 27
click at [88, 108] on input "**********" at bounding box center [246, 106] width 431 height 13
type input "**********"
click at [519, 114] on span "Search" at bounding box center [528, 108] width 38 height 13
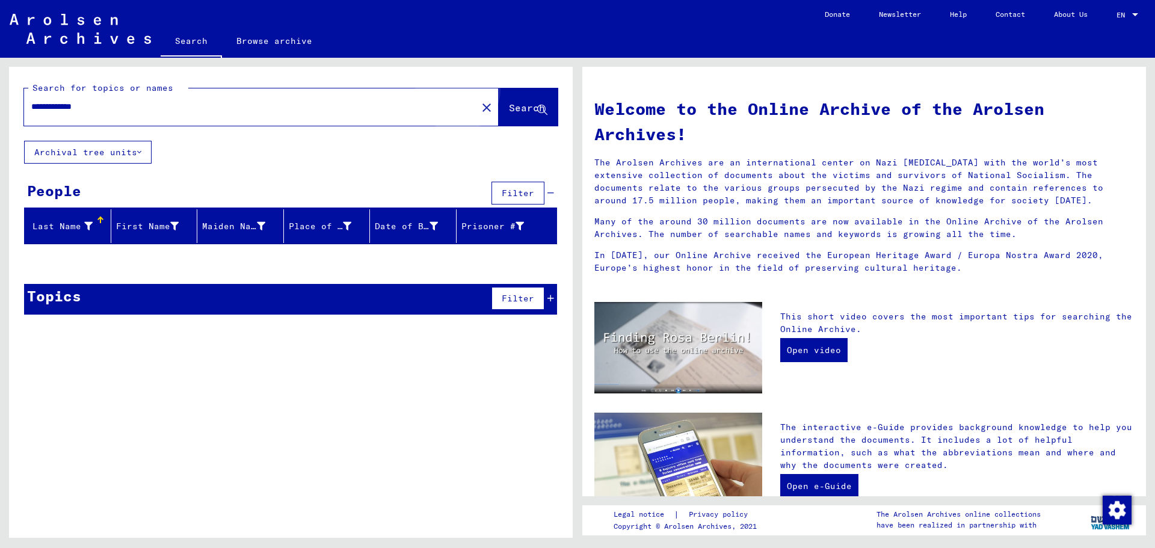
click at [509, 104] on span "Search" at bounding box center [527, 108] width 36 height 12
